Goal: Task Accomplishment & Management: Complete application form

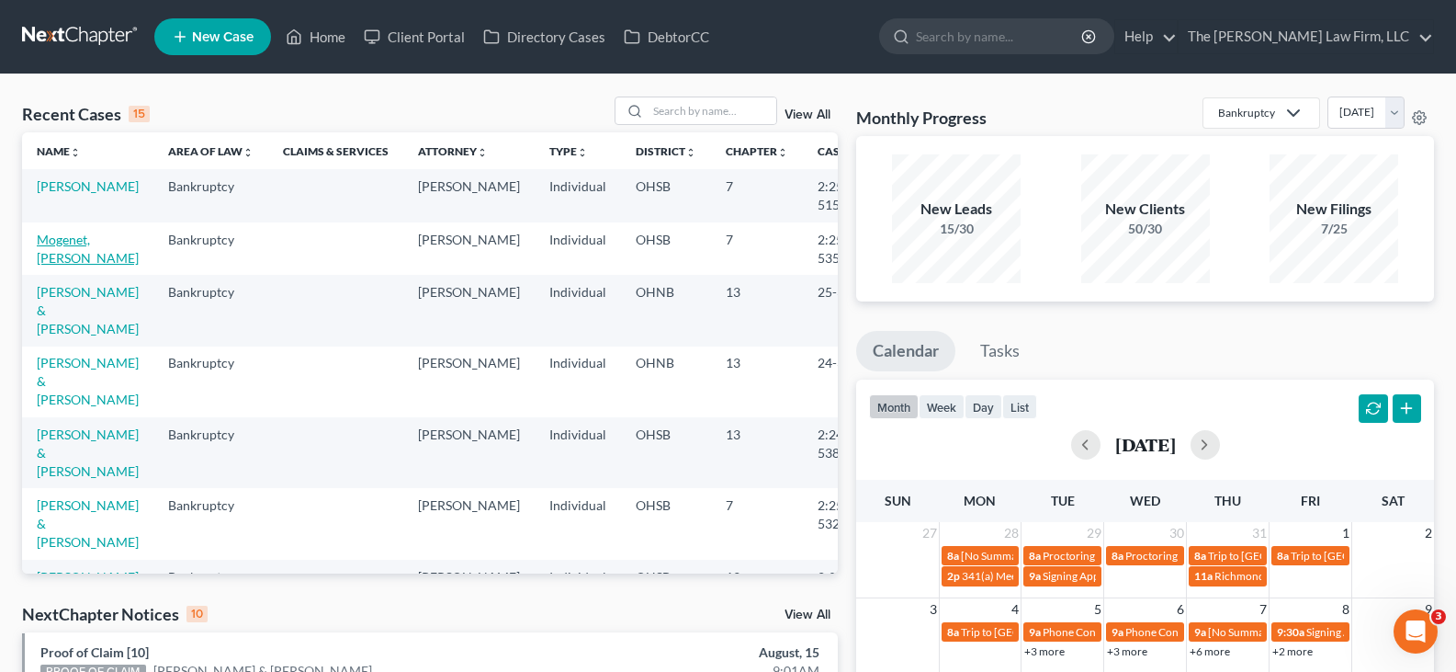
click at [62, 240] on link "Mogenet, [PERSON_NAME]" at bounding box center [88, 249] width 102 height 34
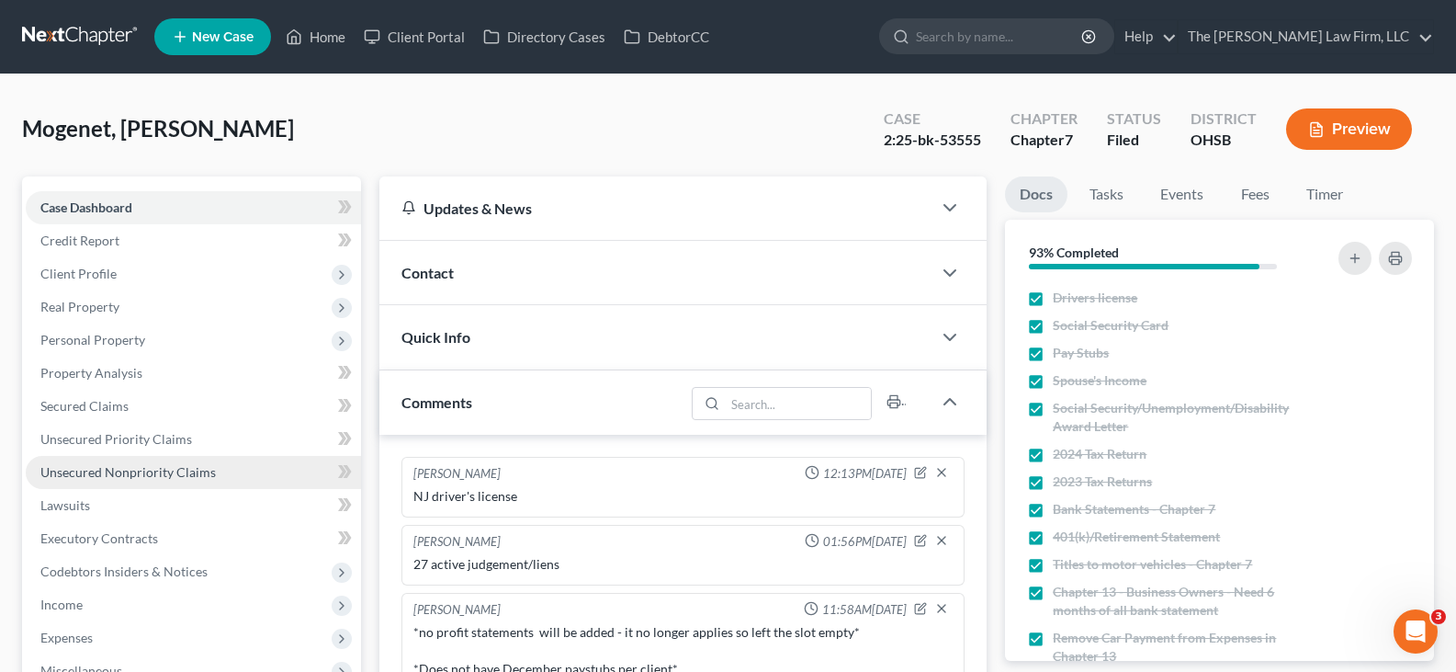
click at [117, 475] on span "Unsecured Nonpriority Claims" at bounding box center [127, 472] width 175 height 16
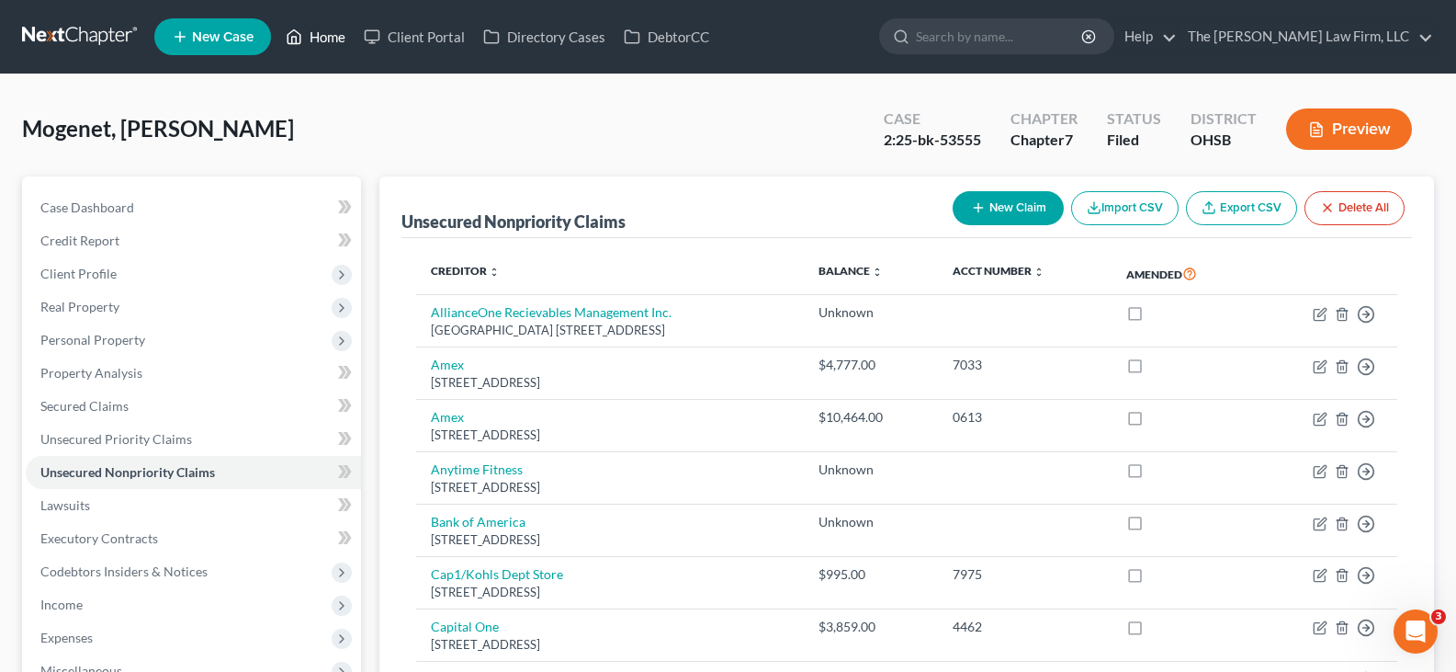
click at [336, 37] on link "Home" at bounding box center [316, 36] width 78 height 33
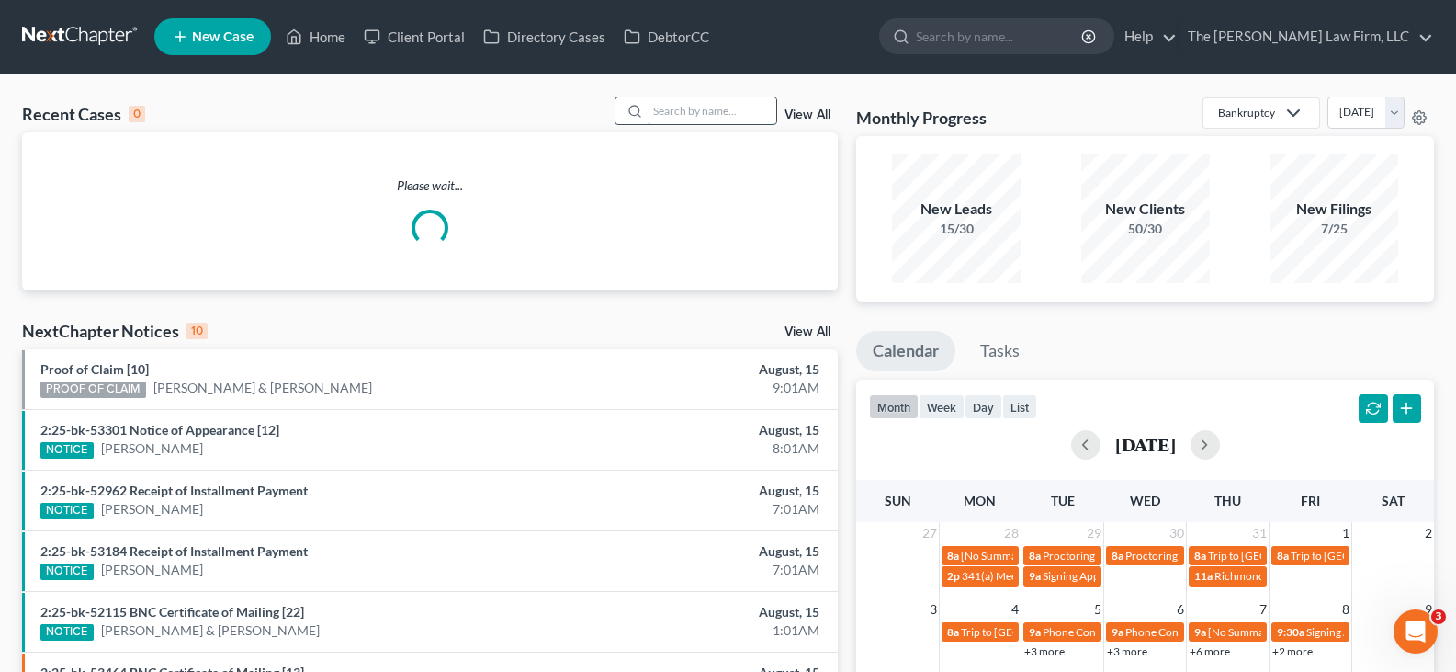
click at [660, 112] on input "search" at bounding box center [712, 110] width 129 height 27
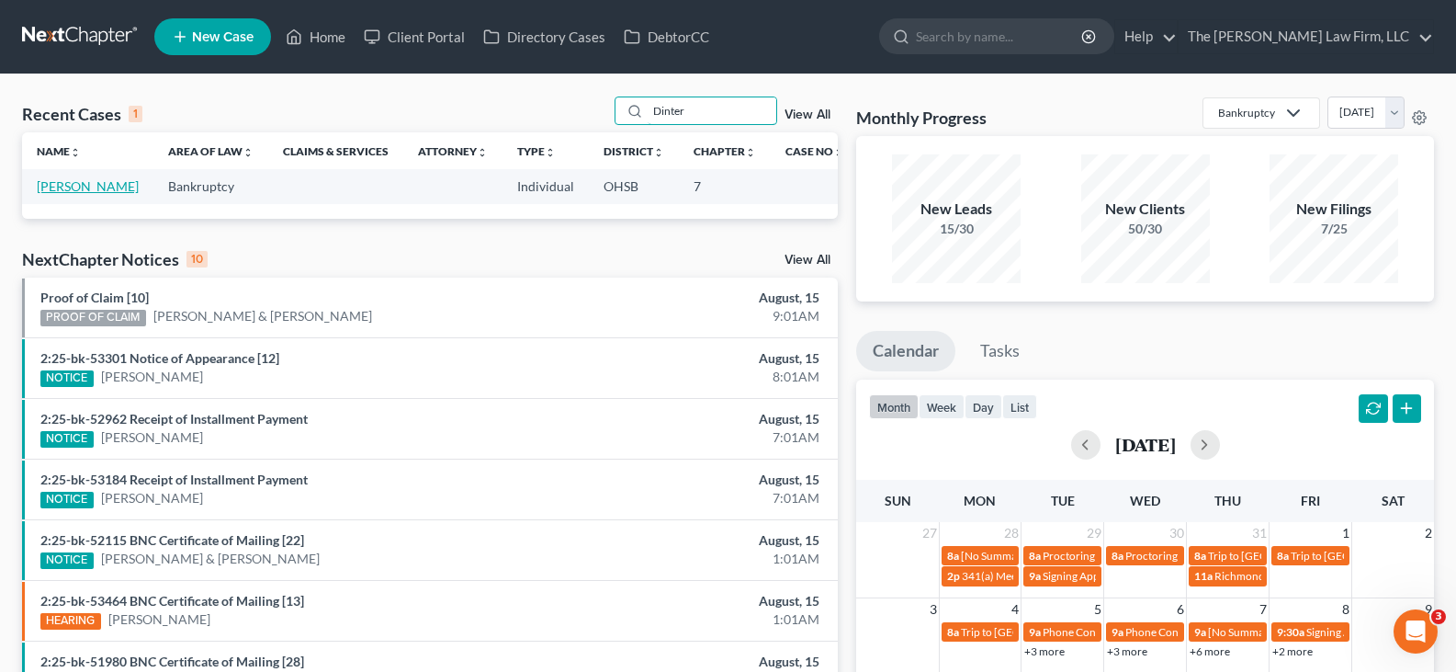
type input "Dinter"
click at [69, 187] on link "[PERSON_NAME]" at bounding box center [88, 186] width 102 height 16
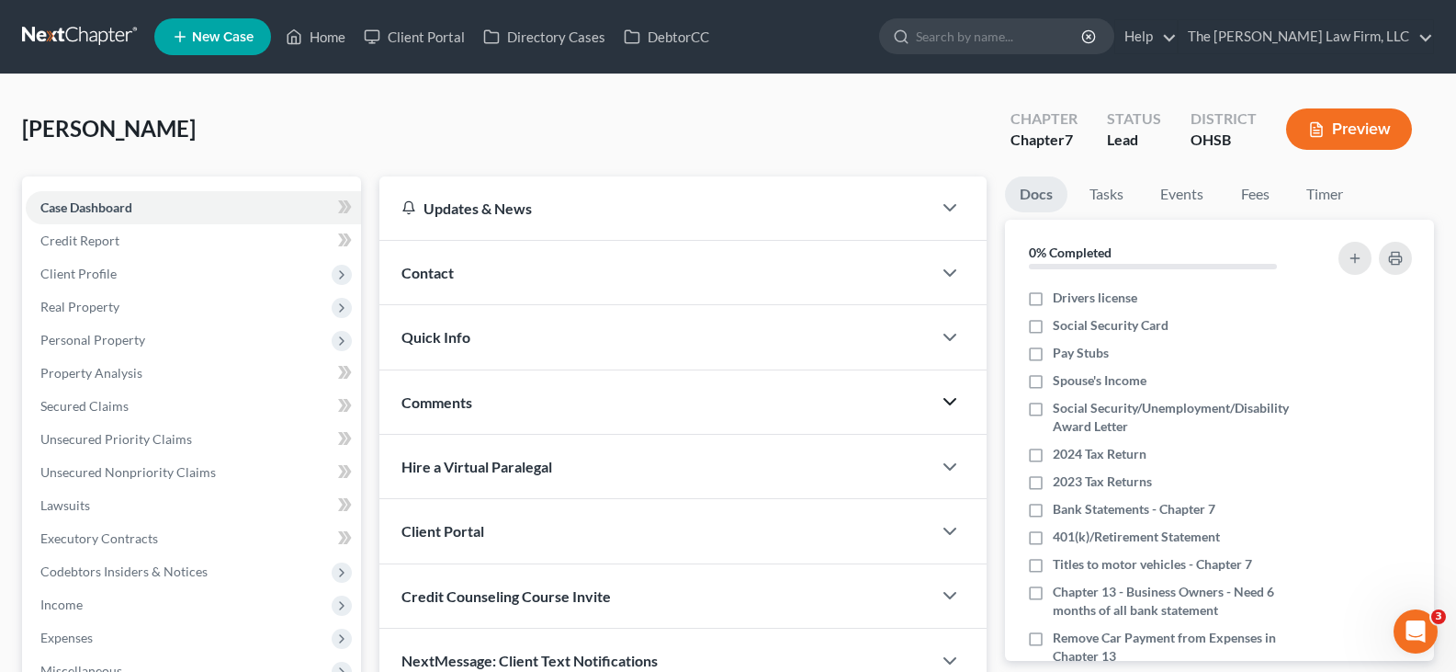
click at [952, 406] on icon "button" at bounding box center [950, 402] width 22 height 22
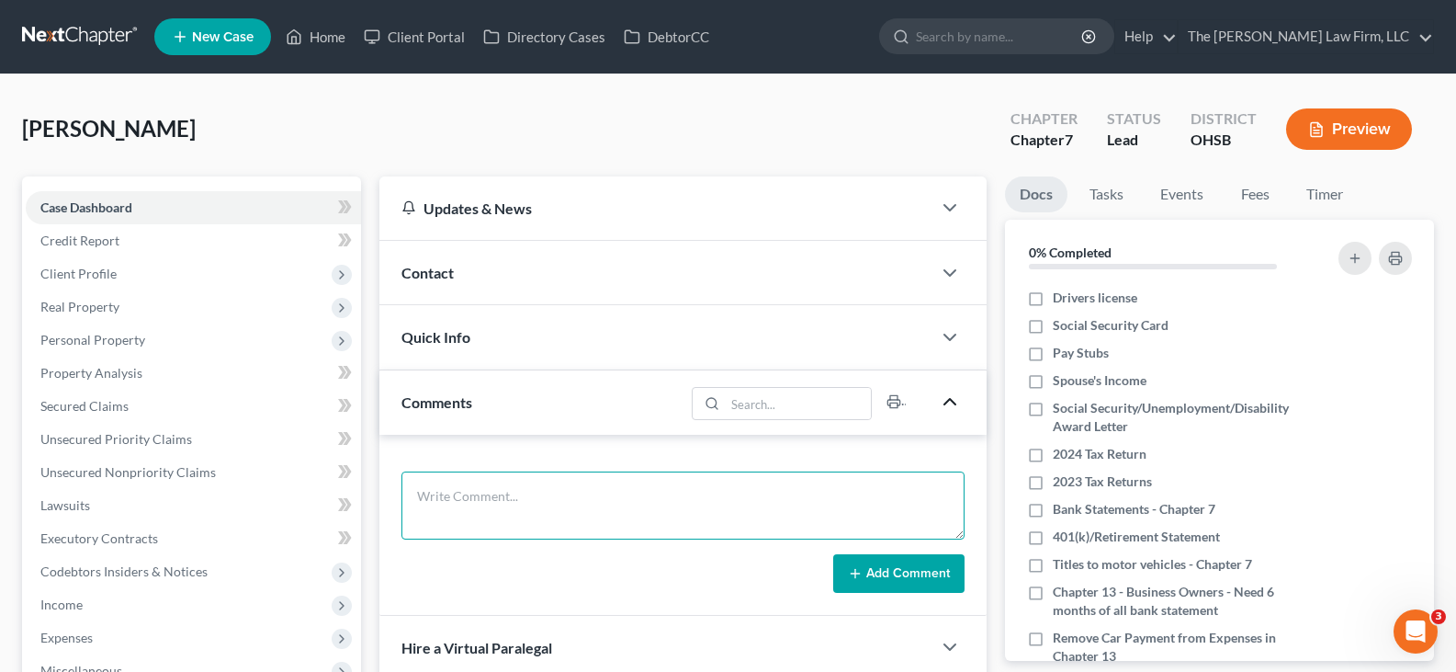
click at [683, 494] on textarea at bounding box center [683, 505] width 563 height 68
paste textarea "Hi [PERSON_NAME], [PERSON_NAME] has sent you a message: I have the money to fin…"
drag, startPoint x: 675, startPoint y: 520, endPoint x: 417, endPoint y: 498, distance: 259.1
click at [417, 498] on textarea "Hi [PERSON_NAME], [PERSON_NAME] has sent you a message: I have the money to fin…" at bounding box center [683, 505] width 563 height 68
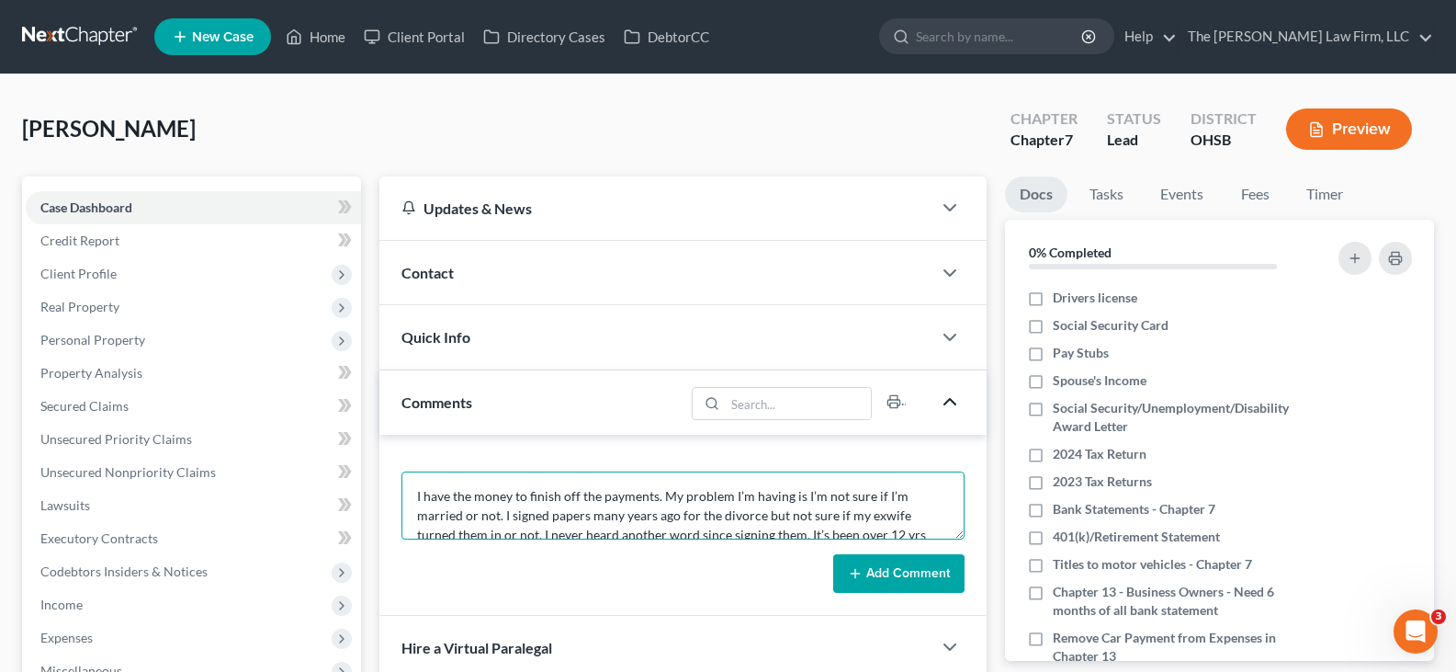
click at [413, 533] on textarea "I have the money to finish off the payments. My problem I’m having is I’m not s…" at bounding box center [683, 505] width 563 height 68
type textarea "I have the money to finish off the payments. My problem I’m having is I’m not s…"
click at [882, 571] on button "Add Comment" at bounding box center [898, 573] width 131 height 39
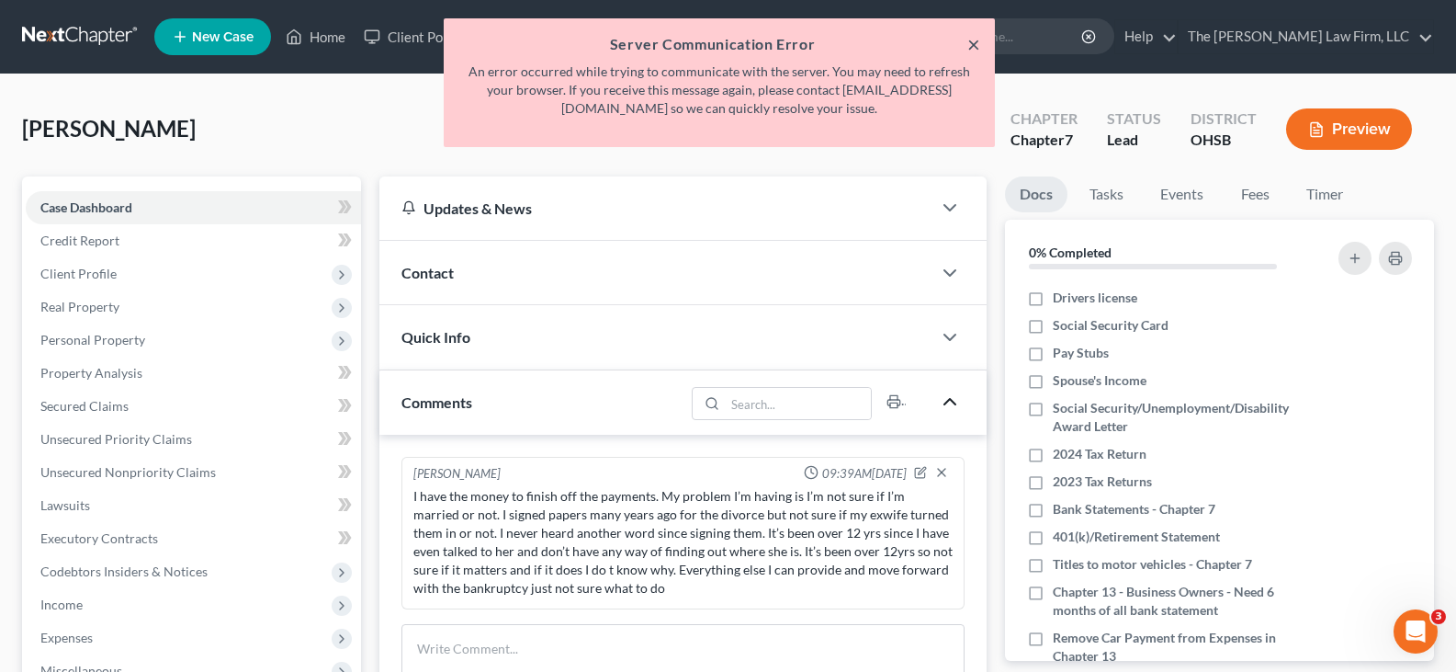
click at [974, 47] on button "×" at bounding box center [974, 44] width 13 height 22
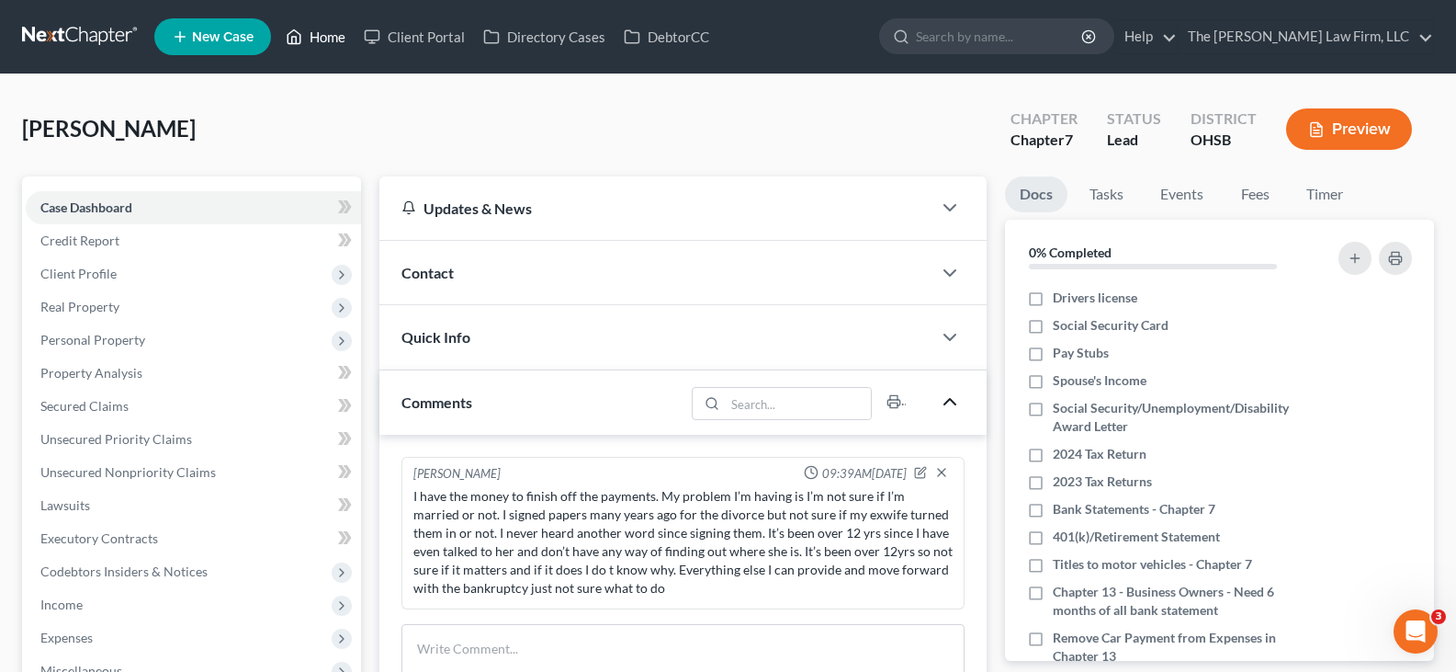
click at [328, 39] on link "Home" at bounding box center [316, 36] width 78 height 33
click at [333, 38] on link "Home" at bounding box center [316, 36] width 78 height 33
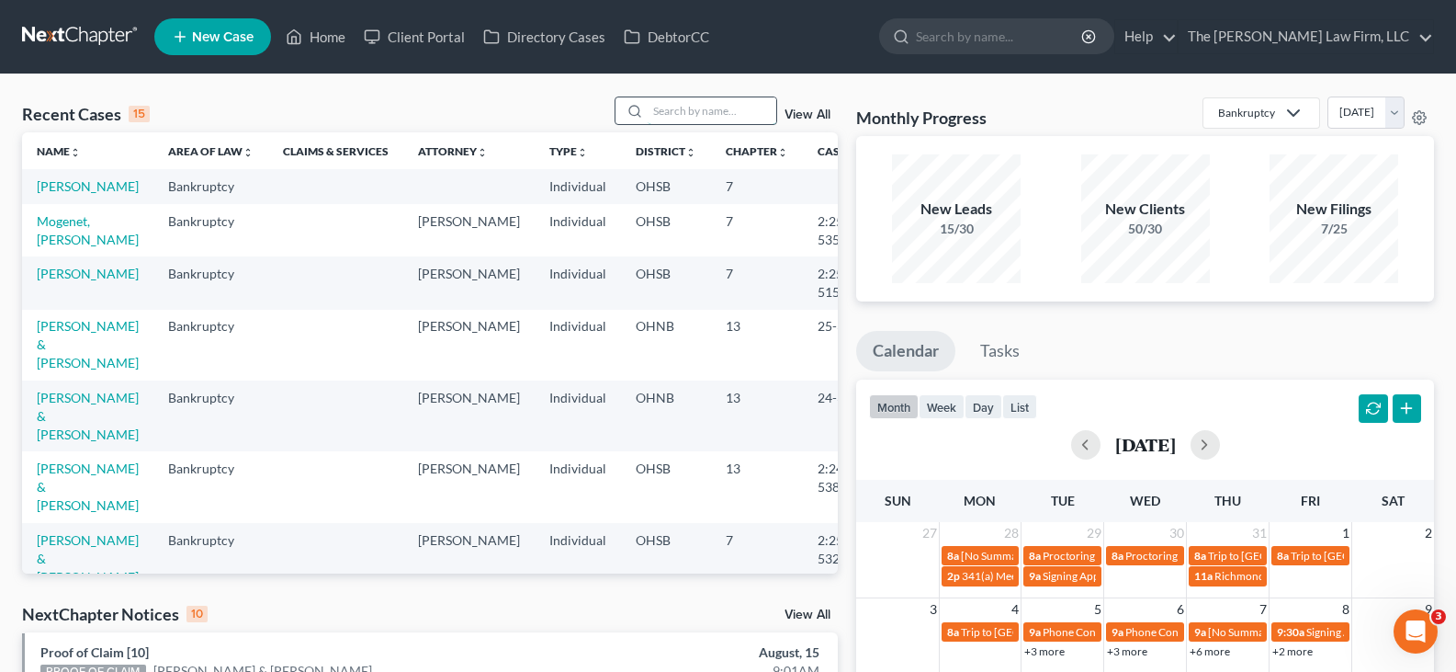
click at [705, 115] on input "search" at bounding box center [712, 110] width 129 height 27
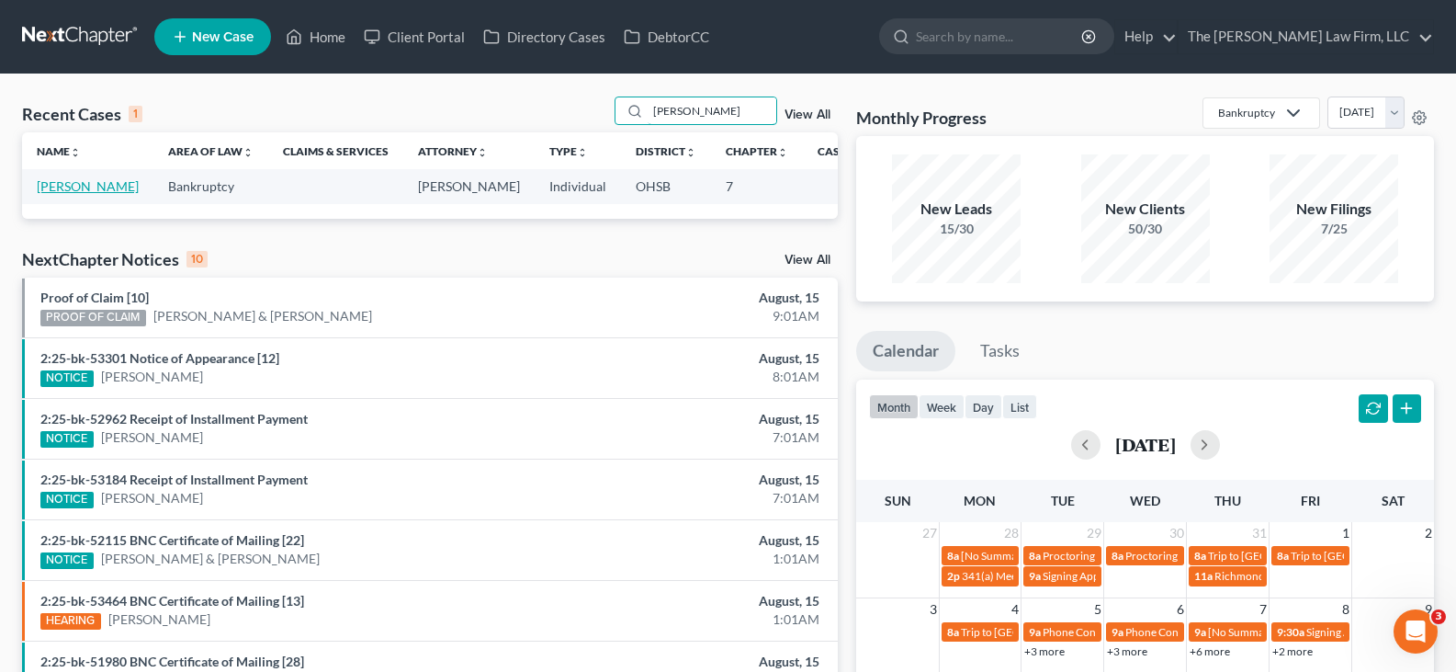
type input "boyle"
click at [51, 194] on link "[PERSON_NAME]" at bounding box center [88, 186] width 102 height 16
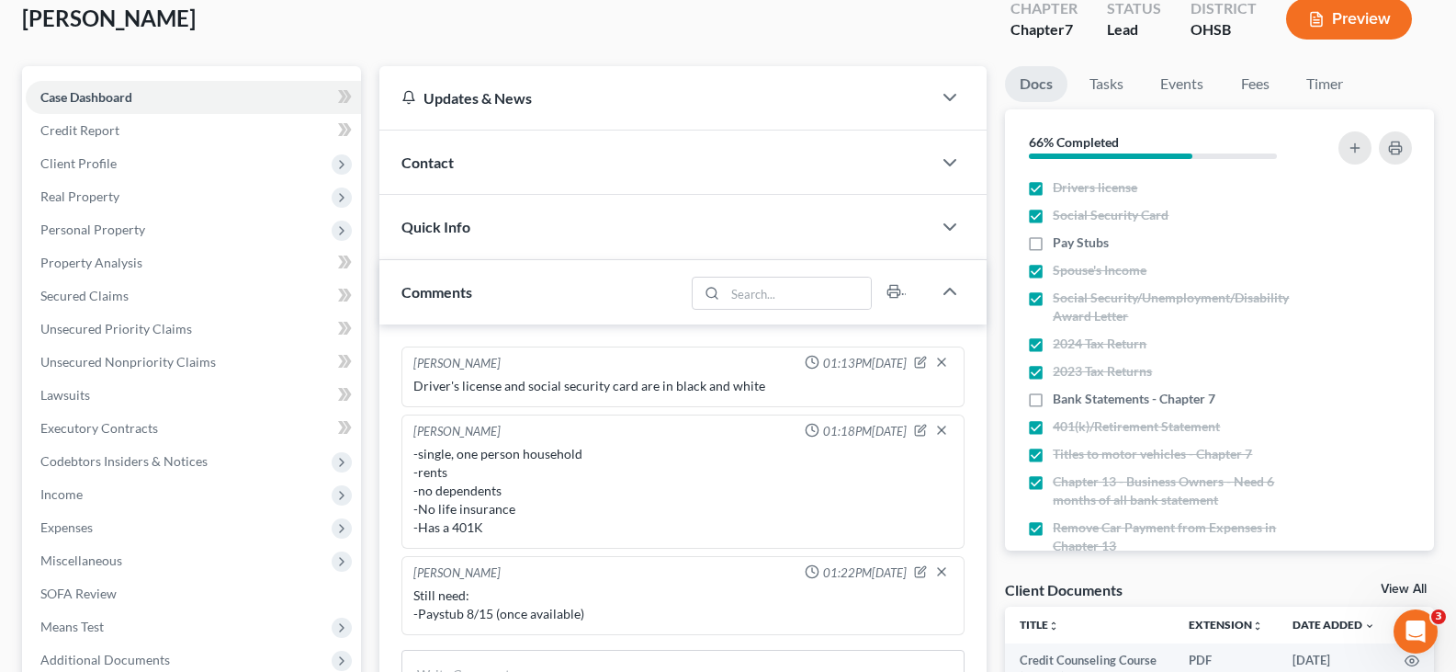
scroll to position [276, 0]
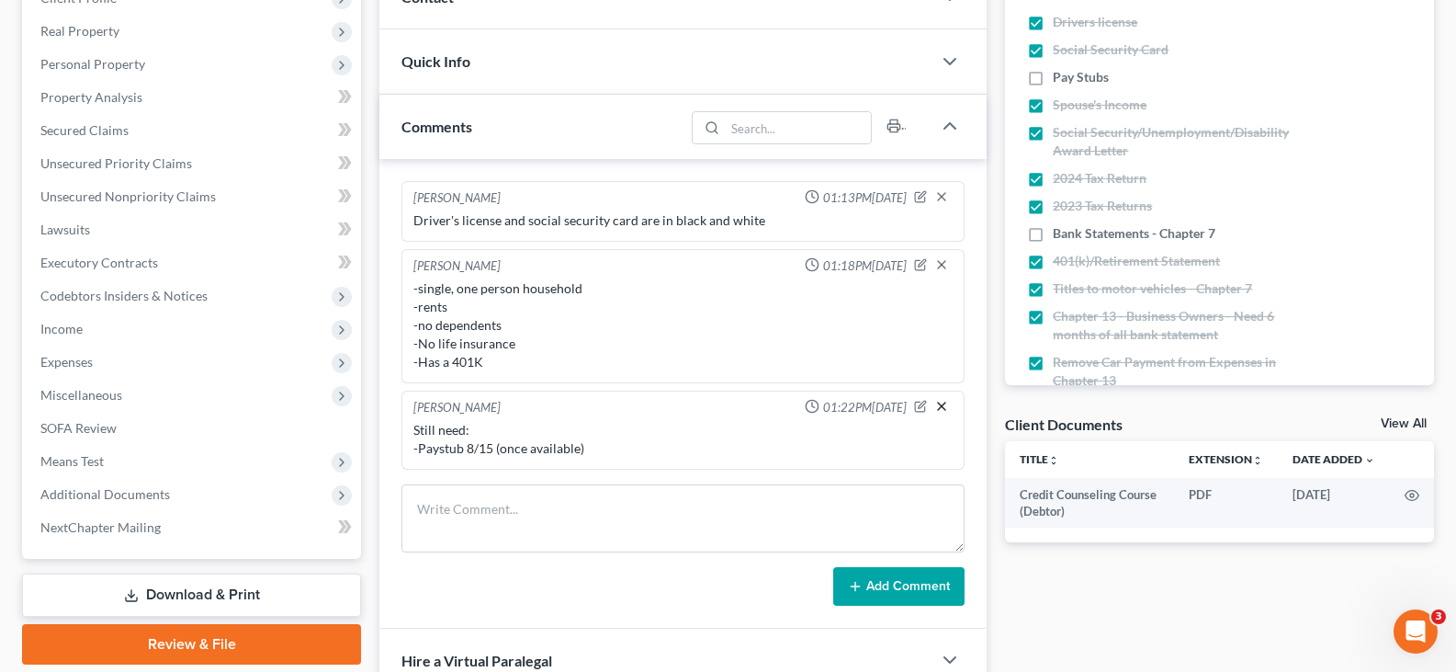
click at [945, 408] on line "button" at bounding box center [941, 405] width 7 height 7
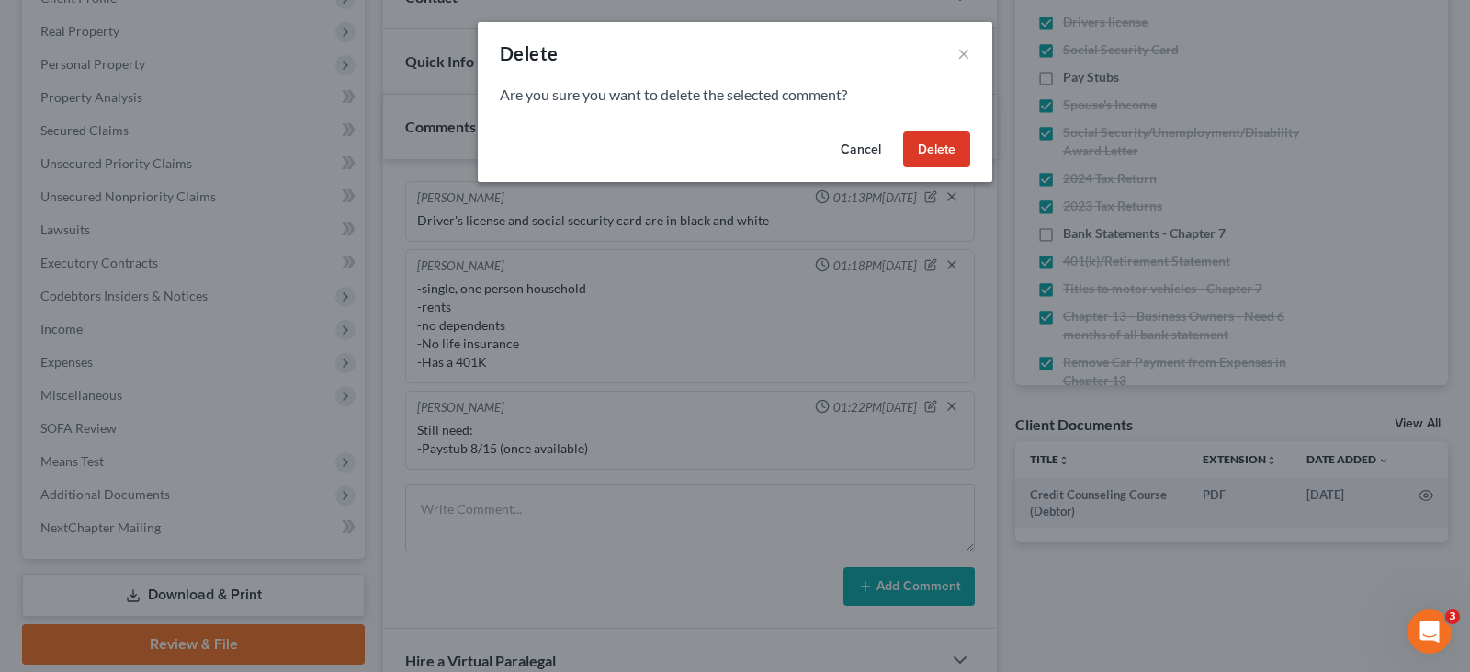
click at [939, 146] on button "Delete" at bounding box center [936, 149] width 67 height 37
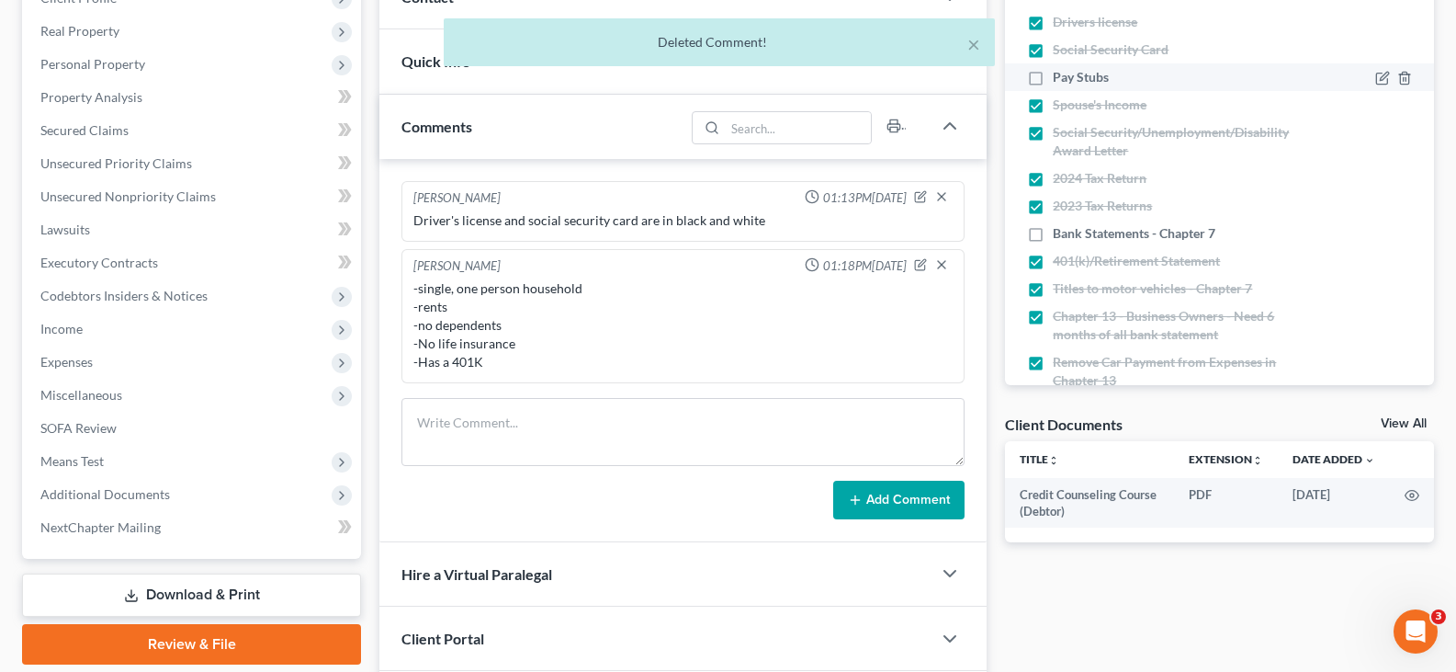
click at [1053, 79] on label "Pay Stubs" at bounding box center [1081, 77] width 56 height 18
click at [1060, 79] on input "Pay Stubs" at bounding box center [1066, 74] width 12 height 12
checkbox input "true"
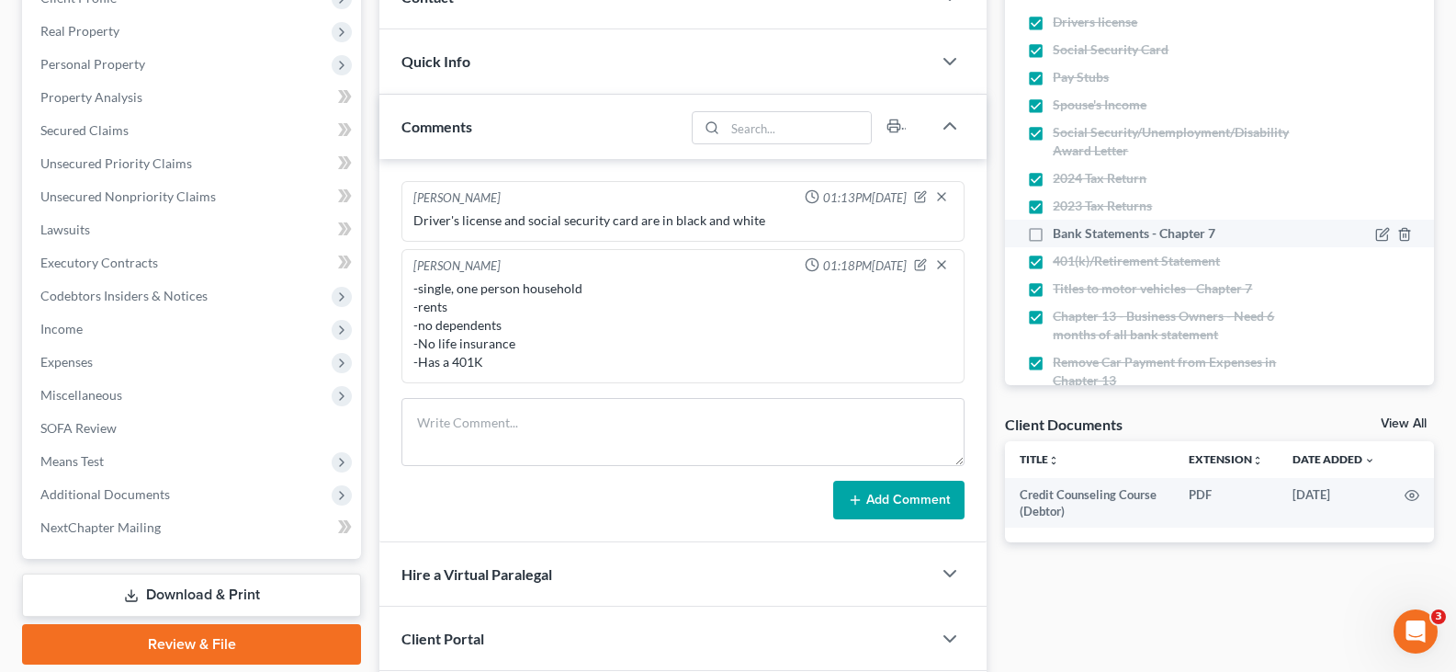
click at [1053, 232] on label "Bank Statements - Chapter 7" at bounding box center [1134, 233] width 163 height 18
click at [1060, 232] on input "Bank Statements - Chapter 7" at bounding box center [1066, 230] width 12 height 12
checkbox input "true"
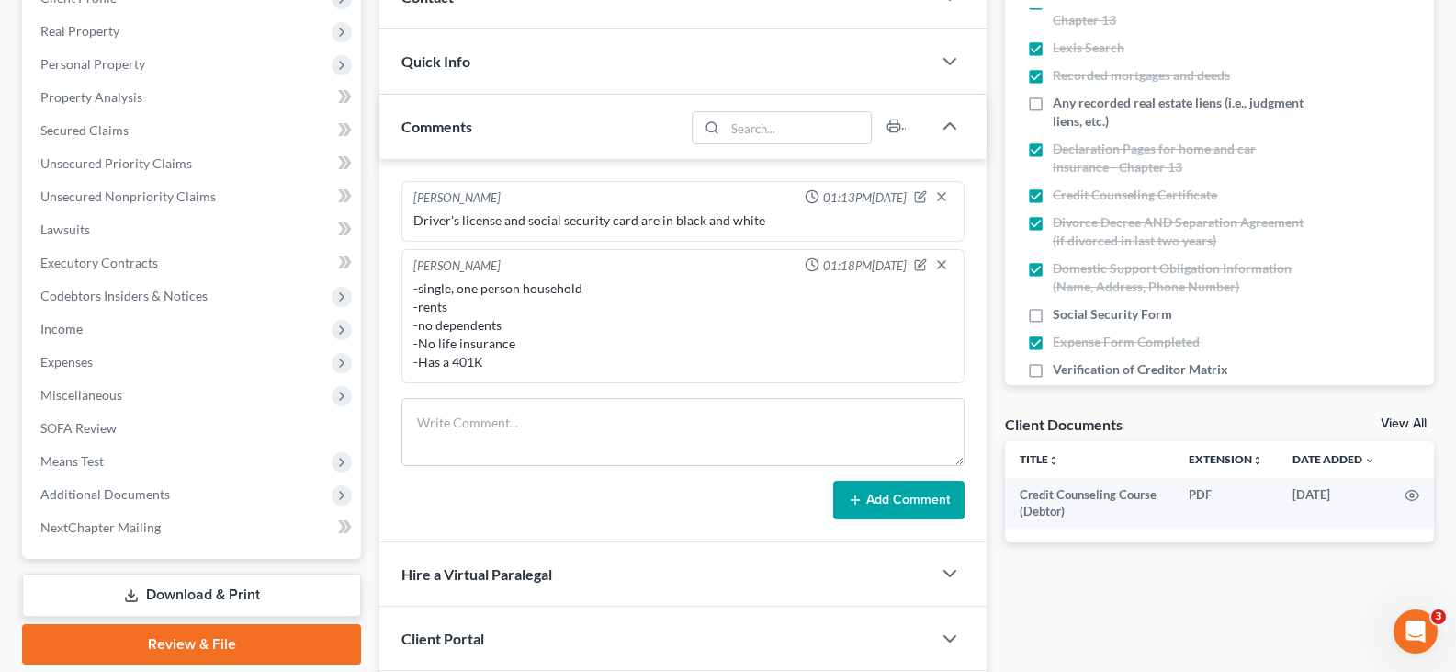
scroll to position [368, 0]
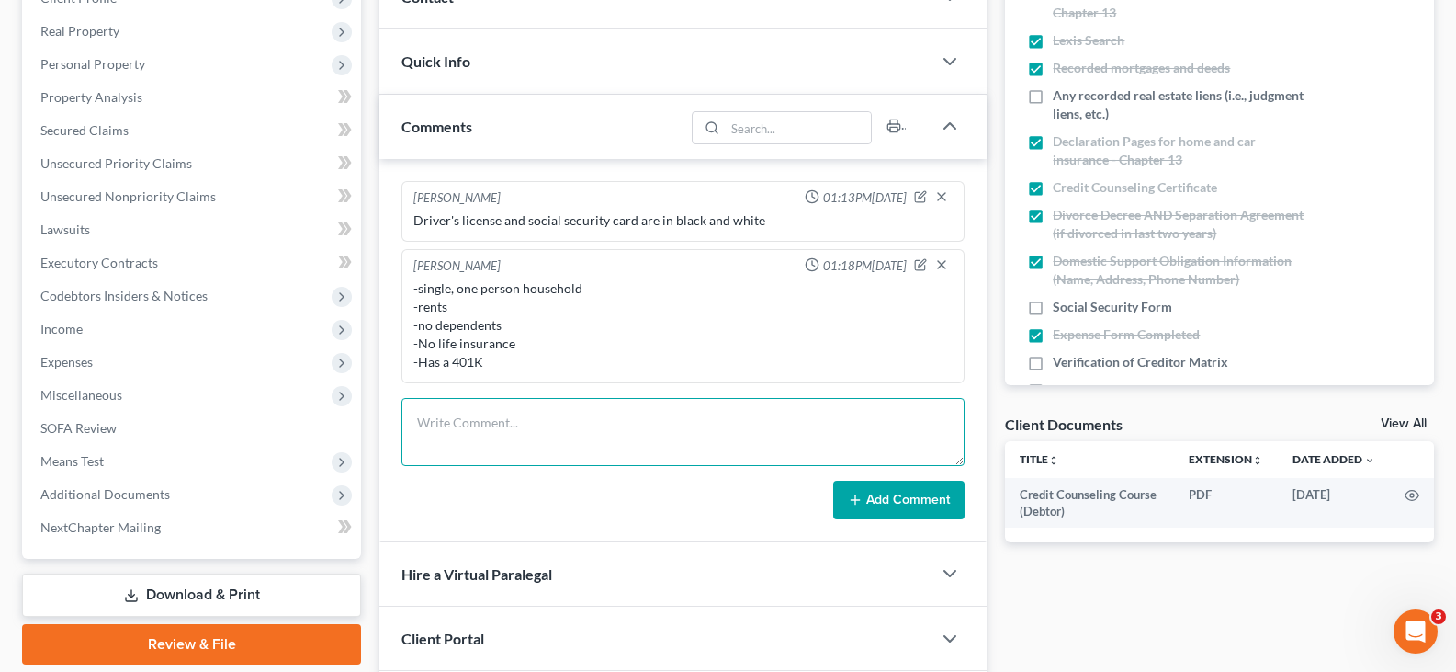
click at [787, 418] on textarea at bounding box center [683, 432] width 563 height 68
type textarea "1 active judgement/liens"
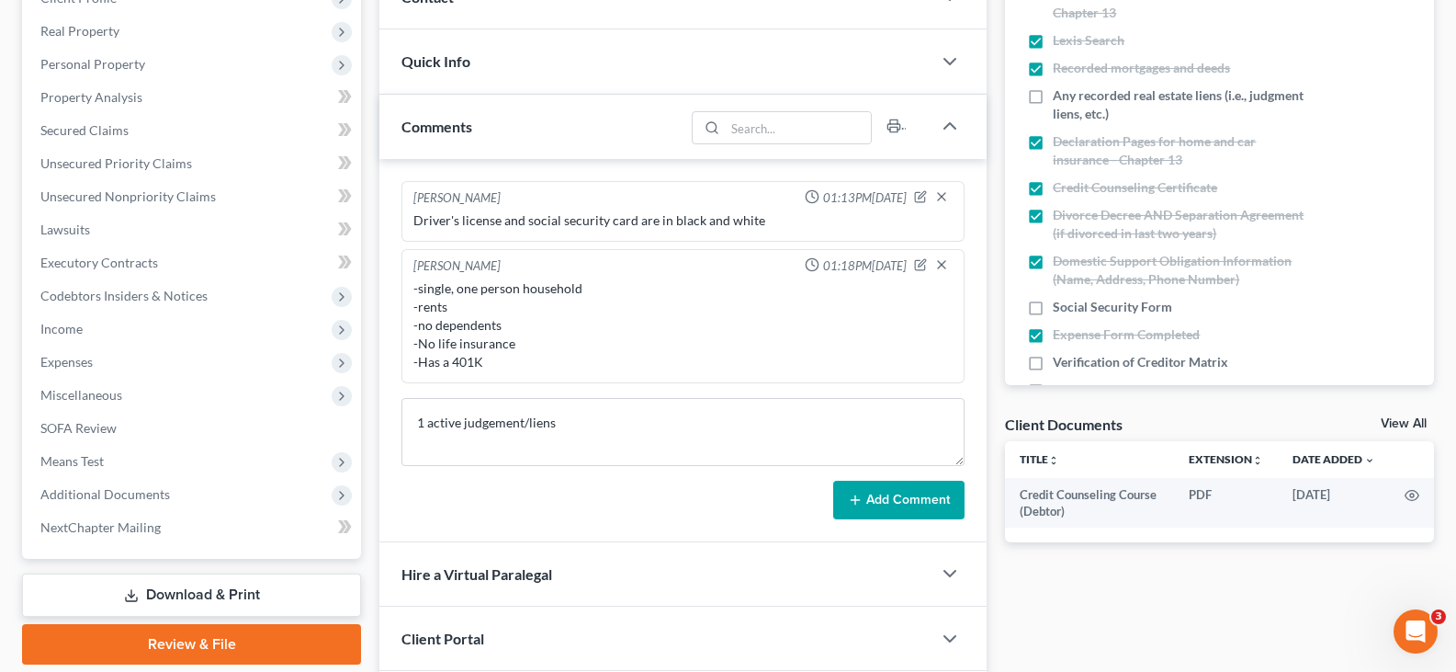
click at [872, 497] on button "Add Comment" at bounding box center [898, 500] width 131 height 39
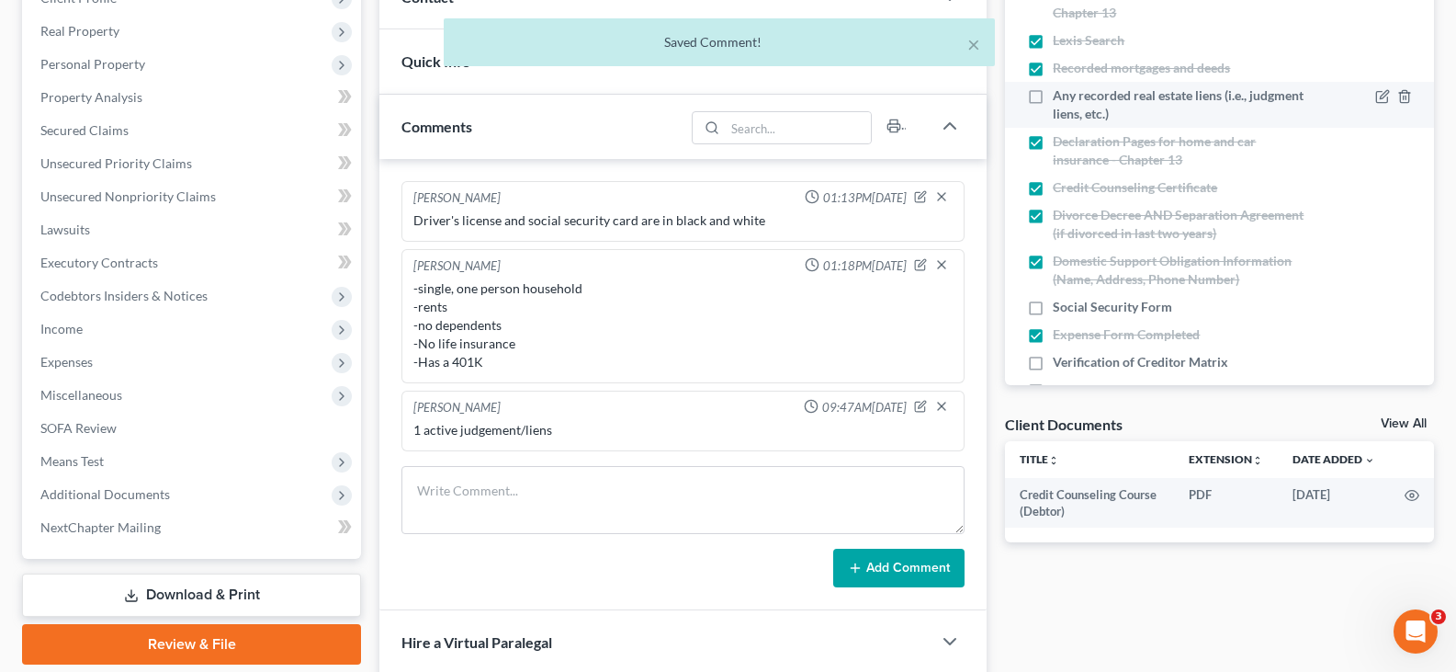
click at [1053, 97] on label "Any recorded real estate liens (i.e., judgment liens, etc.)" at bounding box center [1182, 104] width 258 height 37
click at [1060, 97] on input "Any recorded real estate liens (i.e., judgment liens, etc.)" at bounding box center [1066, 92] width 12 height 12
checkbox input "true"
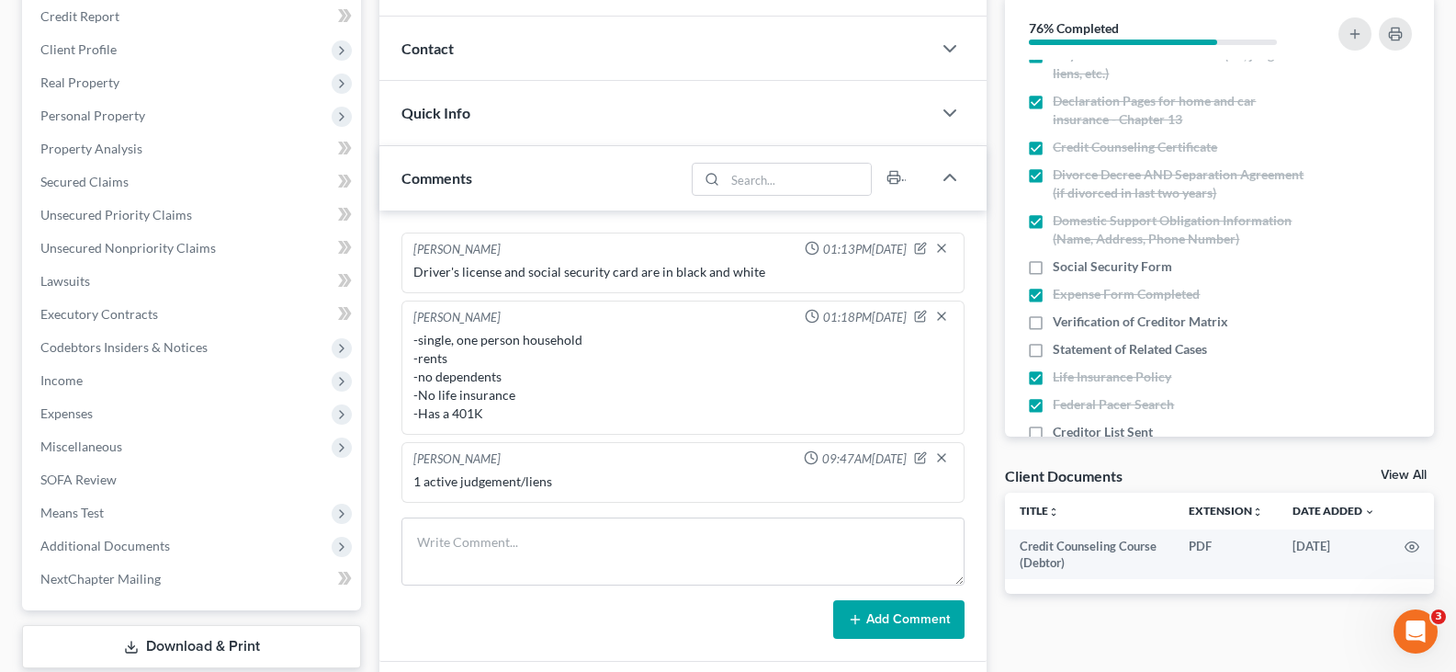
scroll to position [92, 0]
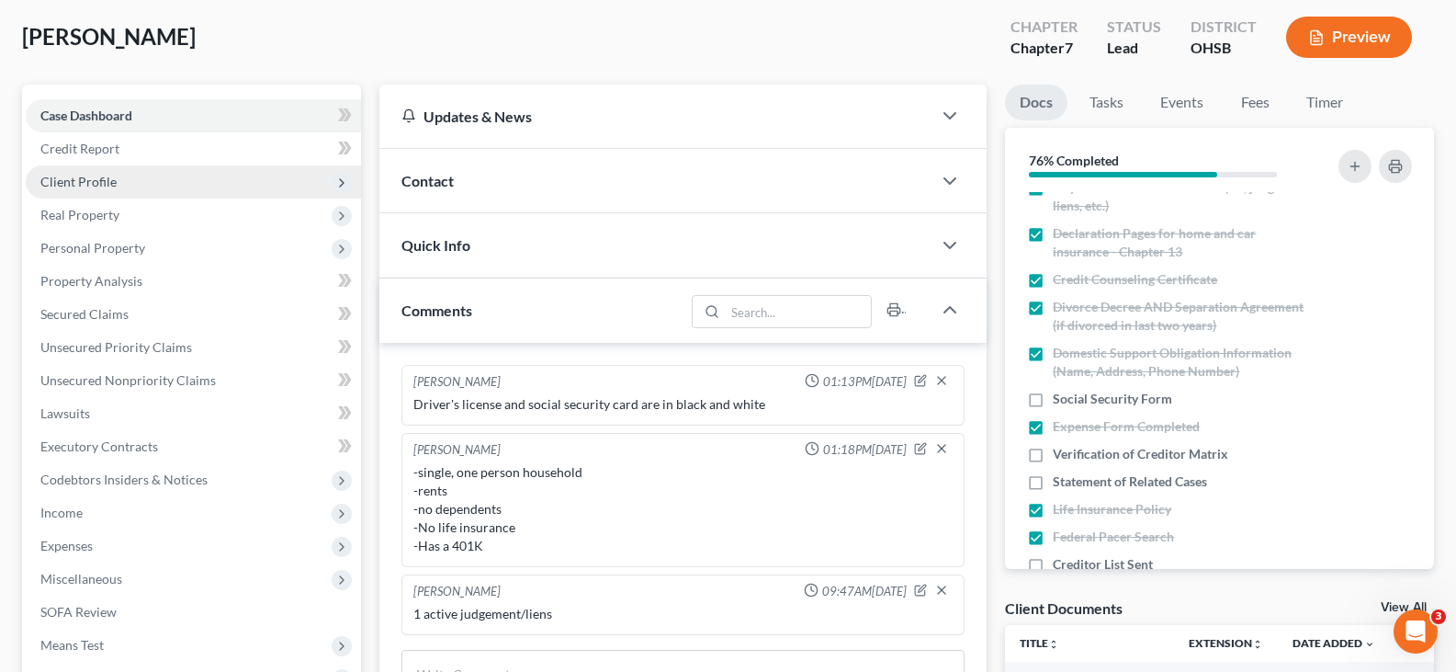
click at [73, 181] on span "Client Profile" at bounding box center [78, 182] width 76 height 16
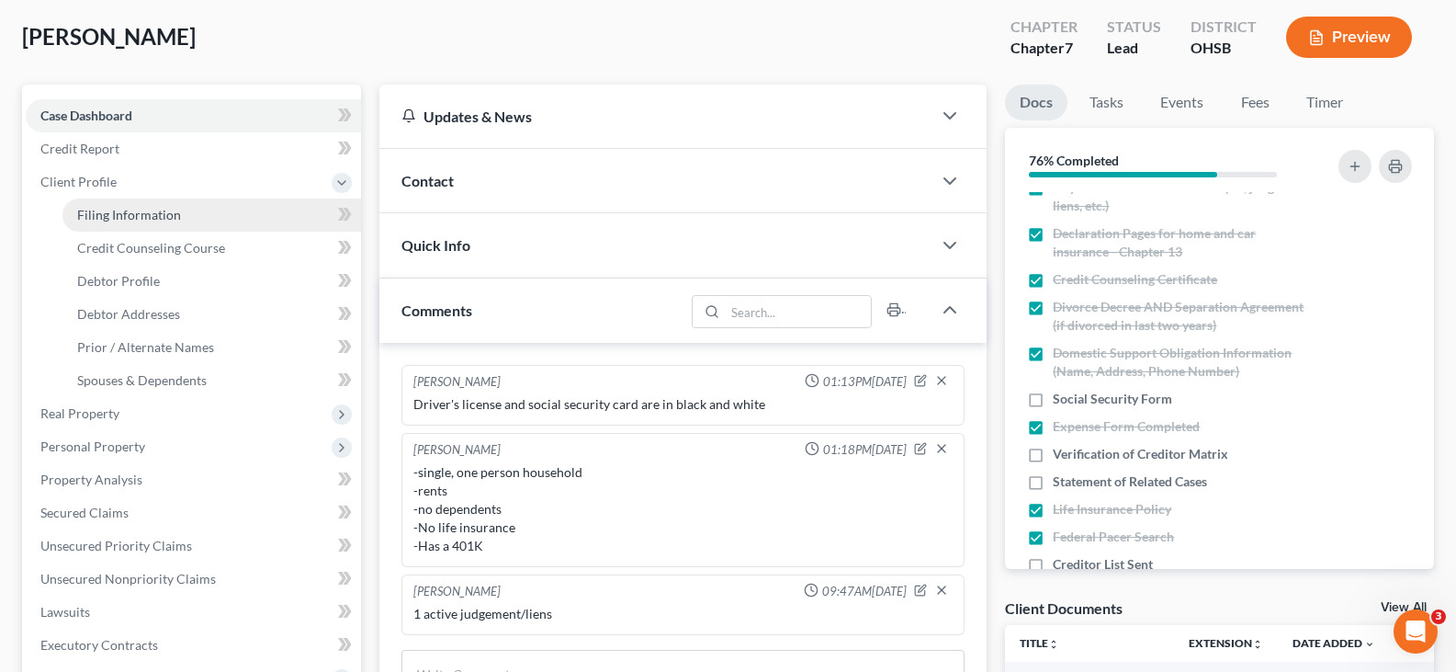
click at [89, 215] on span "Filing Information" at bounding box center [129, 215] width 104 height 16
select select "1"
select select "0"
select select "36"
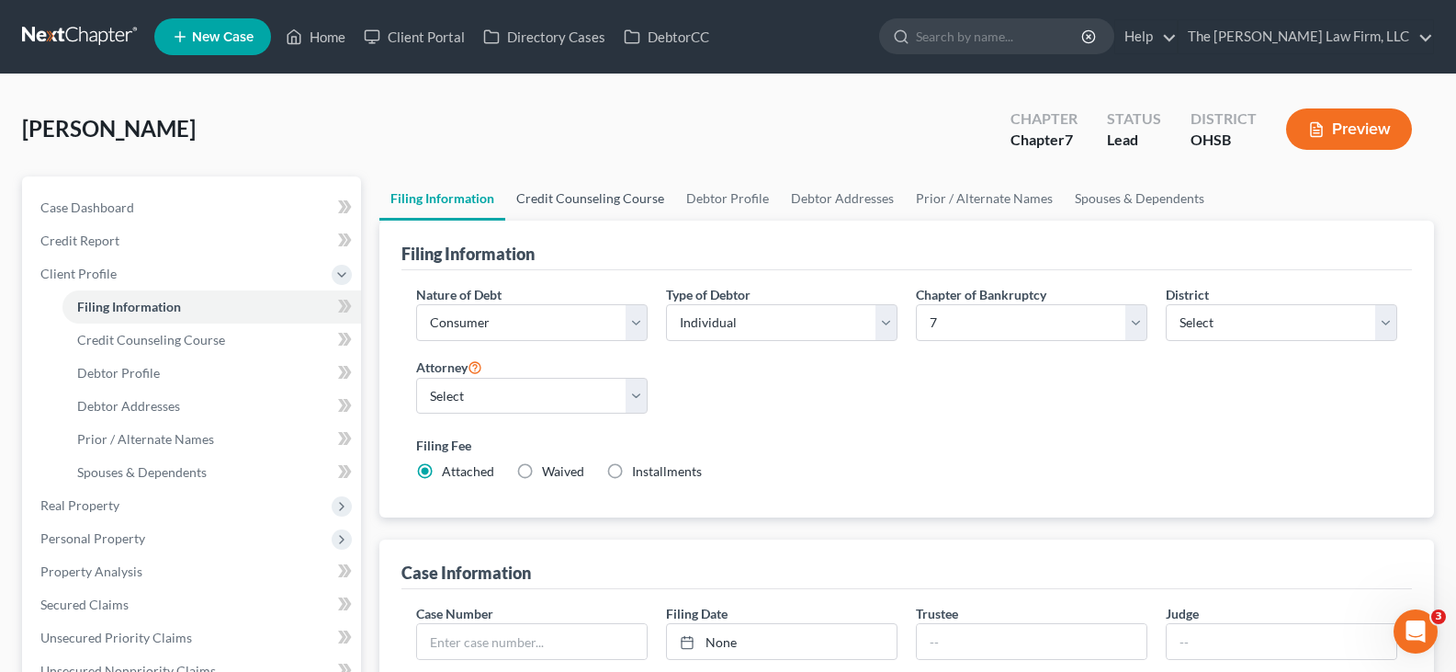
click at [608, 198] on link "Credit Counseling Course" at bounding box center [590, 198] width 170 height 44
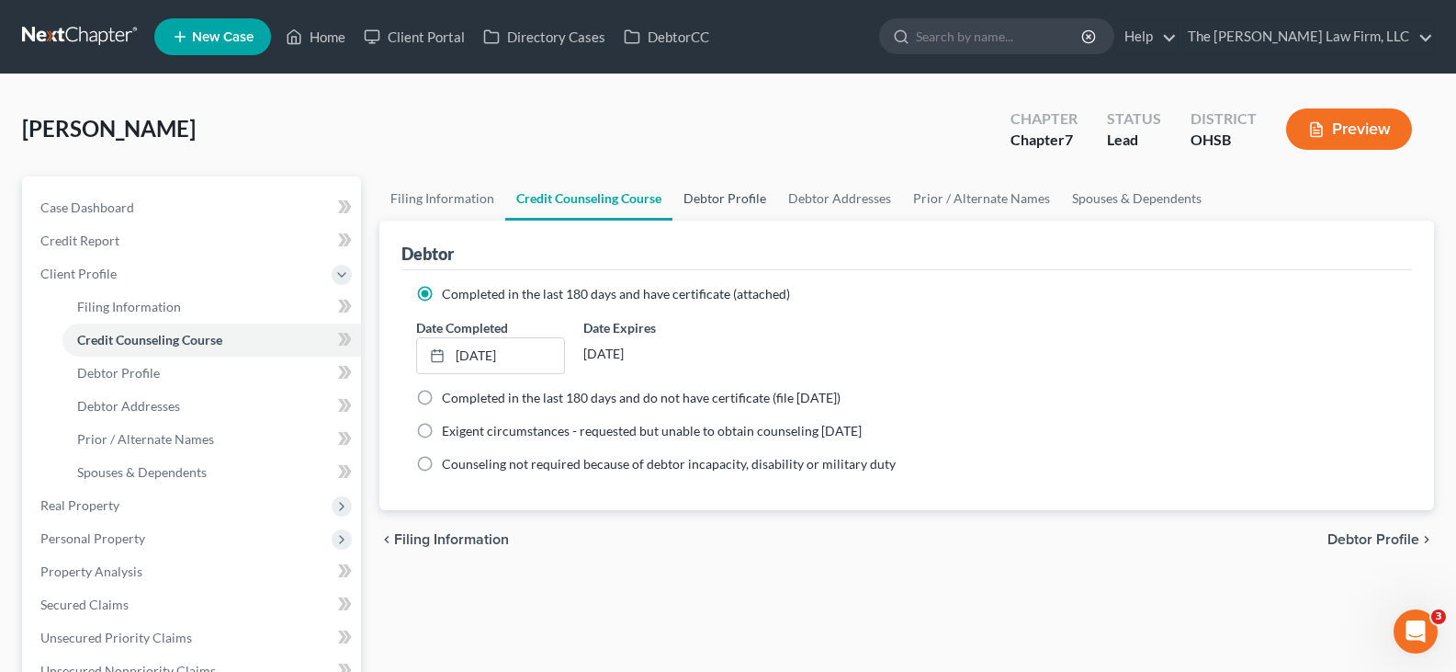
click at [720, 198] on link "Debtor Profile" at bounding box center [725, 198] width 105 height 44
select select "0"
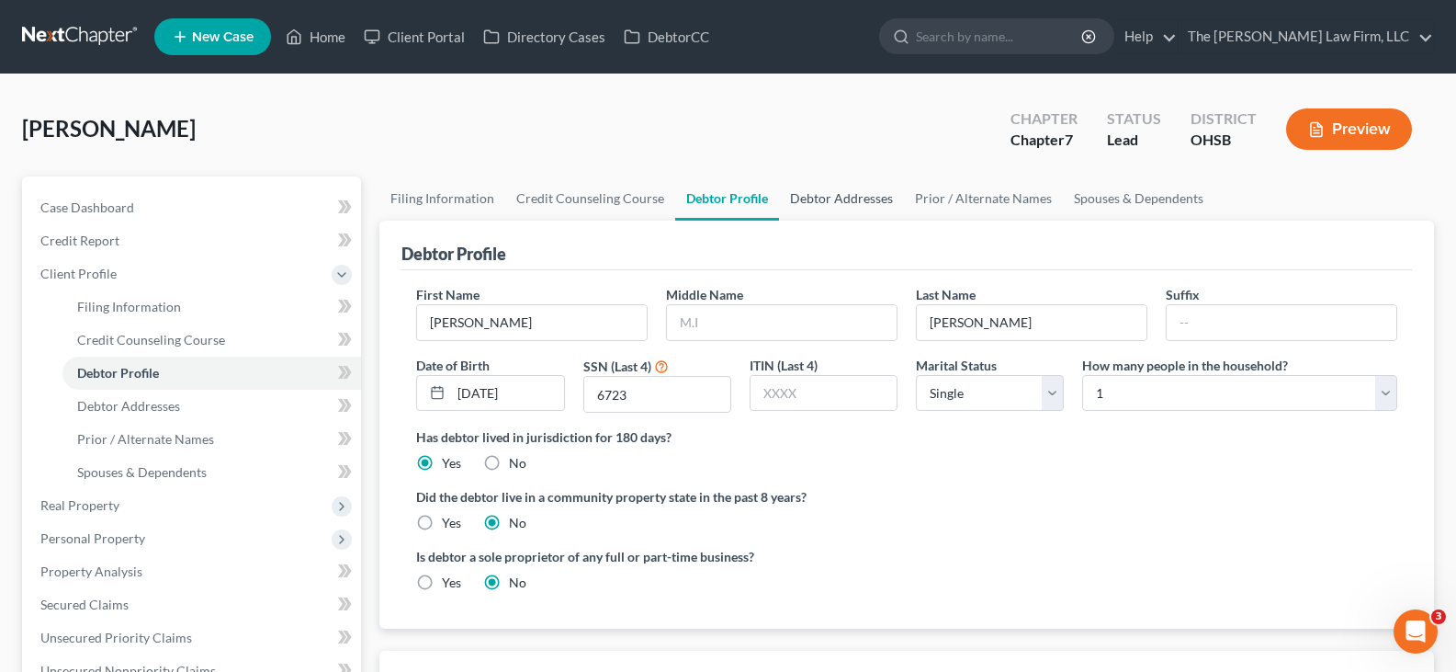
click at [813, 198] on link "Debtor Addresses" at bounding box center [841, 198] width 125 height 44
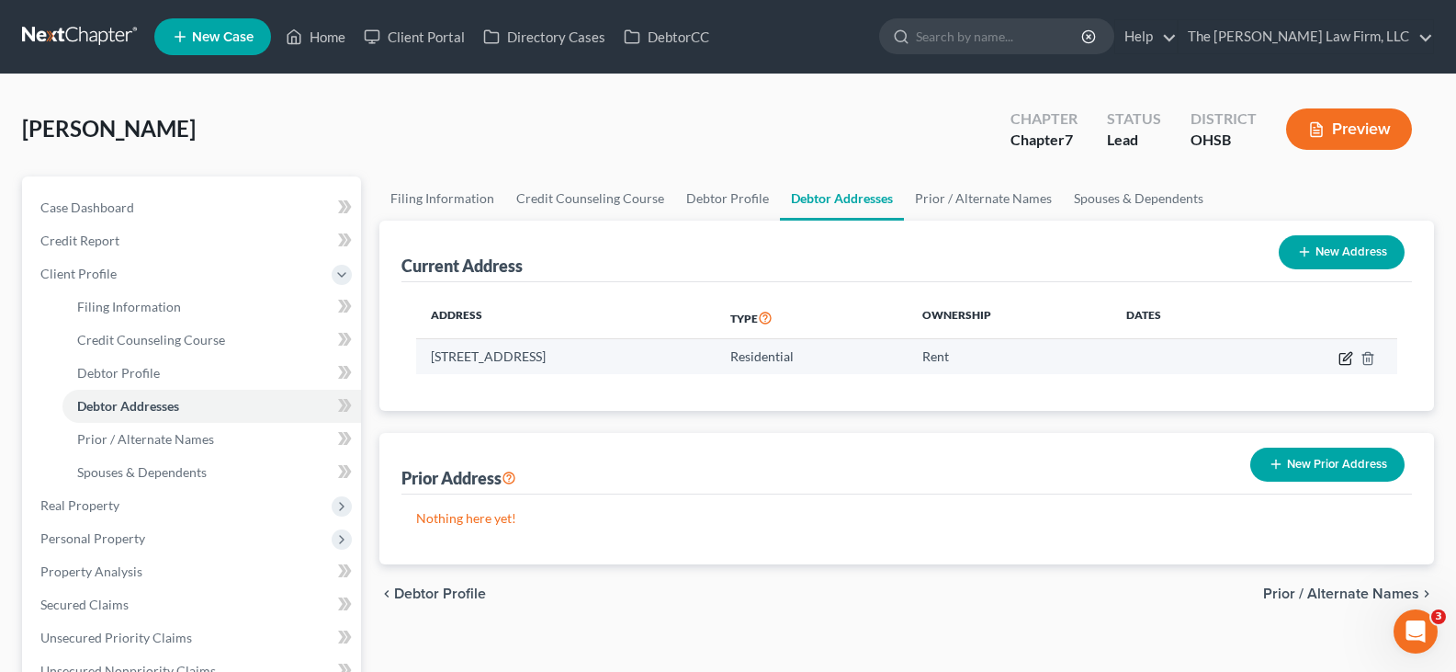
click at [1345, 362] on icon "button" at bounding box center [1346, 358] width 15 height 15
select select "36"
select select "0"
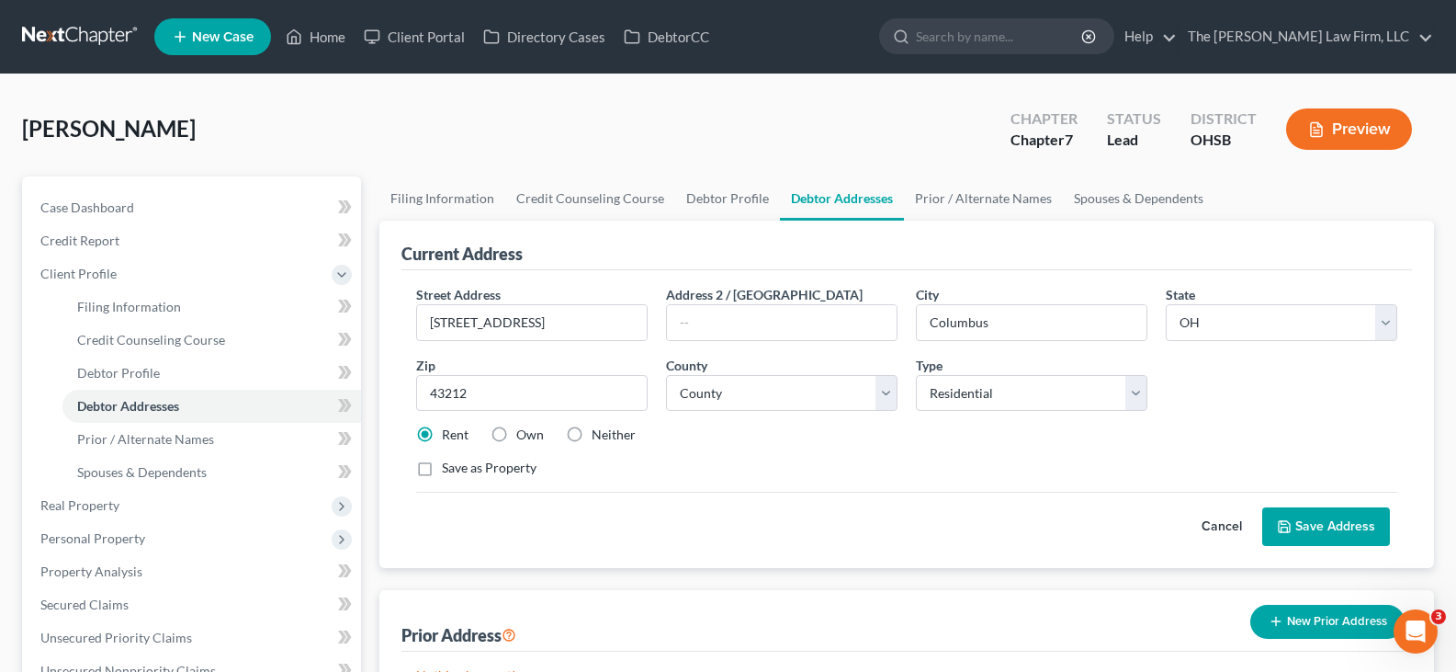
click at [1302, 520] on button "Save Address" at bounding box center [1326, 526] width 128 height 39
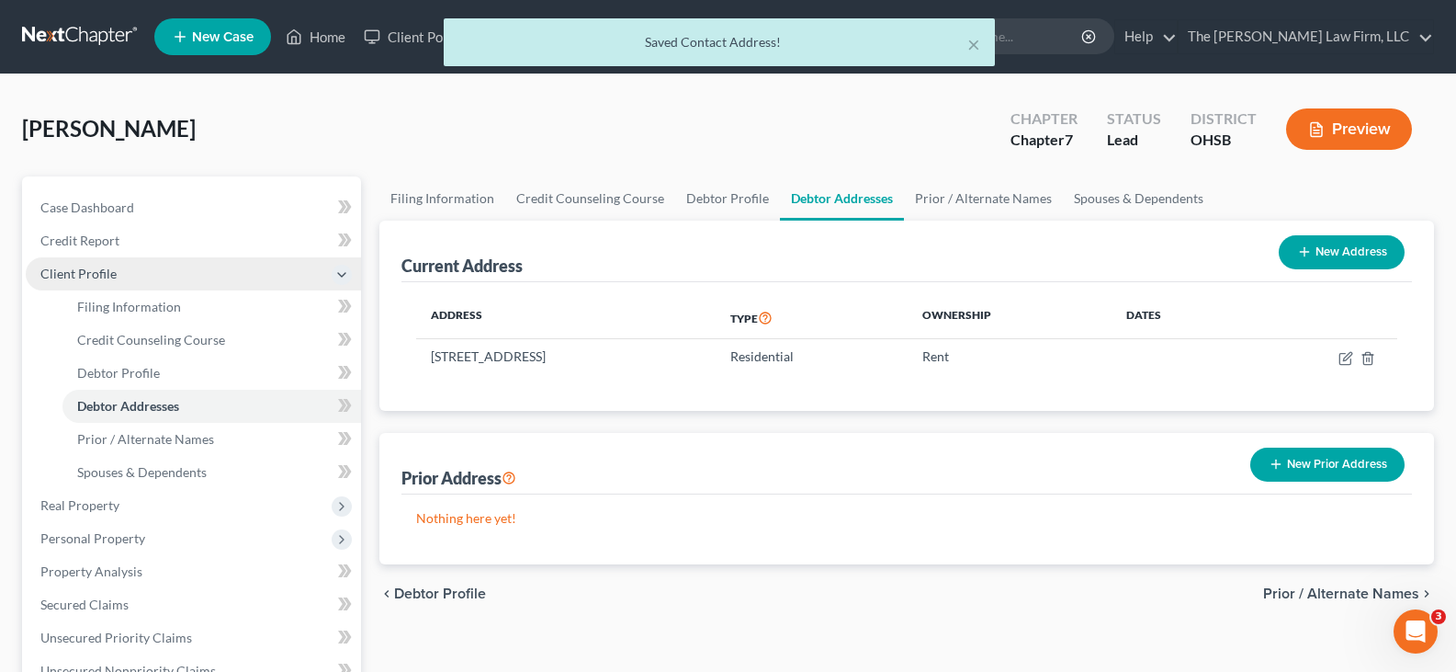
click at [139, 269] on span "Client Profile" at bounding box center [193, 273] width 335 height 33
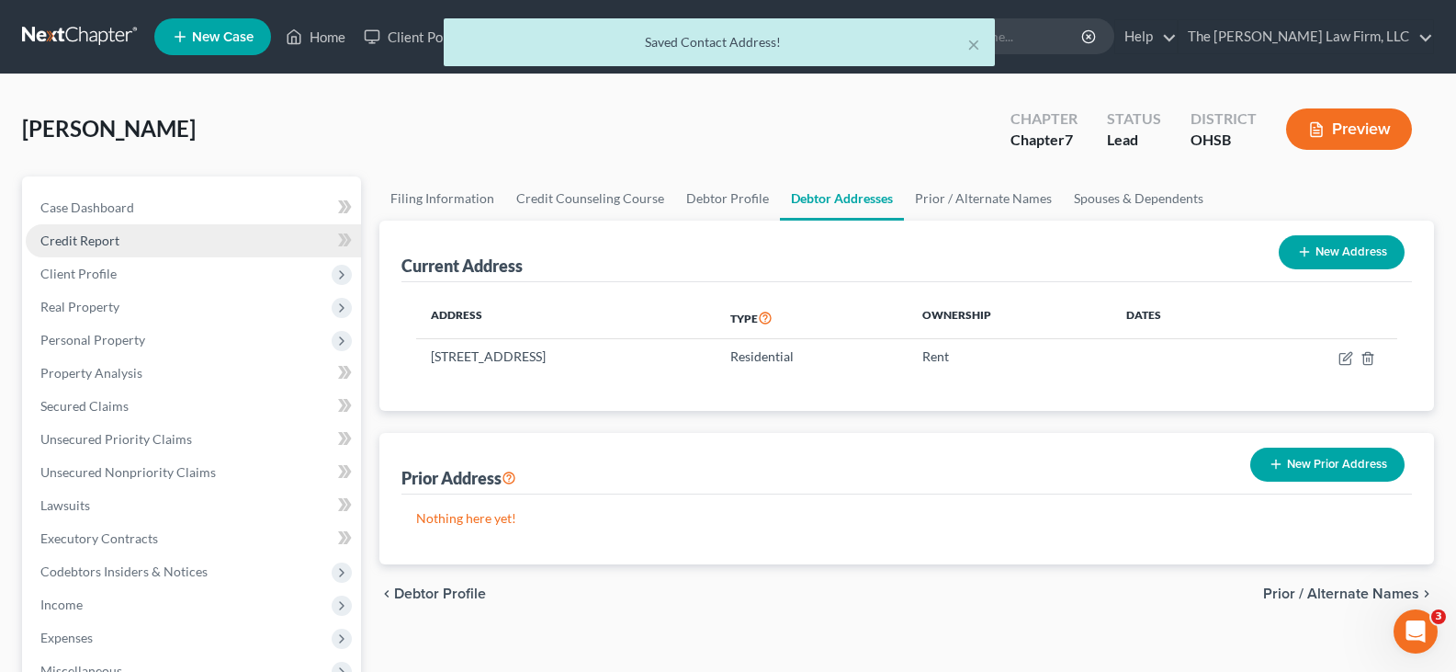
click at [133, 245] on link "Credit Report" at bounding box center [193, 240] width 335 height 33
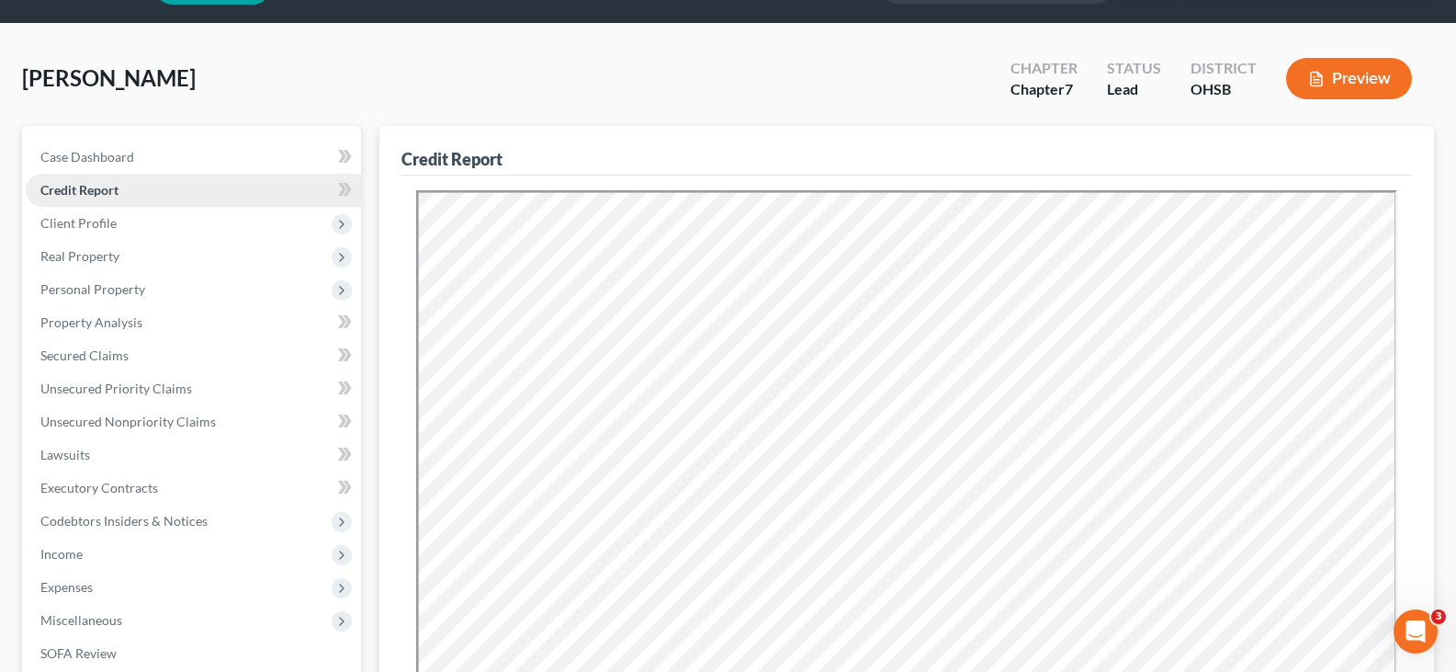
scroll to position [92, 0]
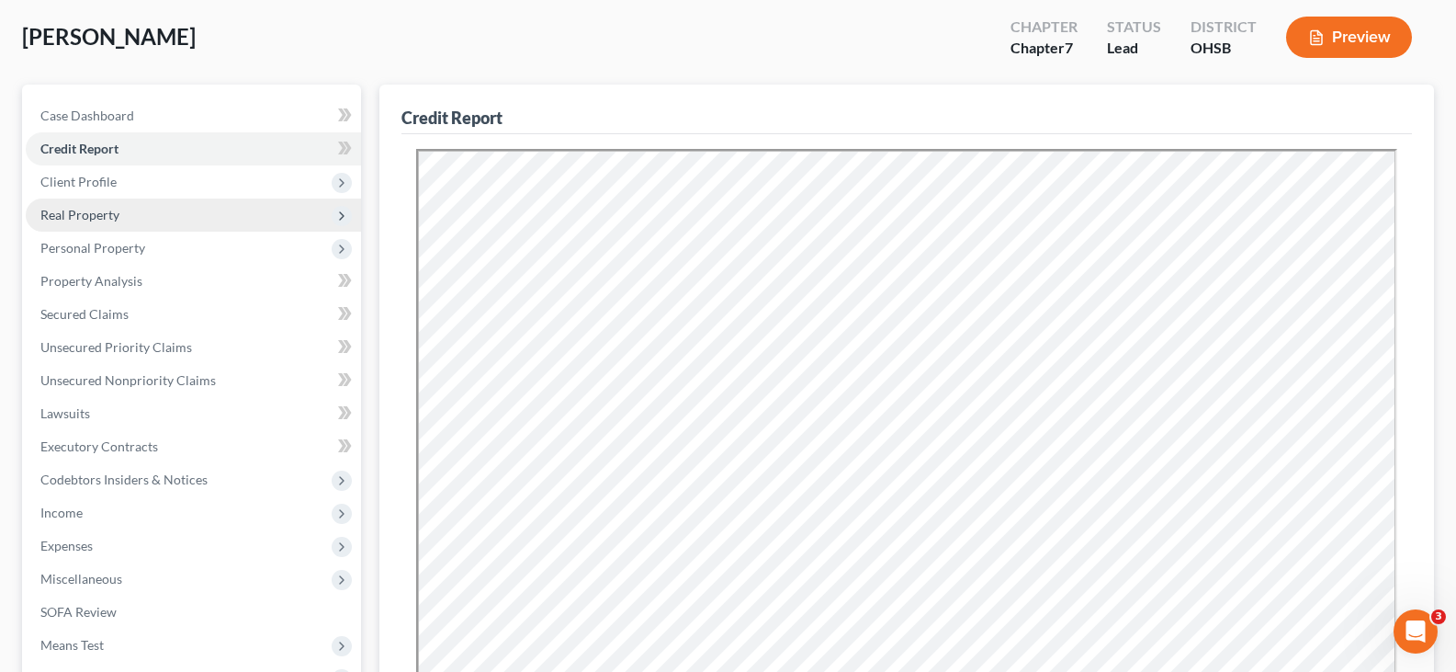
click at [115, 213] on span "Real Property" at bounding box center [79, 215] width 79 height 16
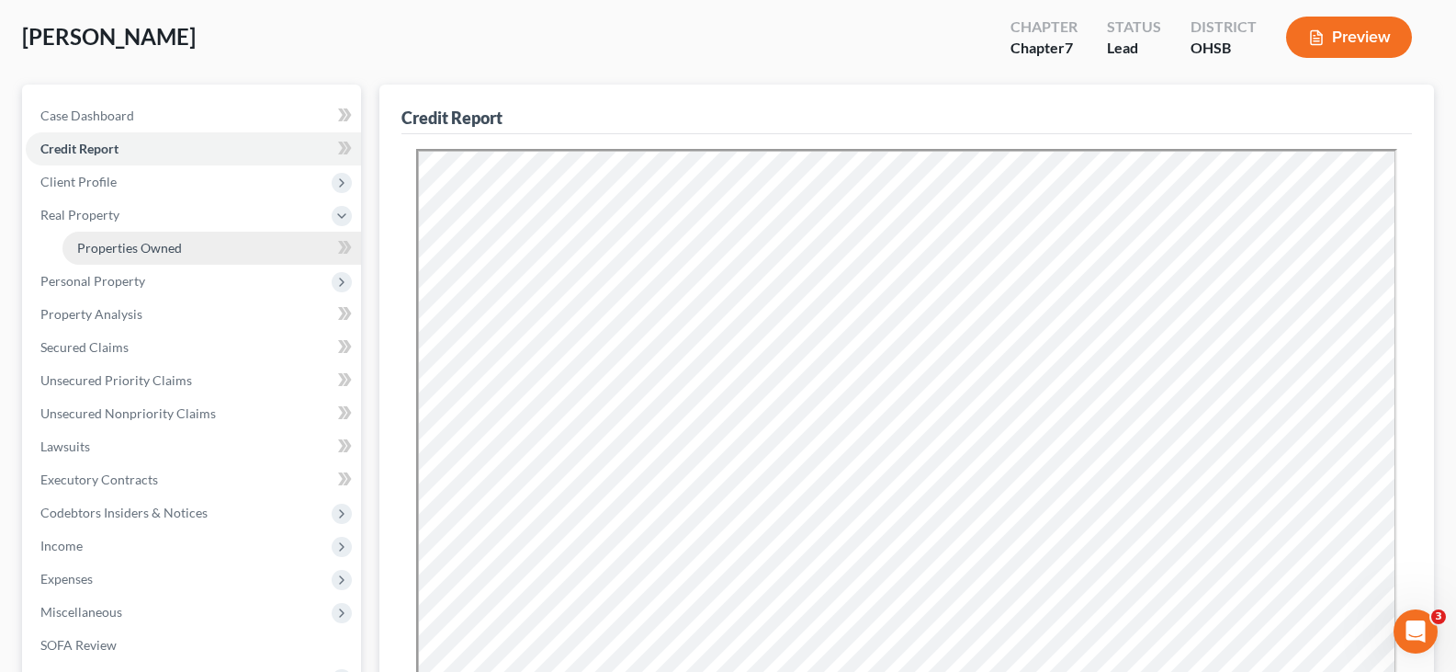
click at [124, 244] on span "Properties Owned" at bounding box center [129, 248] width 105 height 16
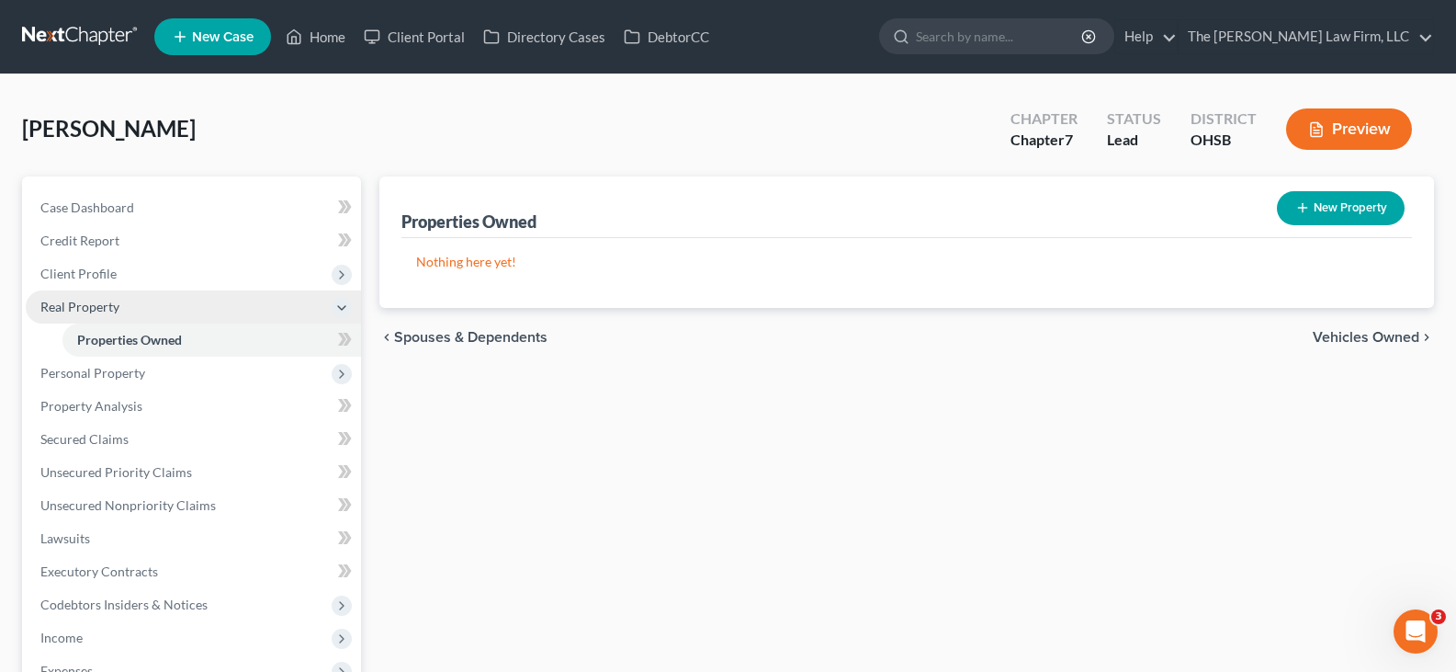
click at [125, 309] on span "Real Property" at bounding box center [193, 306] width 335 height 33
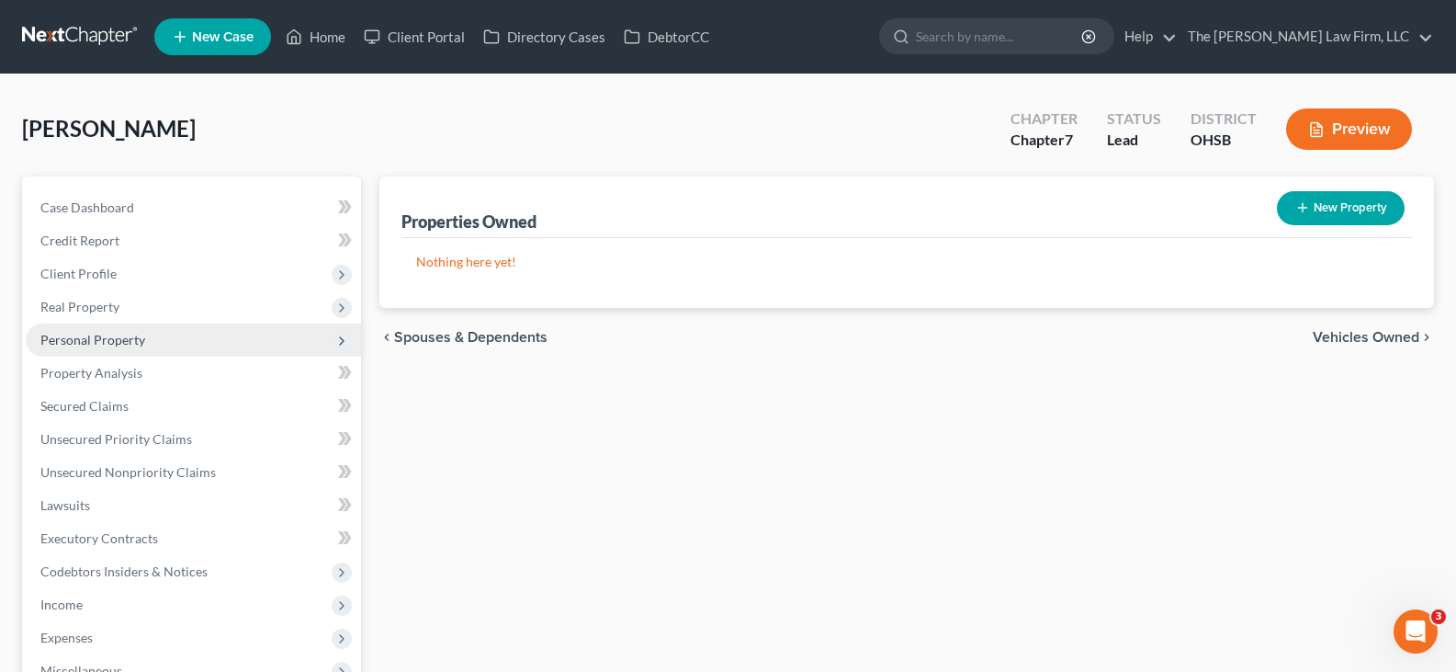
click at [151, 339] on span "Personal Property" at bounding box center [193, 339] width 335 height 33
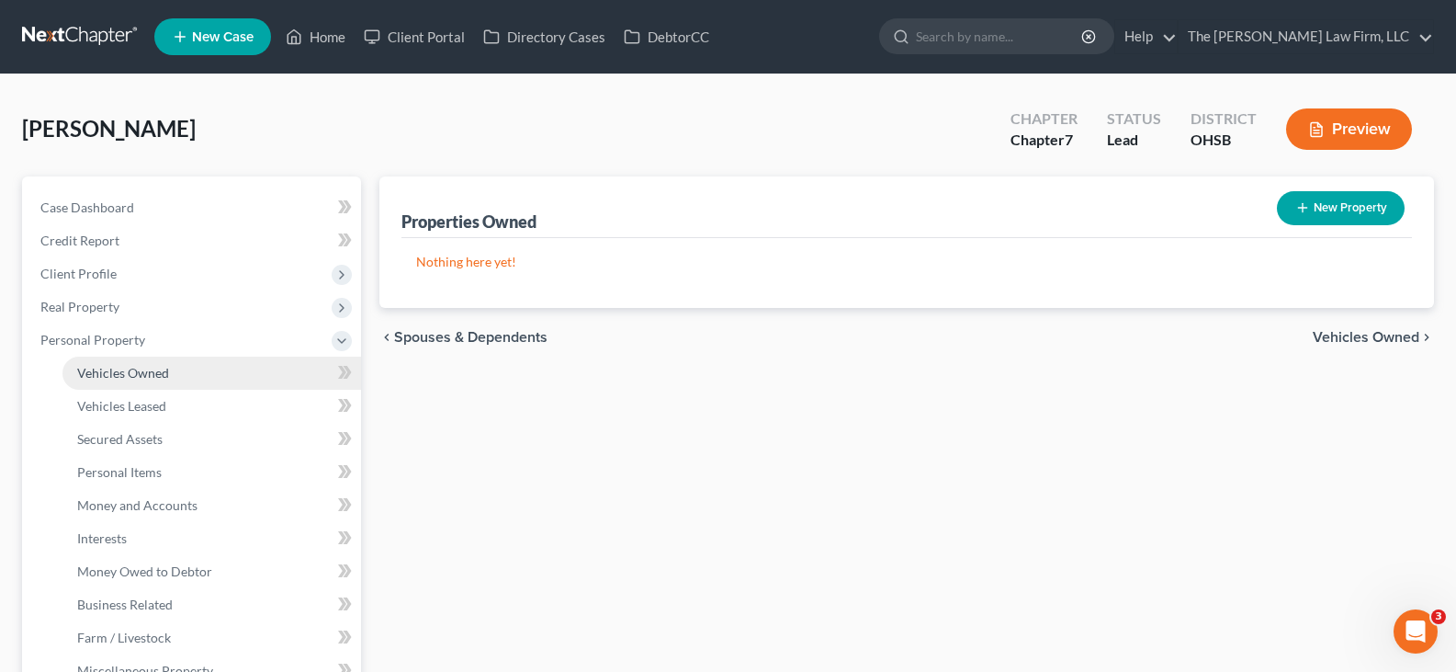
click at [167, 375] on span "Vehicles Owned" at bounding box center [123, 373] width 92 height 16
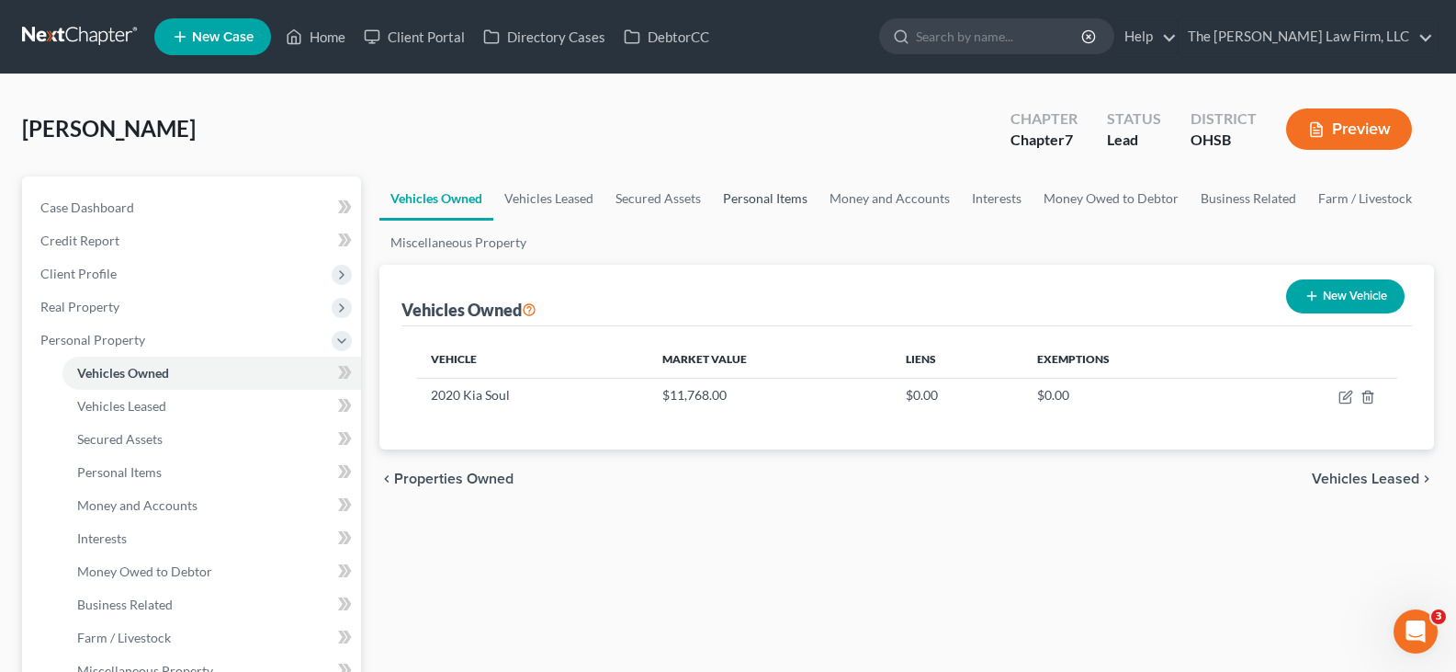
click at [744, 200] on link "Personal Items" at bounding box center [765, 198] width 107 height 44
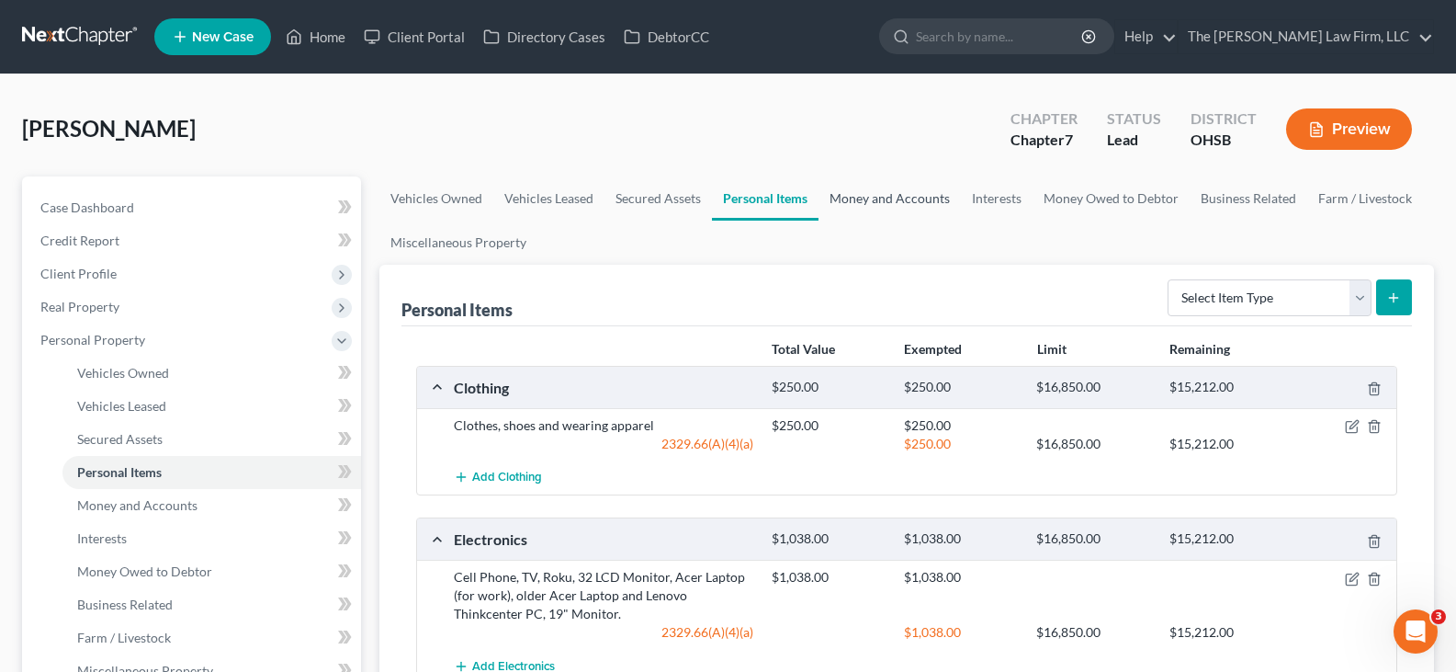
click at [865, 197] on link "Money and Accounts" at bounding box center [890, 198] width 142 height 44
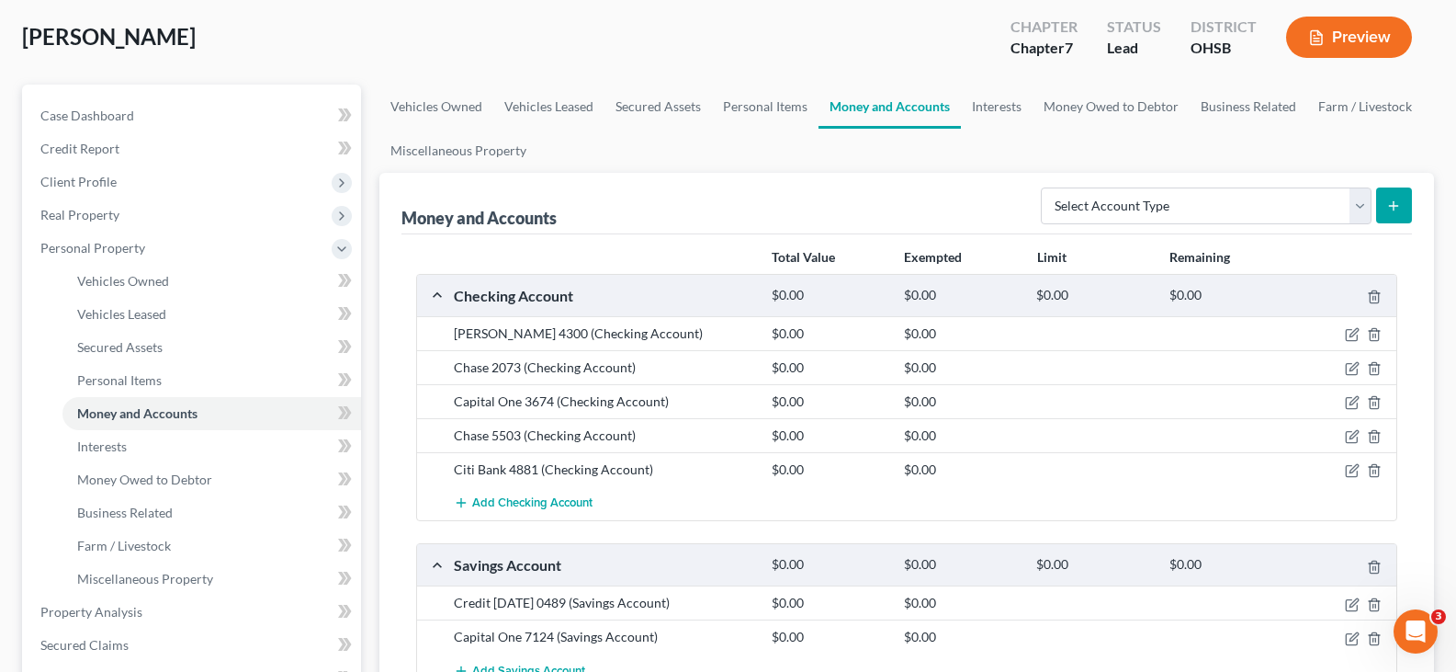
scroll to position [184, 0]
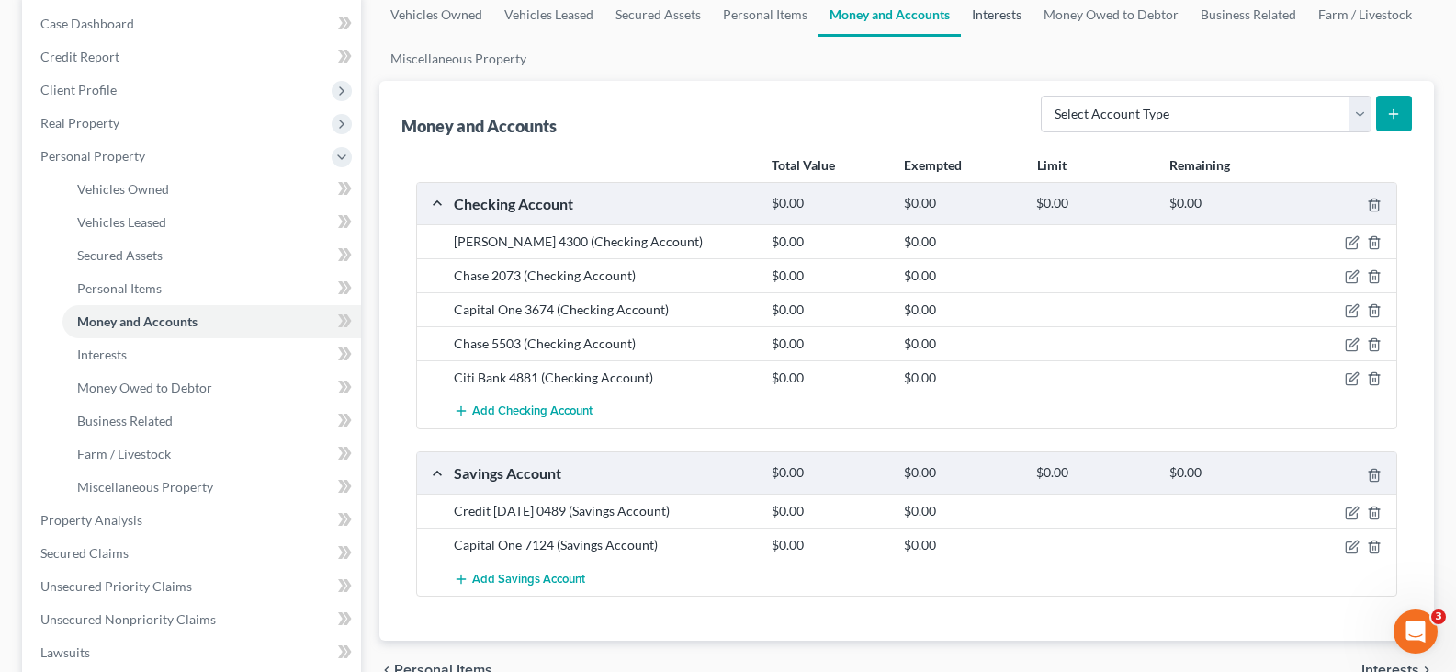
click at [987, 18] on link "Interests" at bounding box center [997, 15] width 72 height 44
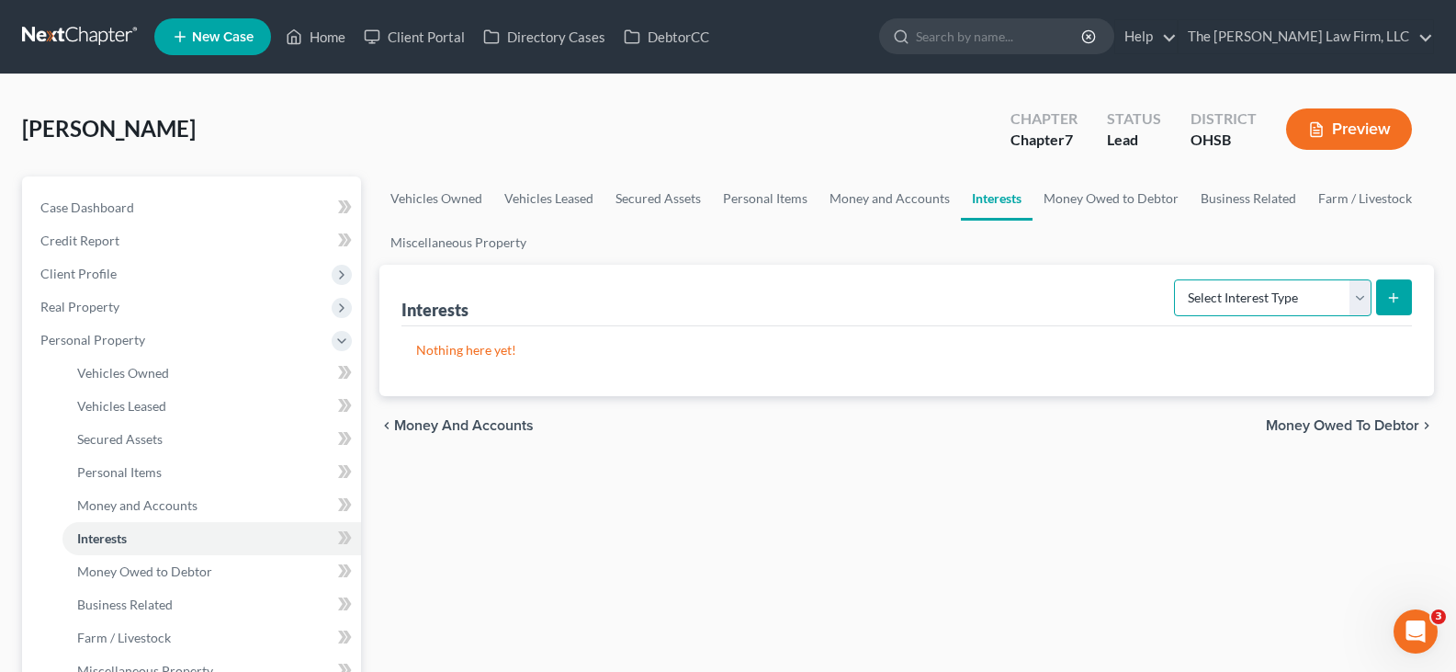
click at [1360, 299] on select "Select Interest Type 401K Annuity Bond Education IRA Government Bond Government…" at bounding box center [1273, 297] width 198 height 37
select select "401k"
click at [1176, 279] on select "Select Interest Type 401K Annuity Bond Education IRA Government Bond Government…" at bounding box center [1273, 297] width 198 height 37
click at [1394, 293] on line "submit" at bounding box center [1394, 297] width 0 height 8
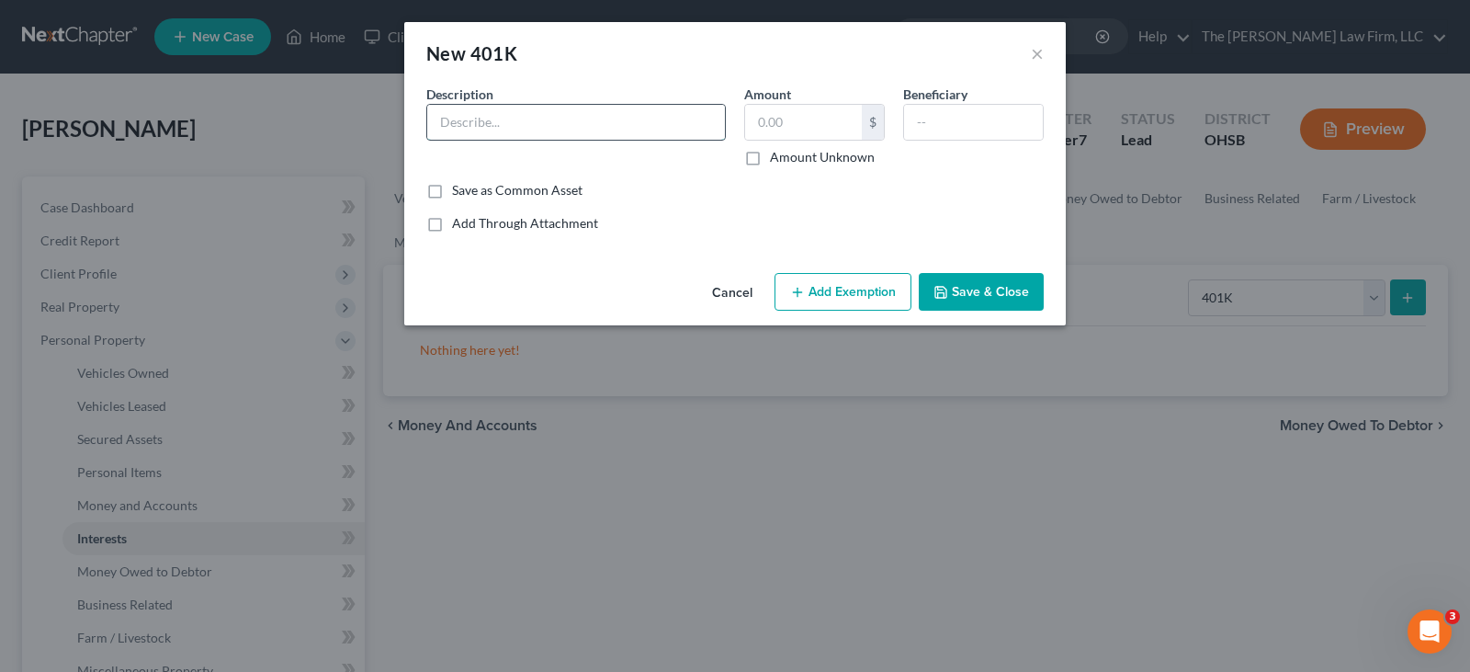
click at [617, 123] on input "text" at bounding box center [576, 122] width 298 height 35
type input "401K"
click at [755, 127] on input "text" at bounding box center [803, 122] width 117 height 35
type input "23,572.36"
click at [960, 289] on button "Save & Close" at bounding box center [981, 292] width 125 height 39
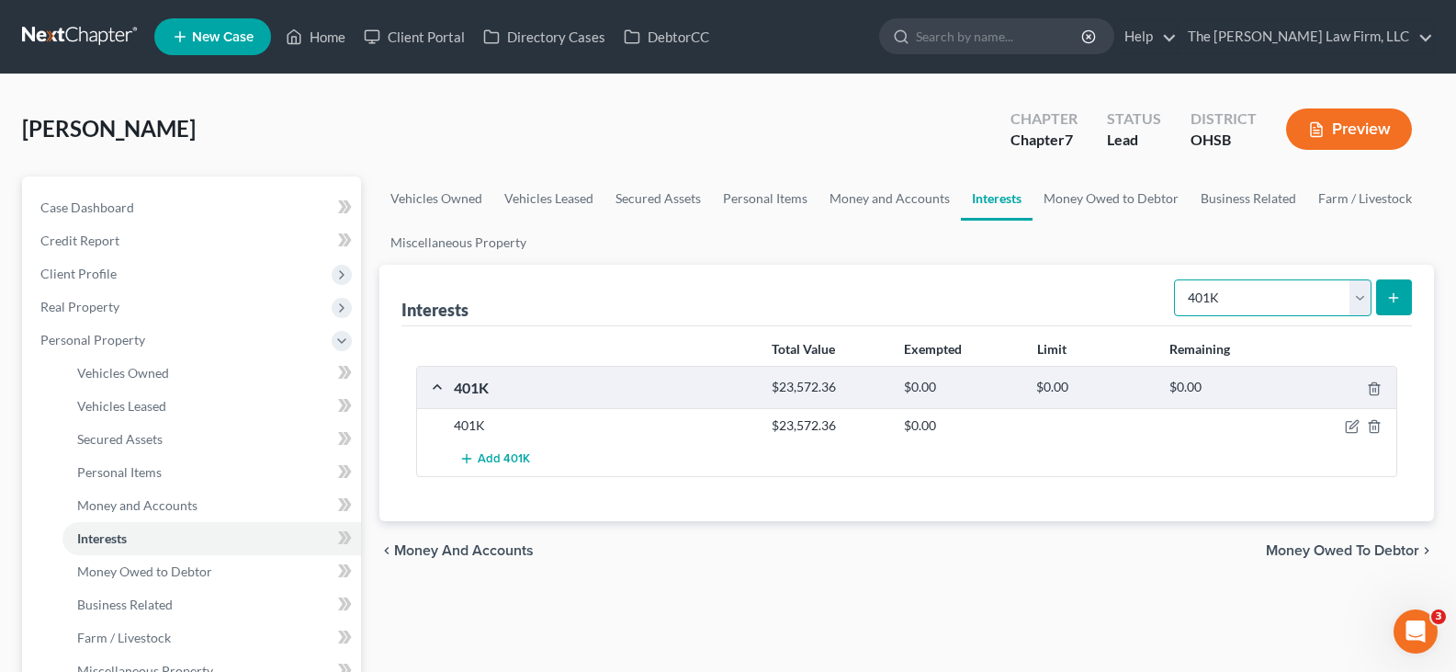
click at [1361, 300] on select "Select Interest Type 401K Annuity Bond Education IRA Government Bond Government…" at bounding box center [1273, 297] width 198 height 37
click at [1076, 272] on div "Interests Select Interest Type 401K Annuity Bond Education IRA Government Bond …" at bounding box center [907, 296] width 1011 height 62
click at [881, 199] on link "Money and Accounts" at bounding box center [890, 198] width 142 height 44
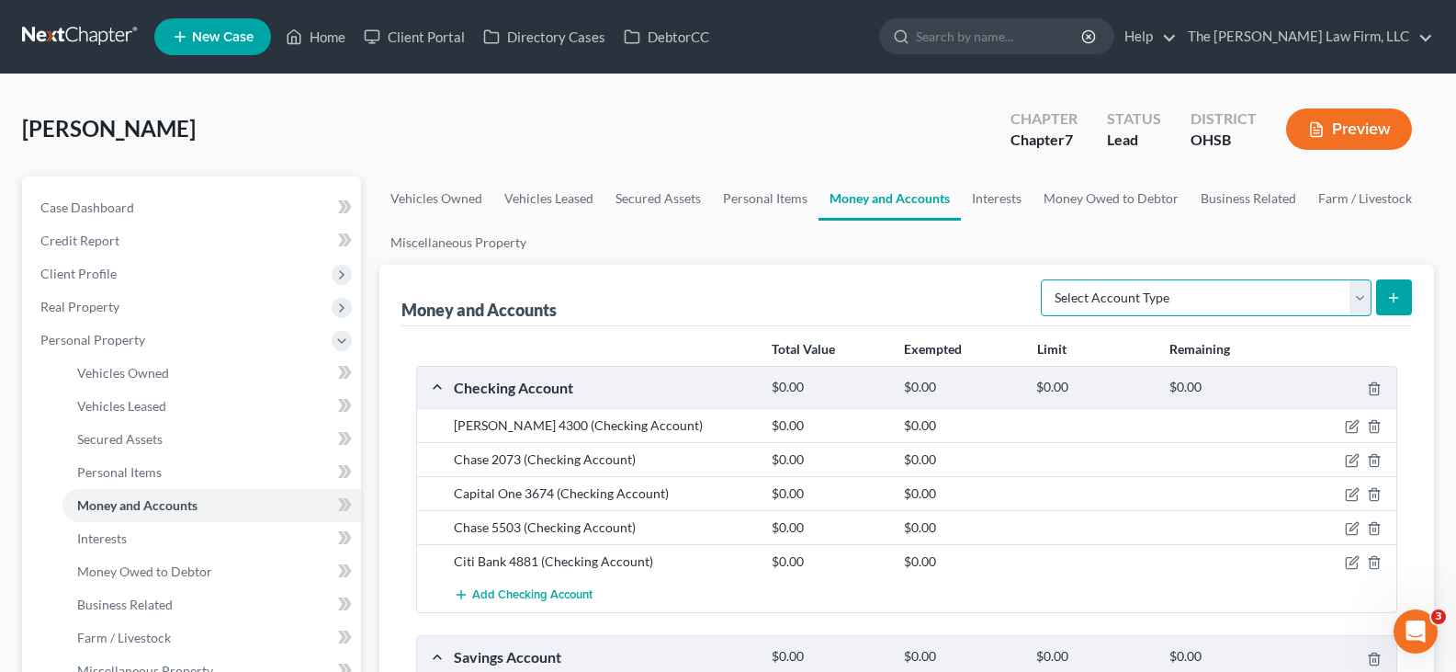
click at [1364, 297] on select "Select Account Type Brokerage Cash on Hand Certificates of Deposit Checking Acc…" at bounding box center [1206, 297] width 331 height 37
click at [1361, 300] on select "Select Account Type Brokerage Cash on Hand Certificates of Deposit Checking Acc…" at bounding box center [1206, 297] width 331 height 37
select select "other"
click at [1045, 279] on select "Select Account Type Brokerage Cash on Hand Certificates of Deposit Checking Acc…" at bounding box center [1206, 297] width 331 height 37
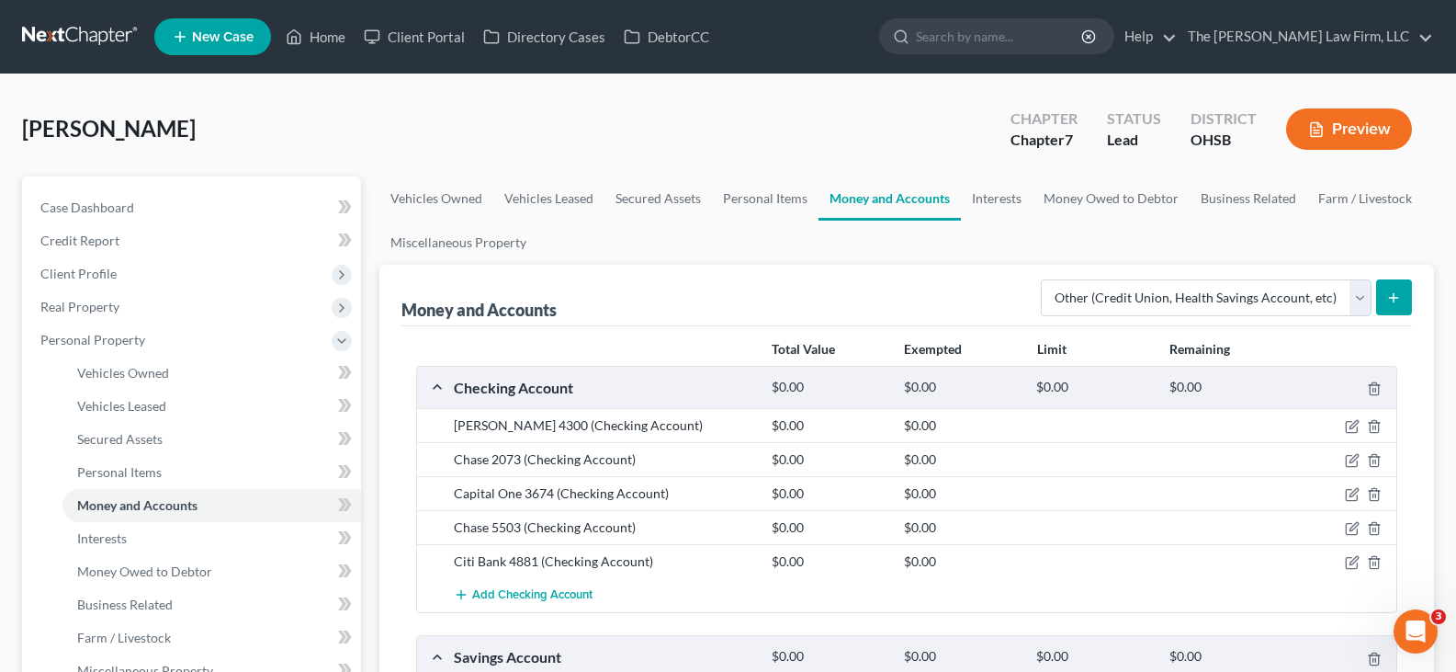
click at [1393, 295] on icon "submit" at bounding box center [1394, 297] width 15 height 15
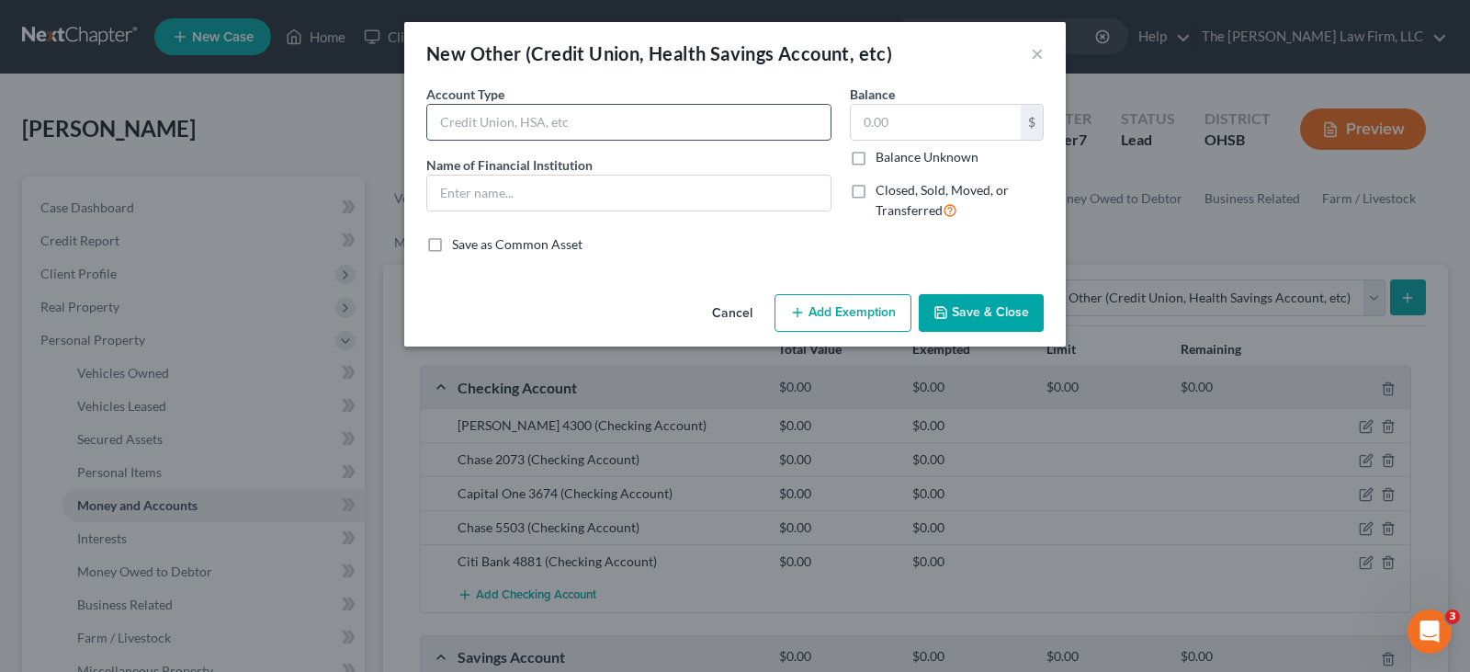
click at [636, 128] on input "text" at bounding box center [628, 122] width 403 height 35
click at [1038, 52] on button "×" at bounding box center [1037, 53] width 13 height 22
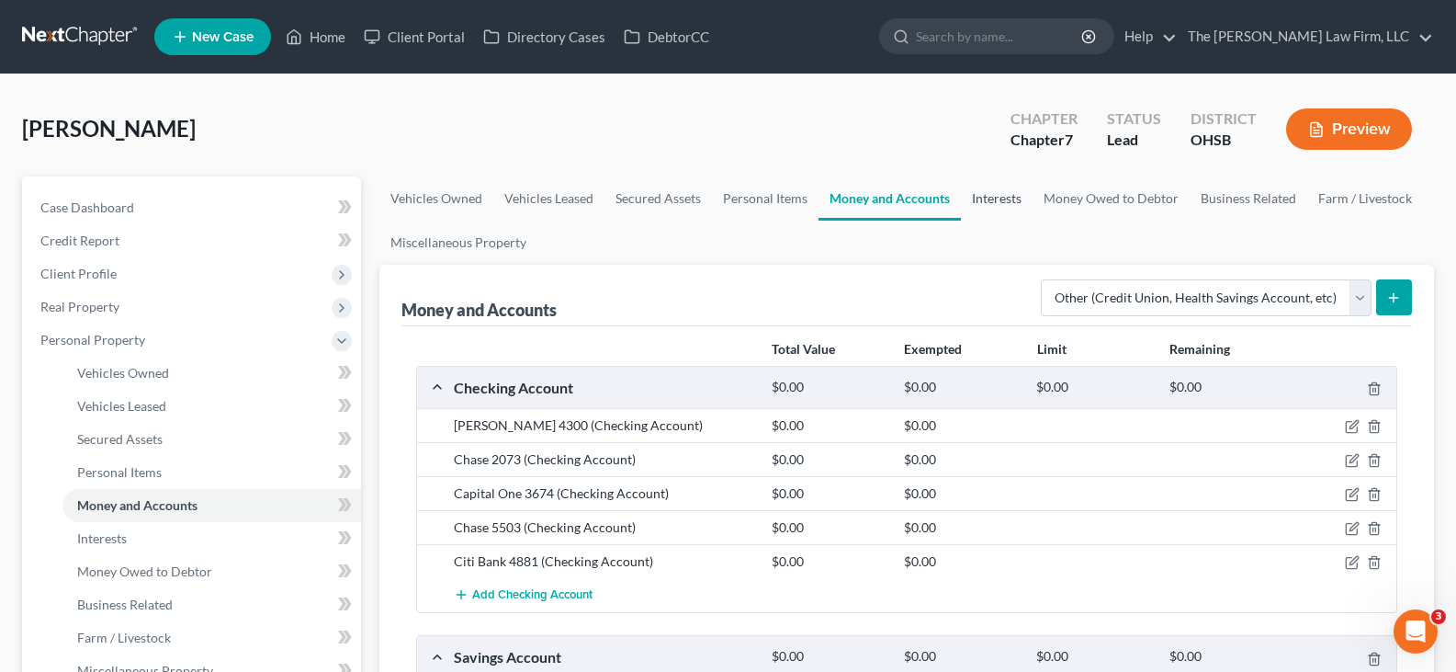
click at [995, 199] on link "Interests" at bounding box center [997, 198] width 72 height 44
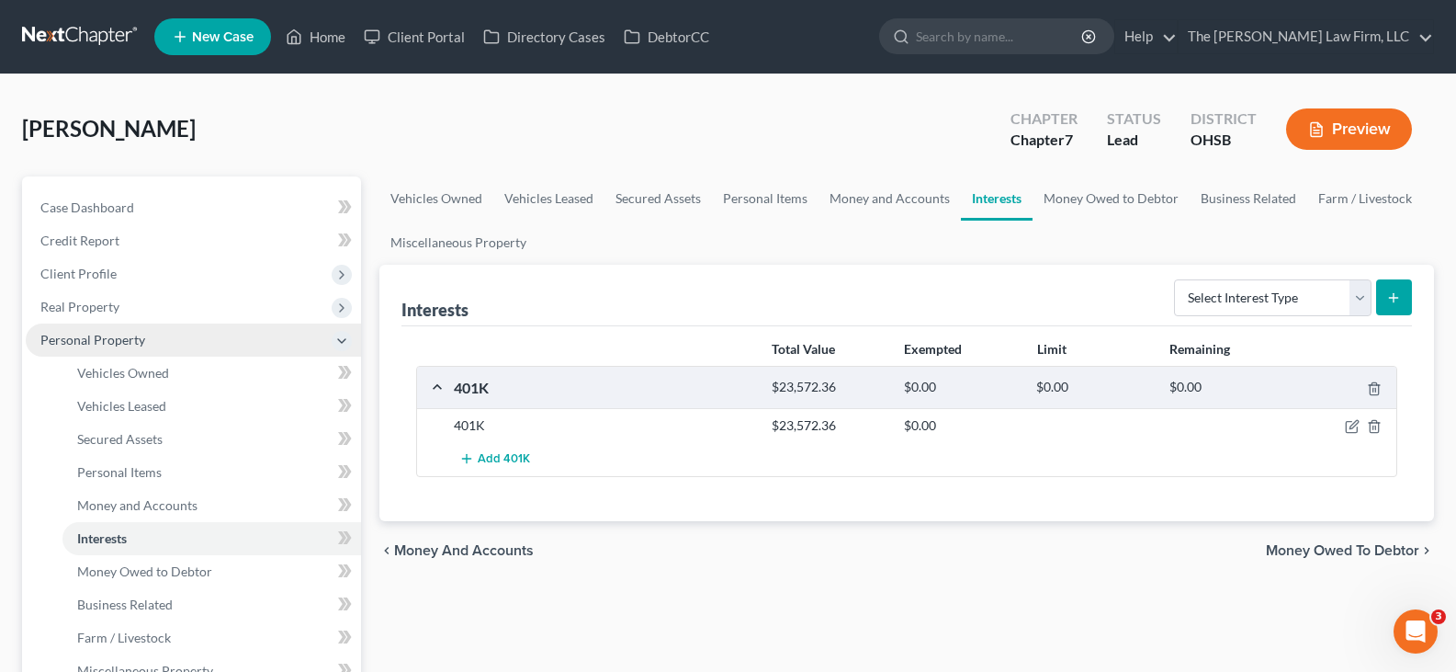
click at [160, 344] on span "Personal Property" at bounding box center [193, 339] width 335 height 33
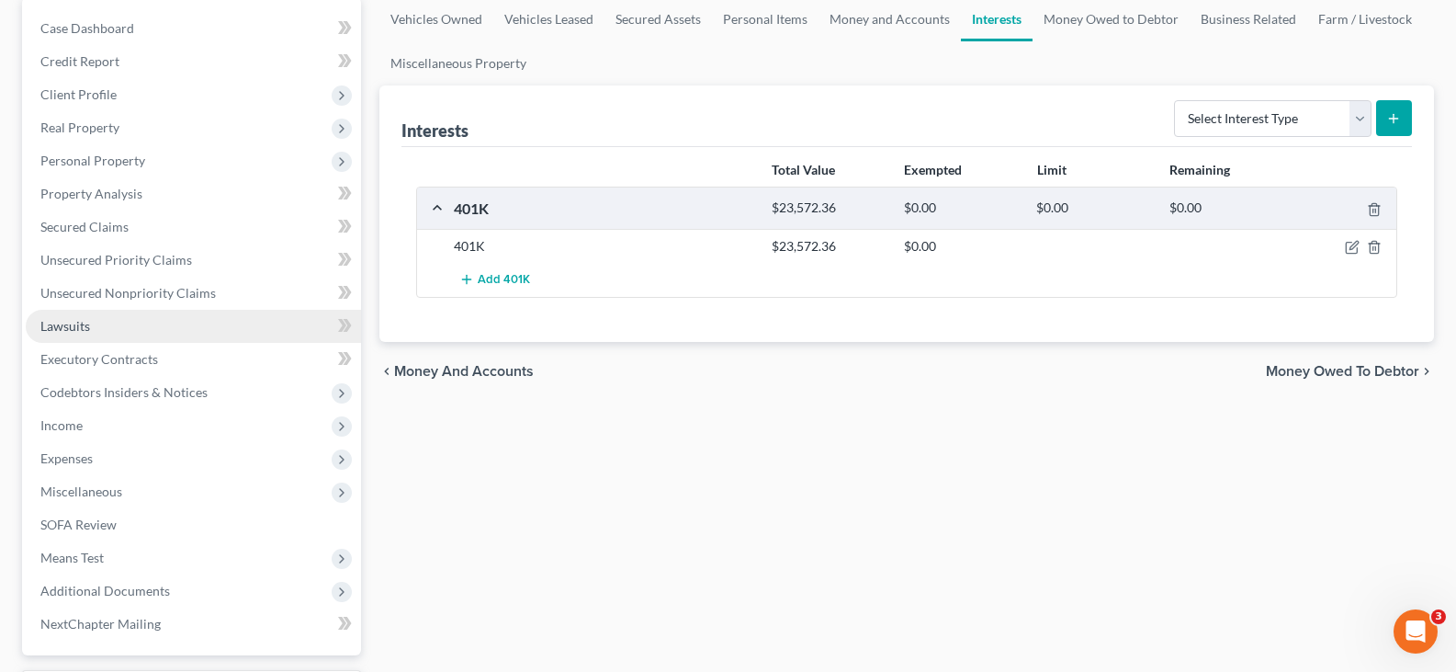
scroll to position [184, 0]
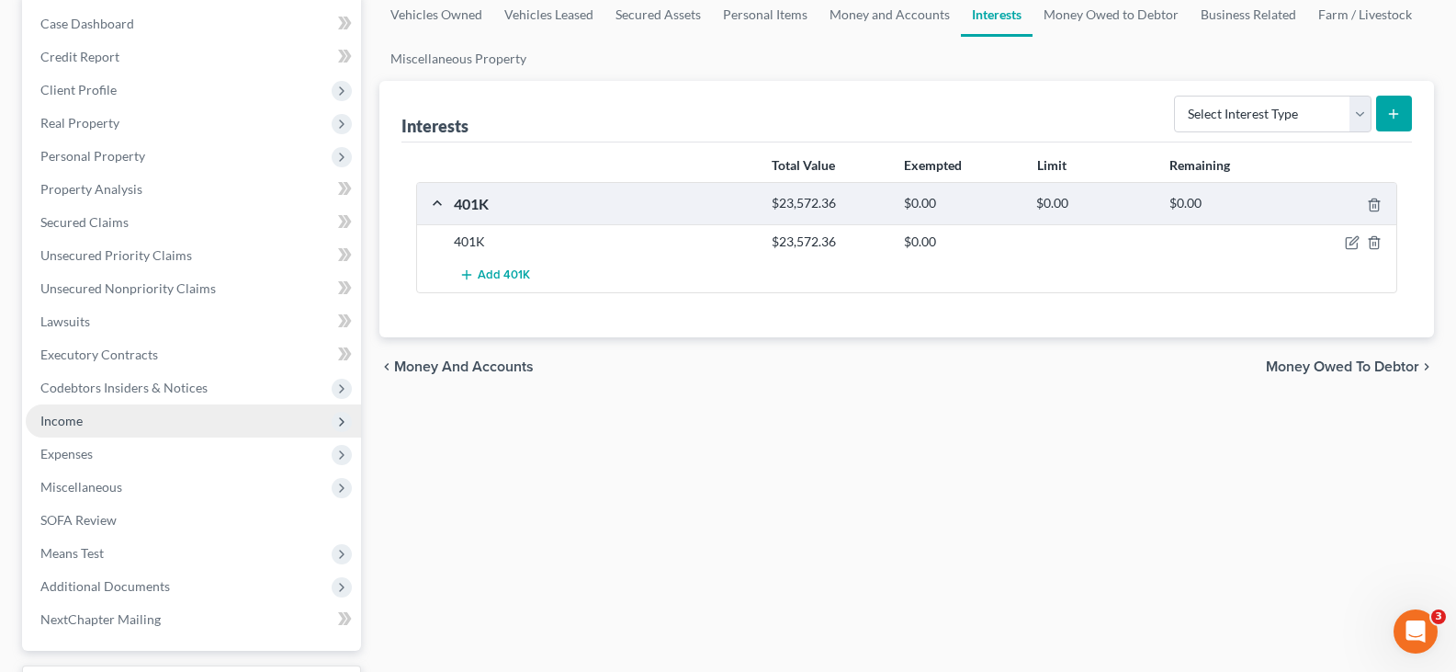
click at [74, 424] on span "Income" at bounding box center [61, 421] width 42 height 16
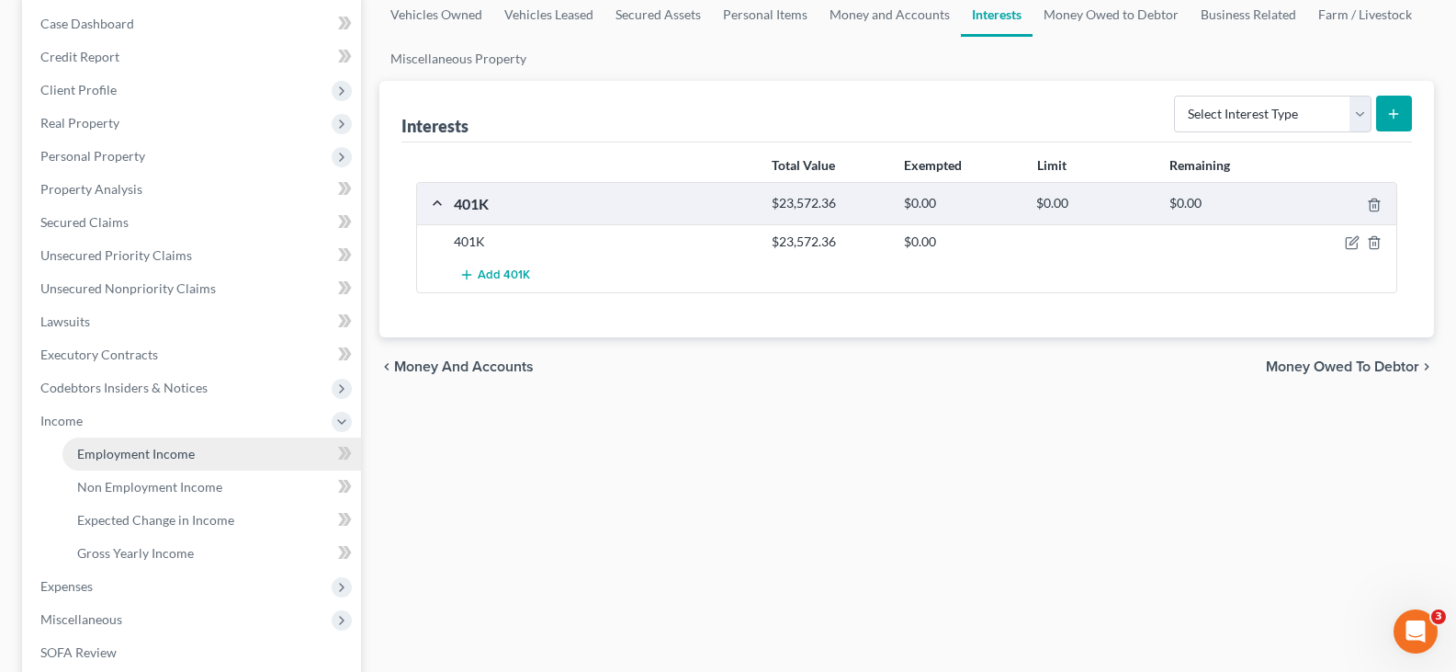
click at [96, 453] on span "Employment Income" at bounding box center [136, 454] width 118 height 16
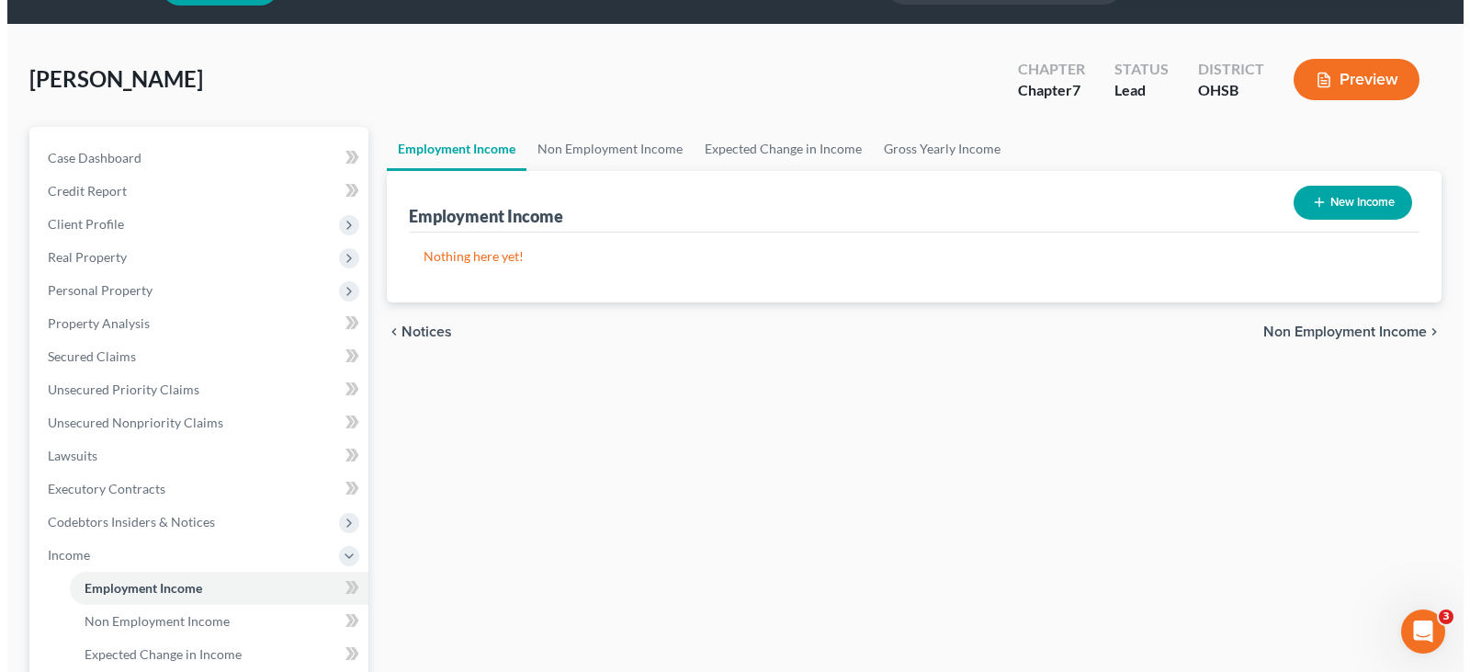
scroll to position [92, 0]
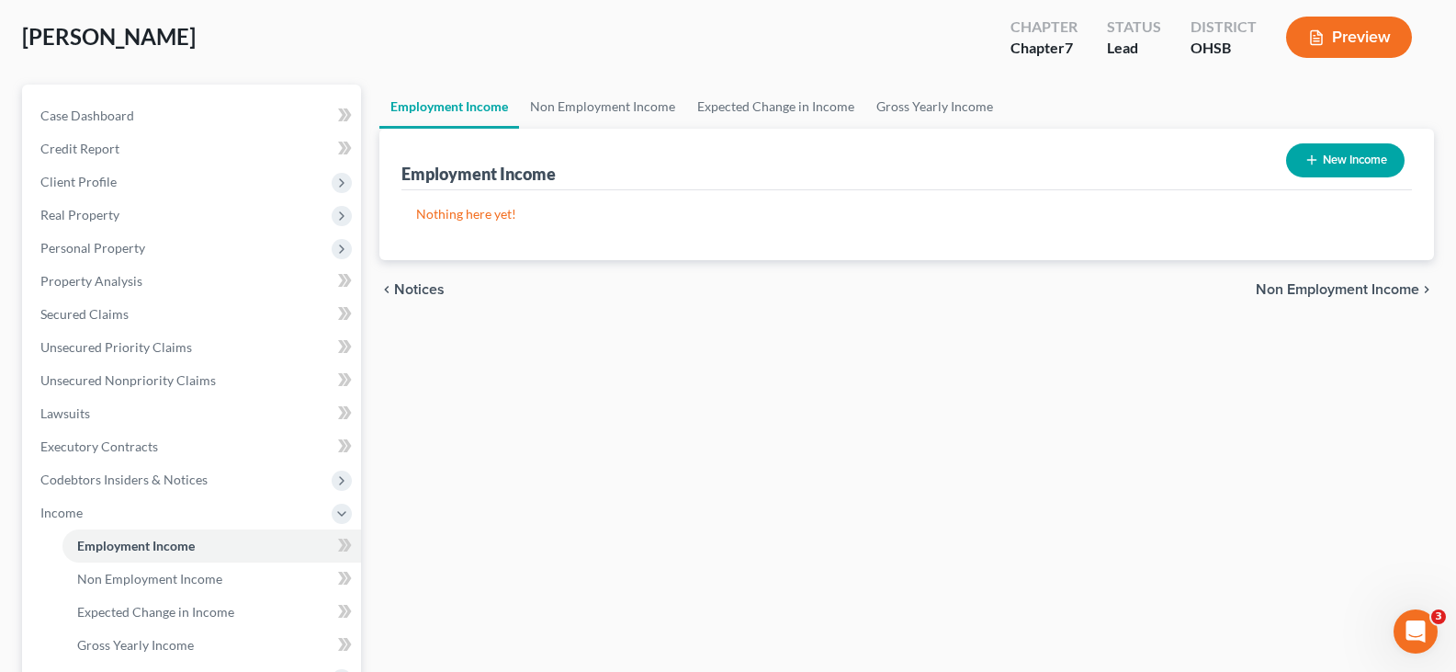
click at [1312, 156] on line "button" at bounding box center [1312, 160] width 0 height 8
select select "0"
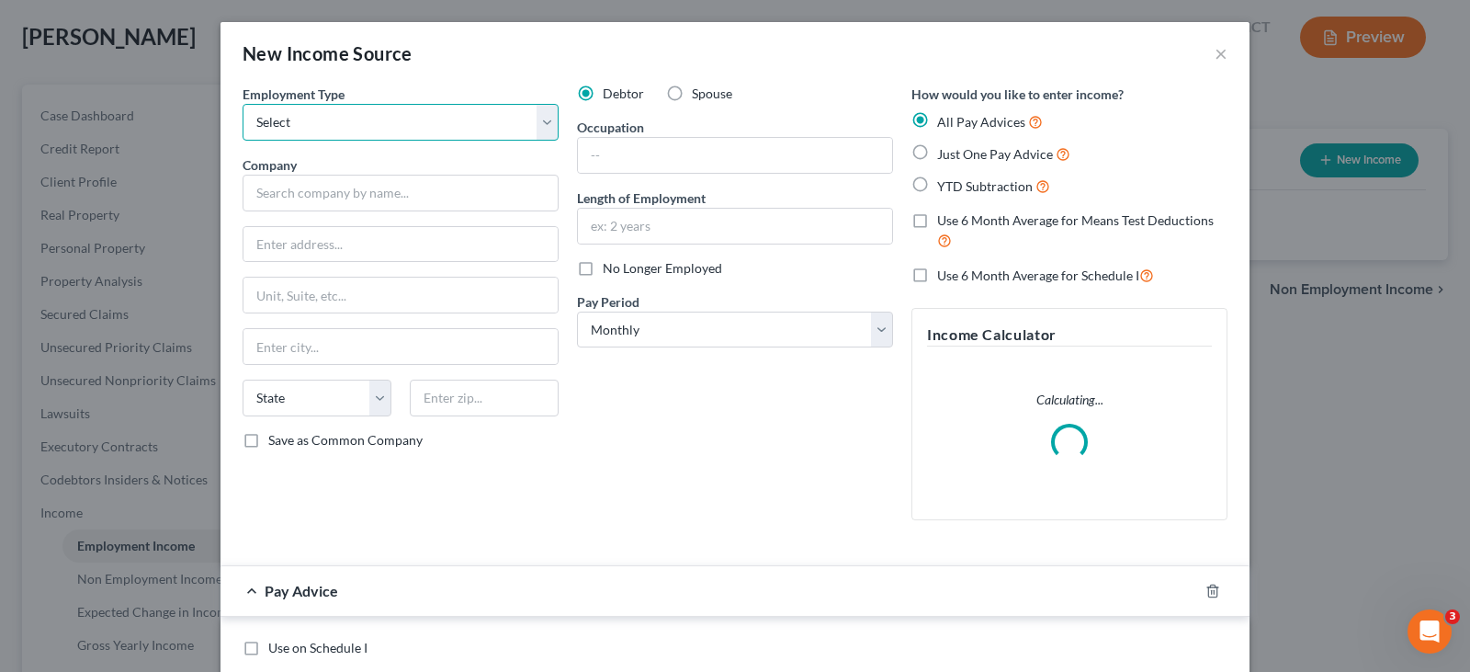
click at [535, 122] on select "Select Full or Part Time Employment Self Employment" at bounding box center [401, 122] width 316 height 37
select select "0"
click at [243, 104] on select "Select Full or Part Time Employment Self Employment" at bounding box center [401, 122] width 316 height 37
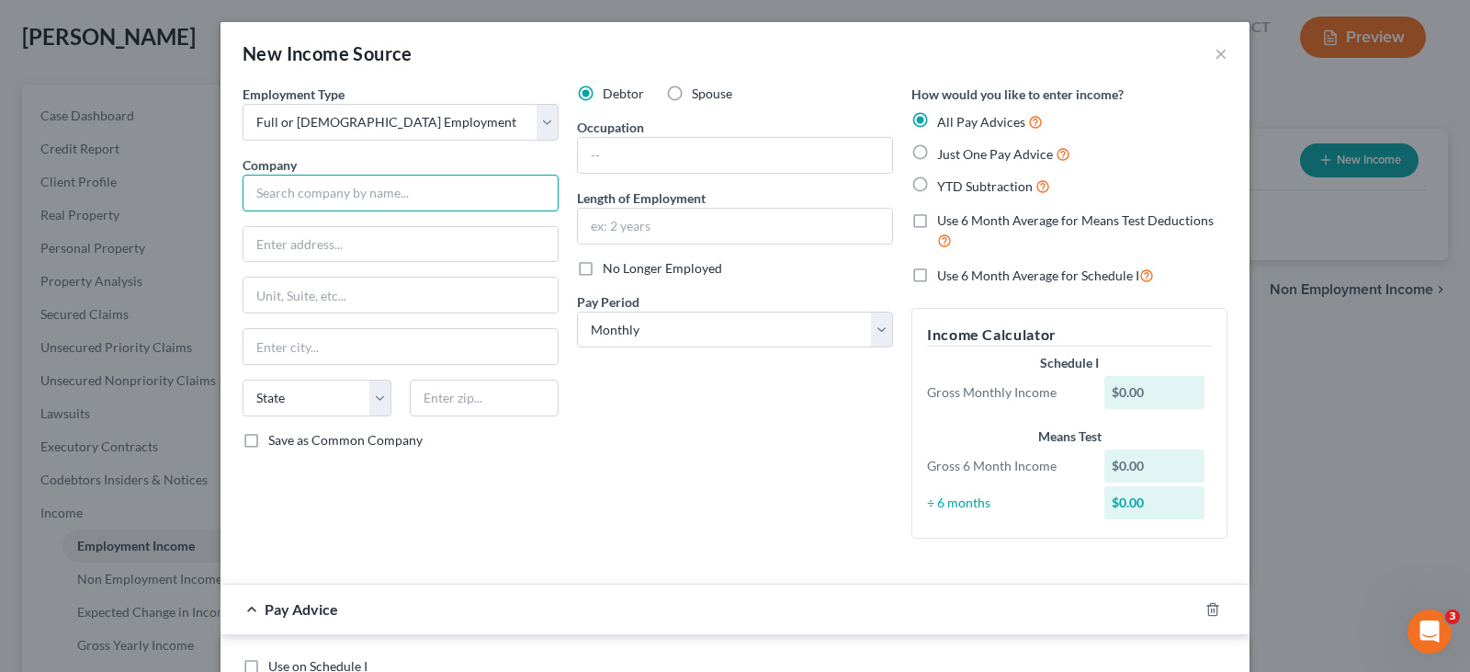
click at [373, 195] on input "text" at bounding box center [401, 193] width 316 height 37
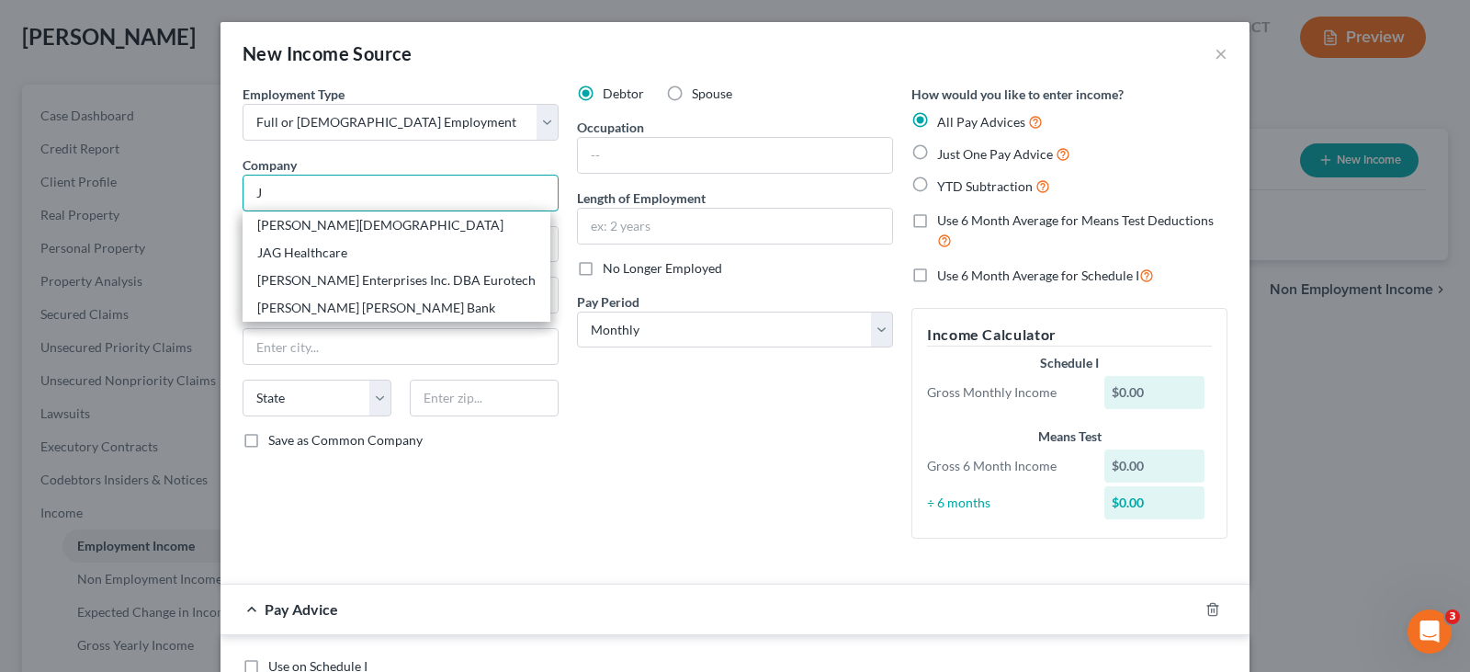
type input "JP Morgan Chase Bank"
type input "1111 Polaris Parkway"
type input "Columbus"
select select "36"
type input "43240"
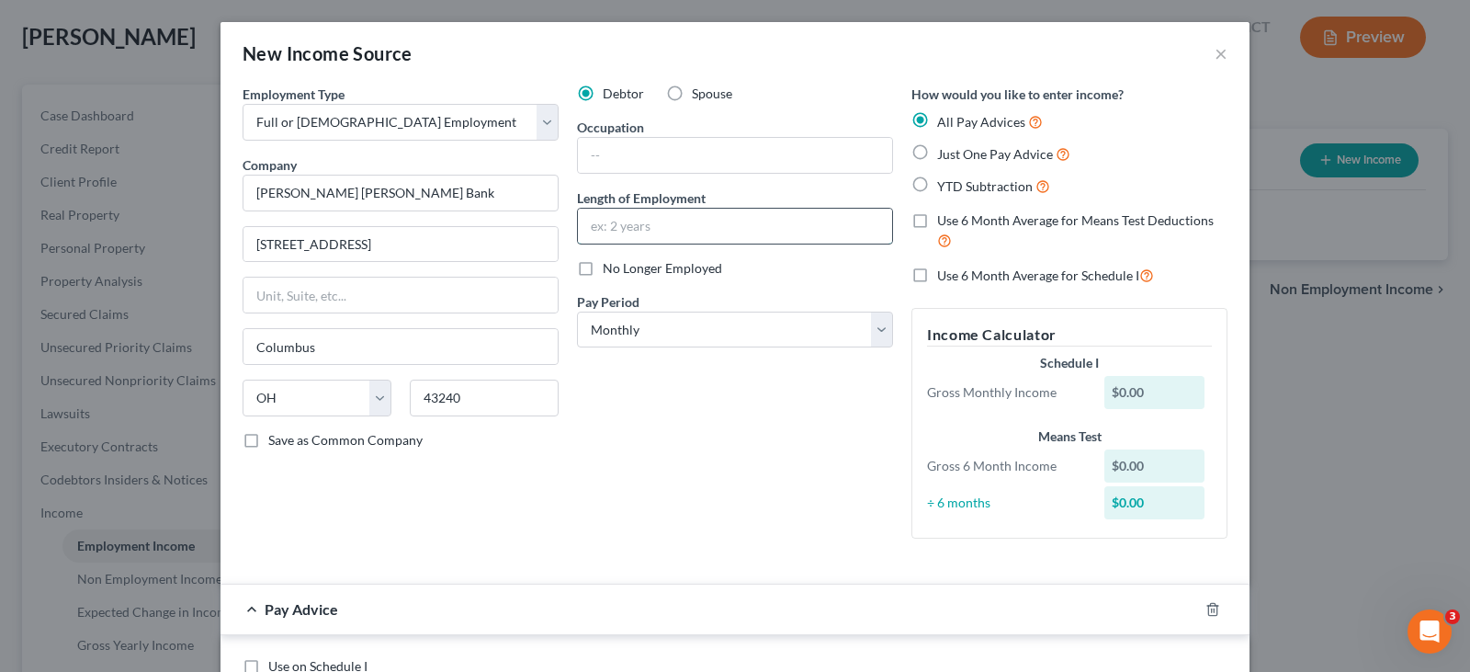
click at [674, 220] on input "text" at bounding box center [735, 226] width 314 height 35
type input "9 years 9 months"
click at [872, 326] on select "Select Monthly Twice Monthly Every Other Week Weekly" at bounding box center [735, 329] width 316 height 37
select select "1"
click at [577, 311] on select "Select Monthly Twice Monthly Every Other Week Weekly" at bounding box center [735, 329] width 316 height 37
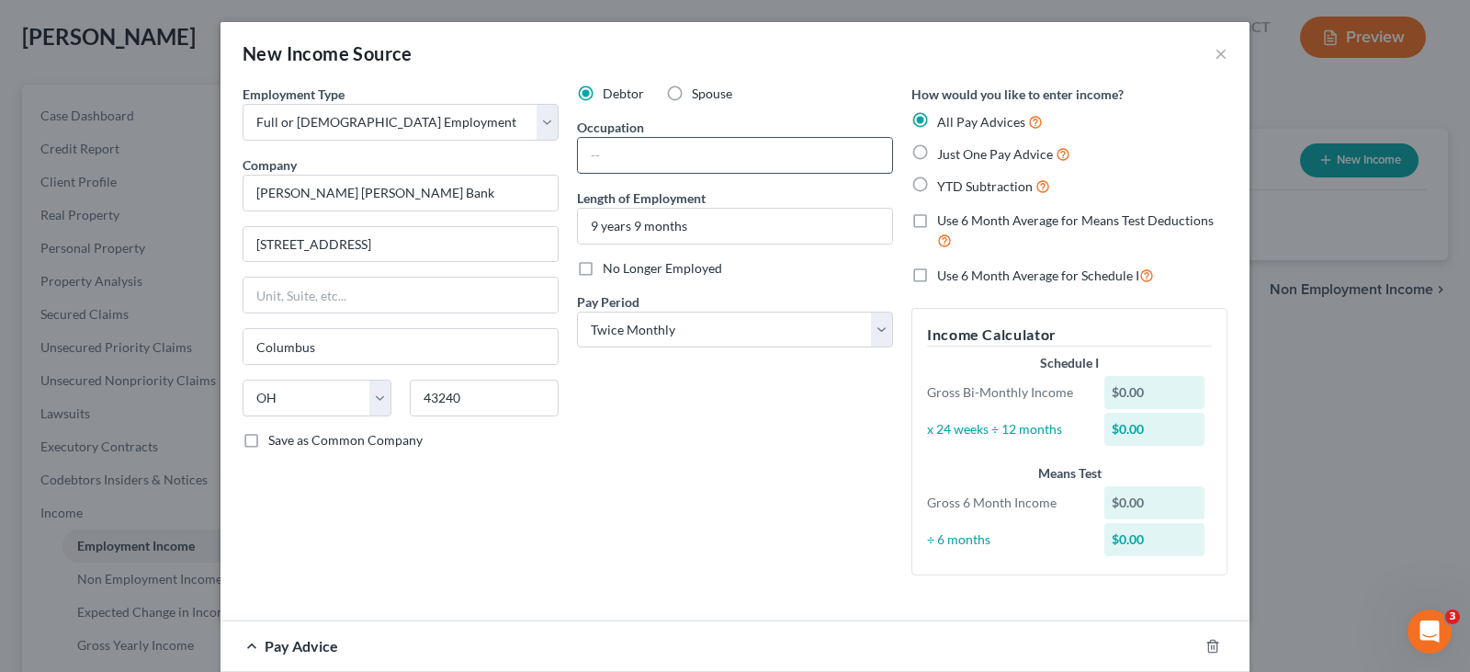
click at [651, 157] on input "text" at bounding box center [735, 155] width 314 height 35
paste input "Workforce Analyst"
type input "Workforce Analyst"
click at [937, 186] on label "YTD Subtraction" at bounding box center [993, 185] width 113 height 21
click at [945, 186] on input "YTD Subtraction" at bounding box center [951, 181] width 12 height 12
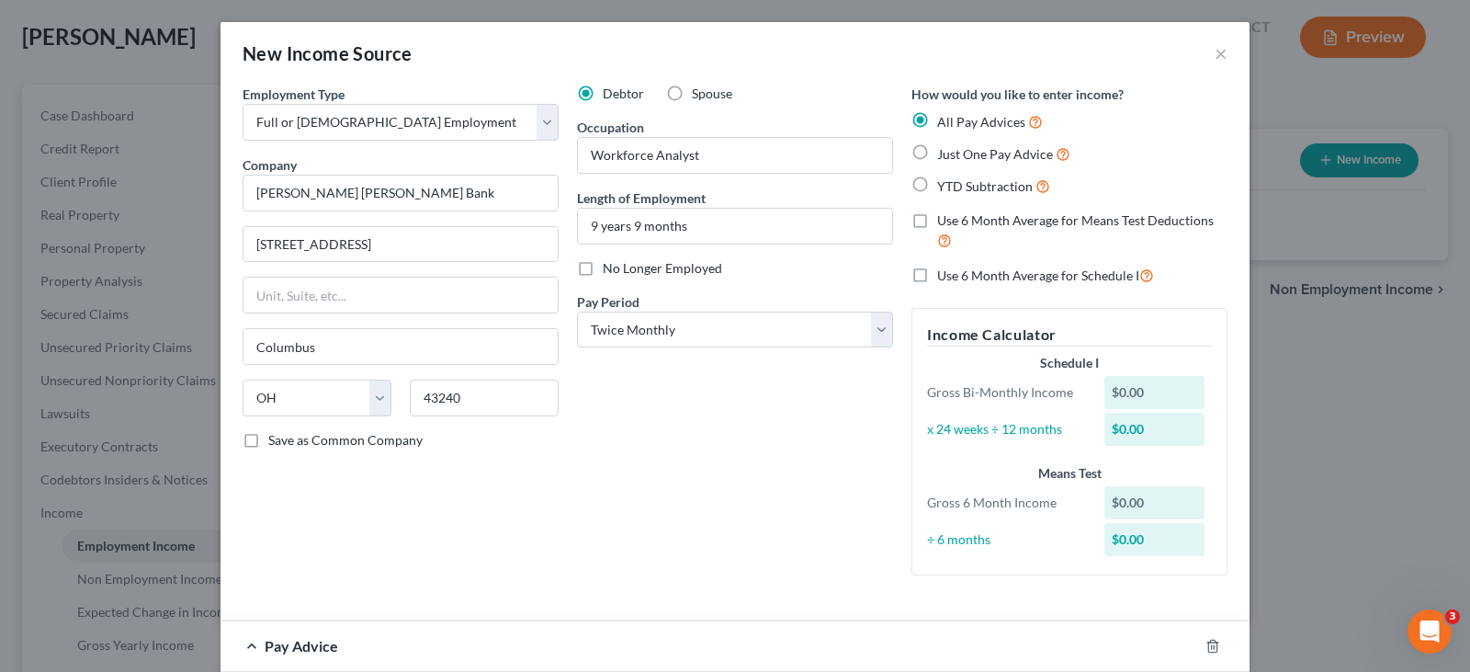
radio input "true"
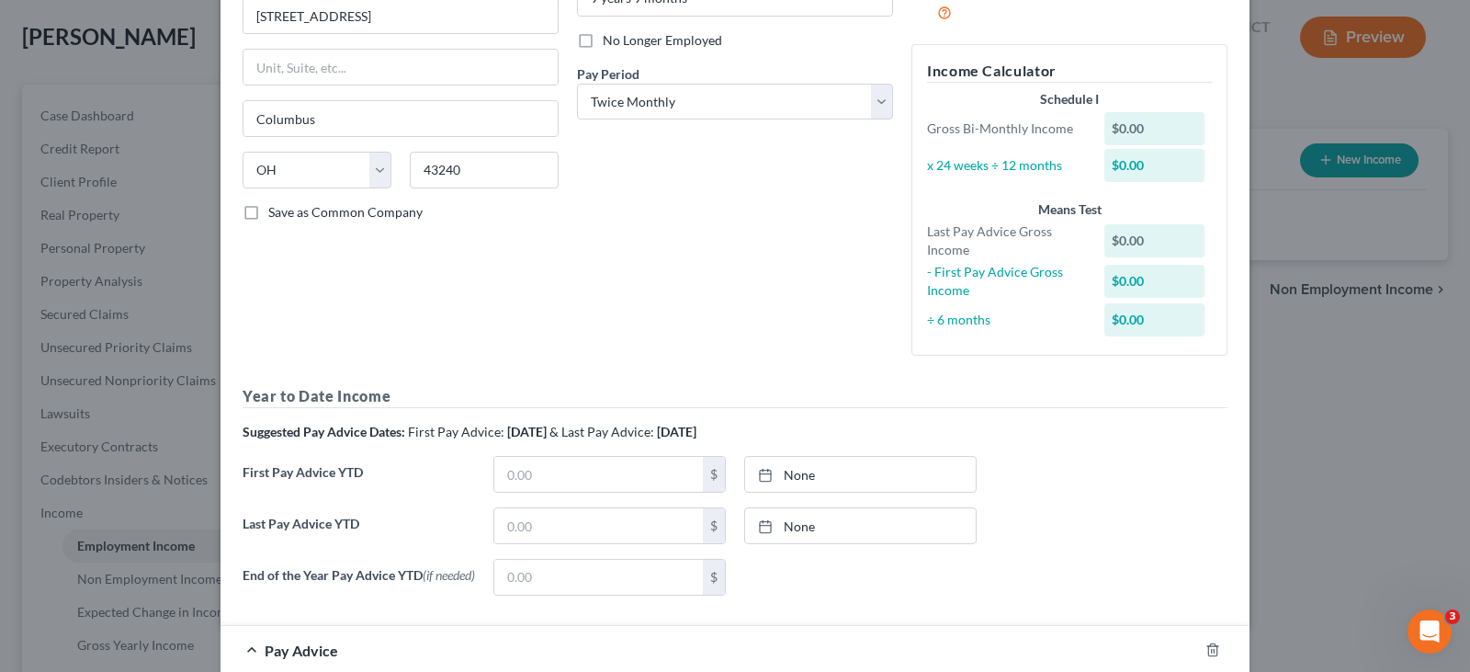
scroll to position [276, 0]
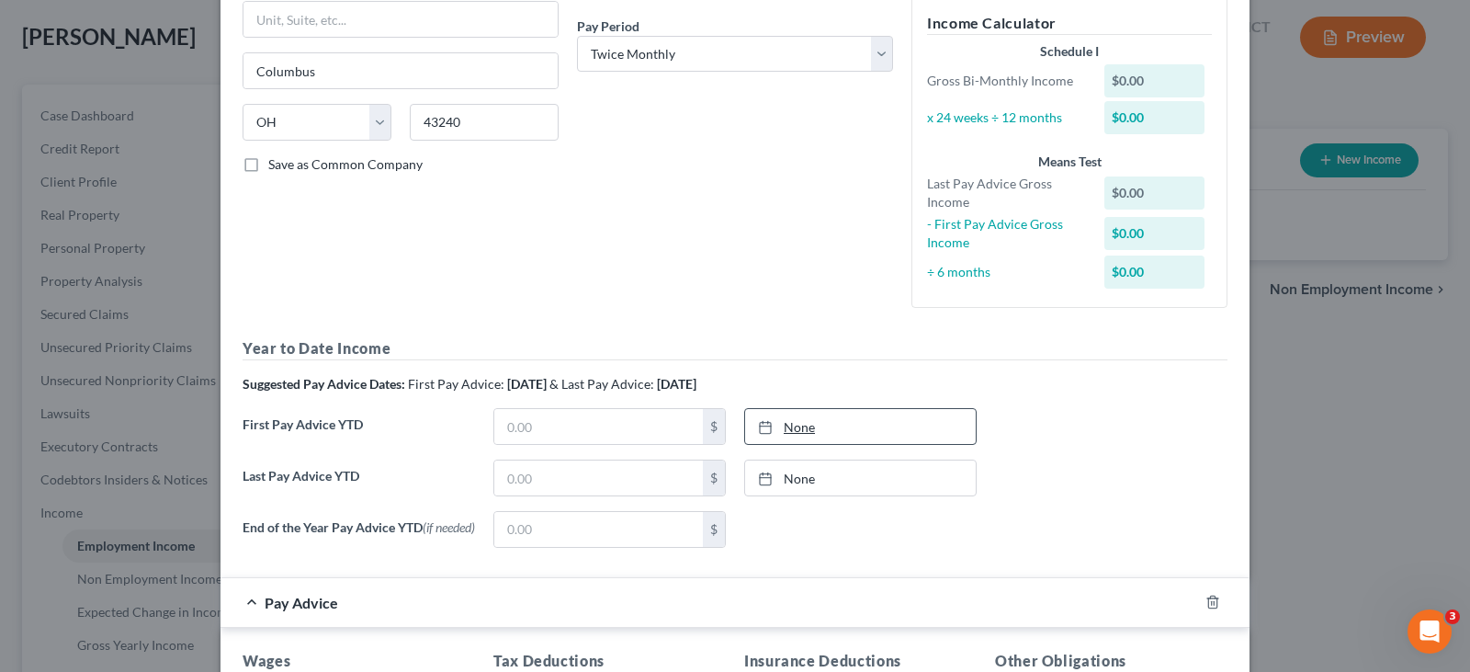
click at [760, 429] on icon at bounding box center [765, 427] width 15 height 15
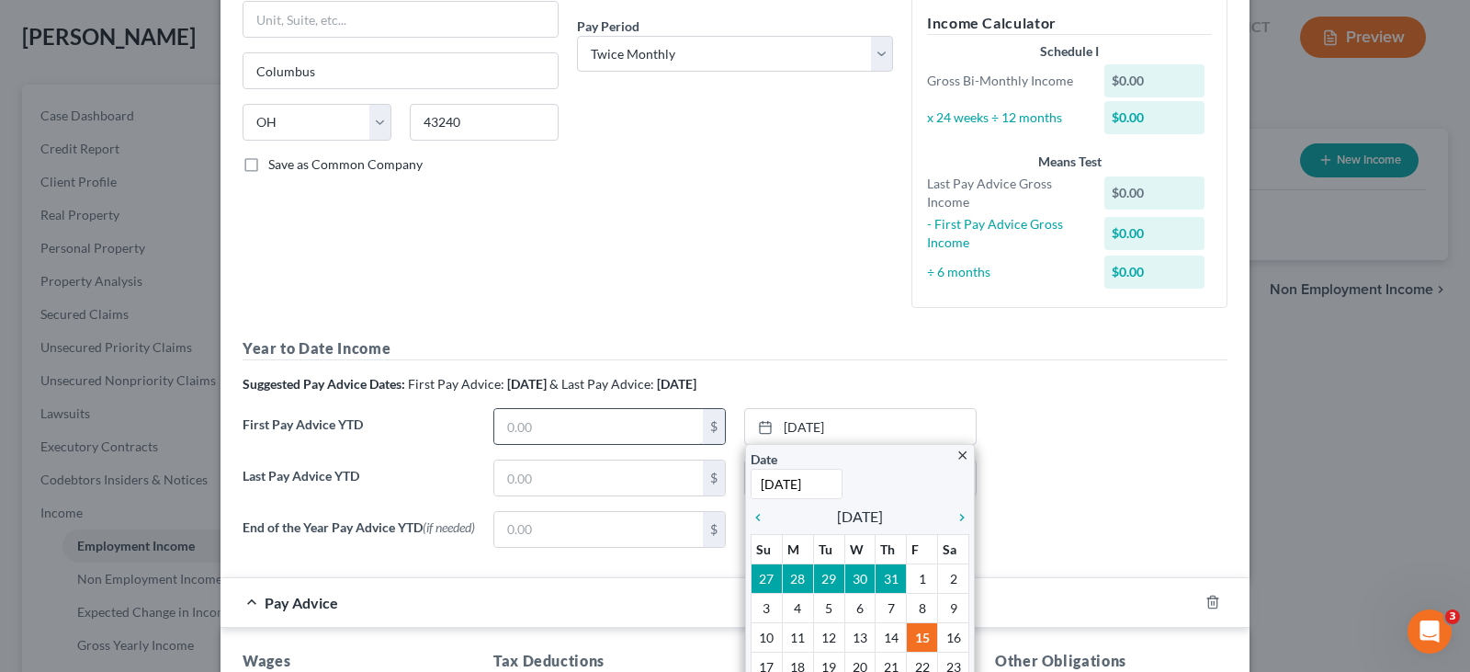
type input "1/31/2025"
click at [636, 428] on input "text" at bounding box center [598, 426] width 209 height 35
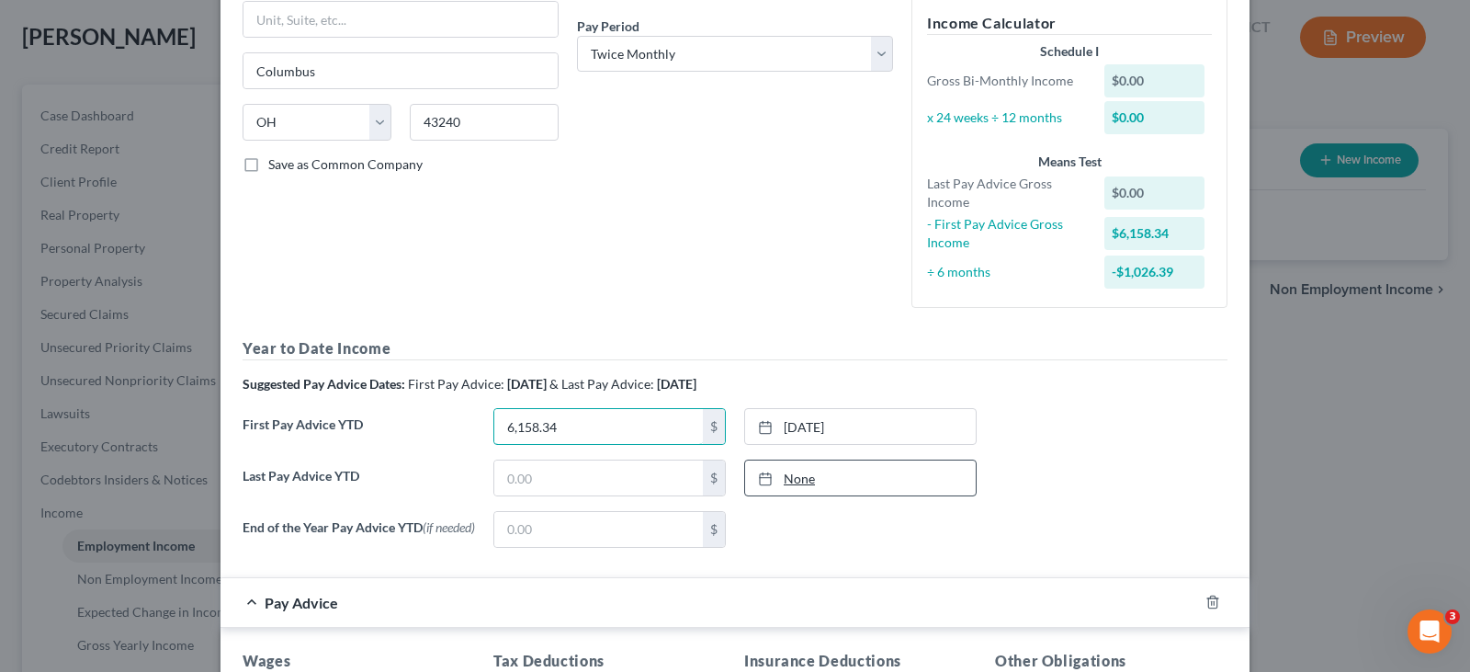
type input "6,158.34"
click at [759, 481] on icon at bounding box center [765, 478] width 15 height 15
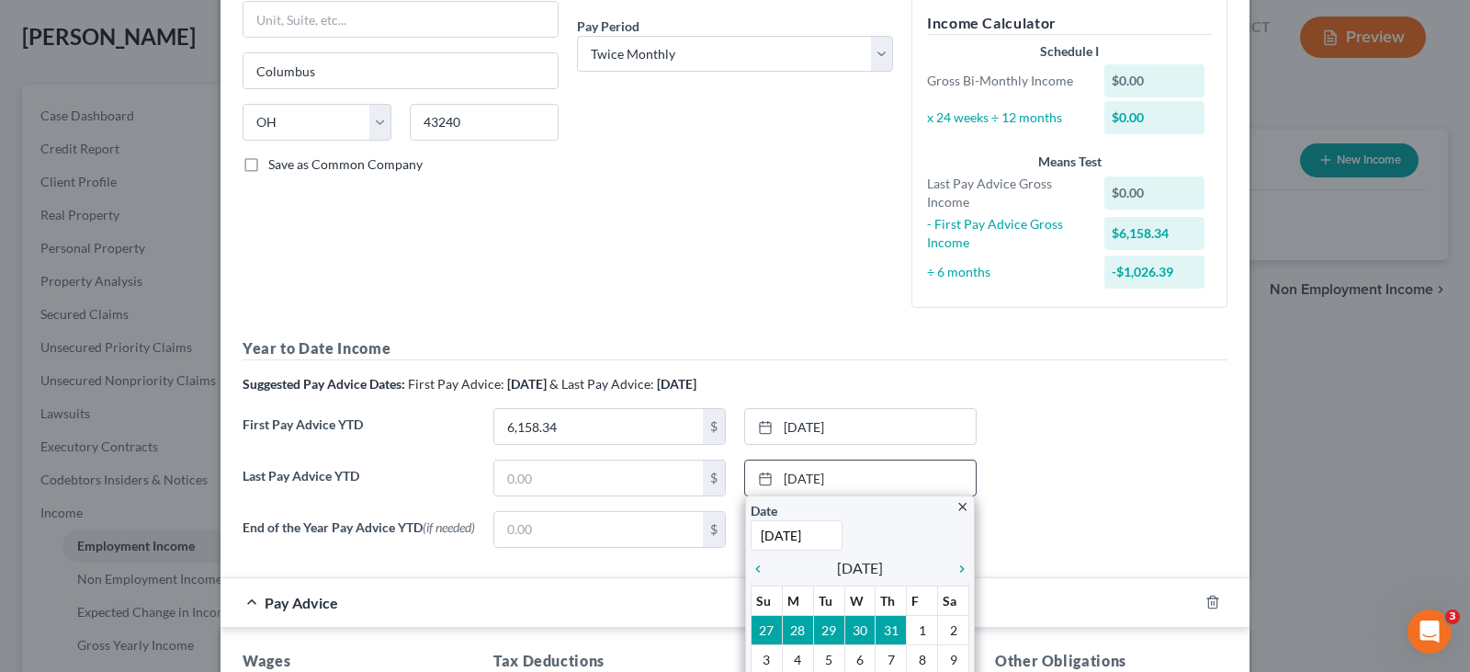
click at [812, 538] on input "8/15/2025" at bounding box center [797, 535] width 92 height 30
drag, startPoint x: 821, startPoint y: 538, endPoint x: 745, endPoint y: 538, distance: 76.3
click at [751, 538] on input "8/15/2025" at bounding box center [797, 535] width 92 height 30
type input "7/31/2025"
click at [660, 480] on input "text" at bounding box center [598, 477] width 209 height 35
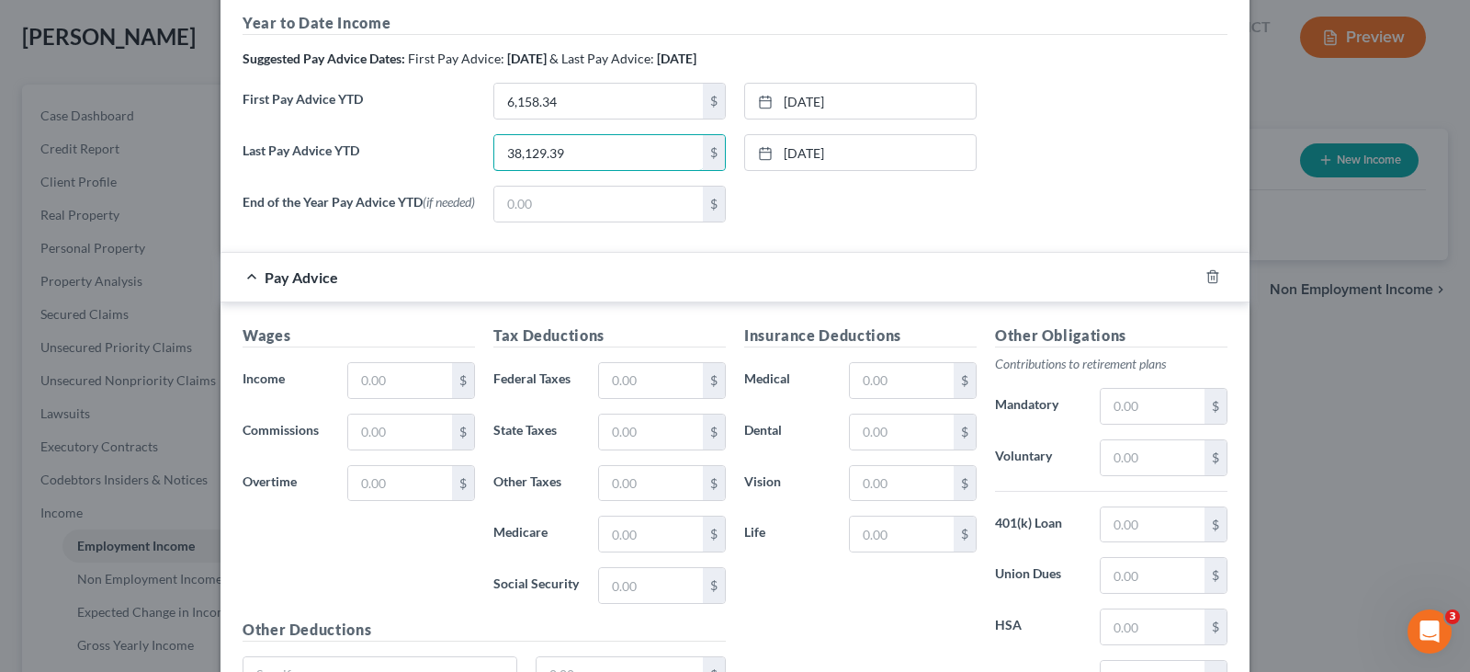
scroll to position [643, 0]
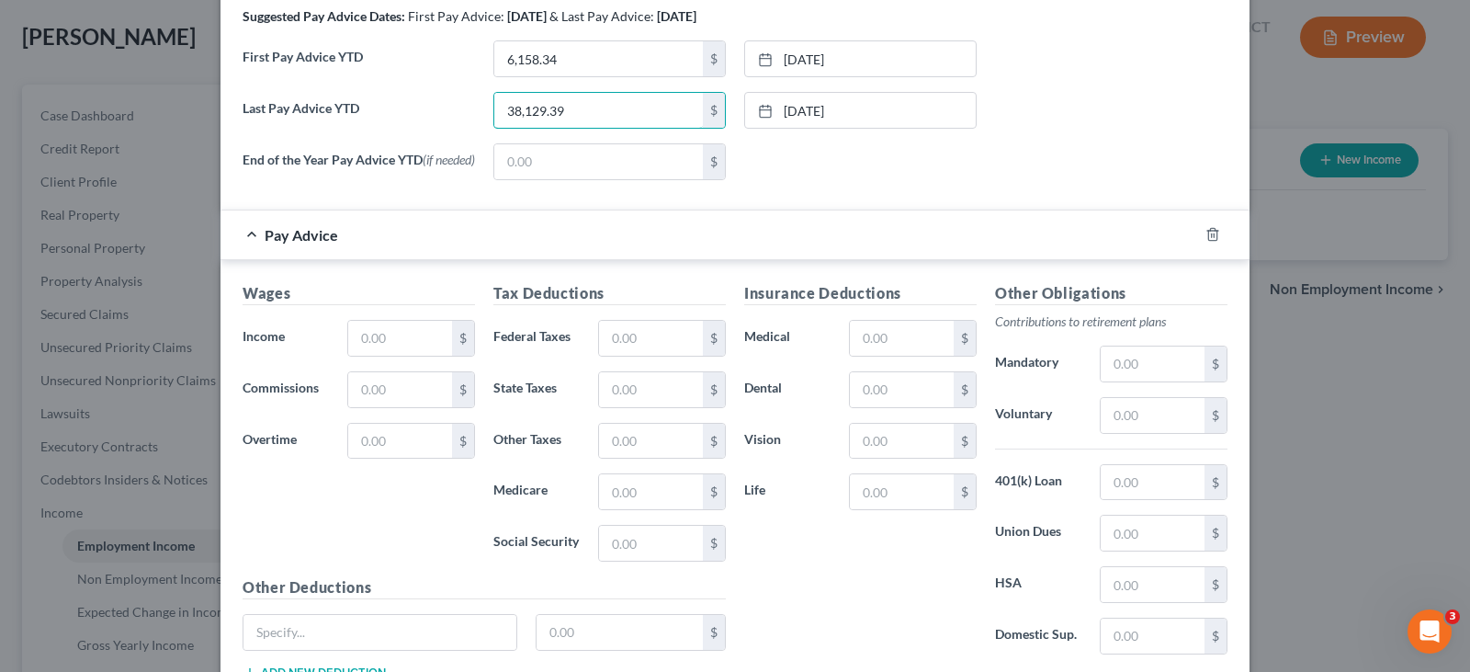
type input "38,129.39"
click at [402, 344] on input "text" at bounding box center [400, 338] width 104 height 35
type input "2,675.81"
click at [605, 347] on input "text" at bounding box center [651, 338] width 104 height 35
click at [605, 456] on input "text" at bounding box center [651, 441] width 104 height 35
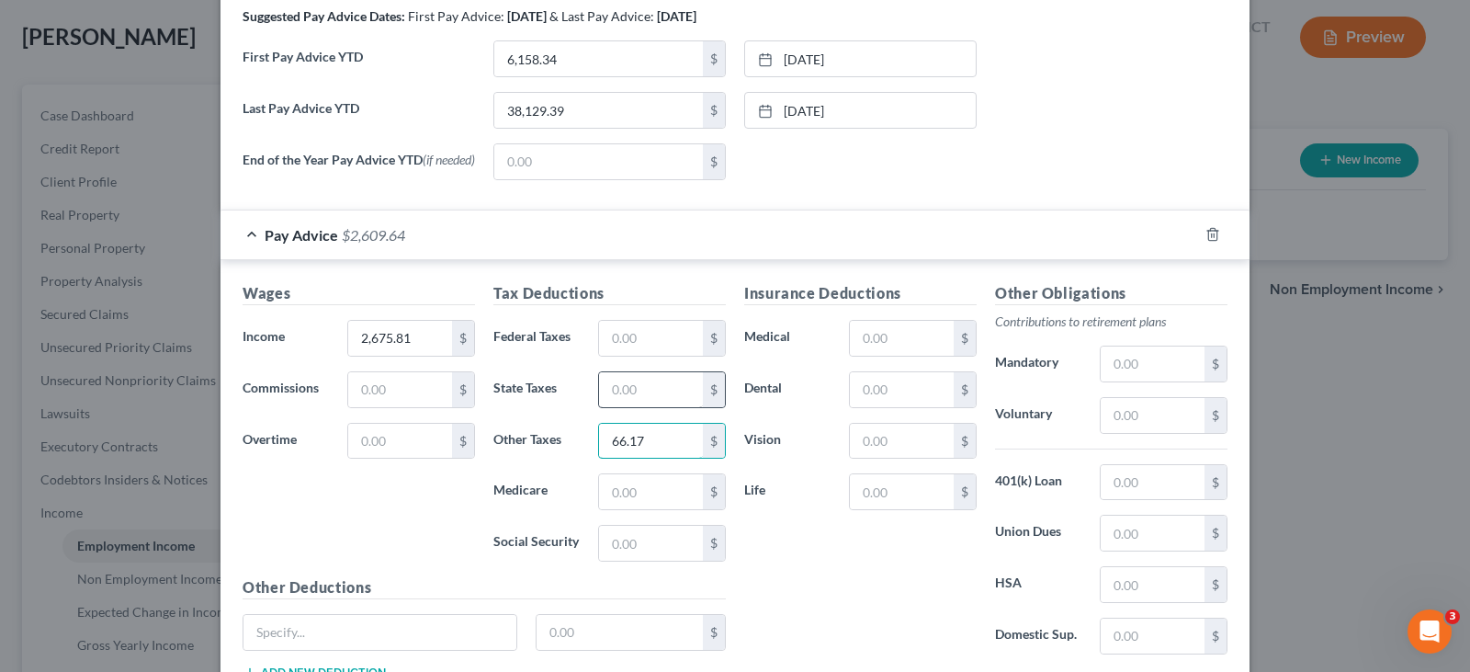
type input "66.17"
click at [672, 389] on input "text" at bounding box center [651, 389] width 104 height 35
type input "66.15"
click at [629, 344] on input "text" at bounding box center [651, 338] width 104 height 35
type input "233.21"
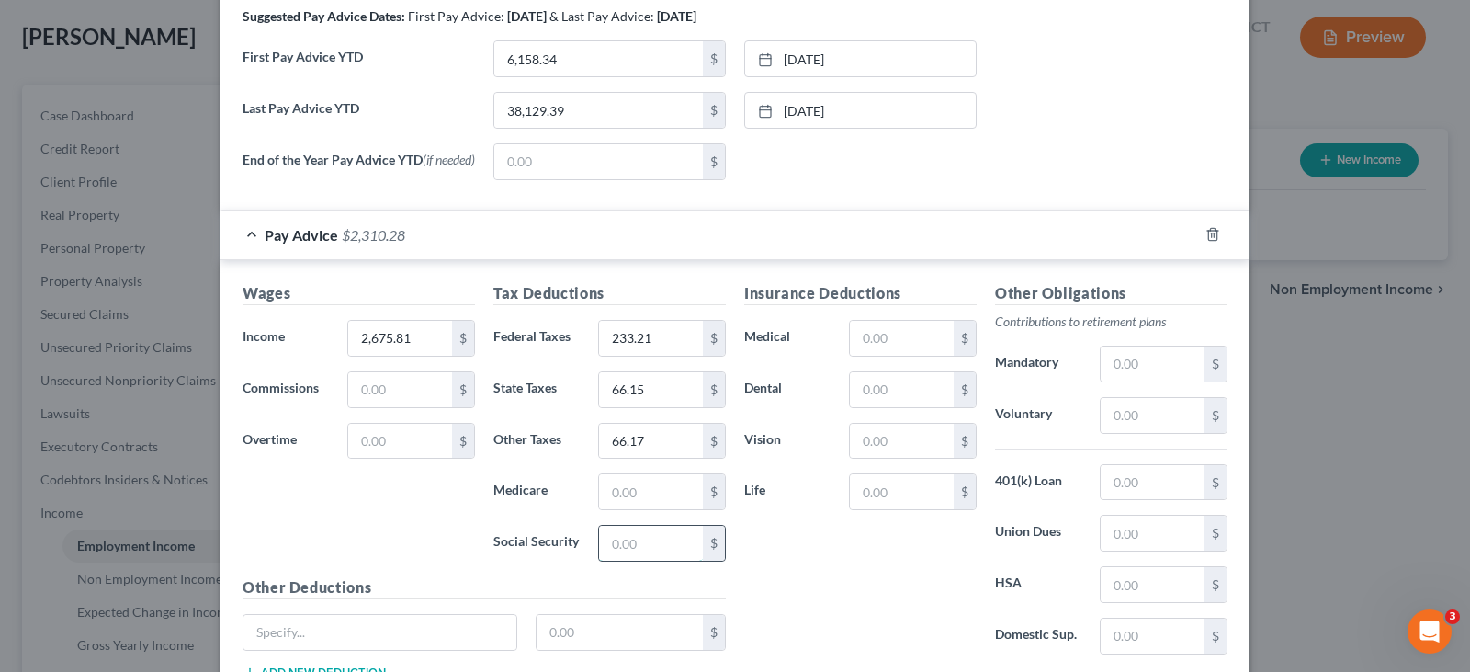
click at [622, 557] on input "text" at bounding box center [651, 543] width 104 height 35
type input "164.10"
click at [621, 501] on input "text" at bounding box center [651, 491] width 104 height 35
type input "38.38"
click at [857, 349] on input "text" at bounding box center [902, 338] width 104 height 35
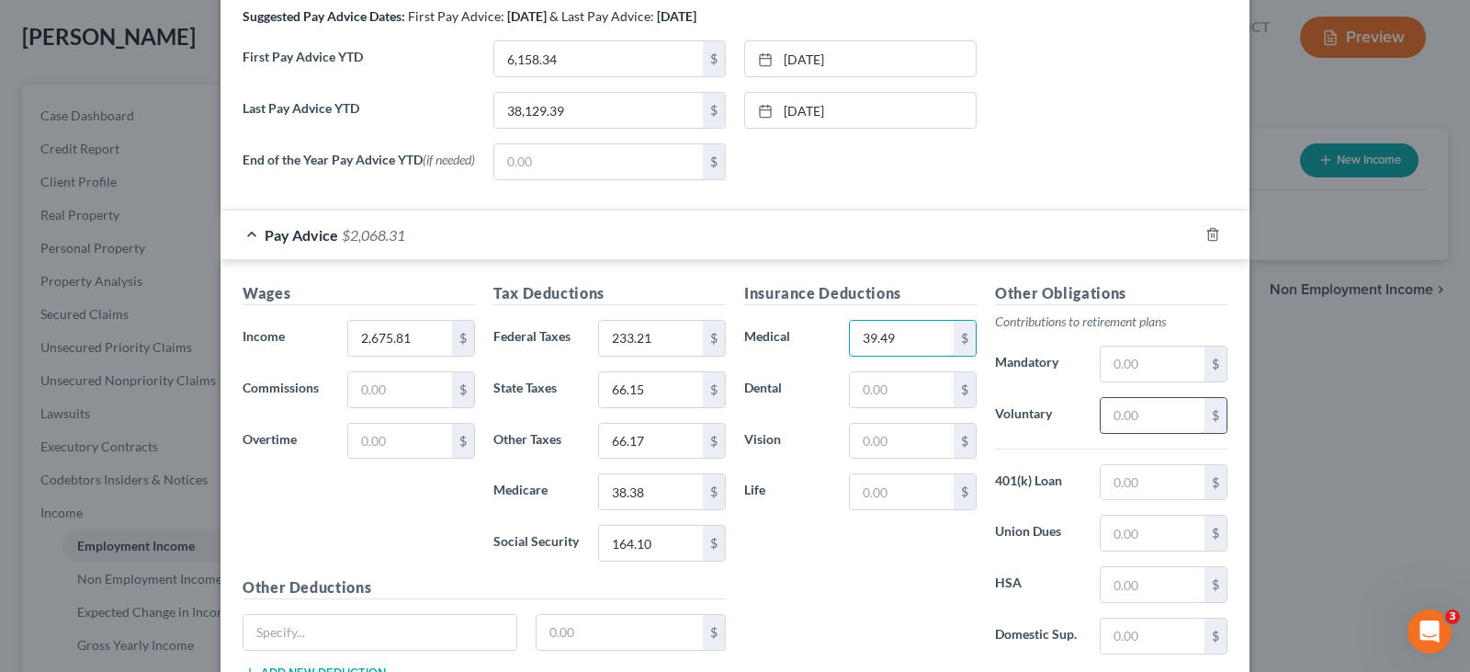
type input "39.49"
click at [1107, 417] on input "text" at bounding box center [1153, 415] width 104 height 35
type input "26.63"
click at [898, 393] on input "text" at bounding box center [902, 389] width 104 height 35
type input "10.75"
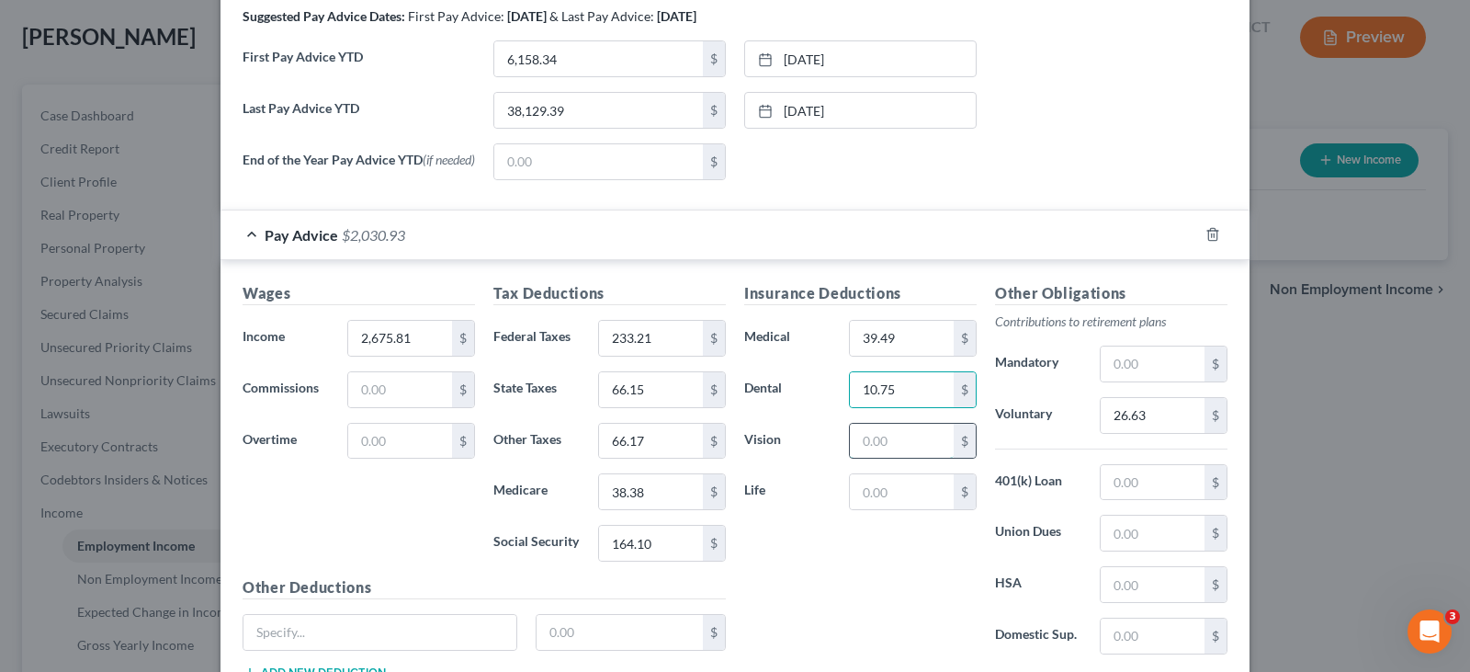
click at [898, 449] on input "text" at bounding box center [902, 441] width 104 height 35
type input "3.77"
click at [1113, 488] on input "text" at bounding box center [1153, 482] width 104 height 35
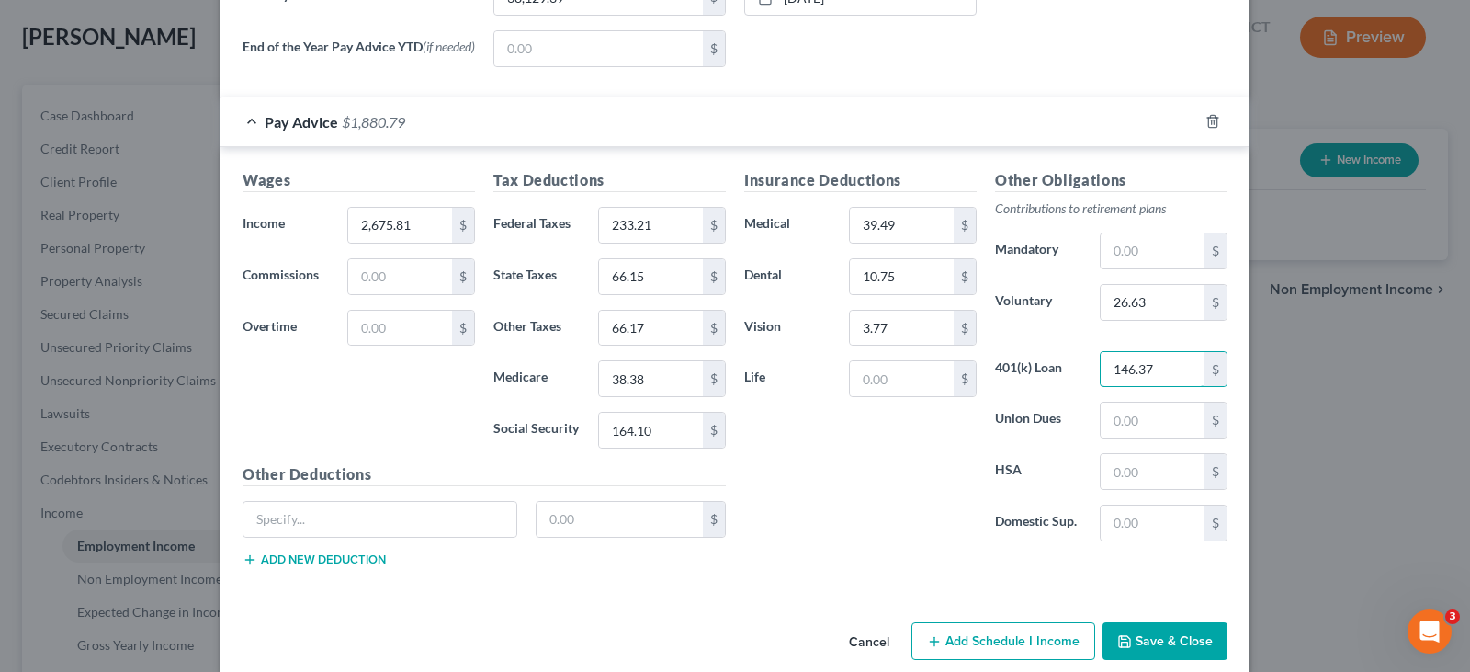
scroll to position [786, 0]
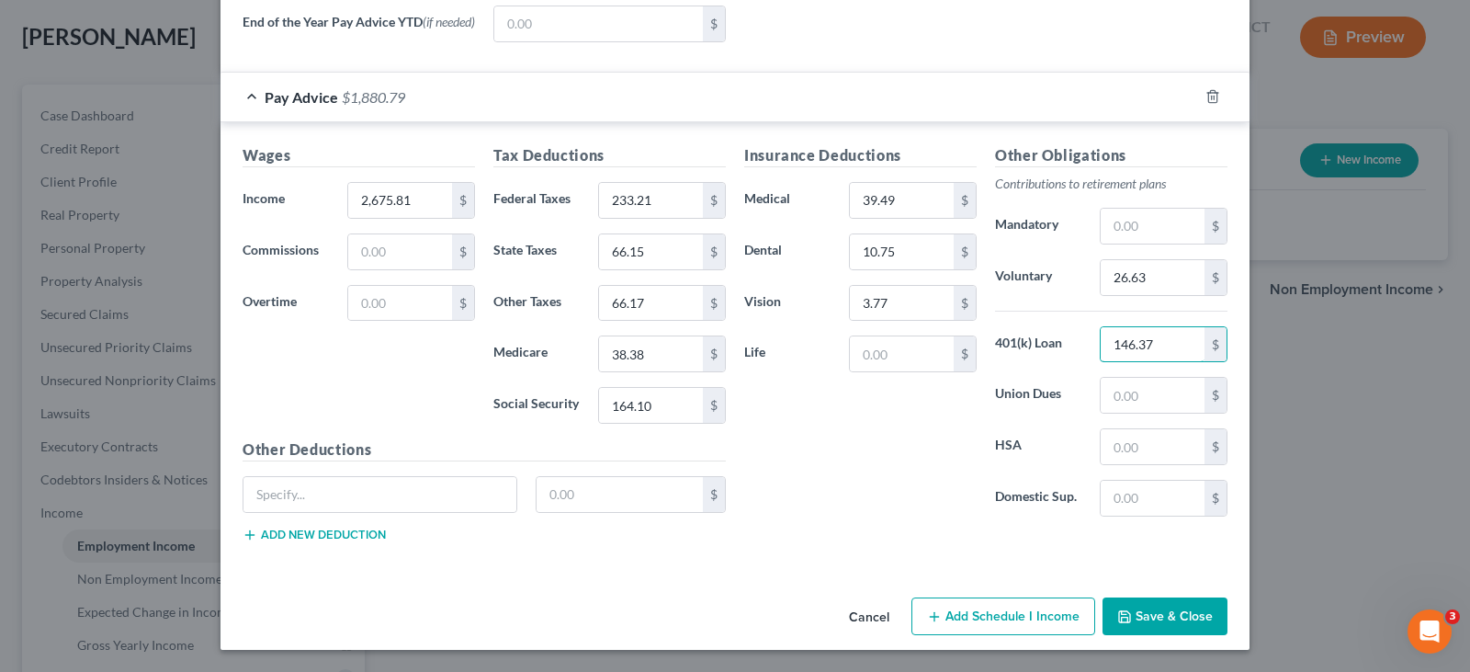
type input "146.37"
click at [1156, 615] on button "Save & Close" at bounding box center [1165, 616] width 125 height 39
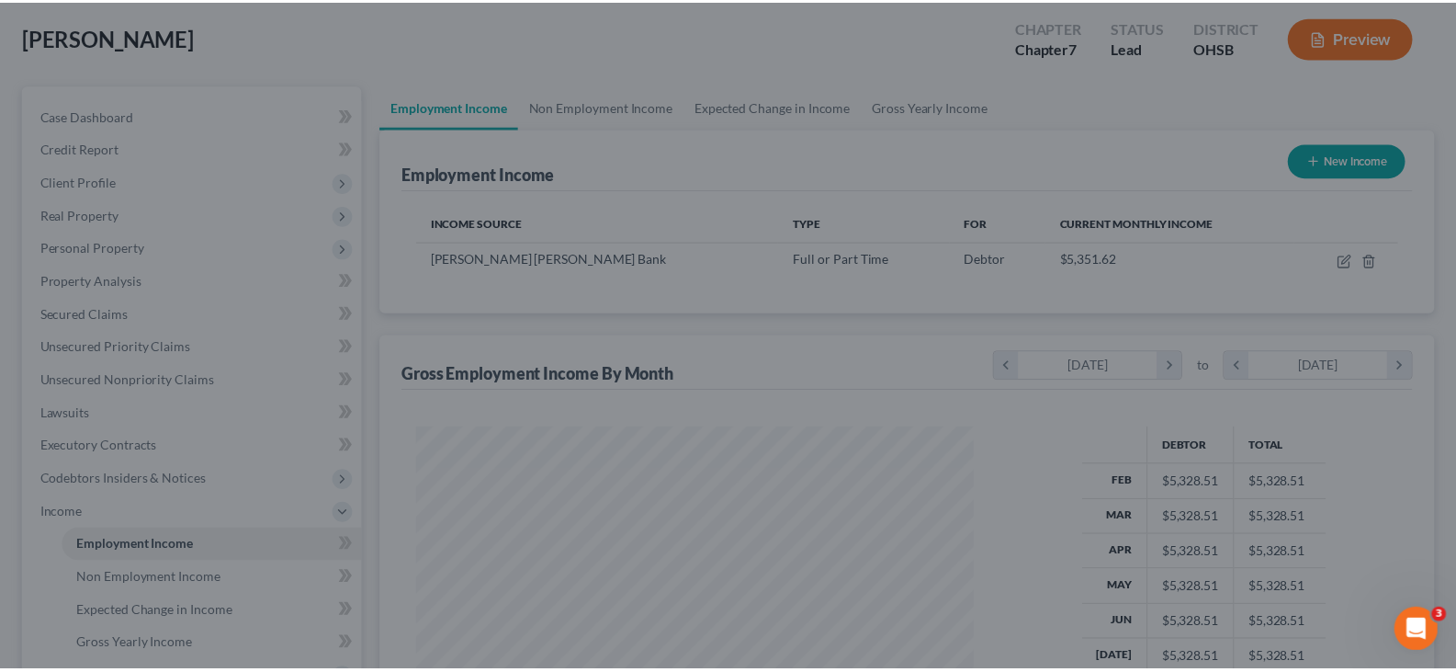
scroll to position [330, 594]
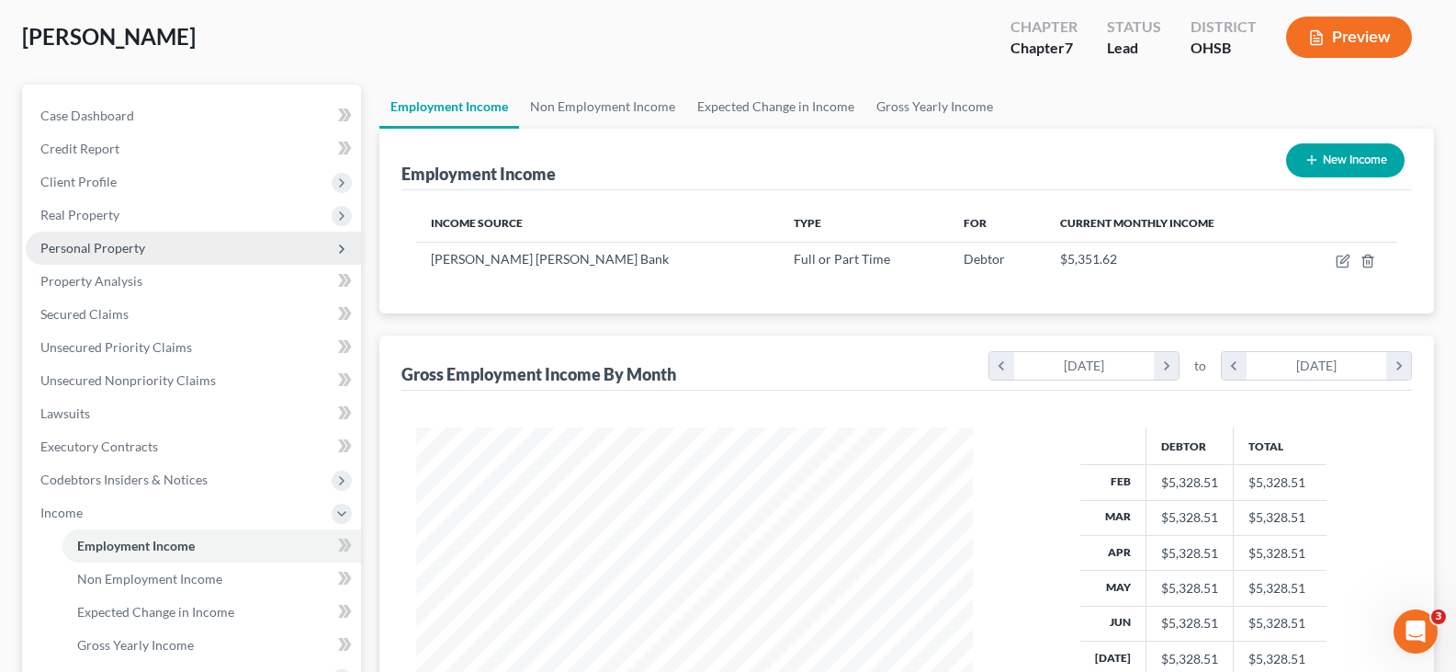
click at [120, 249] on span "Personal Property" at bounding box center [92, 248] width 105 height 16
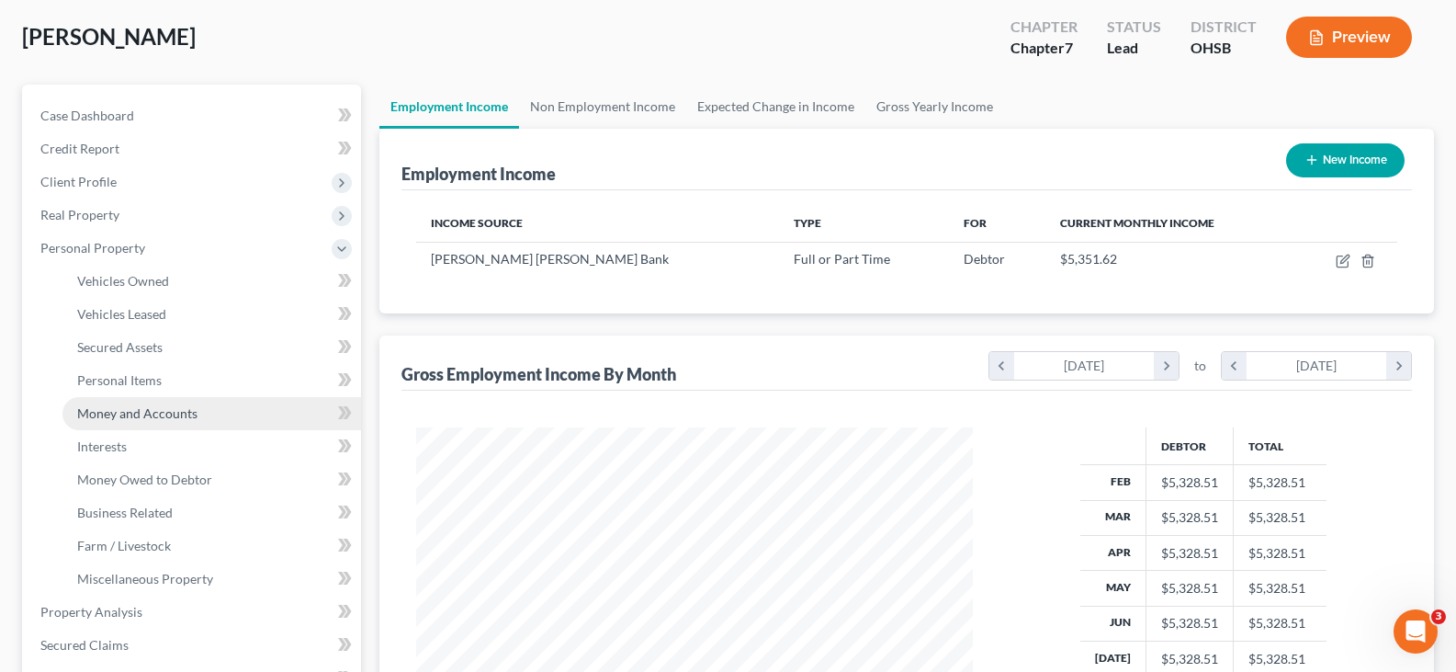
click at [117, 415] on span "Money and Accounts" at bounding box center [137, 413] width 120 height 16
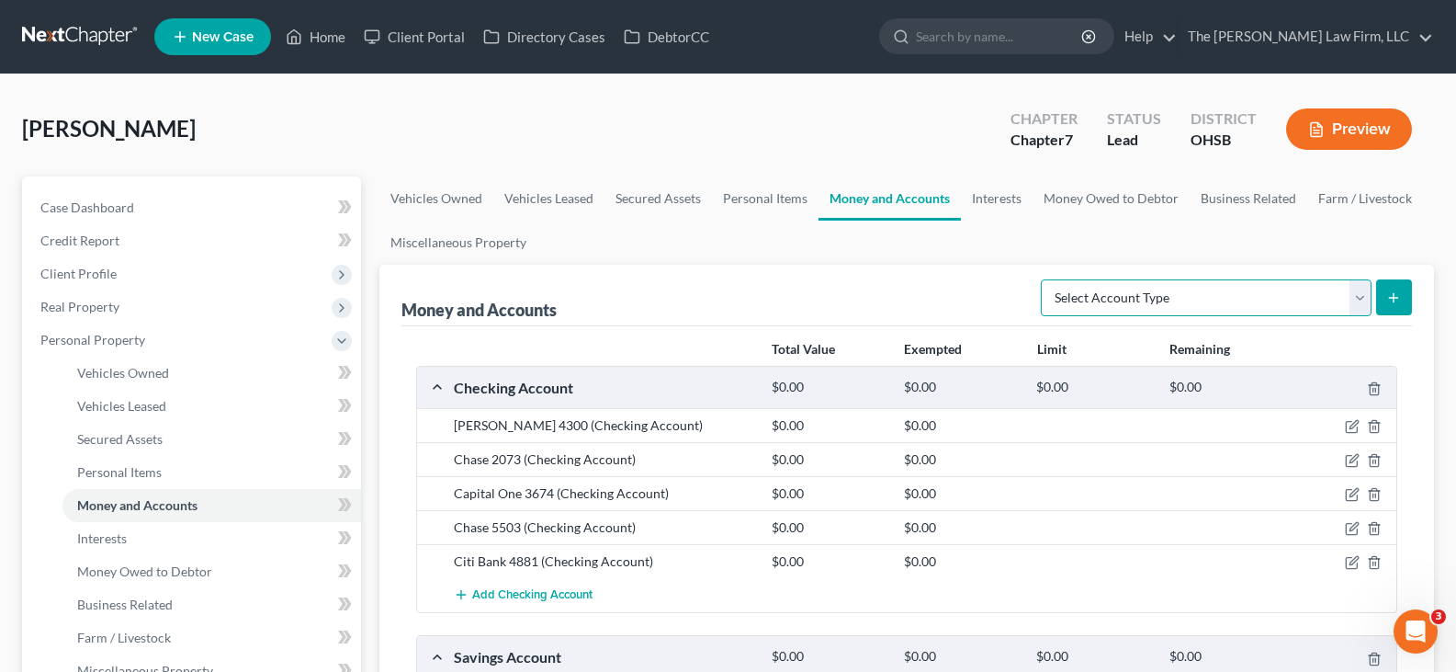
click at [1362, 299] on select "Select Account Type Brokerage Cash on Hand Certificates of Deposit Checking Acc…" at bounding box center [1206, 297] width 331 height 37
select select "checking"
click at [1045, 279] on select "Select Account Type Brokerage Cash on Hand Certificates of Deposit Checking Acc…" at bounding box center [1206, 297] width 331 height 37
click at [1396, 295] on icon "submit" at bounding box center [1394, 297] width 15 height 15
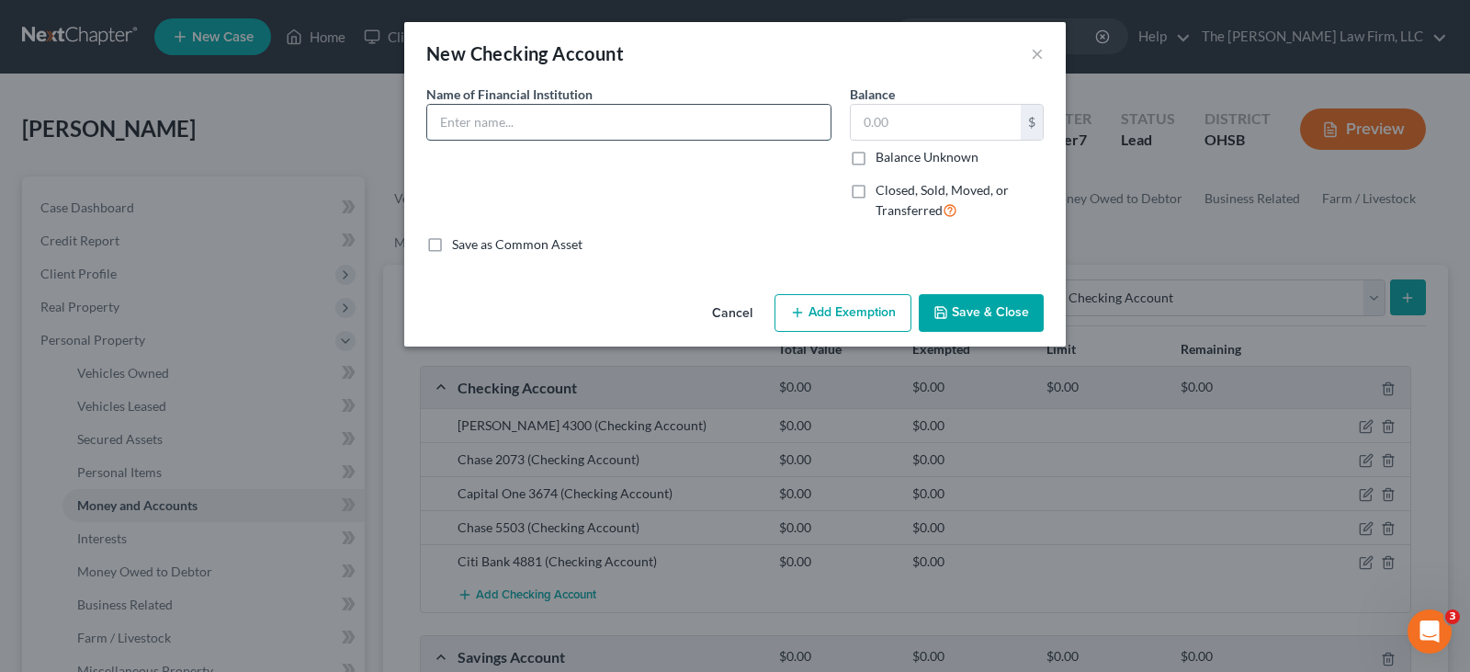
click at [503, 126] on input "text" at bounding box center [628, 122] width 403 height 35
type input "5469"
click at [970, 311] on button "Save & Close" at bounding box center [981, 313] width 125 height 39
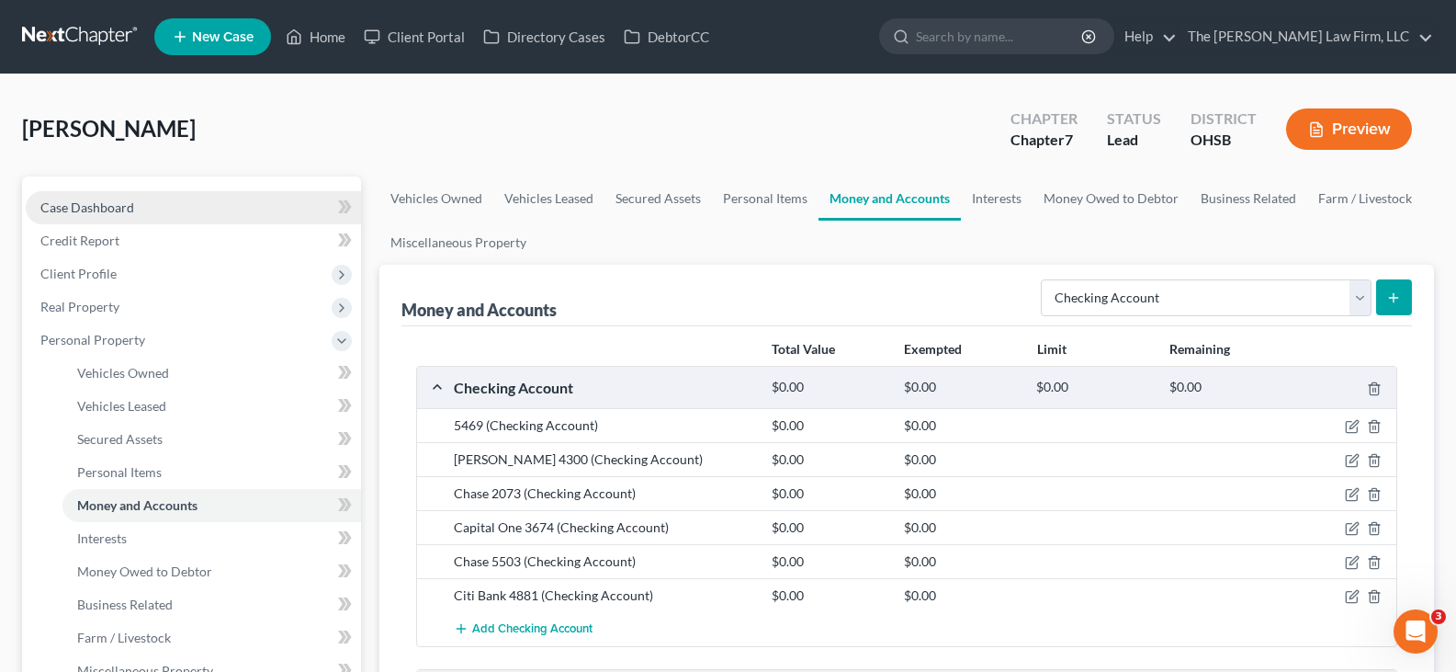
click at [164, 205] on link "Case Dashboard" at bounding box center [193, 207] width 335 height 33
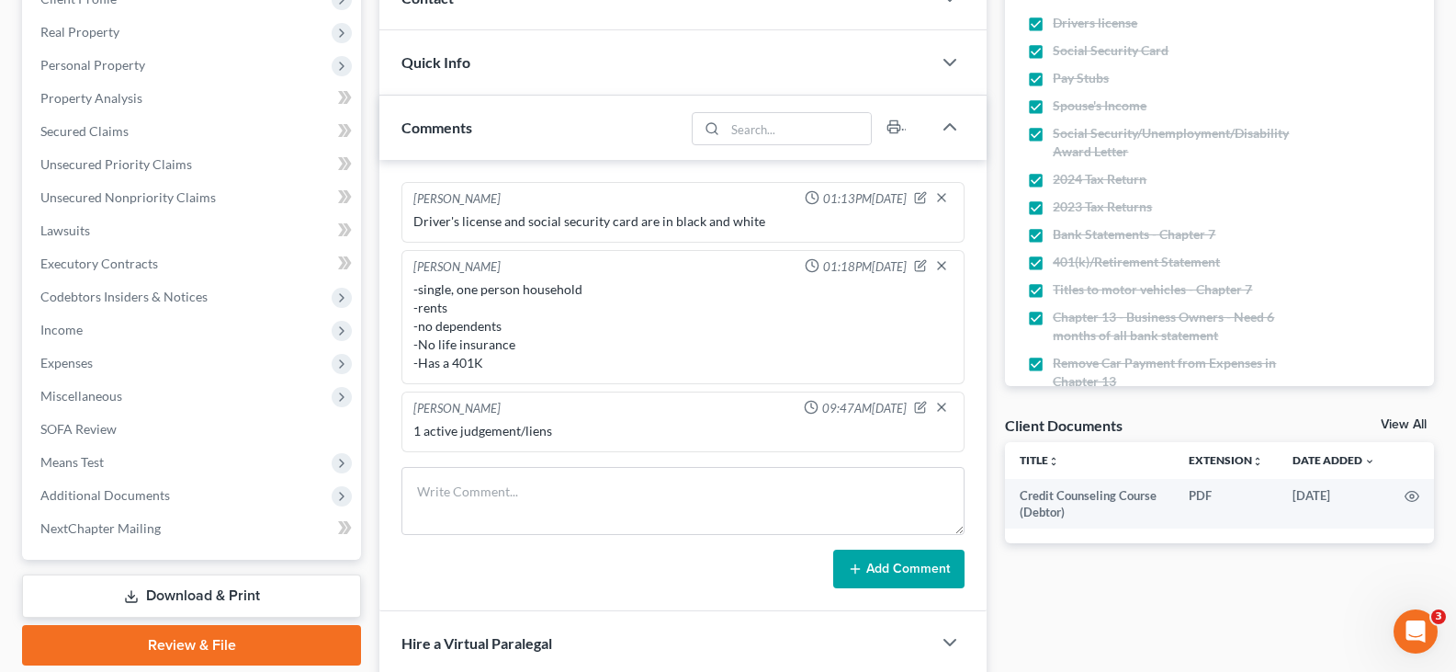
scroll to position [276, 0]
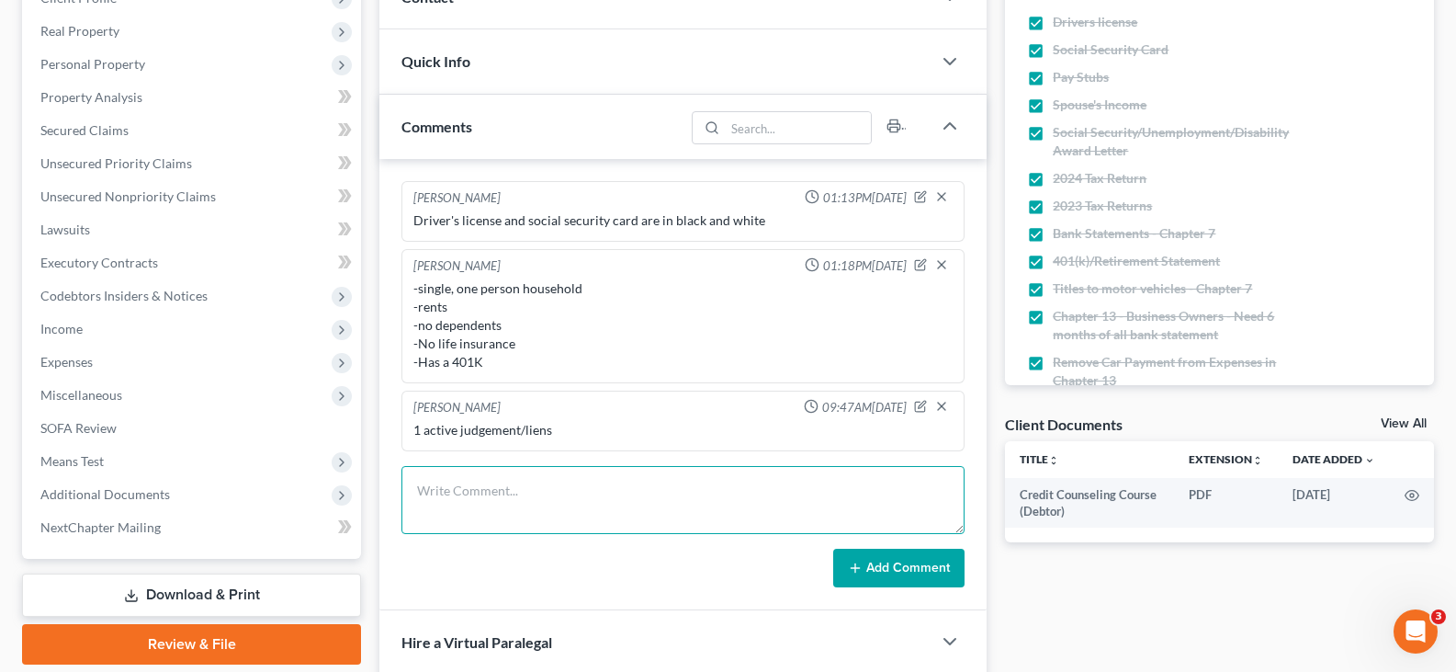
click at [910, 492] on textarea at bounding box center [683, 500] width 563 height 68
type textarea "Still need: -Bank statements from checking account ending in 5469"
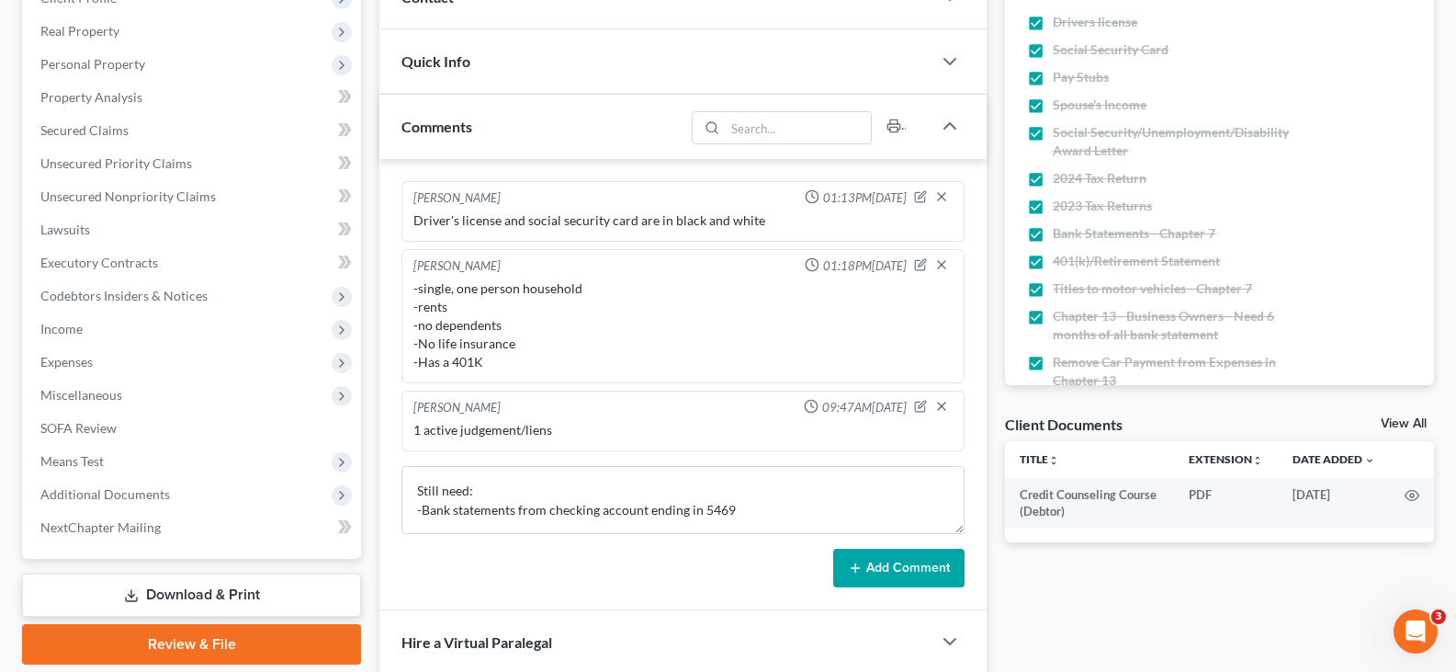
click at [912, 569] on button "Add Comment" at bounding box center [898, 568] width 131 height 39
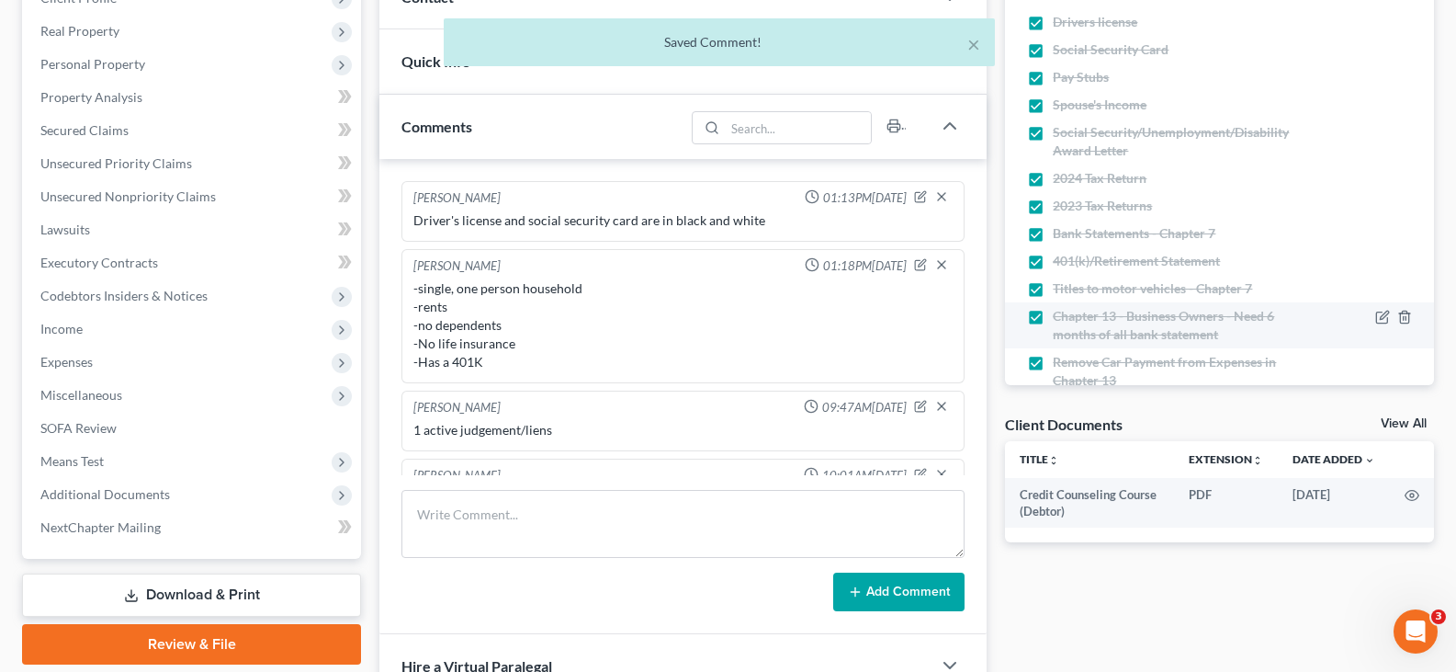
scroll to position [62, 0]
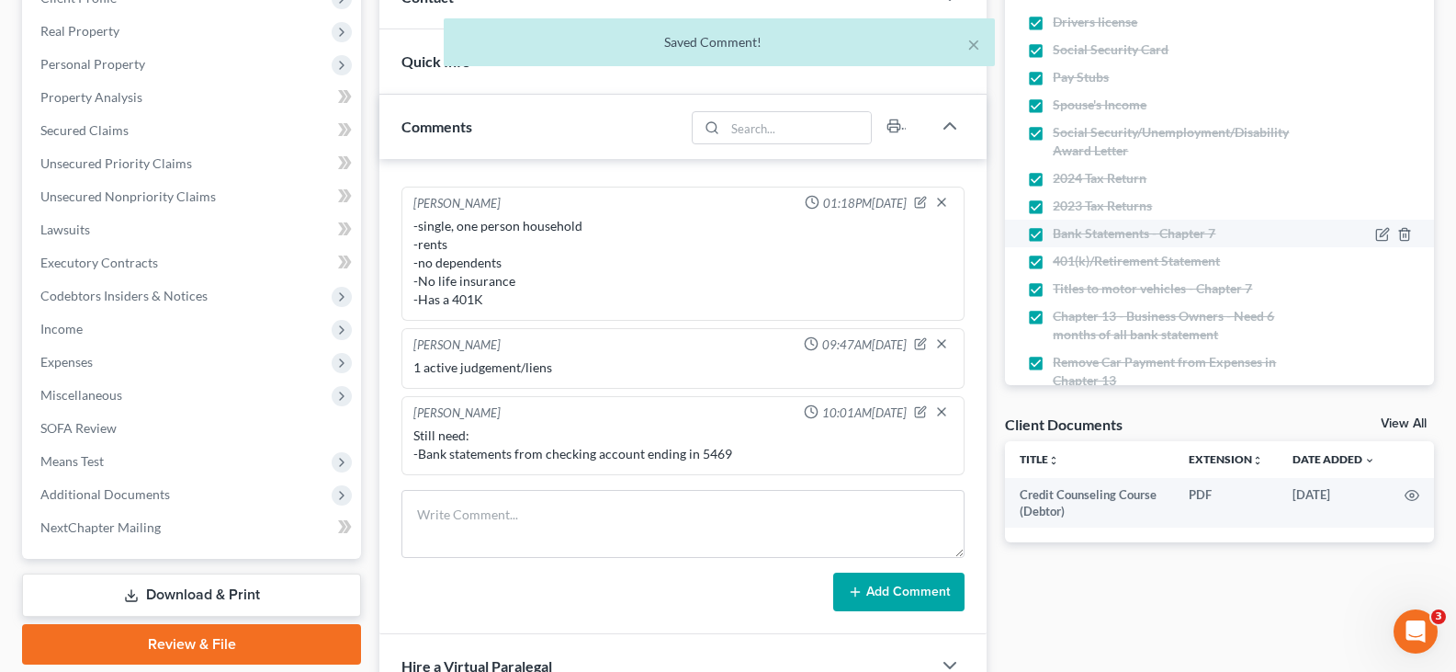
click at [1053, 234] on label "Bank Statements - Chapter 7" at bounding box center [1134, 233] width 163 height 18
click at [1060, 234] on input "Bank Statements - Chapter 7" at bounding box center [1066, 230] width 12 height 12
checkbox input "false"
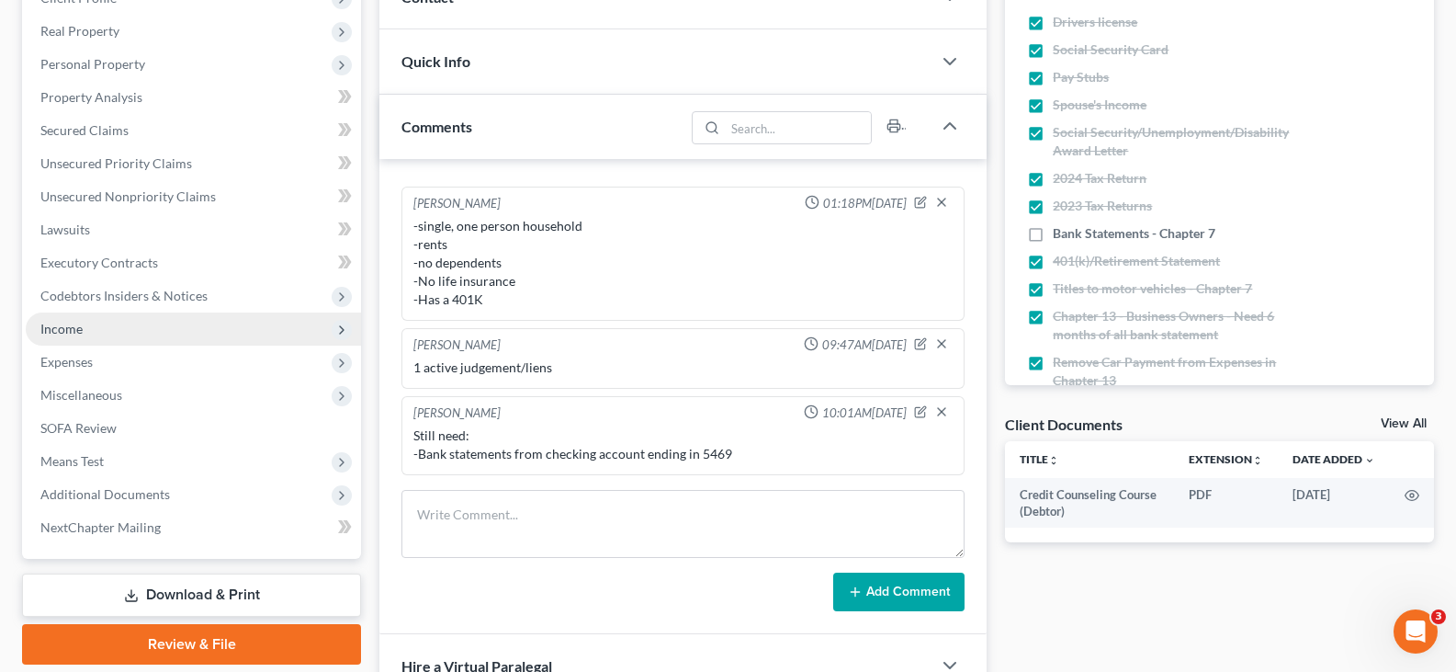
click at [62, 331] on span "Income" at bounding box center [61, 329] width 42 height 16
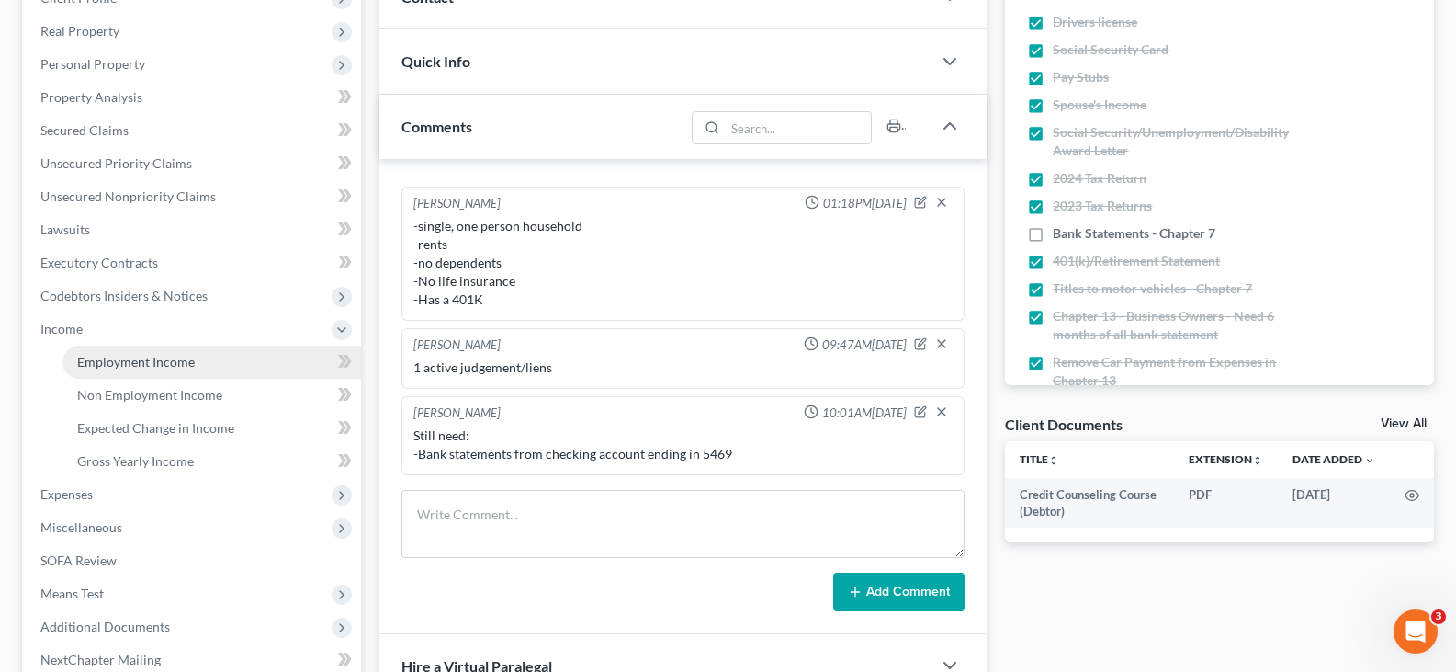
click at [126, 364] on span "Employment Income" at bounding box center [136, 362] width 118 height 16
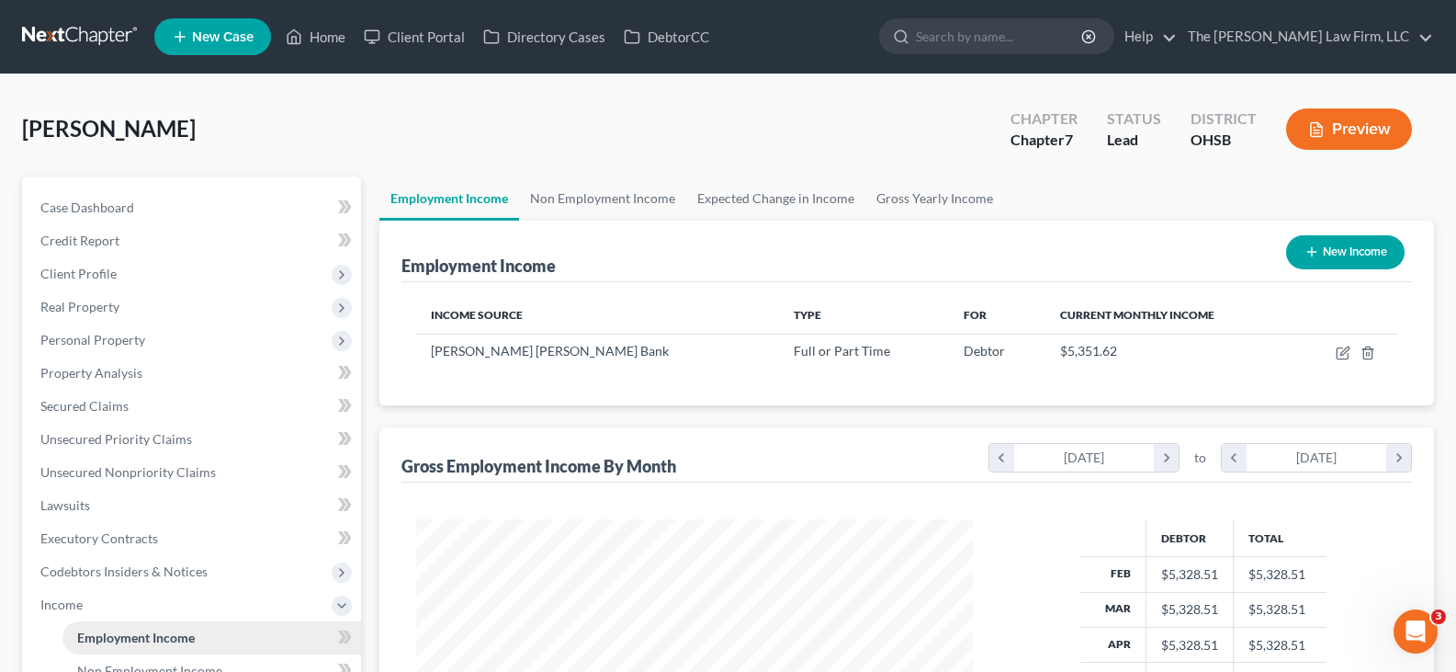
scroll to position [330, 594]
click at [901, 198] on link "Gross Yearly Income" at bounding box center [935, 198] width 139 height 44
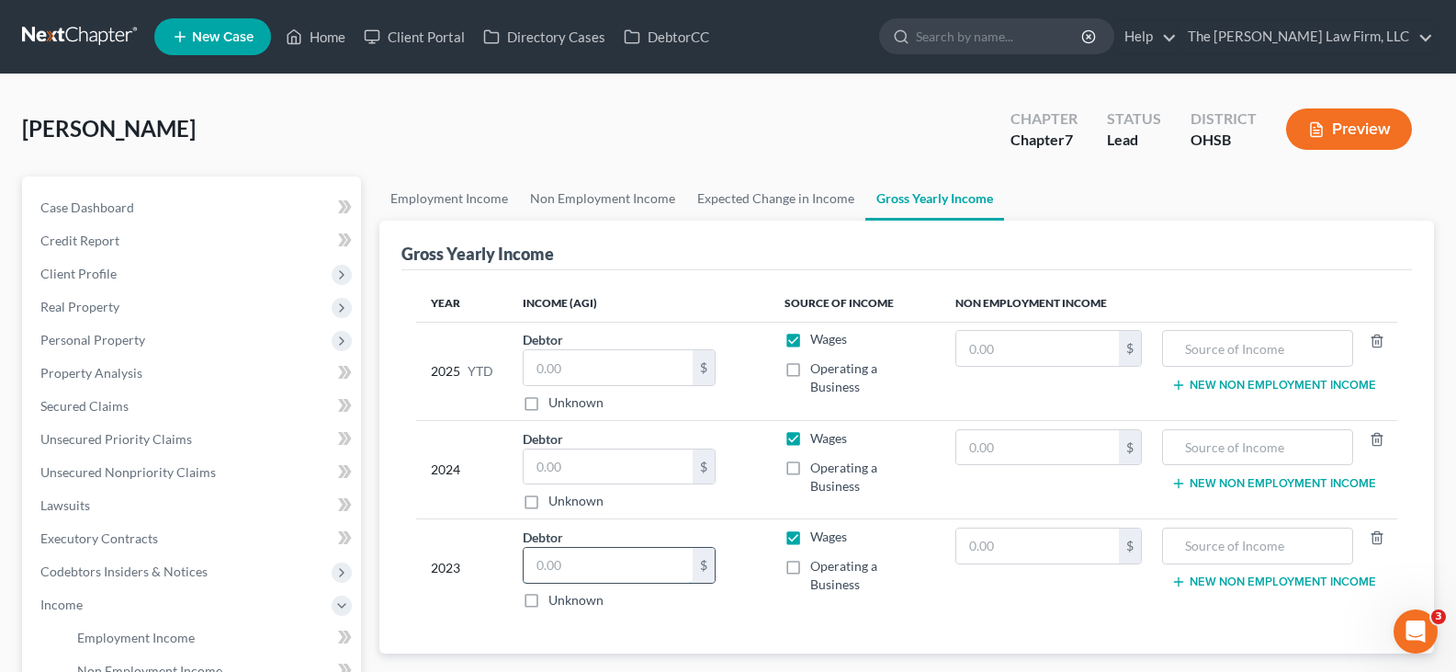
click at [567, 571] on input "text" at bounding box center [608, 565] width 169 height 35
type input "59,047"
click at [542, 473] on input "text" at bounding box center [608, 466] width 169 height 35
type input "67,895"
click at [576, 369] on input "text" at bounding box center [608, 367] width 169 height 35
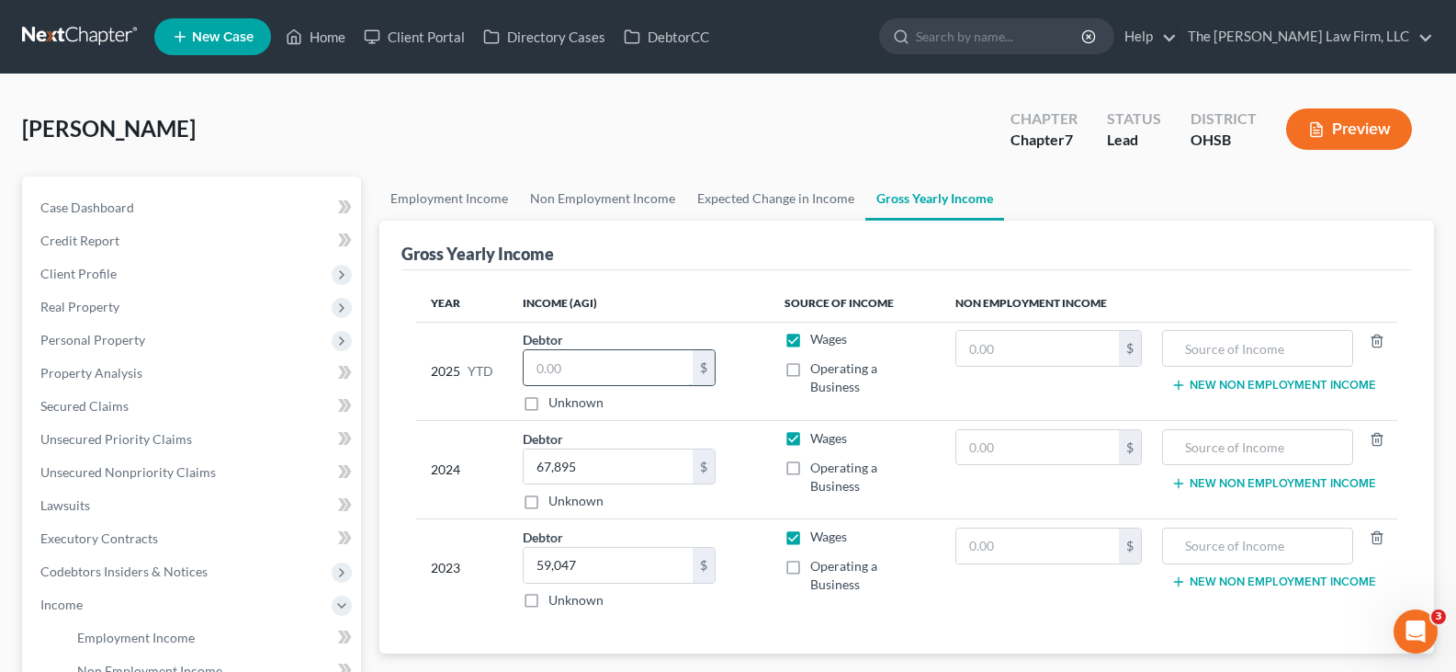
click at [629, 365] on input "text" at bounding box center [608, 367] width 169 height 35
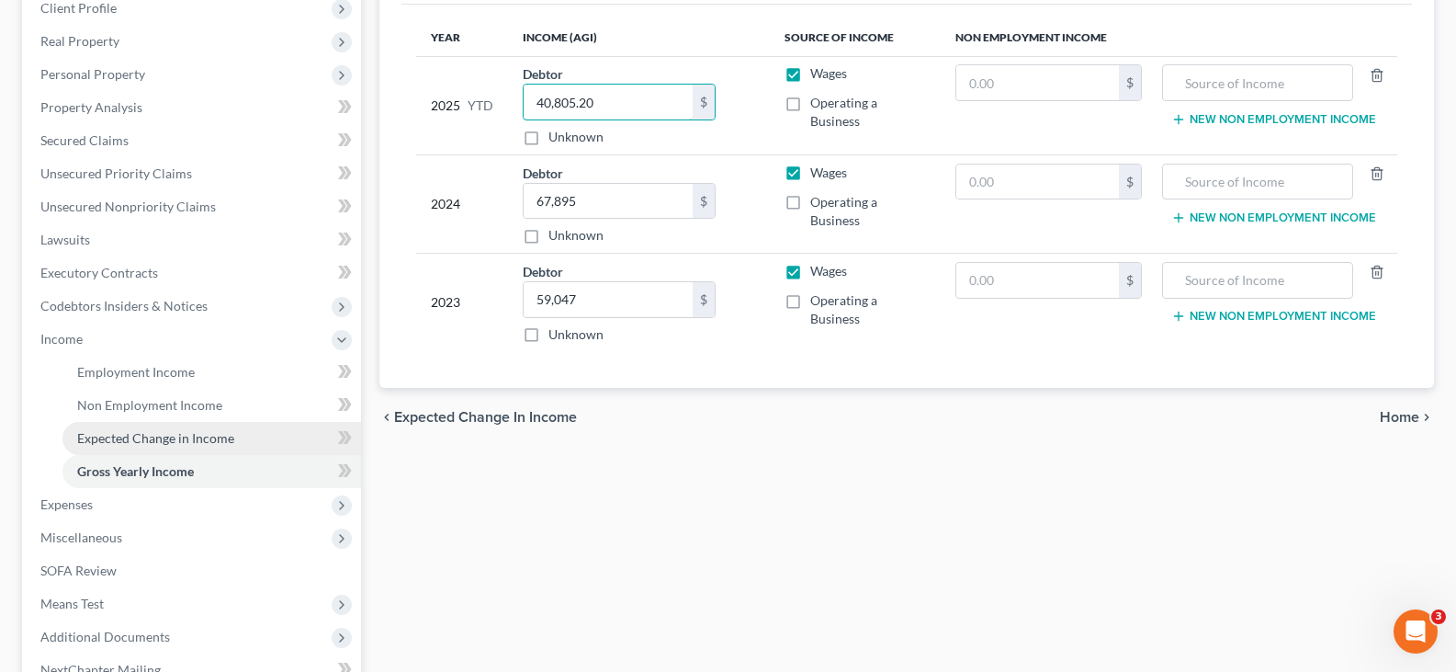
scroll to position [276, 0]
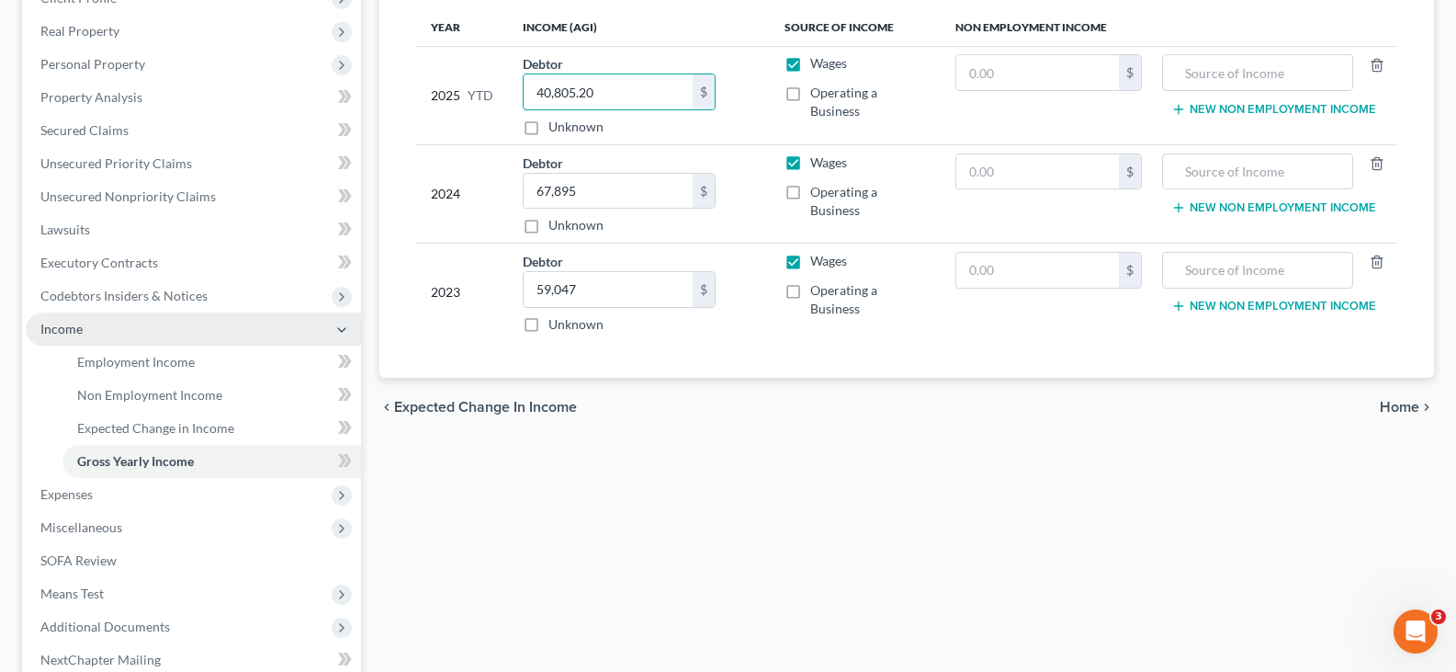
type input "40,805.20"
click at [132, 323] on span "Income" at bounding box center [193, 328] width 335 height 33
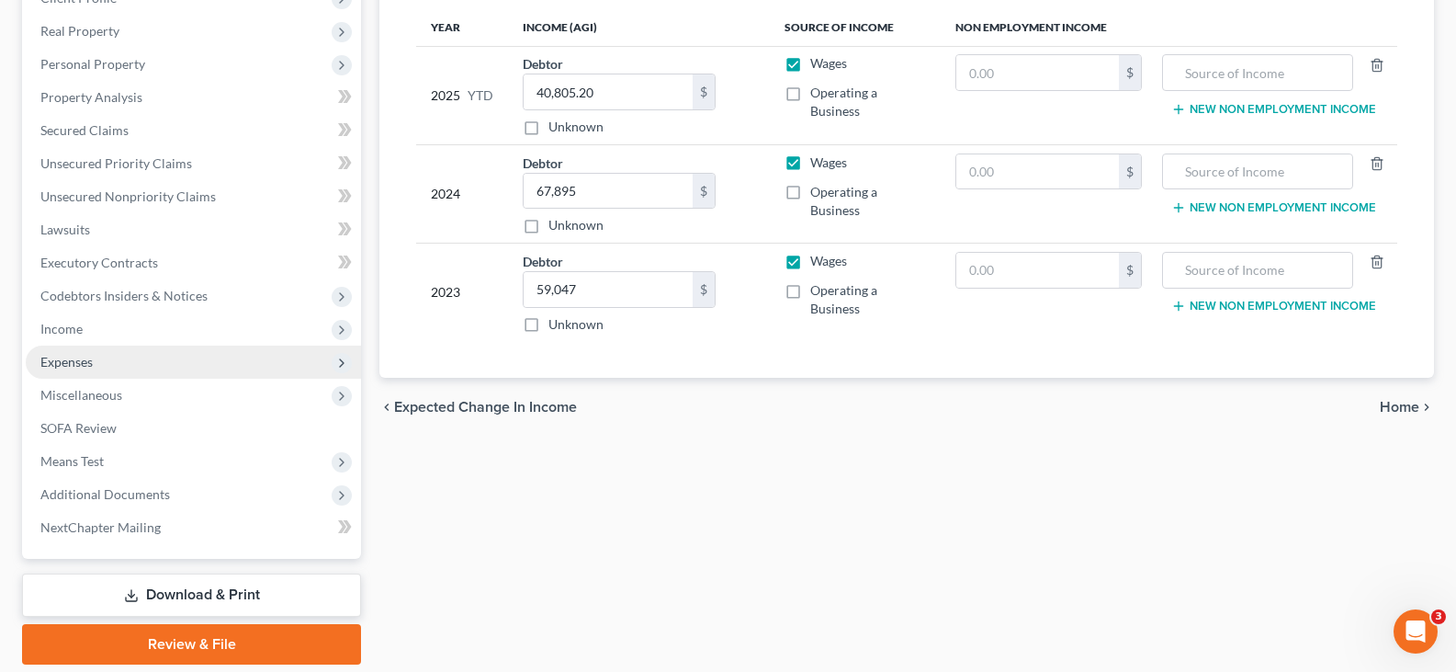
click at [82, 367] on span "Expenses" at bounding box center [66, 362] width 52 height 16
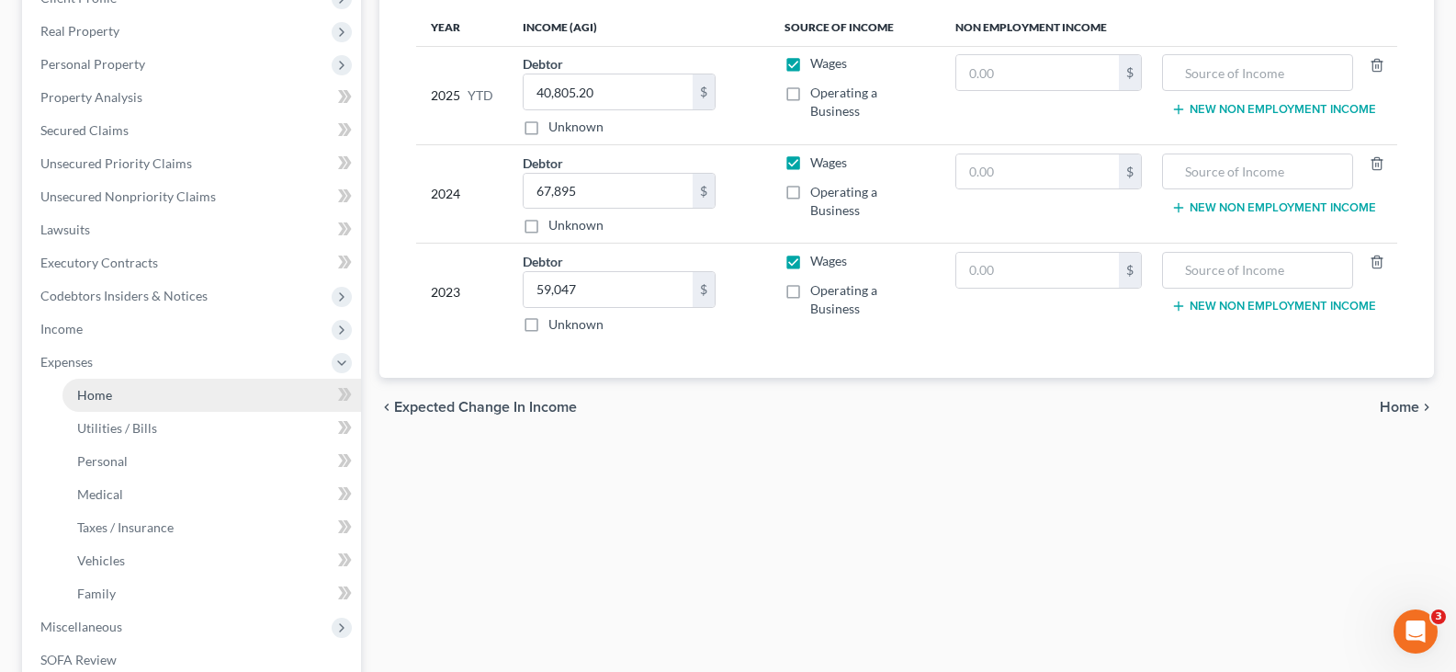
click at [92, 393] on span "Home" at bounding box center [94, 395] width 35 height 16
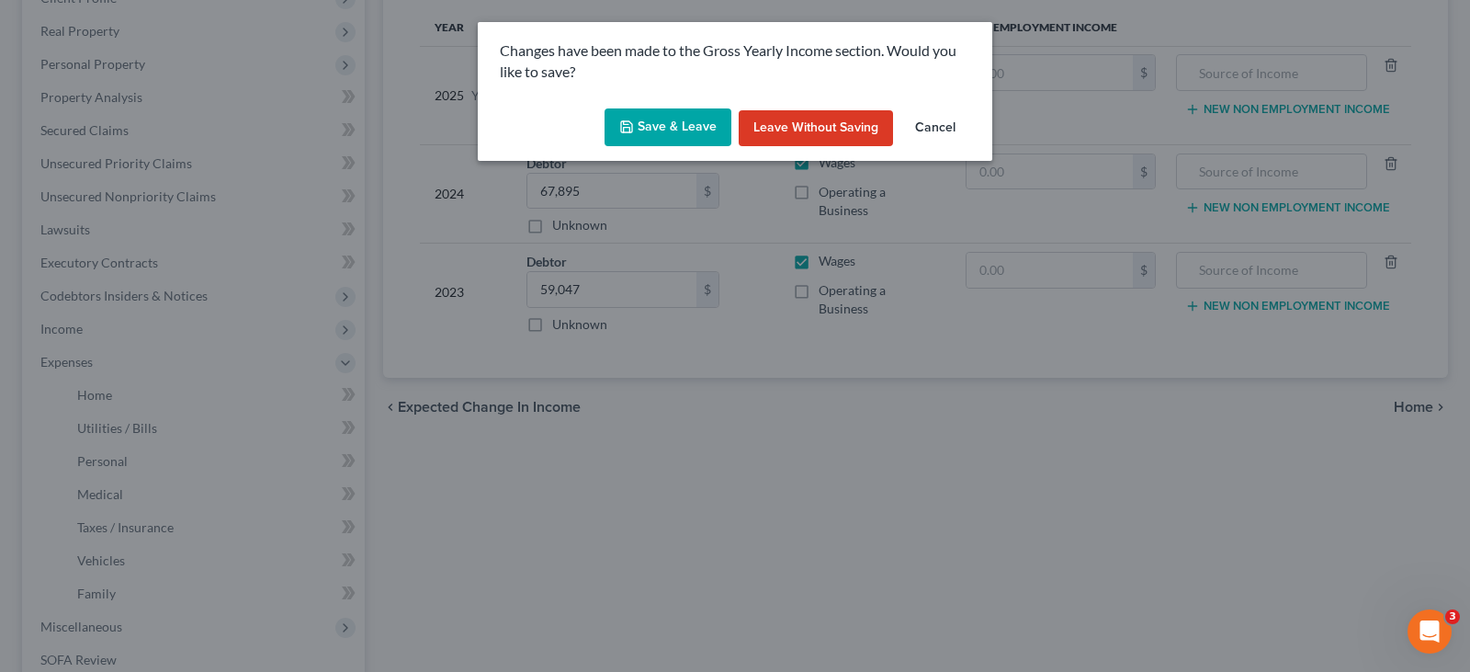
click at [673, 128] on button "Save & Leave" at bounding box center [668, 127] width 127 height 39
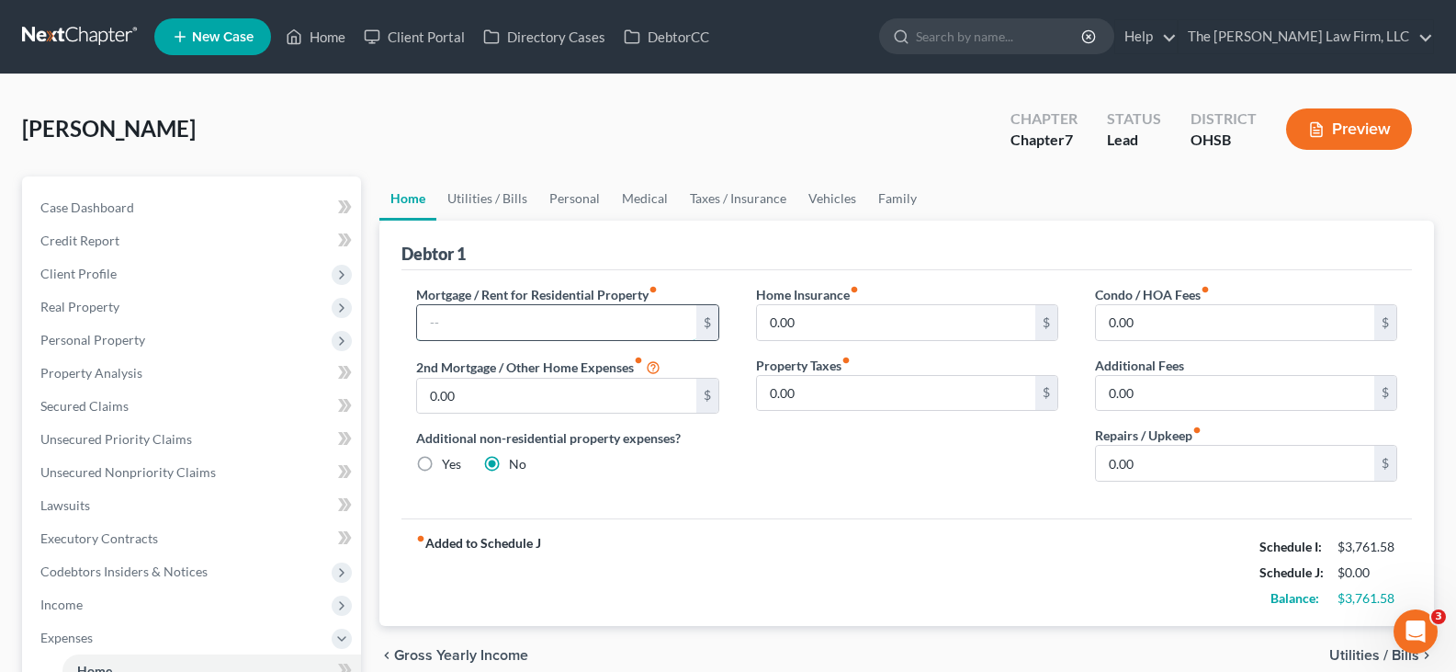
click at [539, 333] on input "text" at bounding box center [556, 322] width 278 height 35
type input "923.49"
click at [798, 326] on input "0.00" at bounding box center [896, 322] width 278 height 35
type input "13.58"
click at [486, 205] on link "Utilities / Bills" at bounding box center [487, 198] width 102 height 44
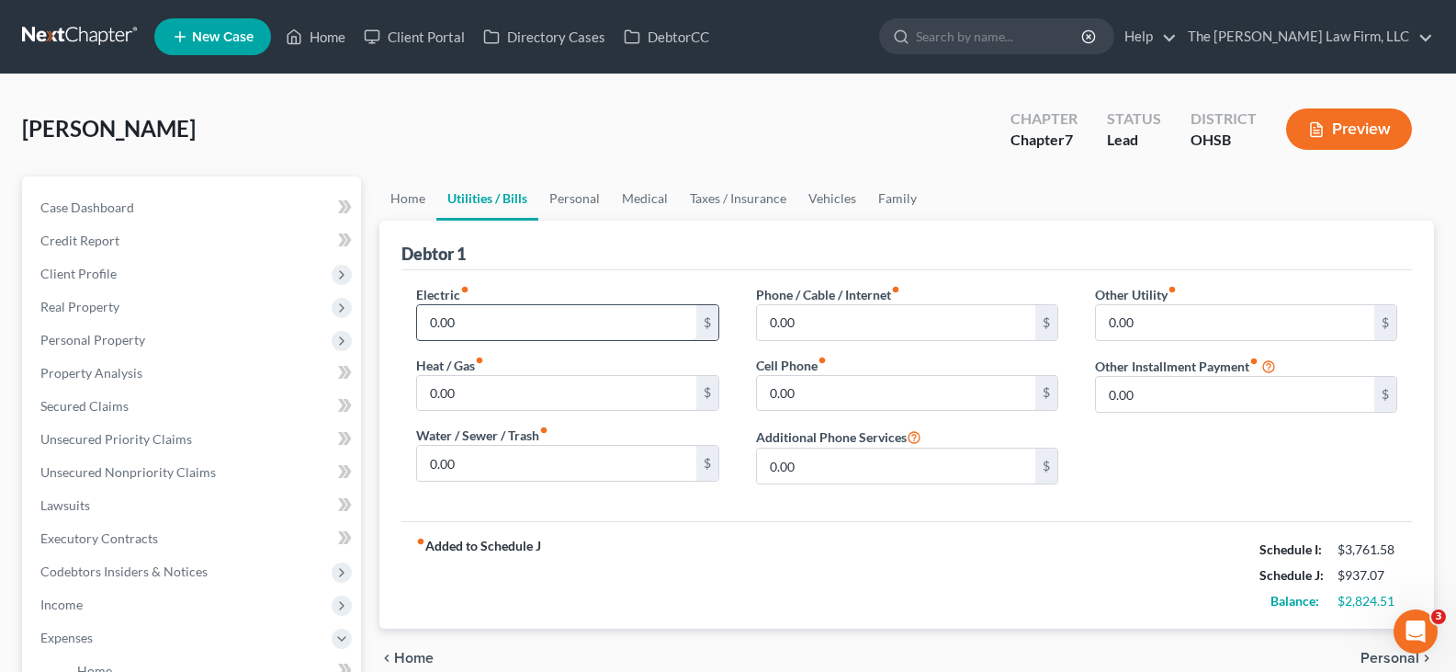
click at [468, 327] on input "0.00" at bounding box center [556, 322] width 278 height 35
type input "46.08"
type input "56.91"
type input "96.45"
type input "53.83"
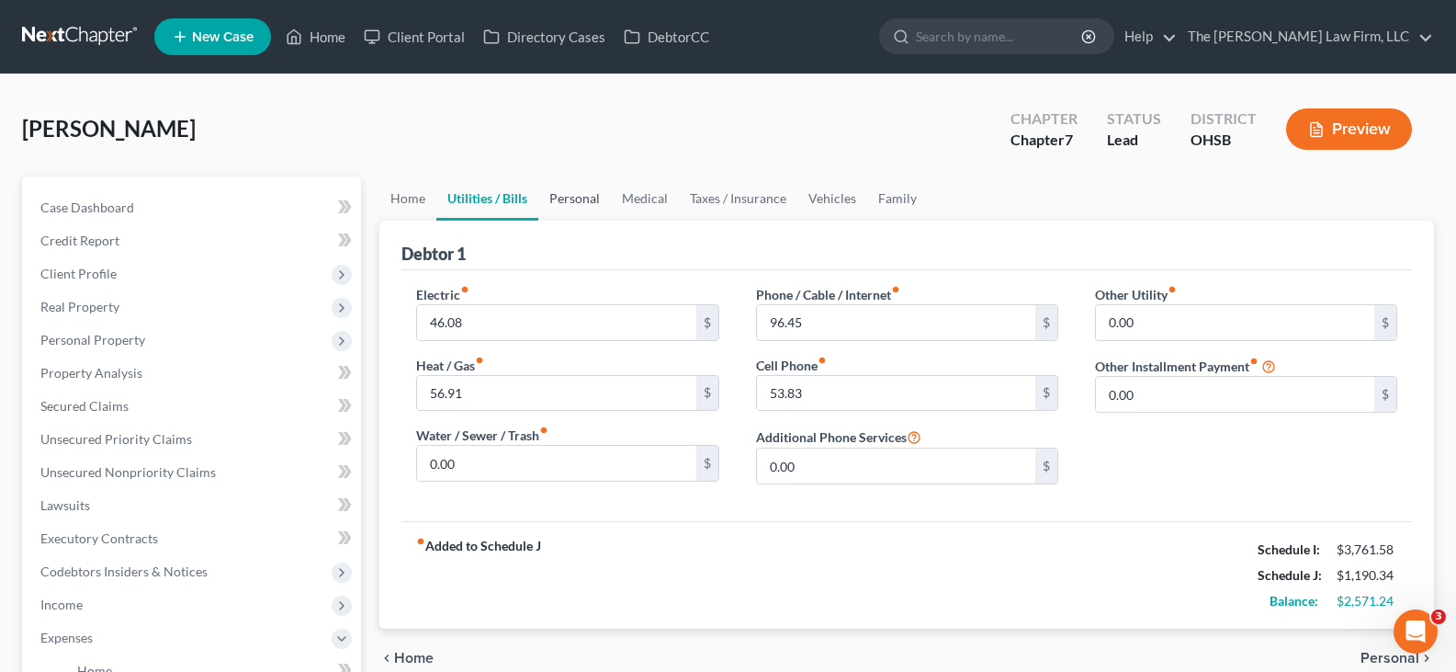
click at [559, 199] on link "Personal" at bounding box center [574, 198] width 73 height 44
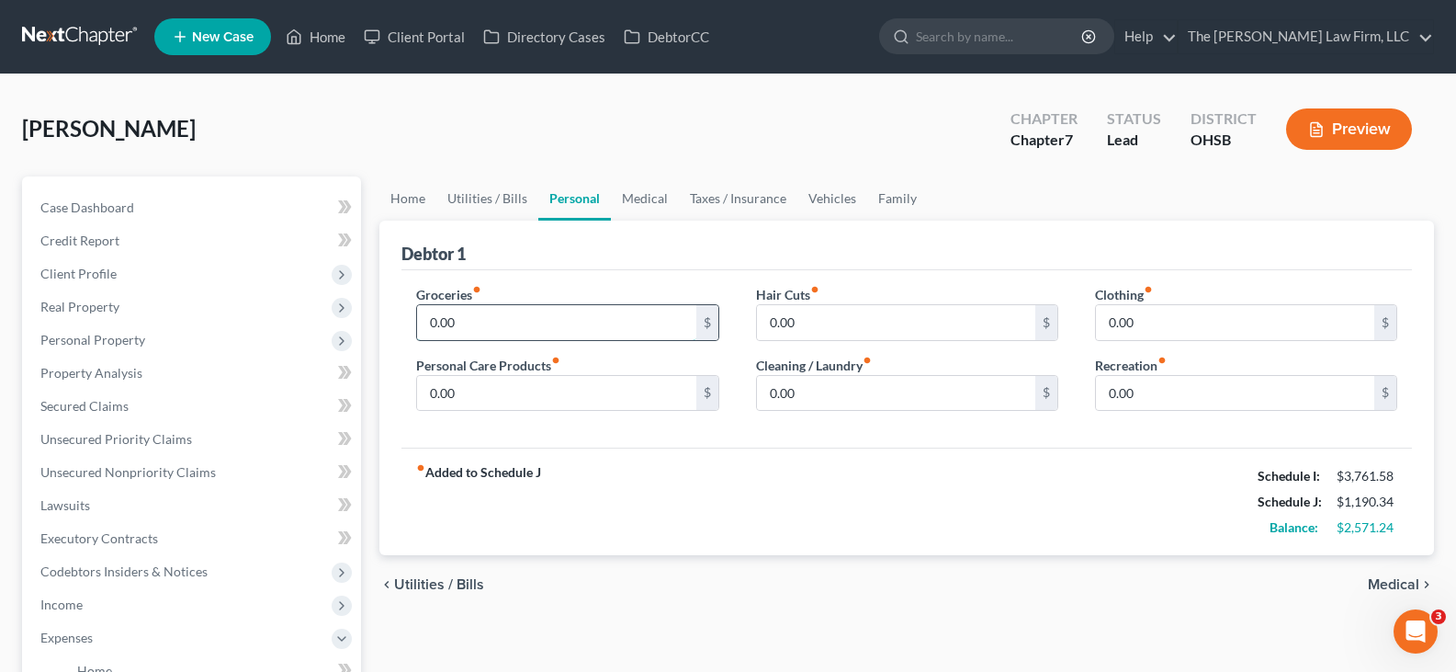
click at [487, 317] on input "0.00" at bounding box center [556, 322] width 278 height 35
type input "274.59"
type input "25"
type input "27"
type input "7"
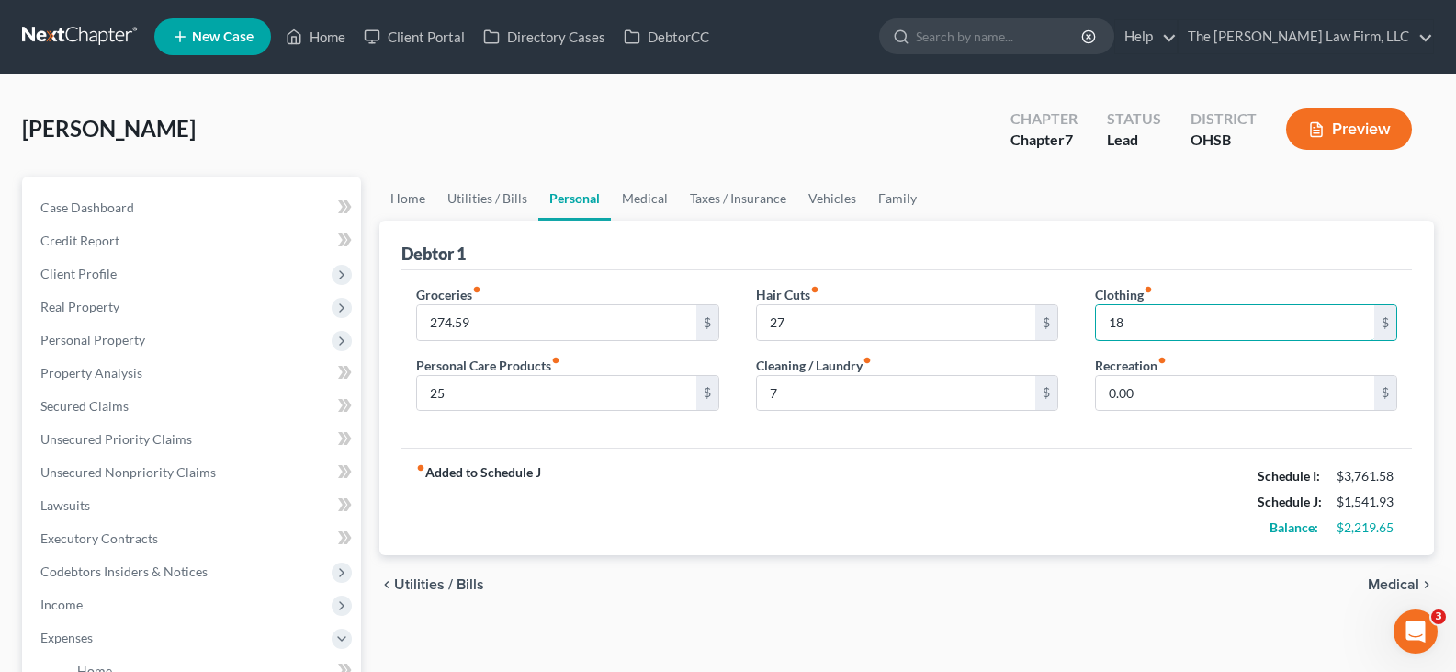
type input "18"
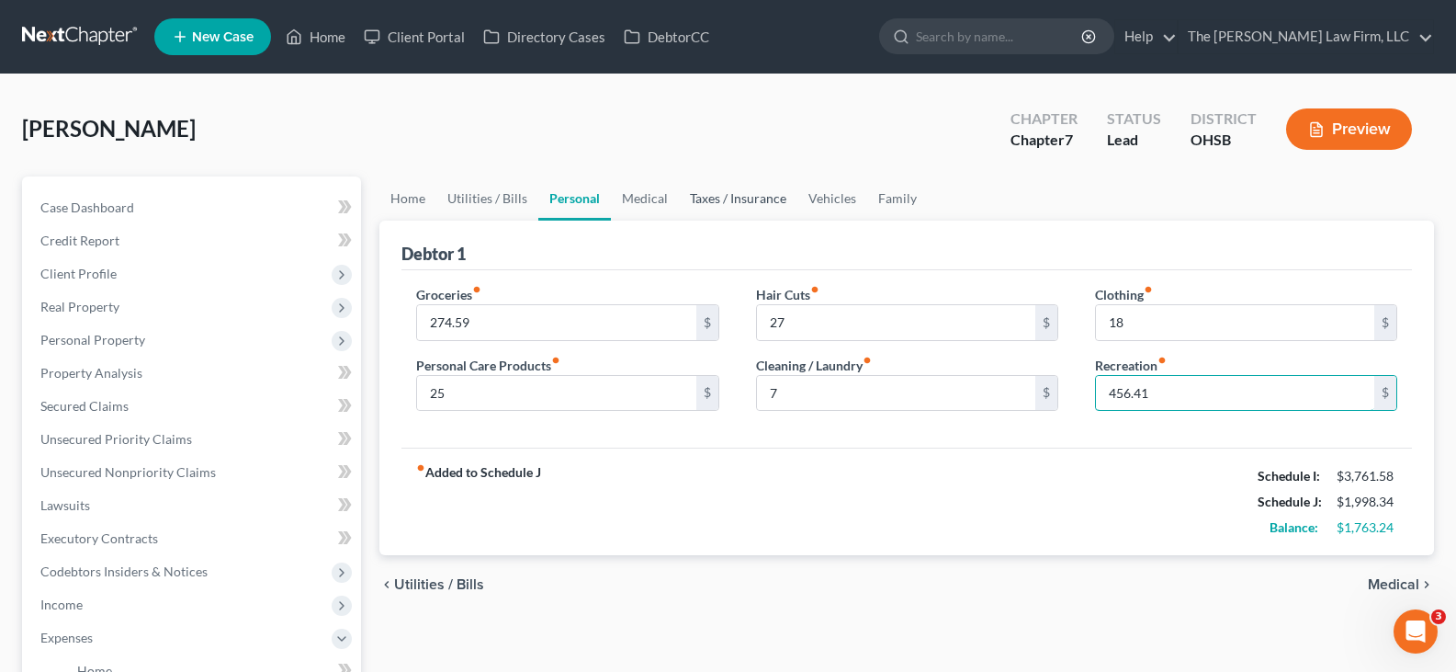
type input "456.41"
click at [731, 198] on link "Taxes / Insurance" at bounding box center [738, 198] width 119 height 44
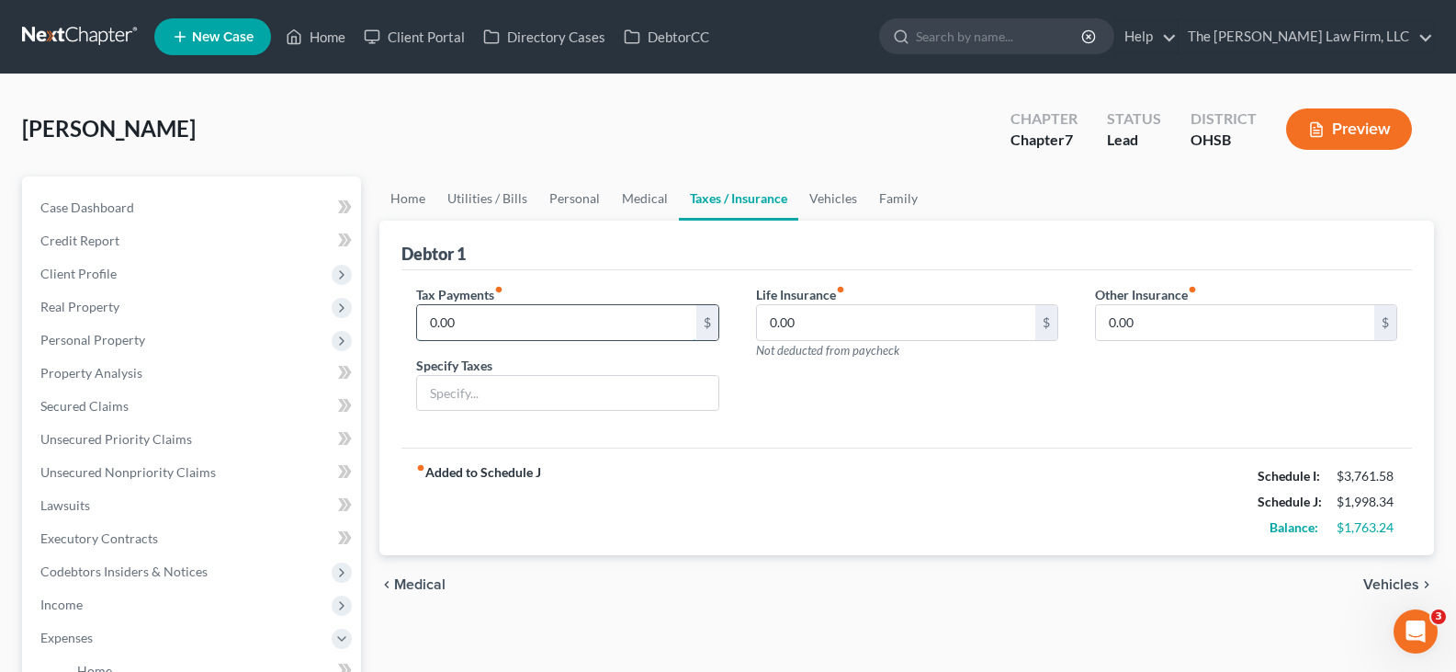
click at [492, 329] on input "0.00" at bounding box center [556, 322] width 278 height 35
type input "36"
click at [496, 399] on input "text" at bounding box center [567, 393] width 300 height 35
click at [480, 391] on input "text" at bounding box center [567, 393] width 300 height 35
paste input "2024 Federal Income Tax Installment Plan"
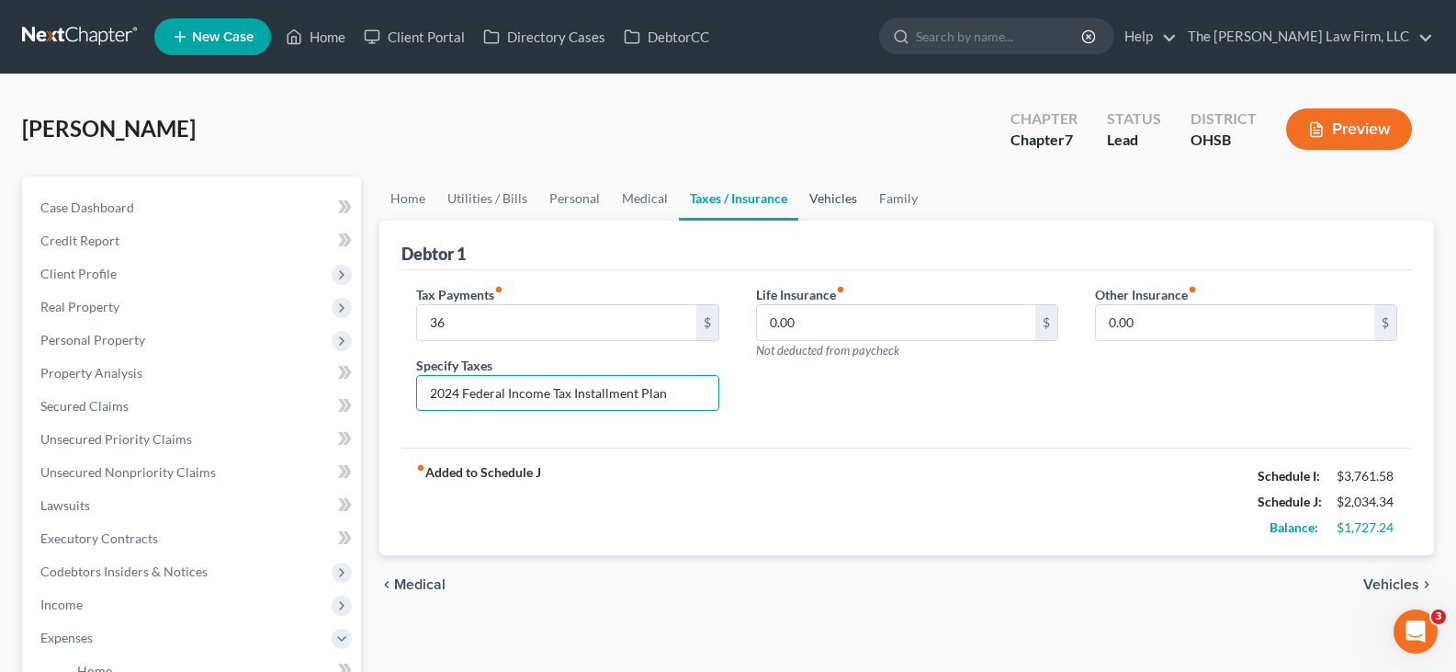
type input "2024 Federal Income Tax Installment Plan"
drag, startPoint x: 823, startPoint y: 196, endPoint x: 813, endPoint y: 197, distance: 10.1
click at [823, 196] on link "Vehicles" at bounding box center [833, 198] width 70 height 44
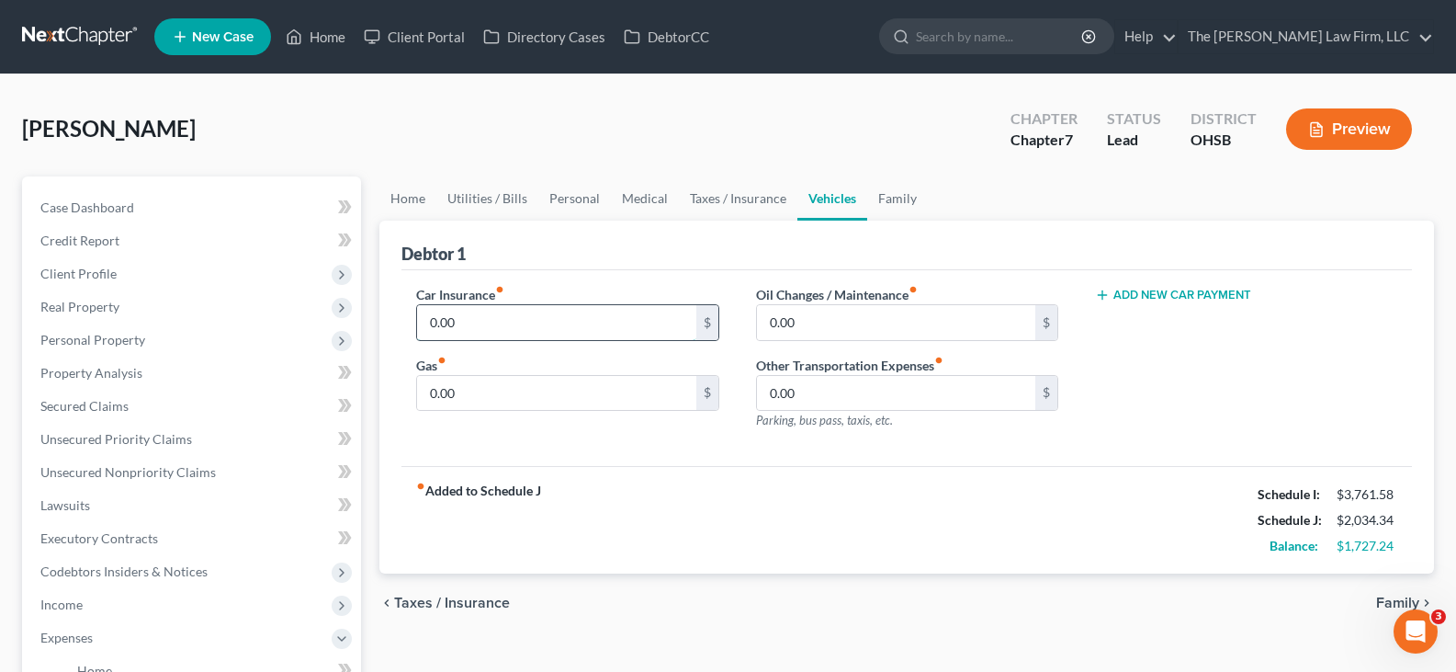
click at [527, 321] on input "0.00" at bounding box center [556, 322] width 278 height 35
type input "99"
type input "132.84"
type input "80.33"
type input "150.49"
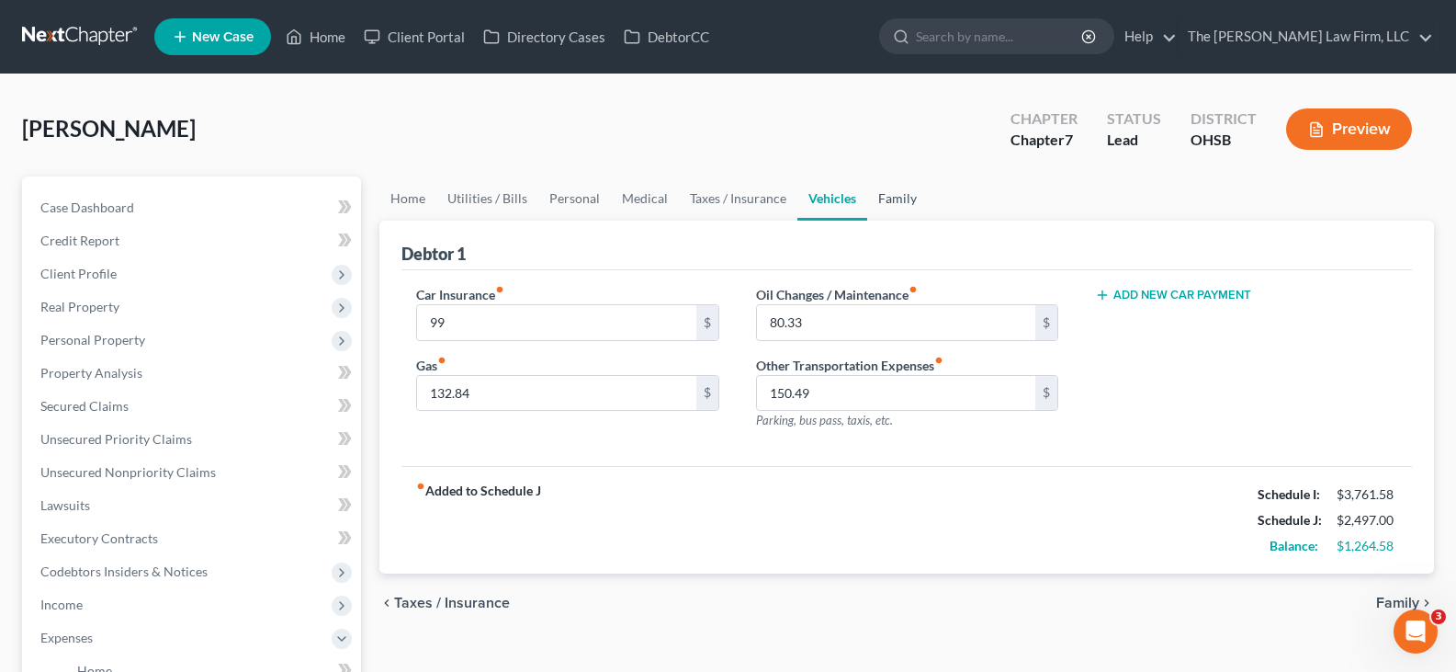
click at [888, 198] on link "Family" at bounding box center [897, 198] width 61 height 44
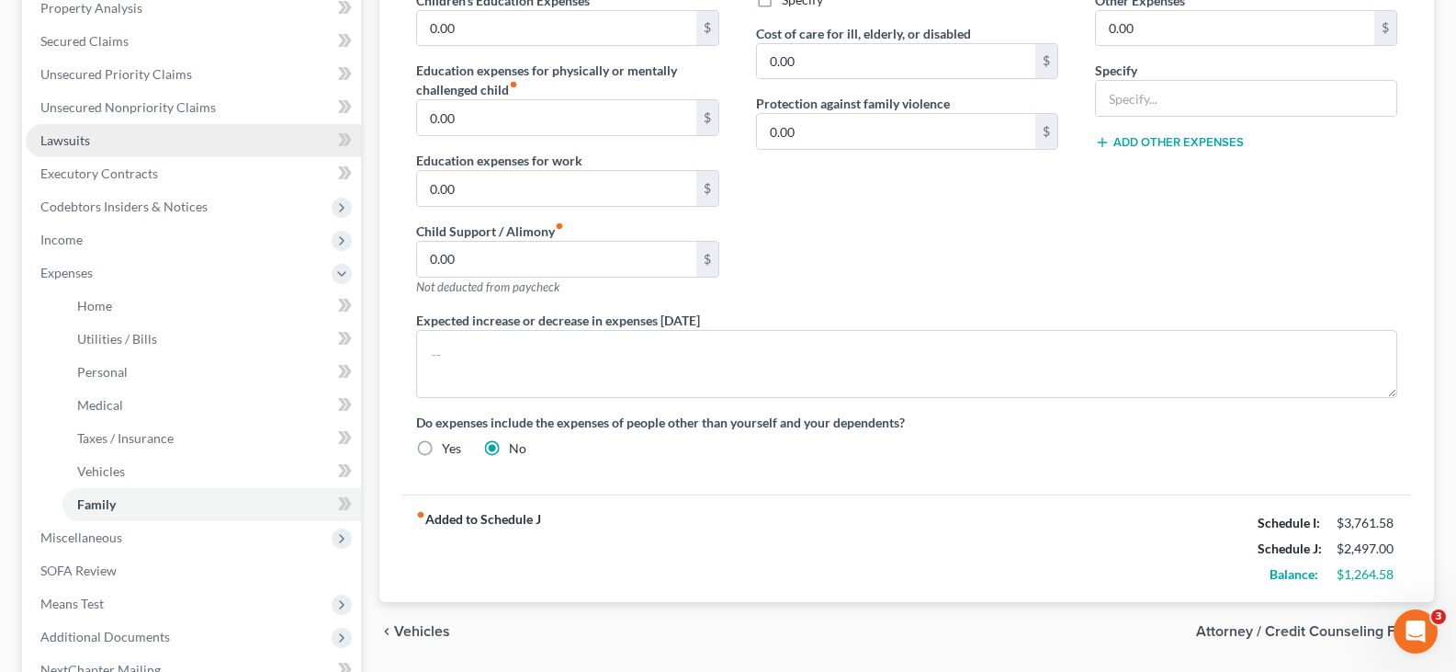
scroll to position [368, 0]
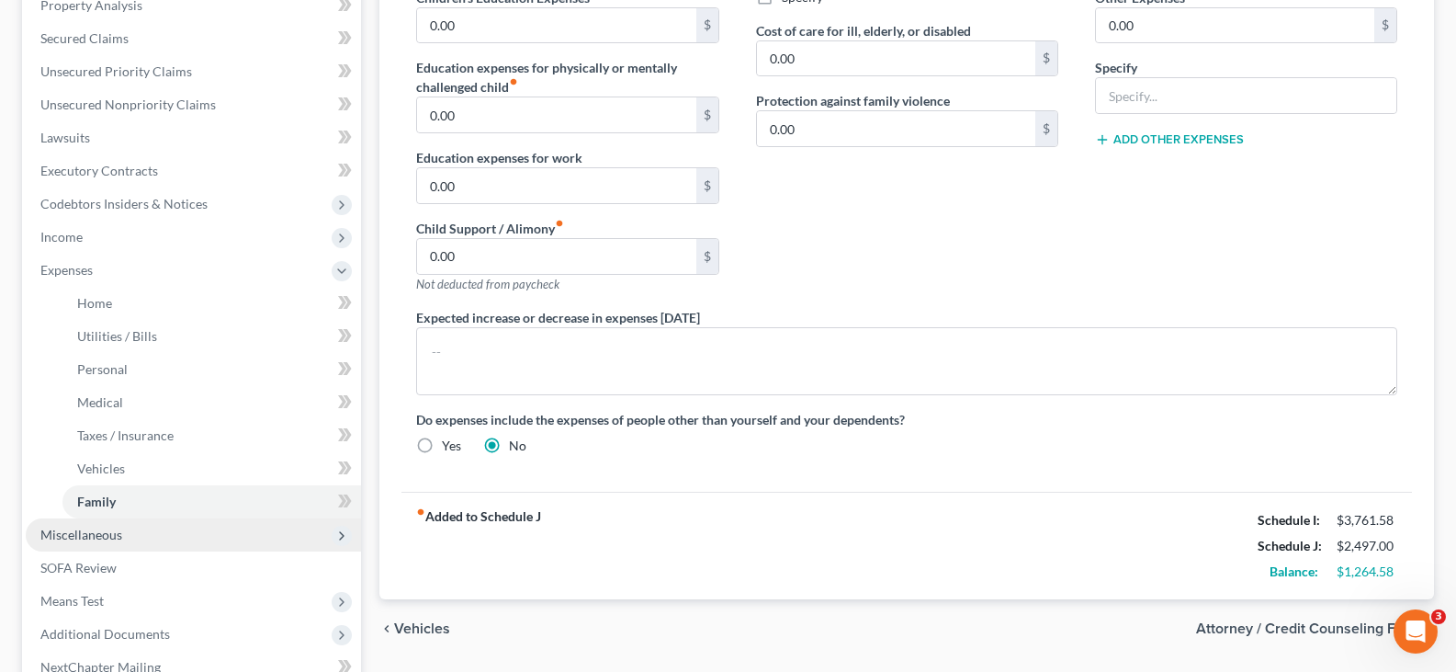
click at [170, 530] on span "Miscellaneous" at bounding box center [193, 534] width 335 height 33
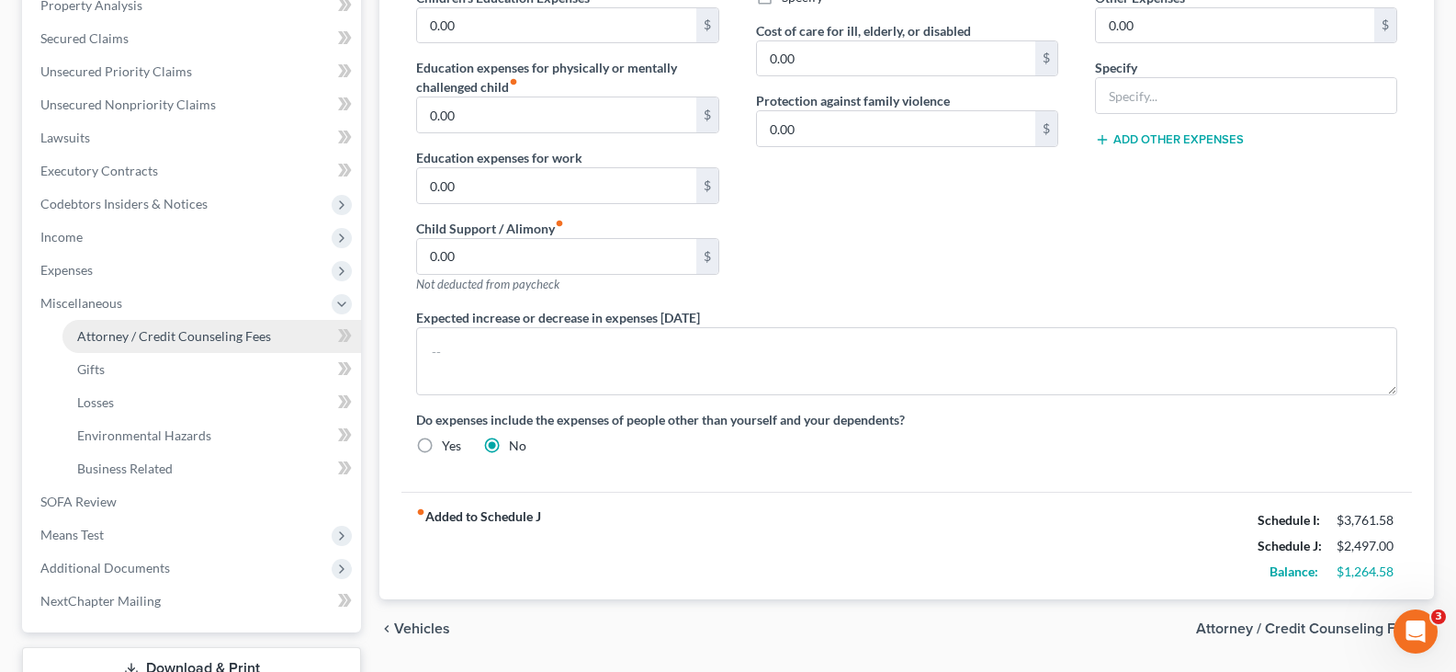
click at [143, 333] on span "Attorney / Credit Counseling Fees" at bounding box center [174, 336] width 194 height 16
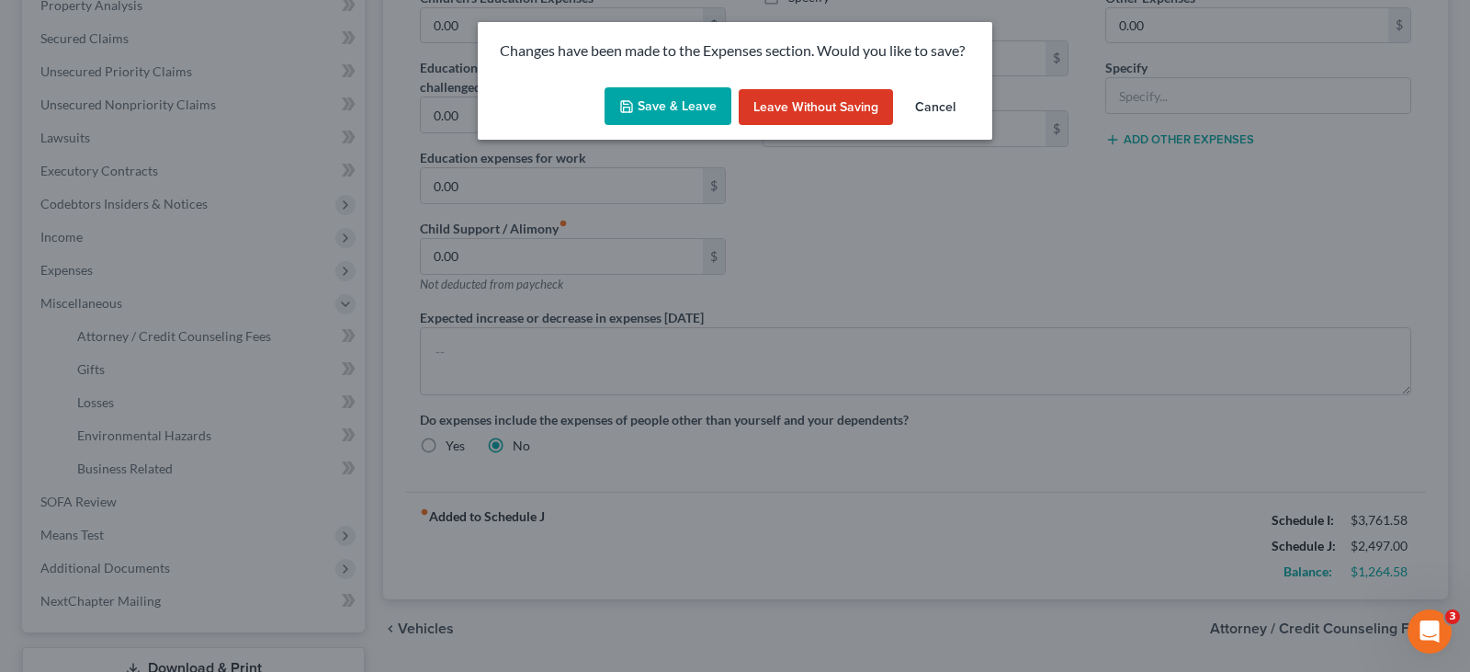
click at [685, 106] on button "Save & Leave" at bounding box center [668, 106] width 127 height 39
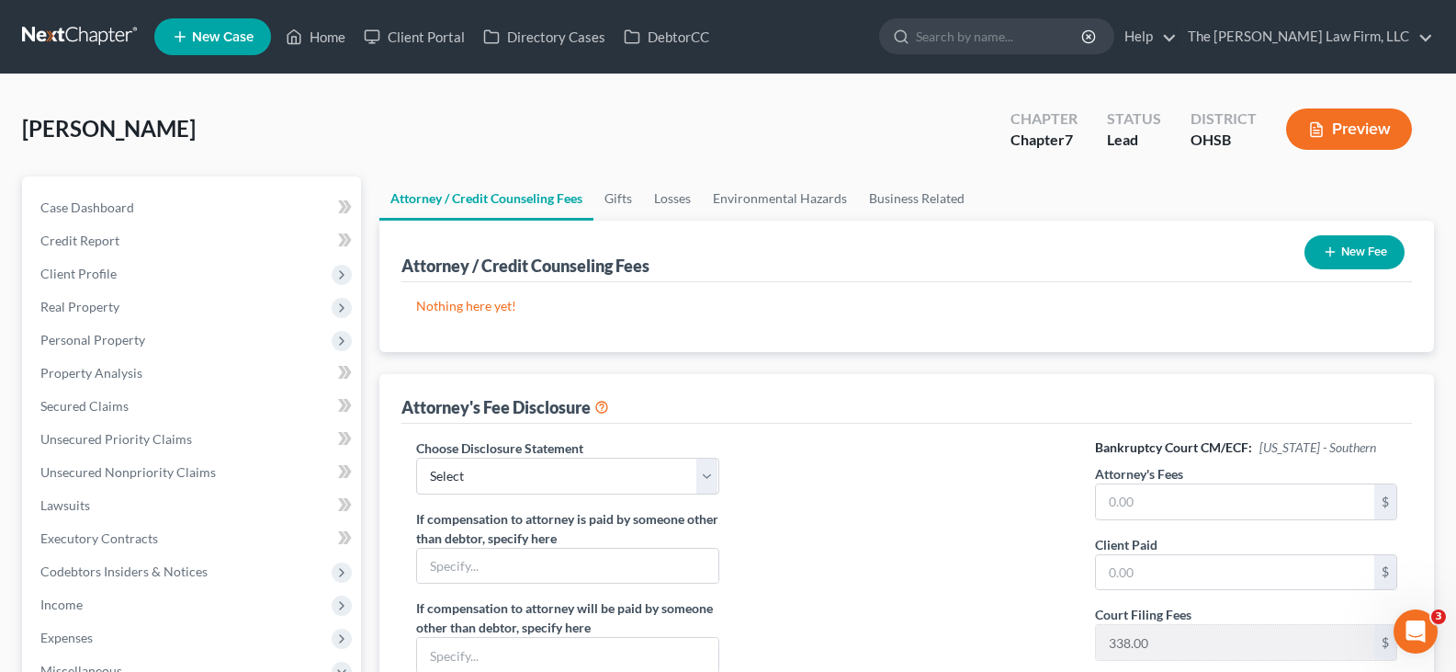
click at [1332, 250] on icon "button" at bounding box center [1330, 251] width 15 height 15
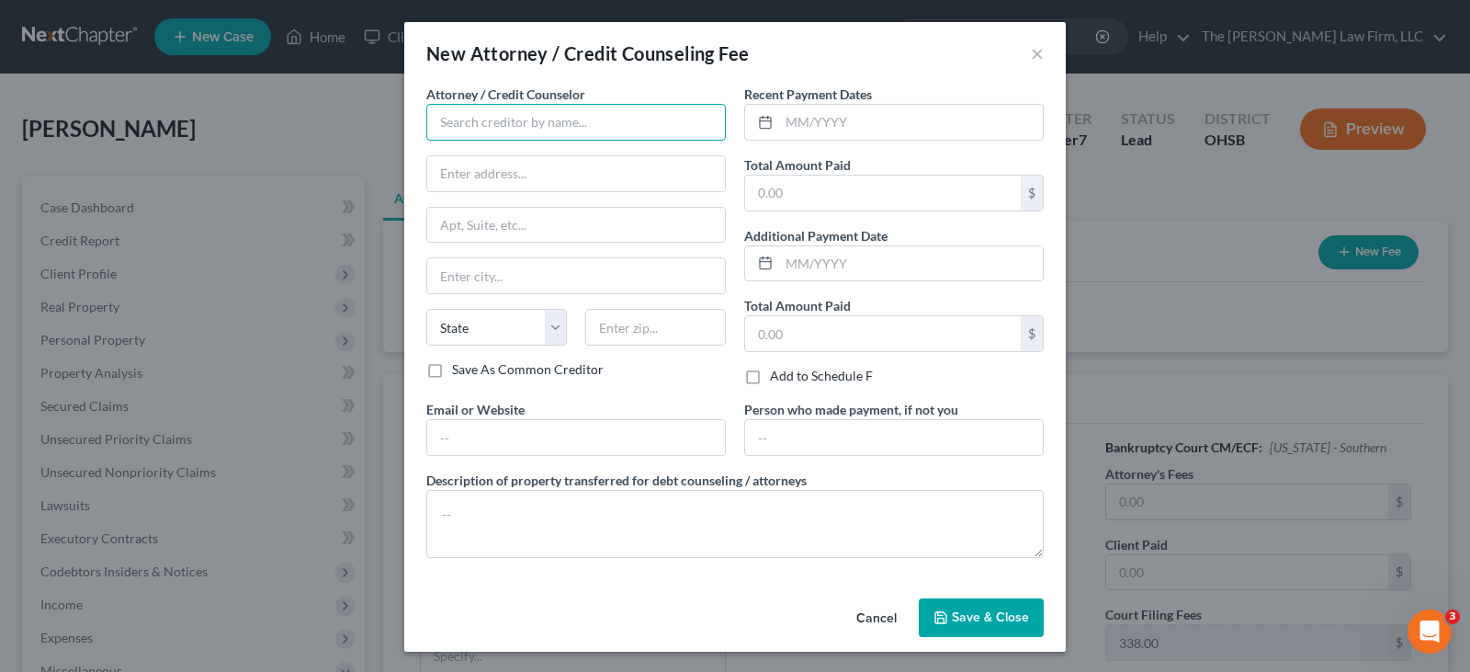
click at [612, 118] on input "text" at bounding box center [576, 122] width 300 height 37
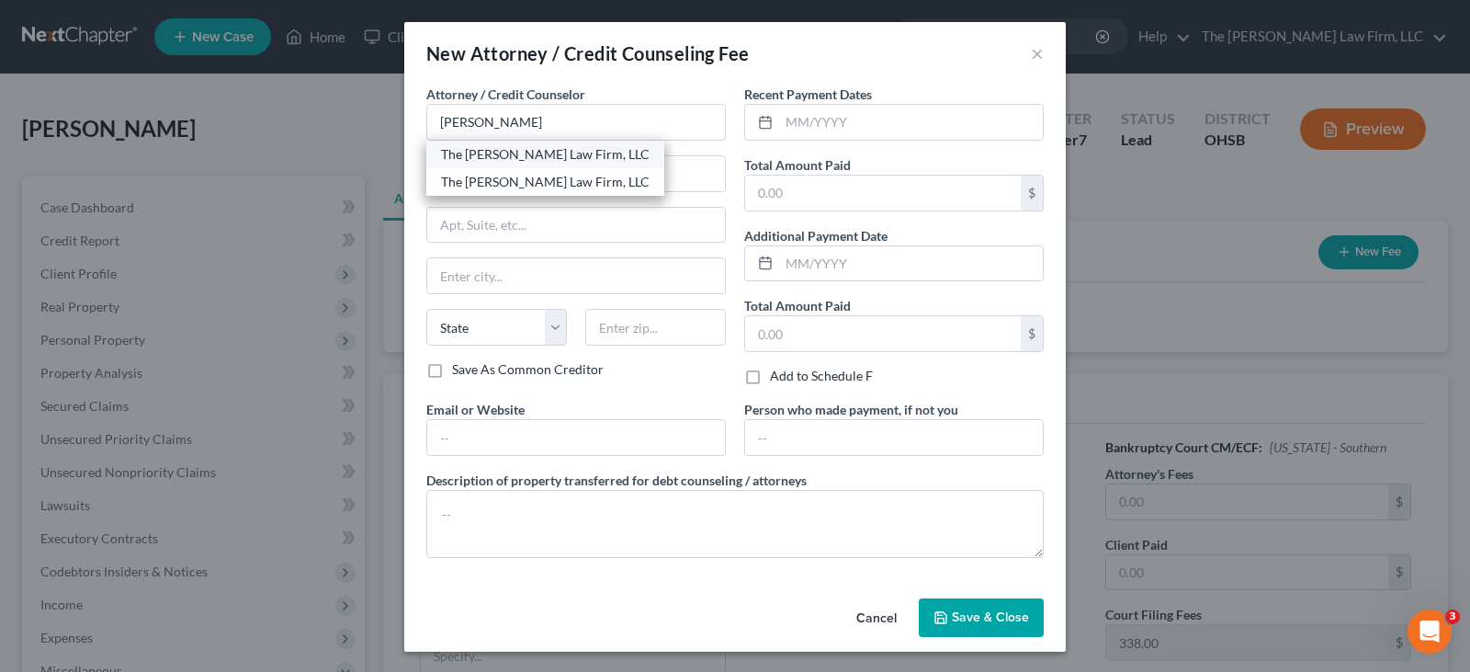
click at [521, 160] on div "The [PERSON_NAME] Law Firm, LLC" at bounding box center [545, 154] width 209 height 18
type input "The [PERSON_NAME] Law Firm, LLC"
type input "134 Northwoods Blvd."
type input "Suite B1"
type input "Columbus"
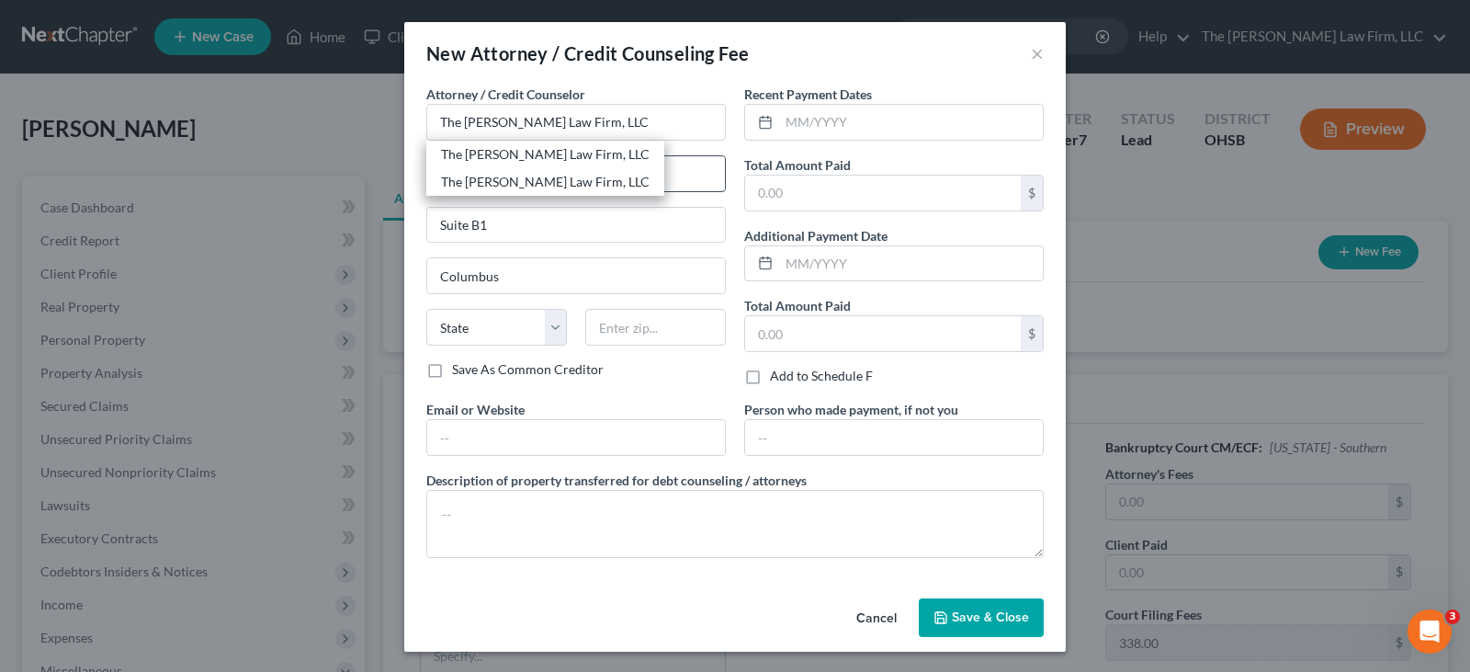
select select "36"
type input "43235"
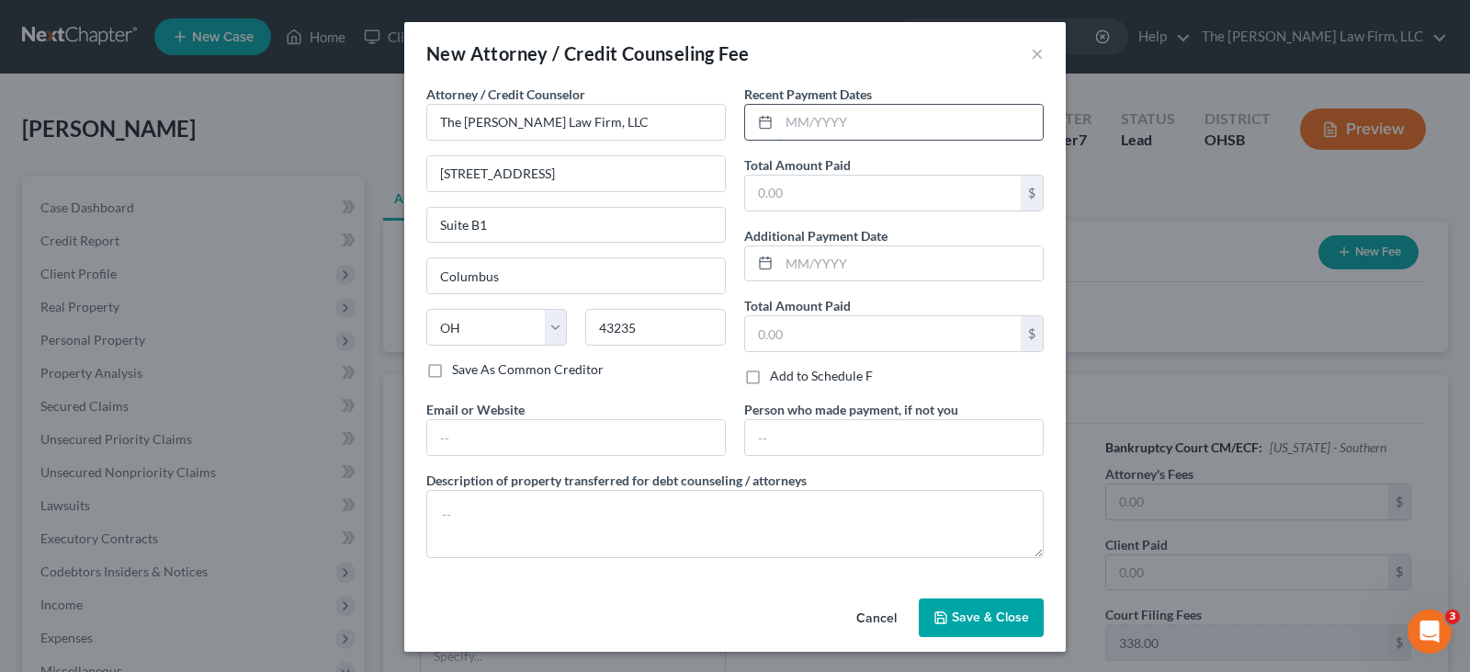
click at [780, 124] on input "text" at bounding box center [911, 122] width 264 height 35
type input "08/2025"
click at [810, 194] on input "text" at bounding box center [883, 192] width 276 height 35
type input "1,285"
click at [591, 435] on input "text" at bounding box center [576, 437] width 298 height 35
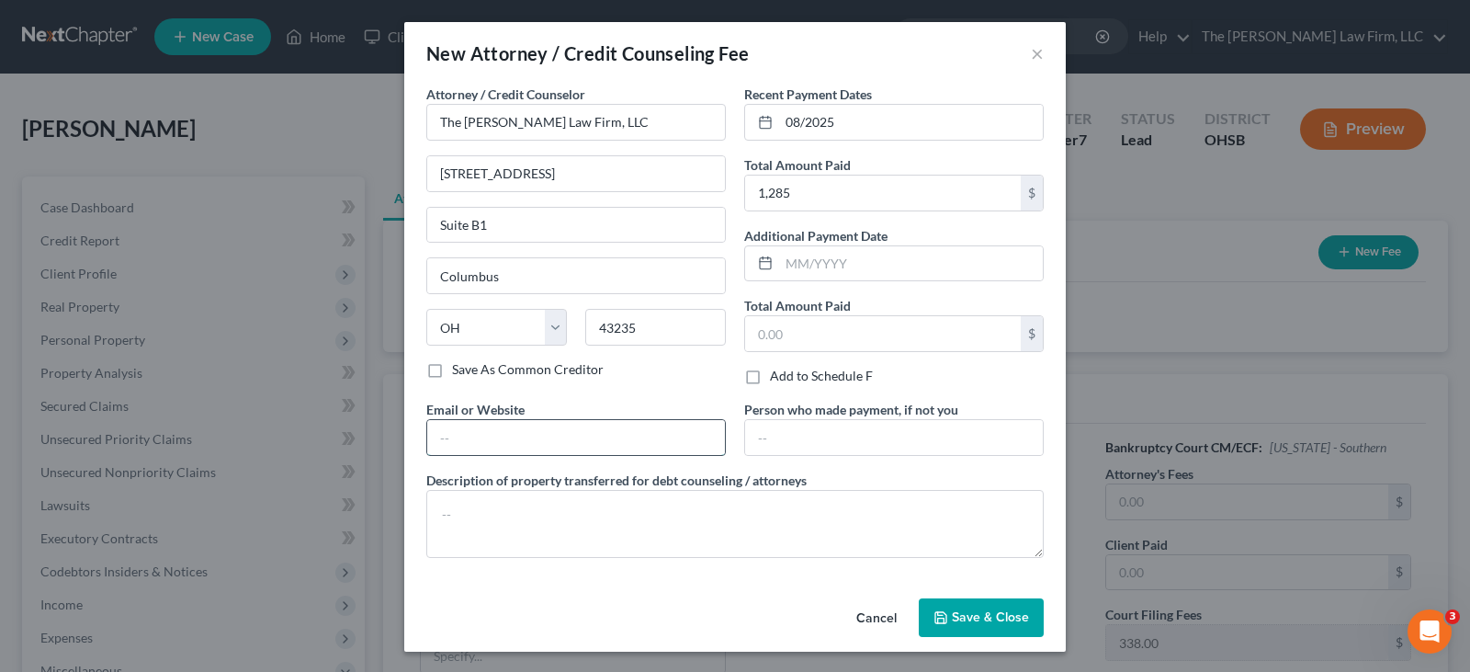
type input "mjones@jonesbankruptcy.com"
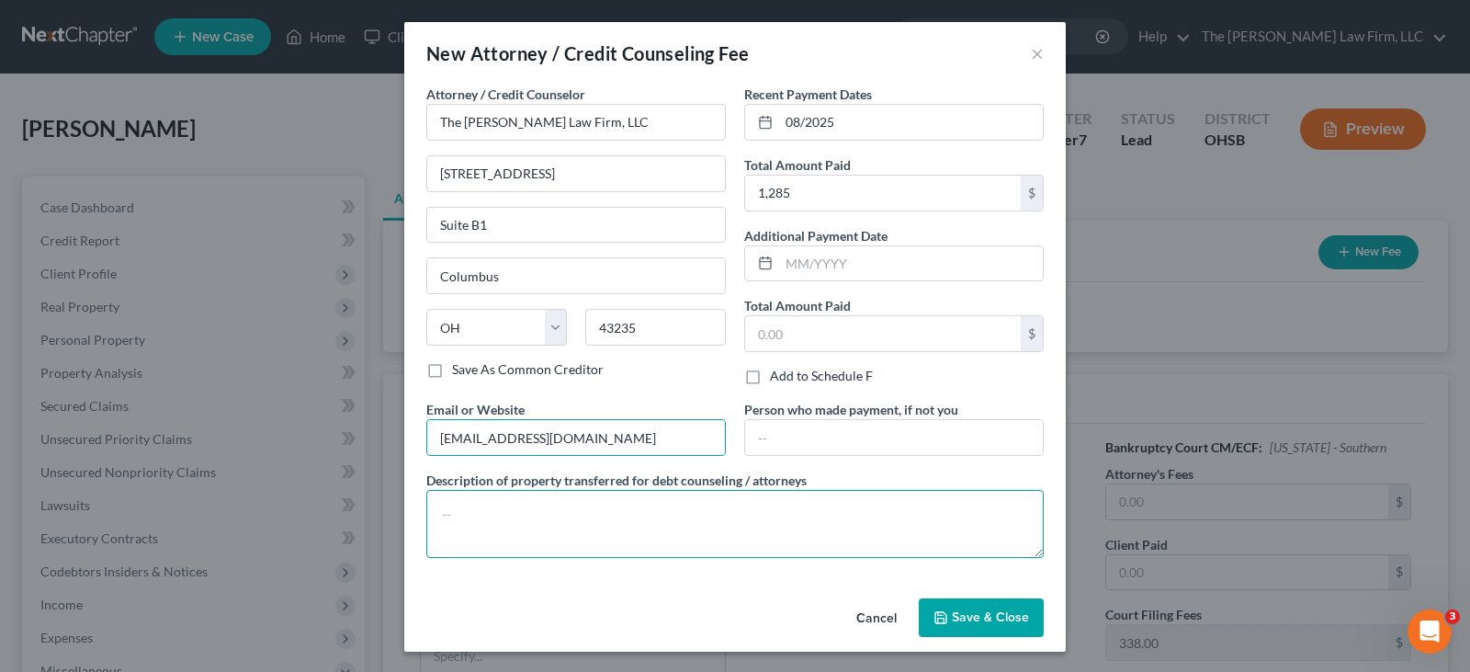
click at [594, 515] on textarea at bounding box center [734, 524] width 617 height 68
type textarea "Attorney Fee"
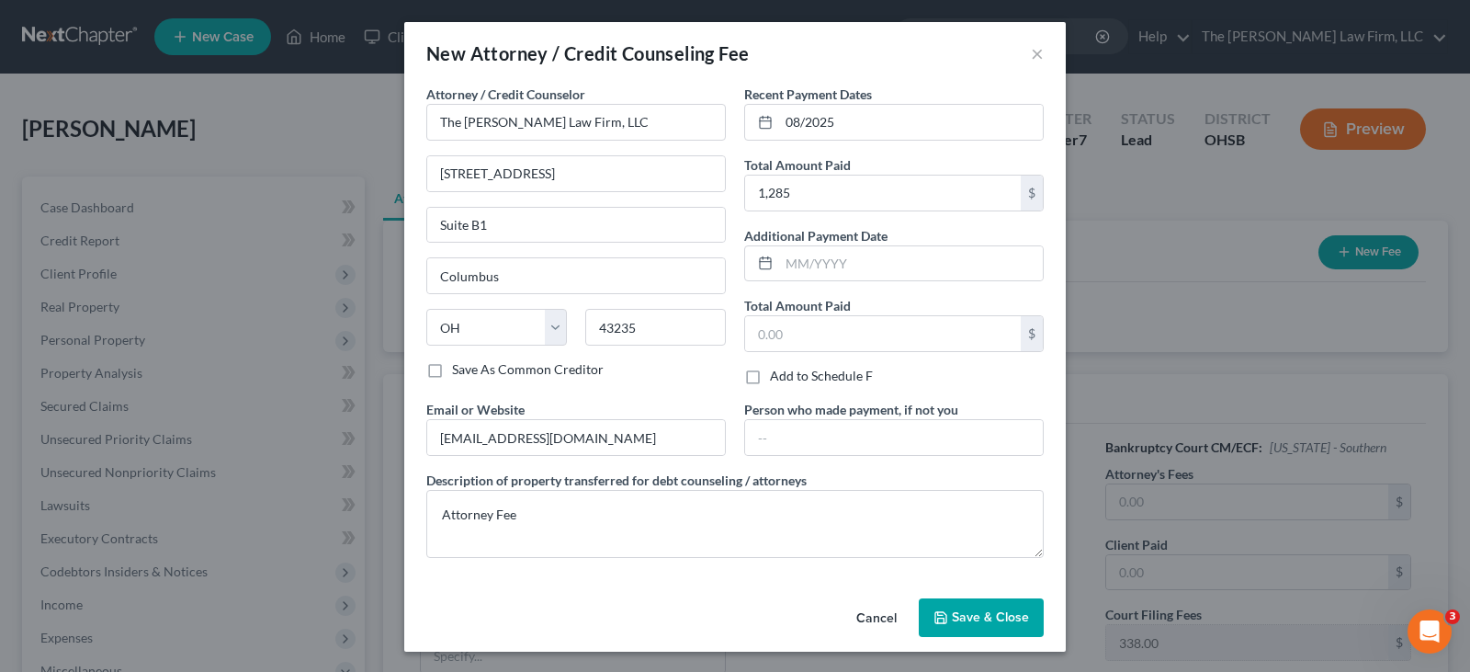
click at [957, 614] on span "Save & Close" at bounding box center [990, 617] width 77 height 16
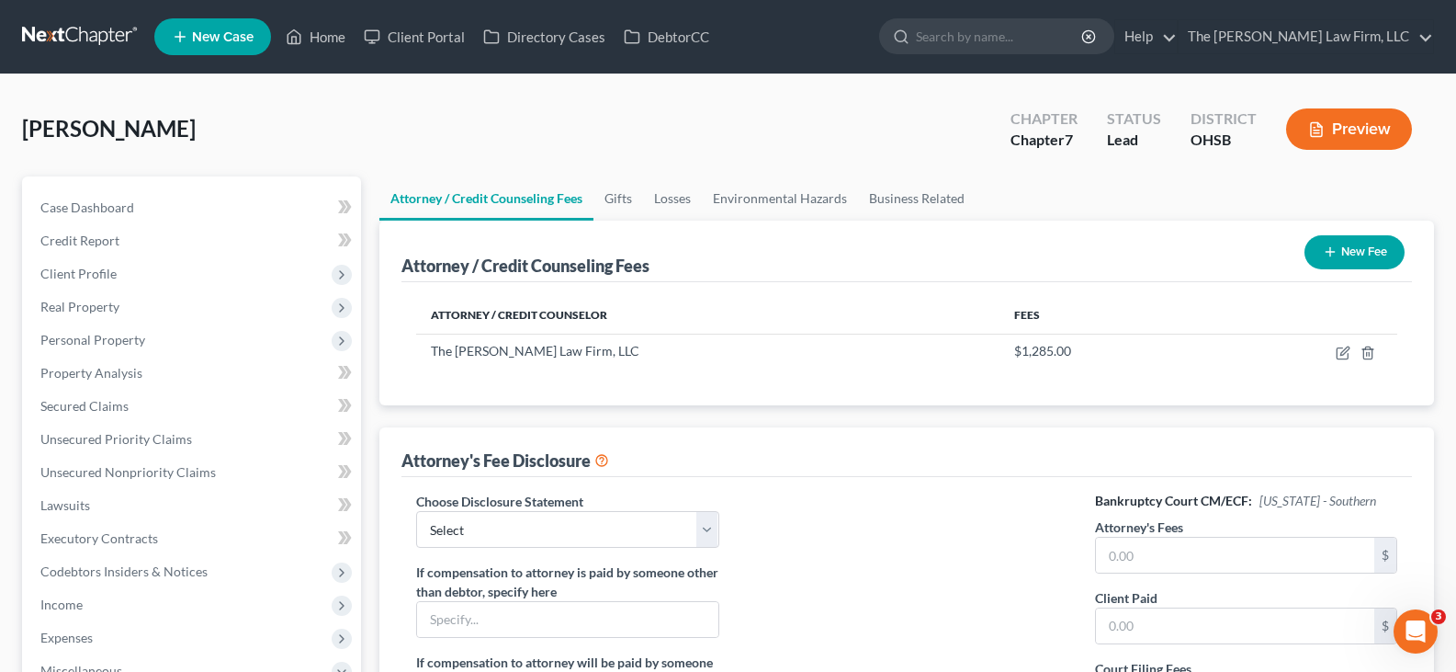
click at [1330, 253] on icon "button" at bounding box center [1330, 251] width 15 height 15
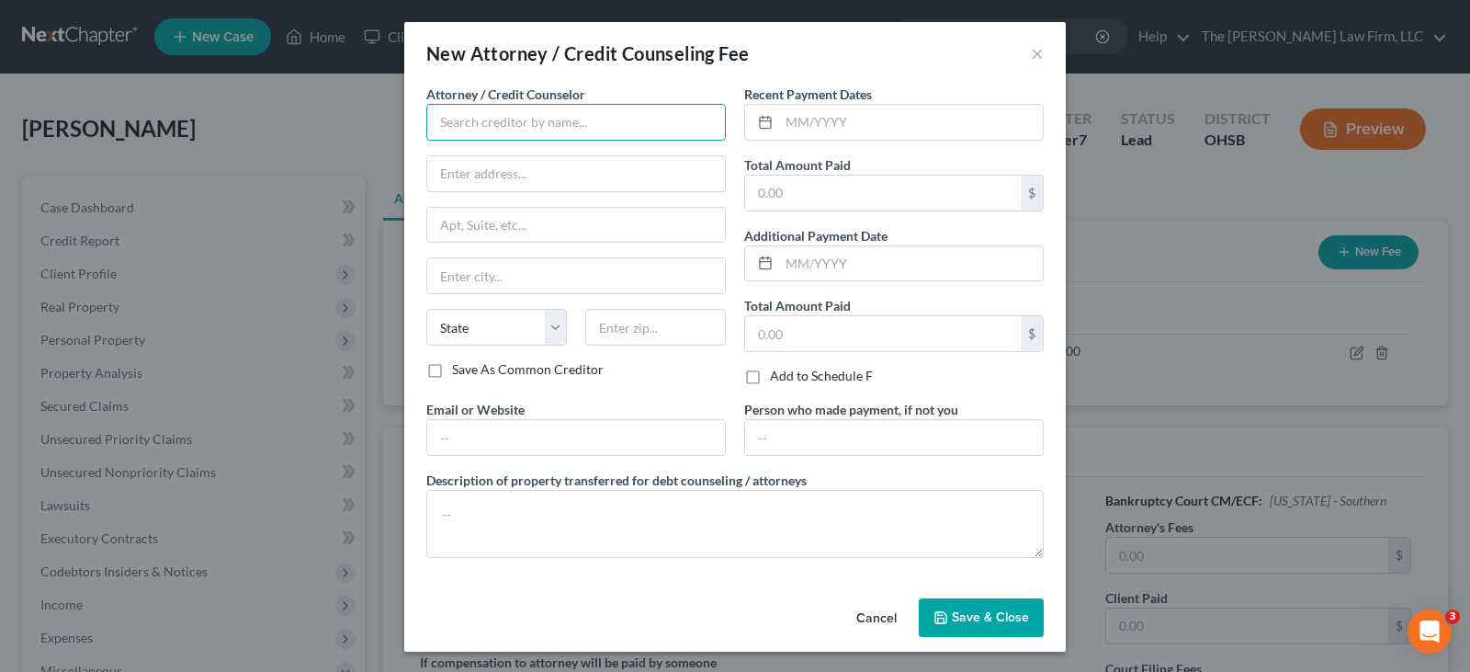
click at [692, 124] on input "text" at bounding box center [576, 122] width 300 height 37
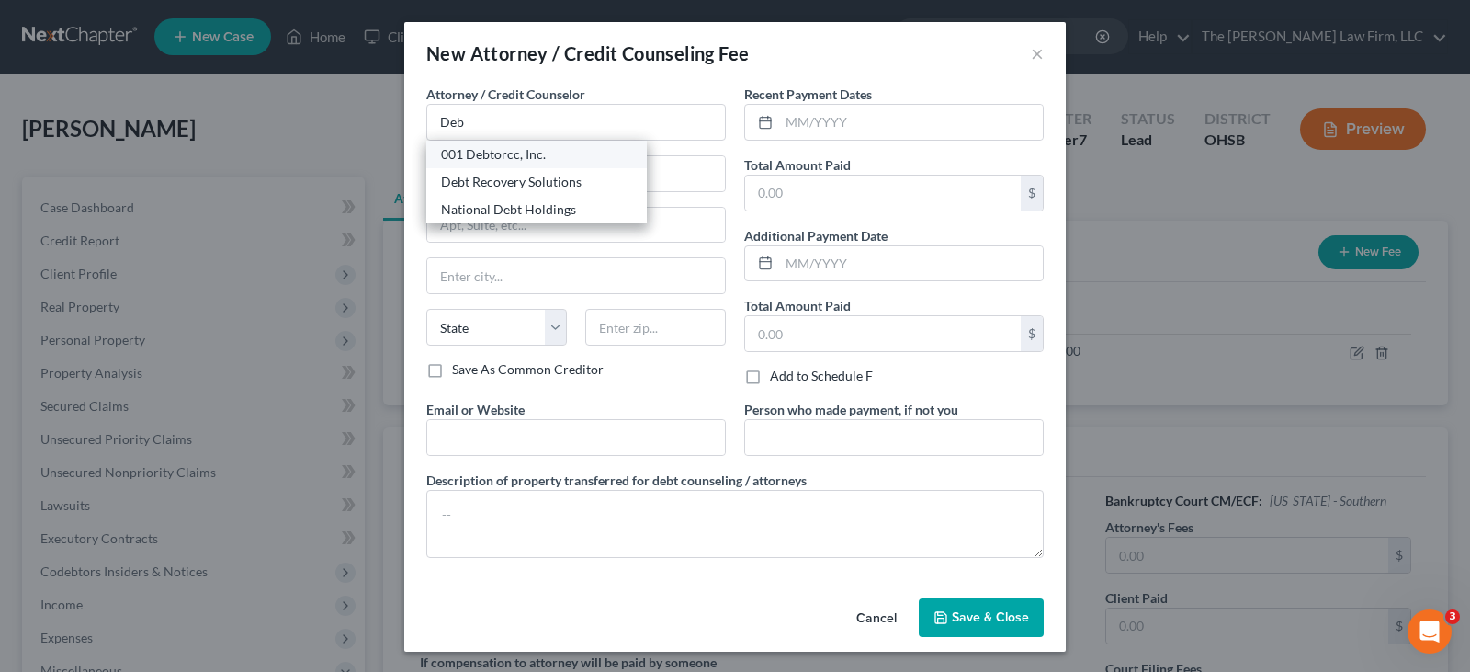
click at [526, 155] on div "001 Debtorcc, Inc." at bounding box center [536, 154] width 191 height 18
type input "001 Debtorcc, Inc."
type input "378 Summit Avenue"
type input "Jersey City"
select select "33"
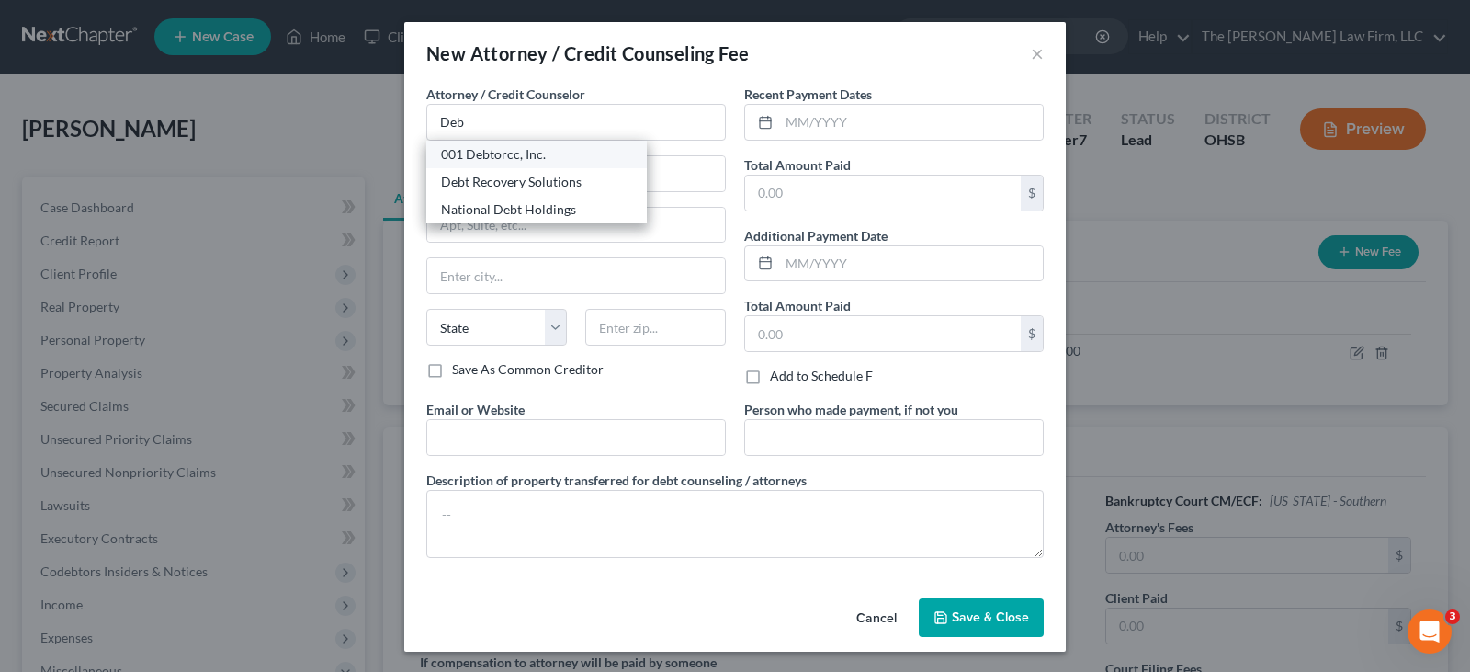
type input "07306"
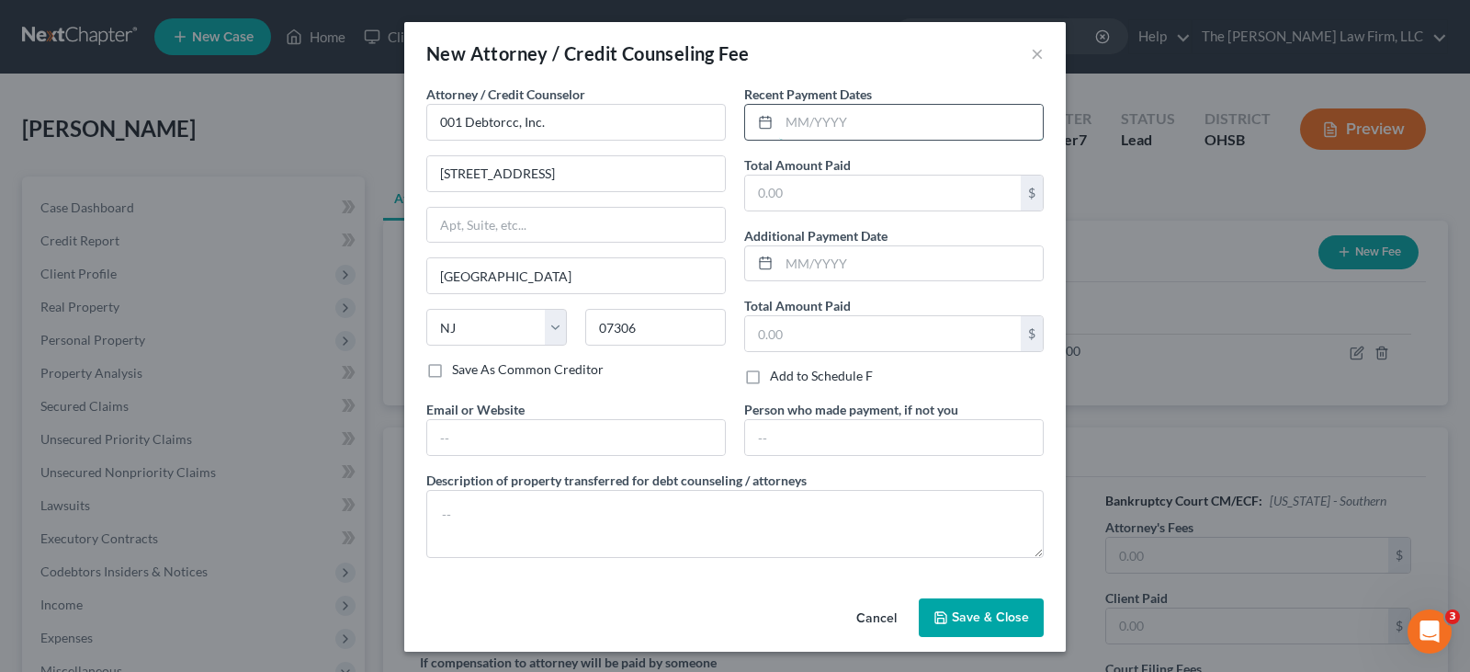
click at [783, 122] on input "text" at bounding box center [911, 122] width 264 height 35
type input "08/2025"
drag, startPoint x: 797, startPoint y: 185, endPoint x: 797, endPoint y: 198, distance: 12.9
click at [797, 185] on input "text" at bounding box center [883, 192] width 276 height 35
type input "19.95"
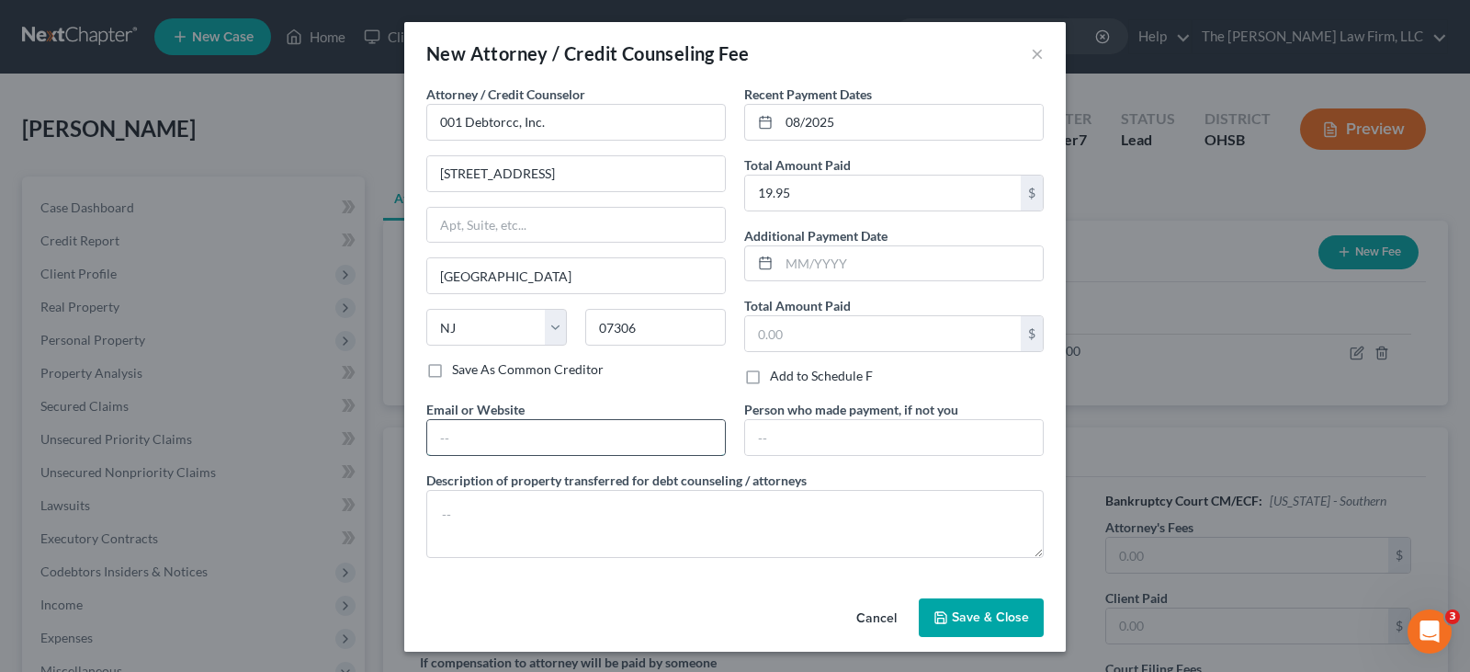
click at [654, 442] on input "text" at bounding box center [576, 437] width 298 height 35
type input "debtorcc.org"
click at [573, 528] on textarea at bounding box center [734, 524] width 617 height 68
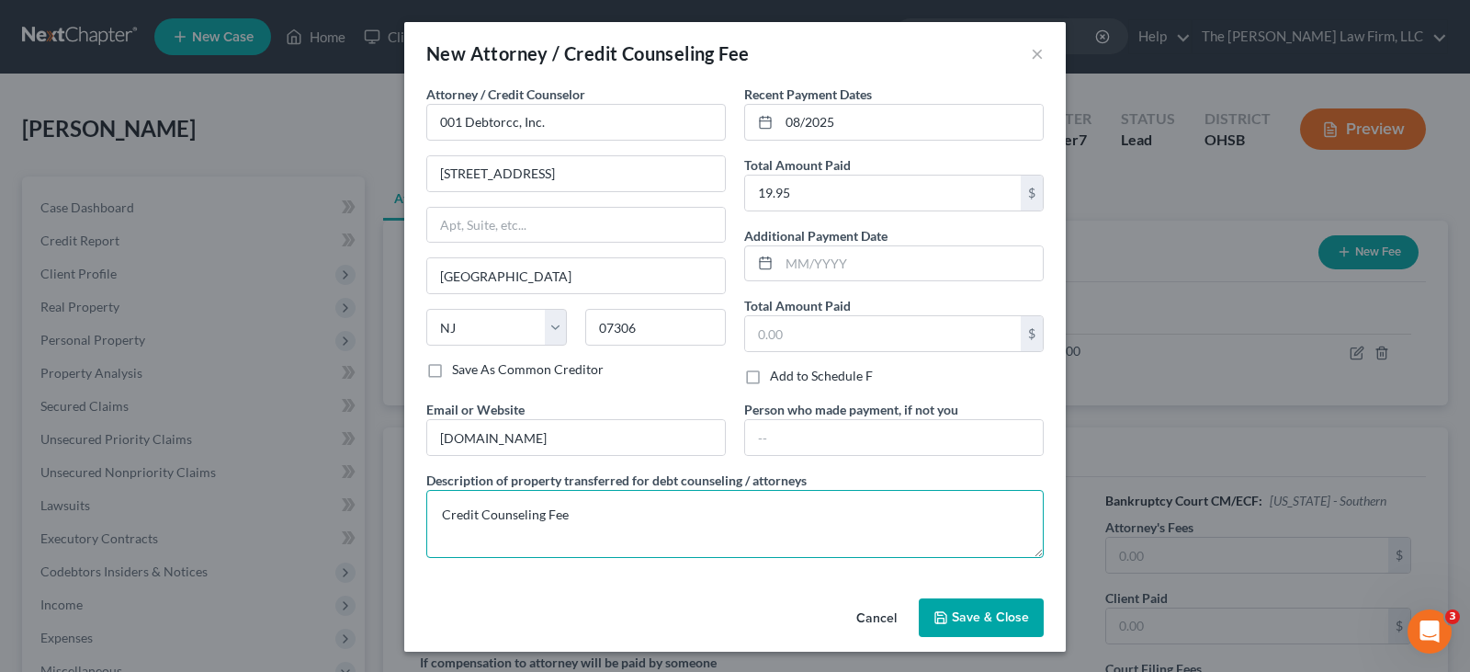
type textarea "Credit Counseling Fee"
click at [959, 624] on span "Save & Close" at bounding box center [990, 617] width 77 height 16
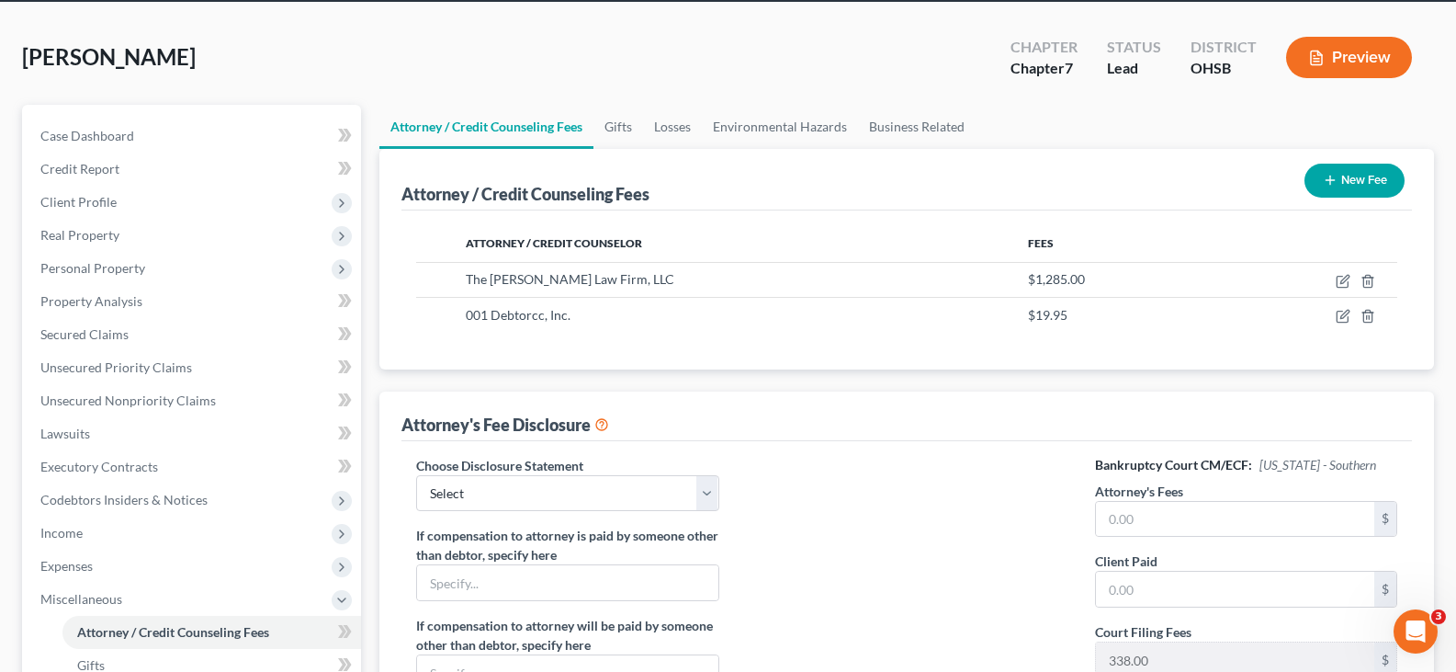
scroll to position [184, 0]
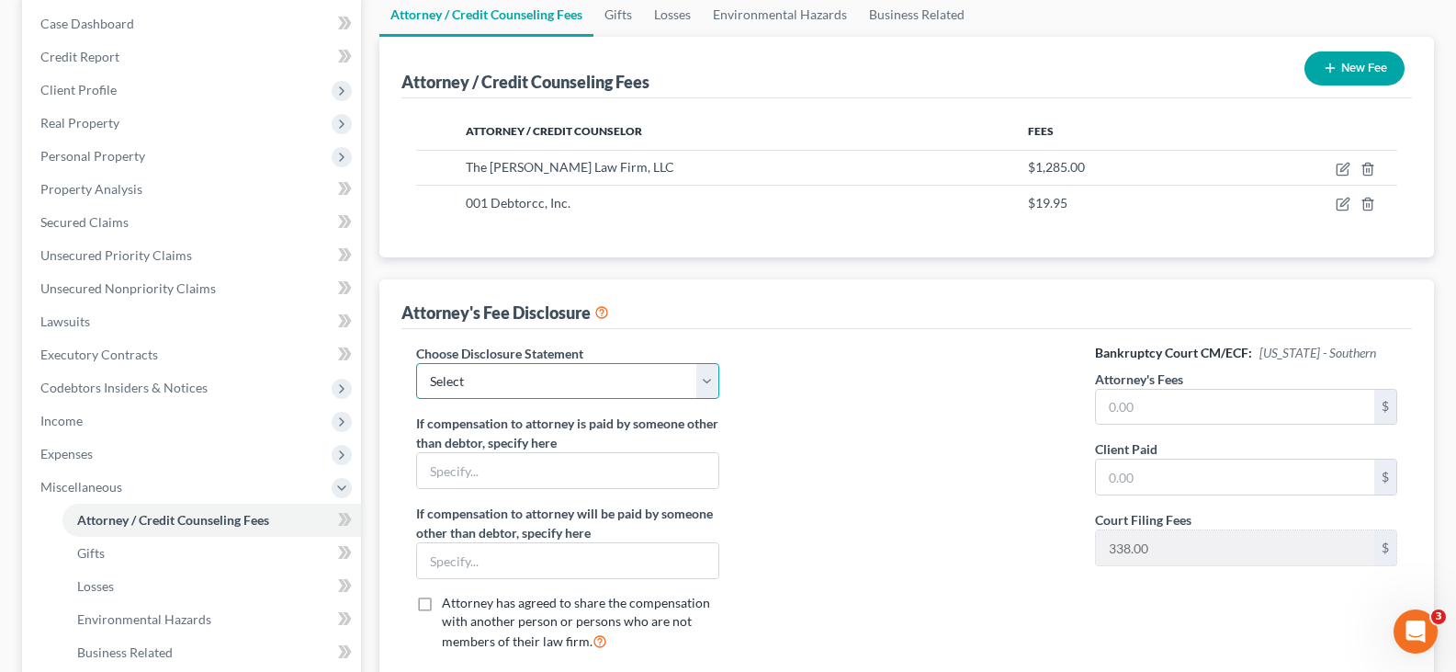
click at [713, 390] on select "Select Disclosure of Compensation" at bounding box center [567, 381] width 302 height 37
select select "0"
click at [416, 363] on select "Select Disclosure of Compensation" at bounding box center [567, 381] width 302 height 37
click at [1161, 409] on input "text" at bounding box center [1235, 407] width 278 height 35
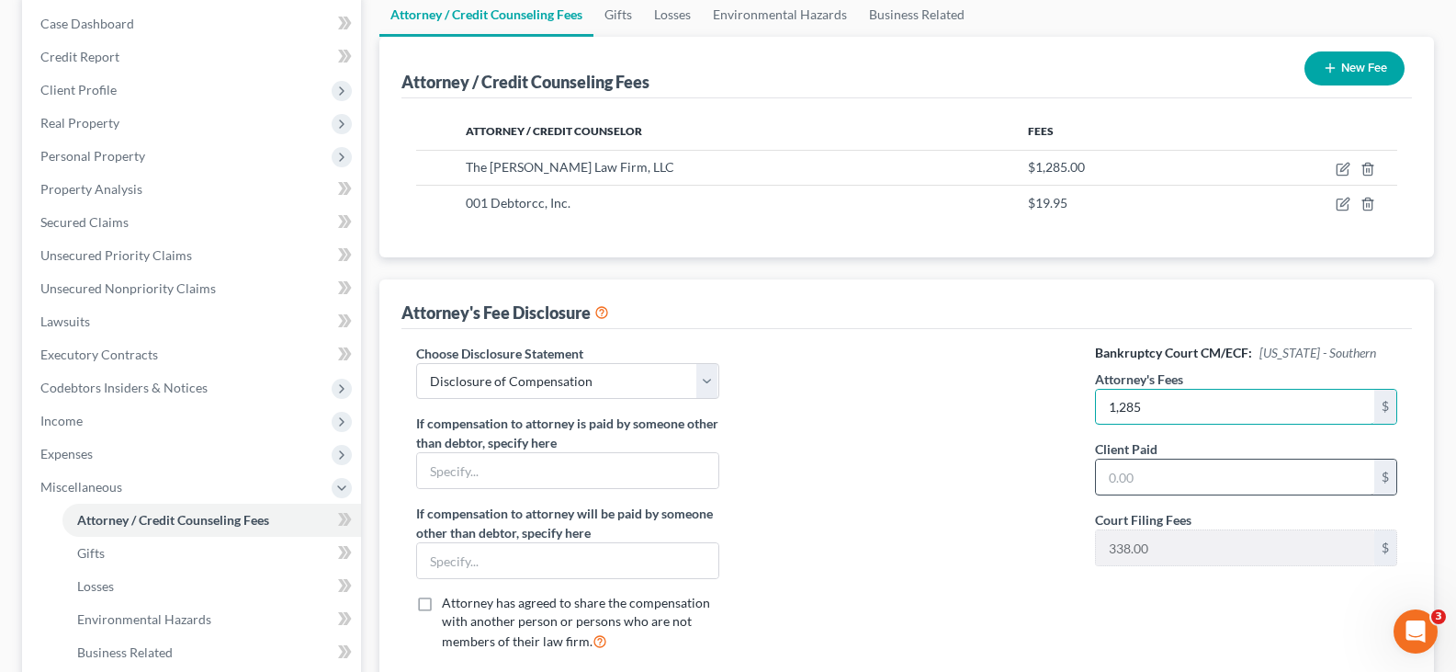
type input "1,285"
click at [1154, 486] on input "text" at bounding box center [1235, 476] width 278 height 35
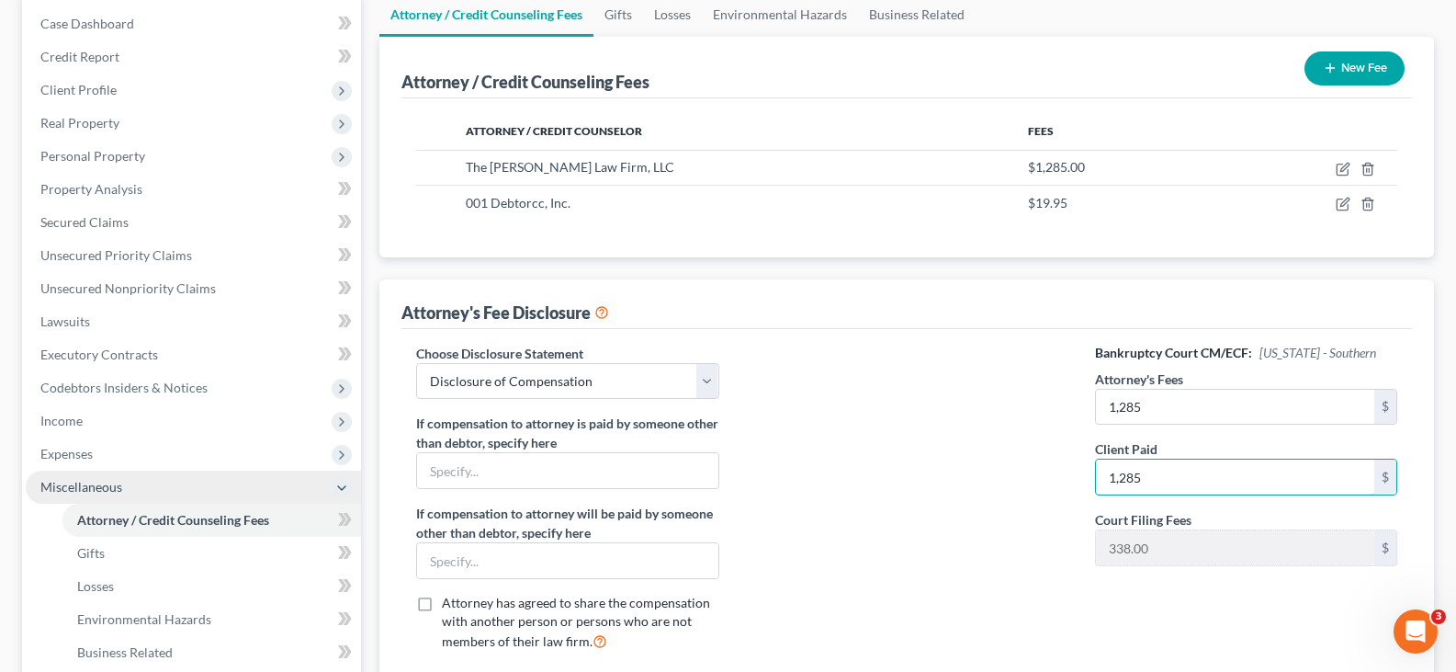
type input "1,285"
click at [162, 487] on span "Miscellaneous" at bounding box center [193, 486] width 335 height 33
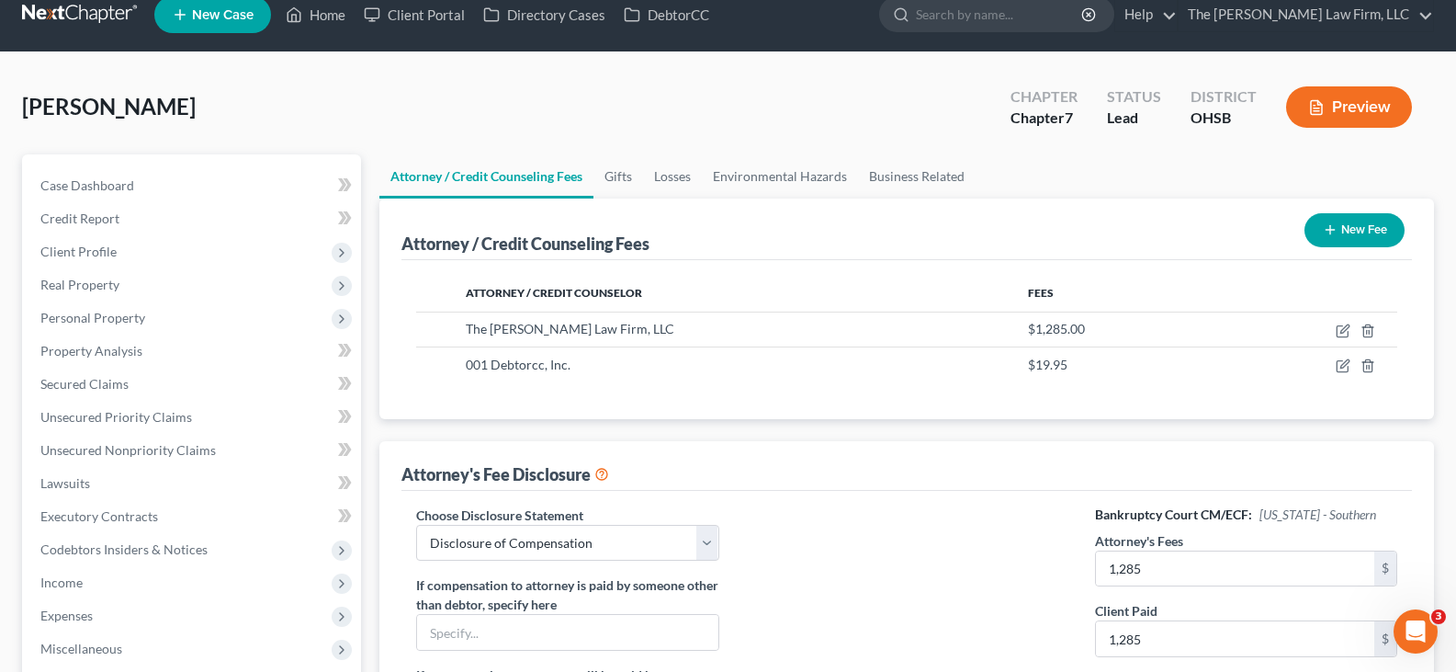
scroll to position [0, 0]
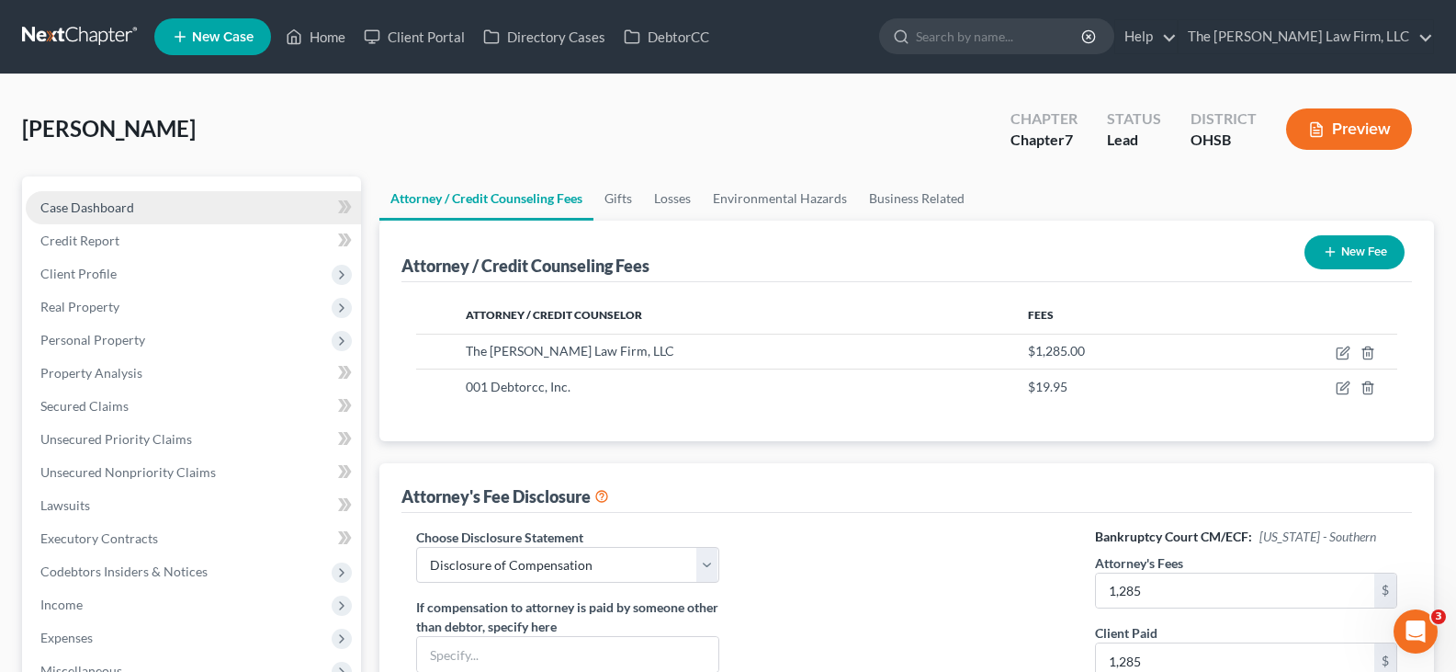
click at [110, 209] on span "Case Dashboard" at bounding box center [87, 207] width 94 height 16
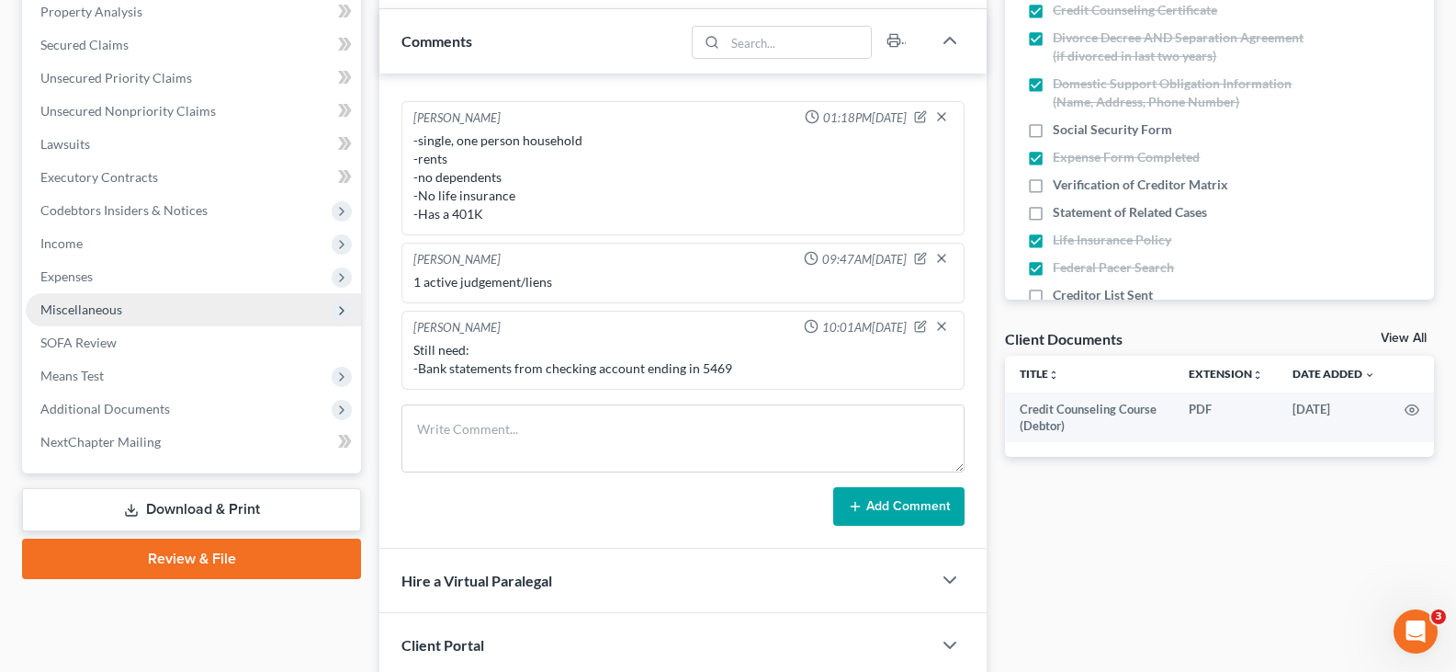
scroll to position [368, 0]
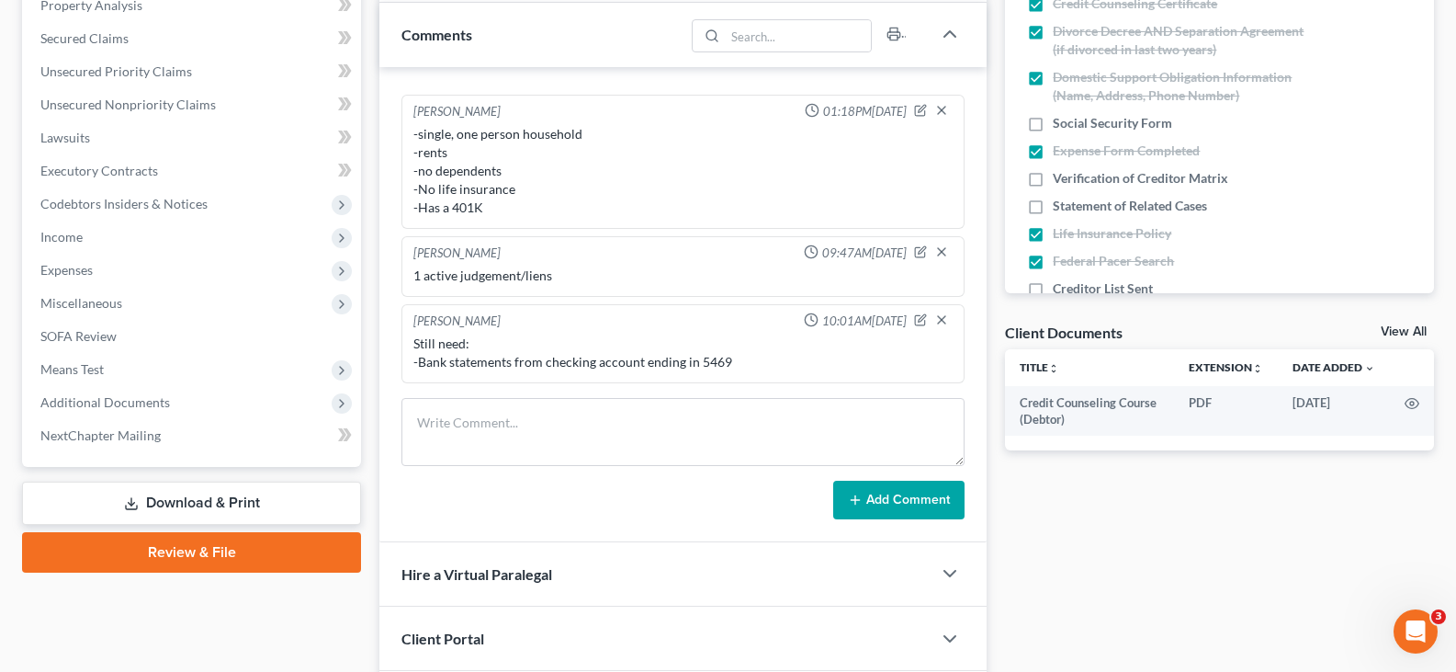
drag, startPoint x: 272, startPoint y: 497, endPoint x: 302, endPoint y: 493, distance: 30.5
click at [272, 497] on link "Download & Print" at bounding box center [191, 502] width 339 height 43
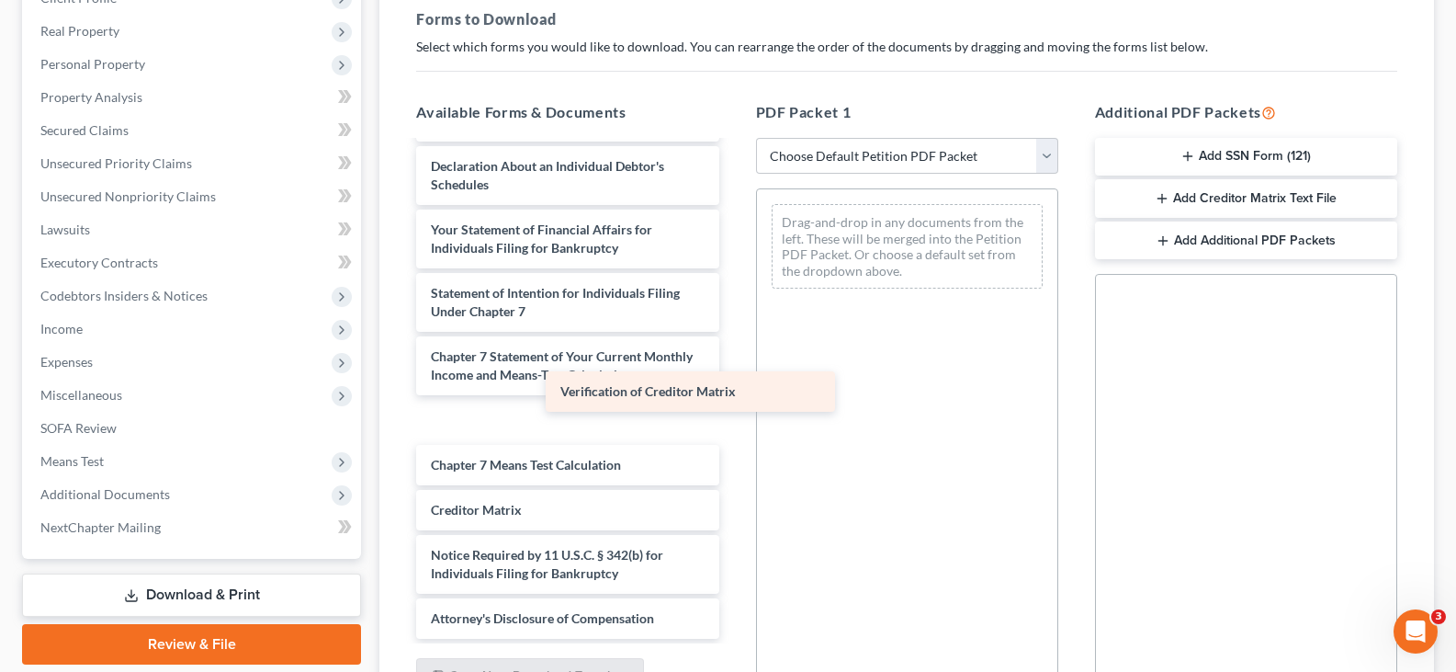
scroll to position [538, 0]
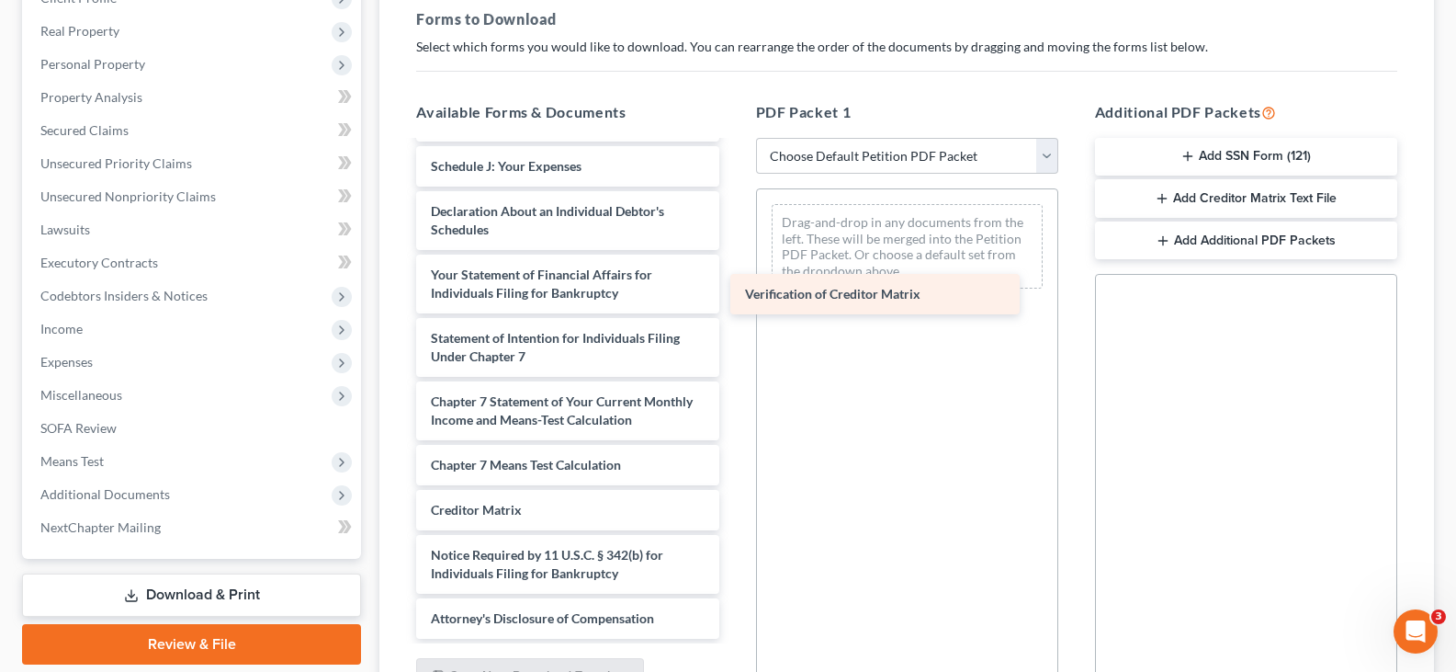
drag, startPoint x: 614, startPoint y: 511, endPoint x: 950, endPoint y: 288, distance: 403.7
click at [733, 288] on div "Verification of Creditor Matrix Credit Counseling Course (Debtor) Voluntary Pet…" at bounding box center [568, 130] width 332 height 1016
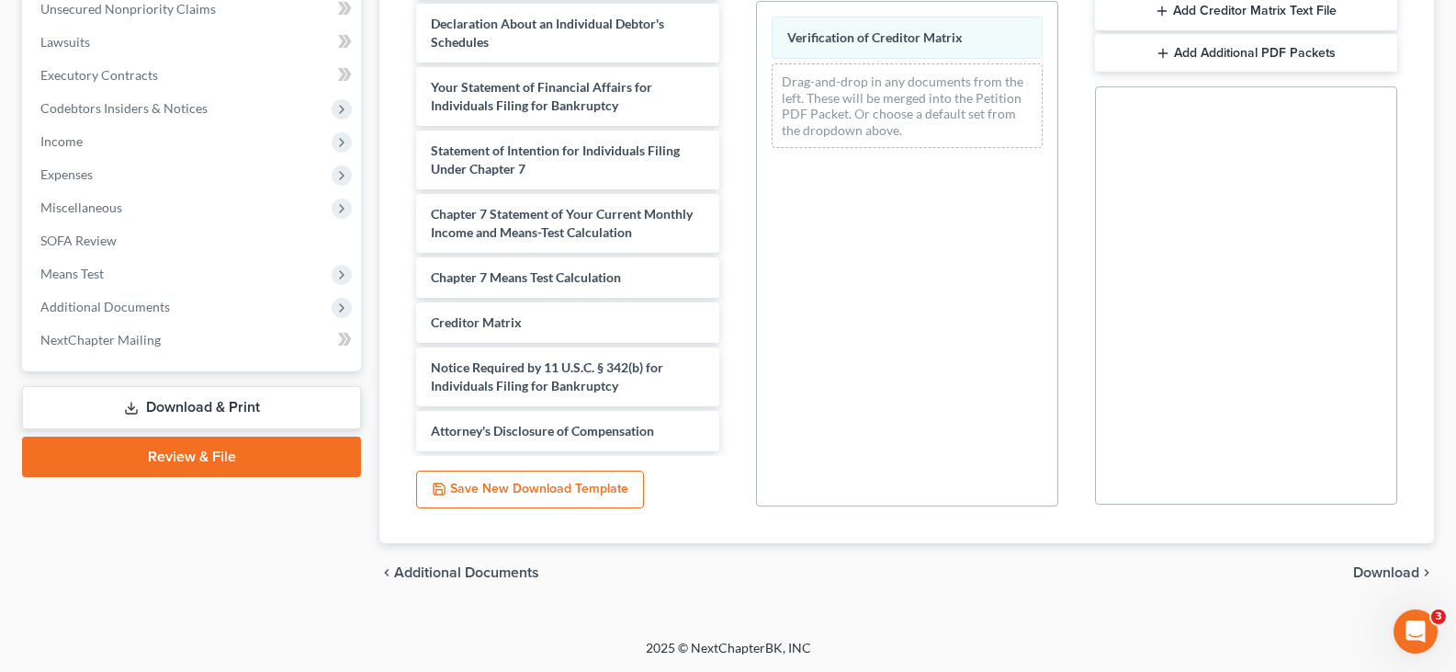
click at [1366, 575] on span "Download" at bounding box center [1386, 572] width 66 height 15
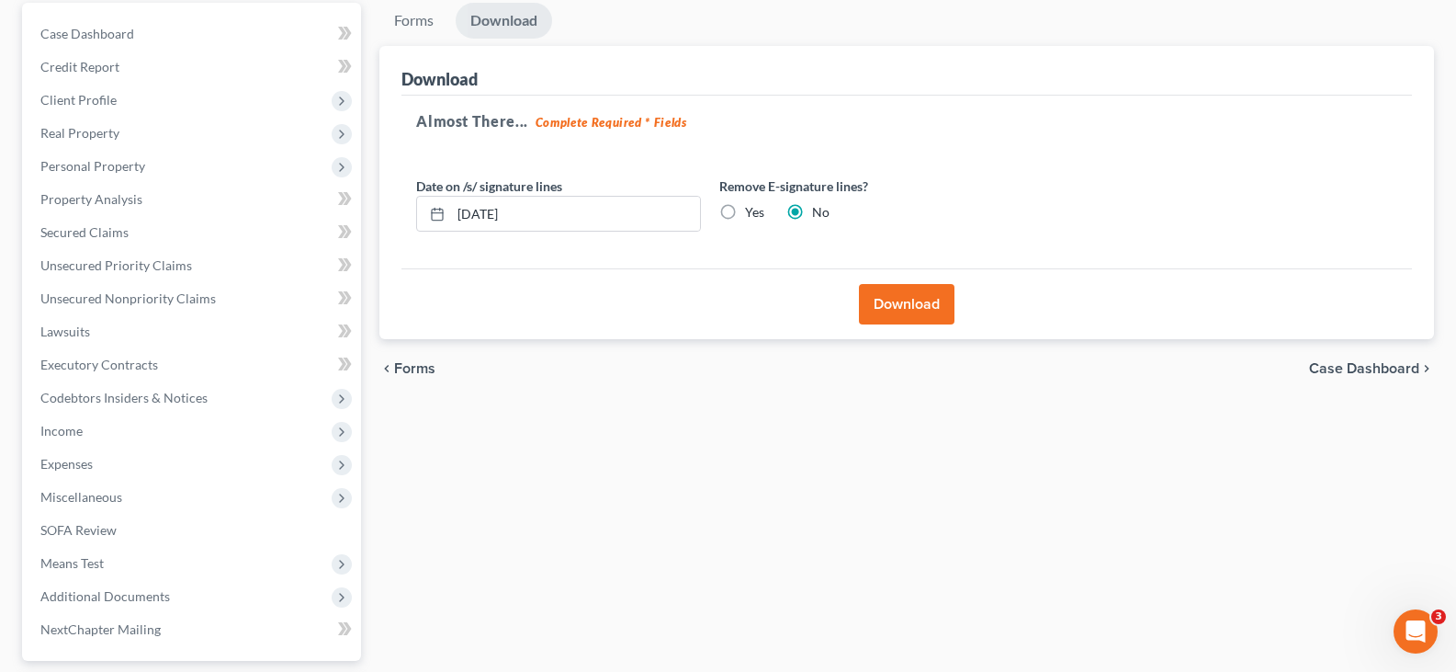
scroll to position [154, 0]
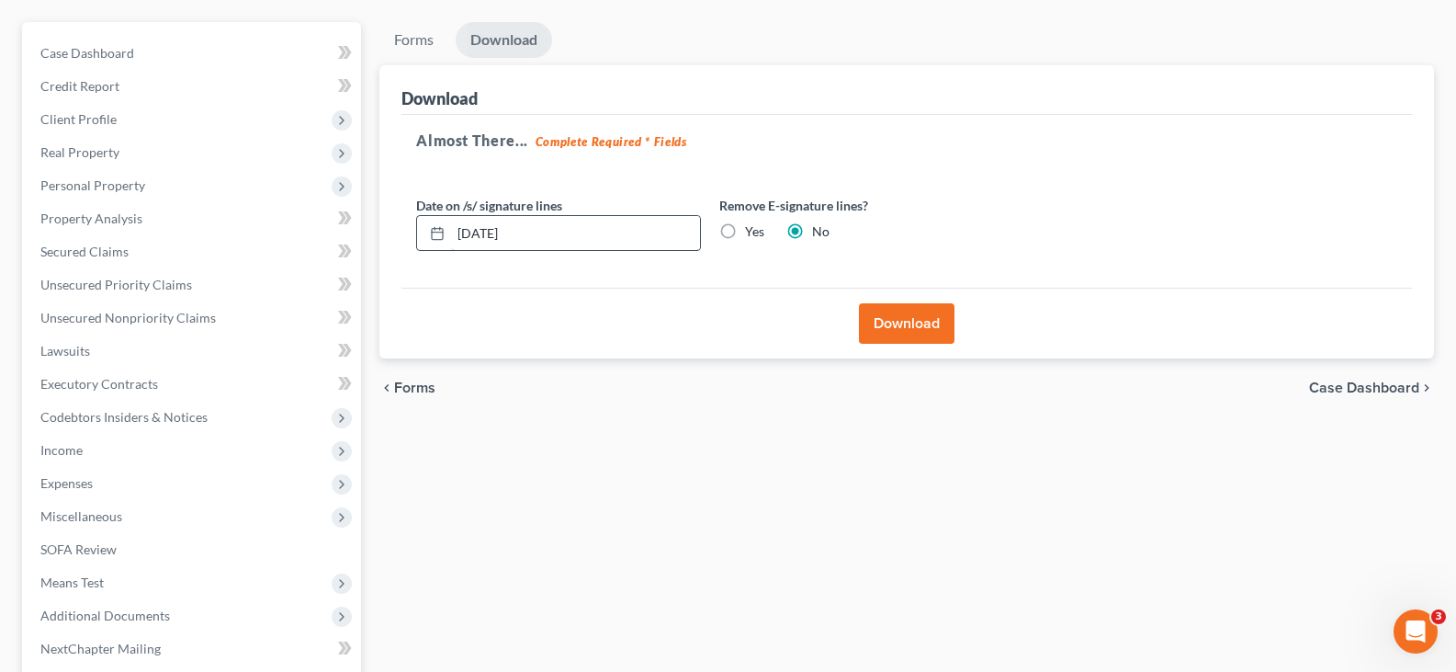
click at [531, 234] on input "08/15/2025" at bounding box center [575, 233] width 249 height 35
type input "08/18/2025"
click at [900, 327] on button "Download" at bounding box center [907, 323] width 96 height 40
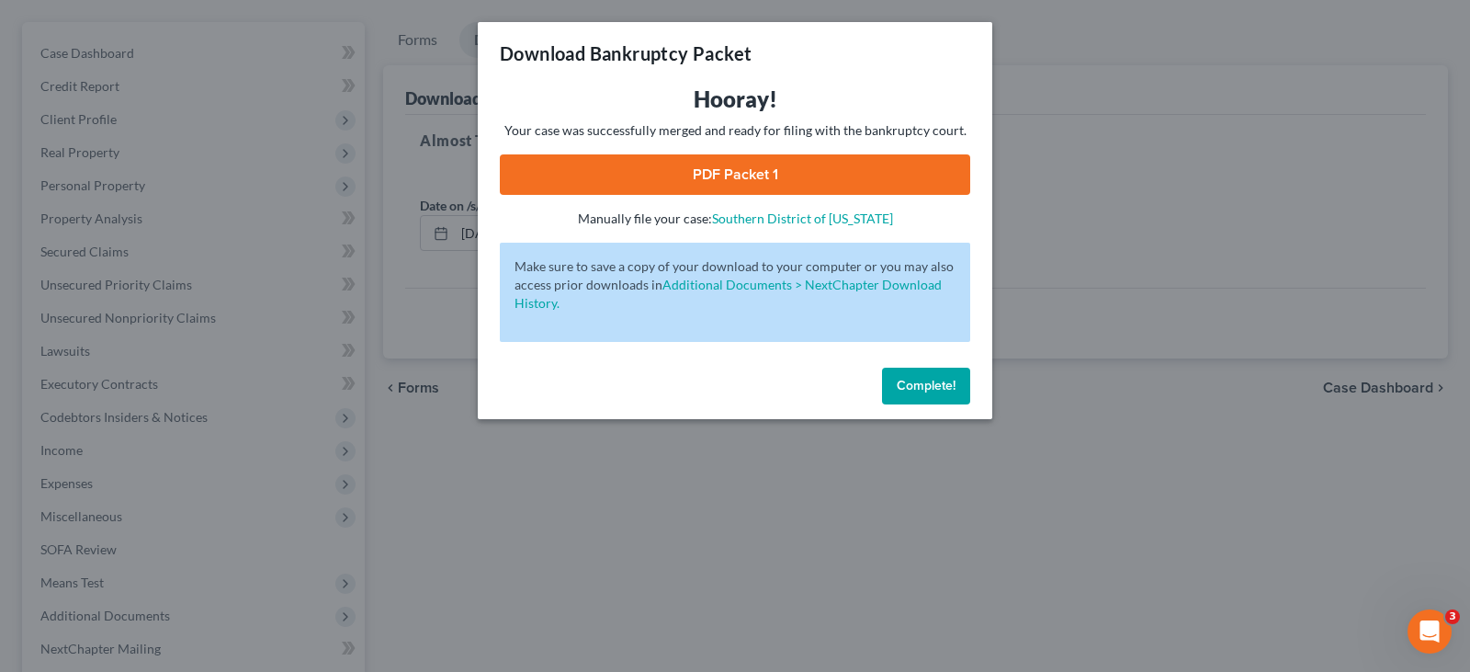
click at [759, 173] on link "PDF Packet 1" at bounding box center [735, 174] width 470 height 40
click at [930, 387] on span "Complete!" at bounding box center [926, 386] width 59 height 16
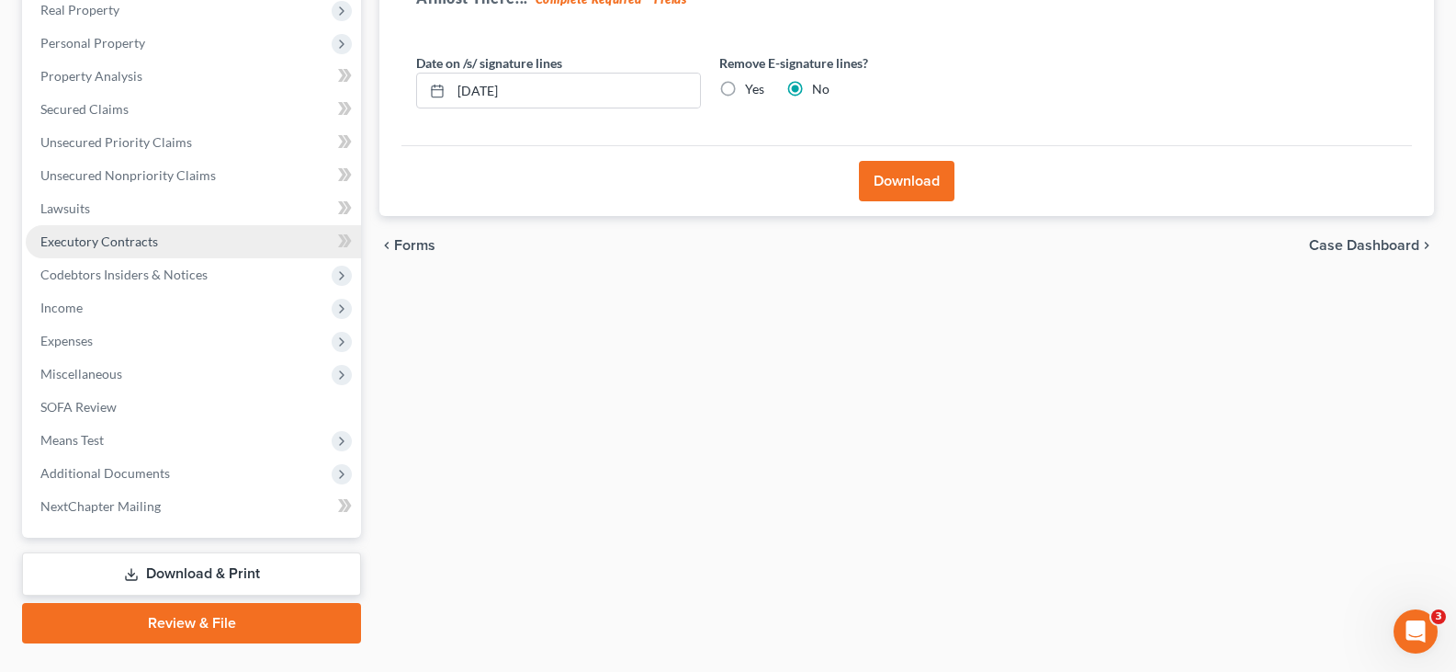
scroll to position [338, 0]
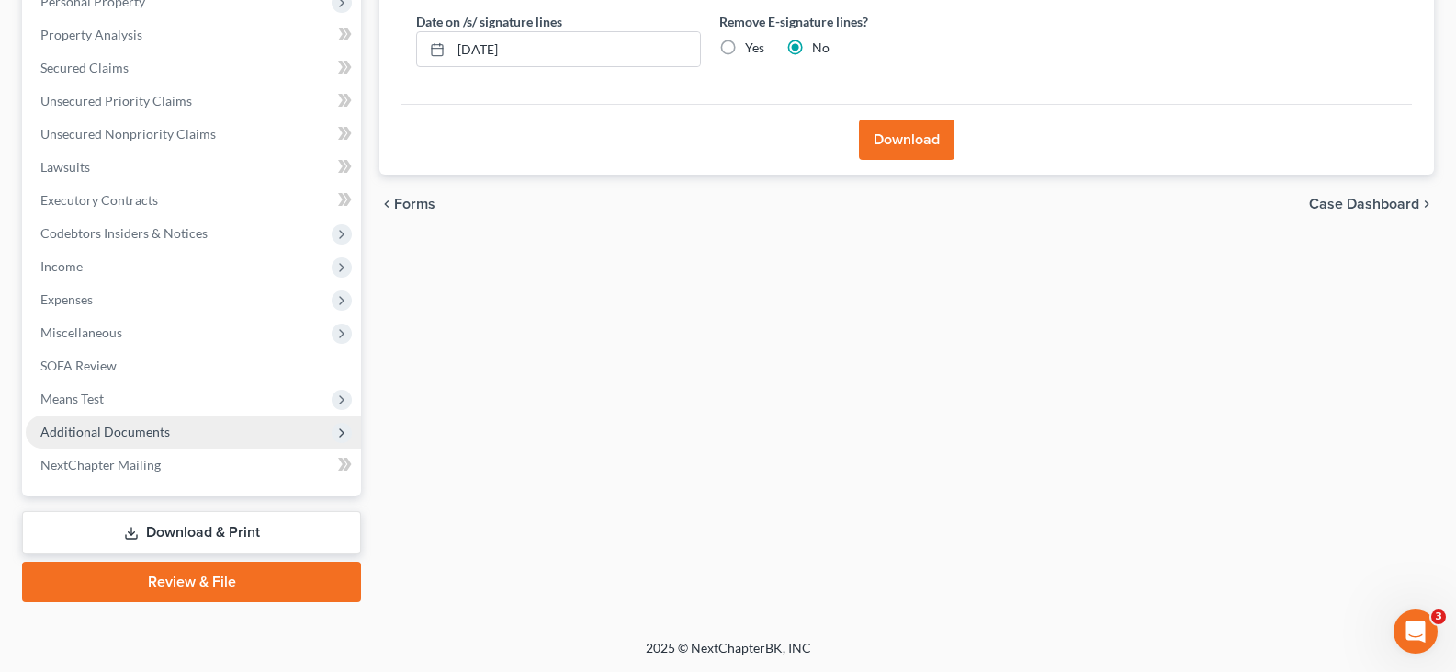
click at [142, 430] on span "Additional Documents" at bounding box center [105, 432] width 130 height 16
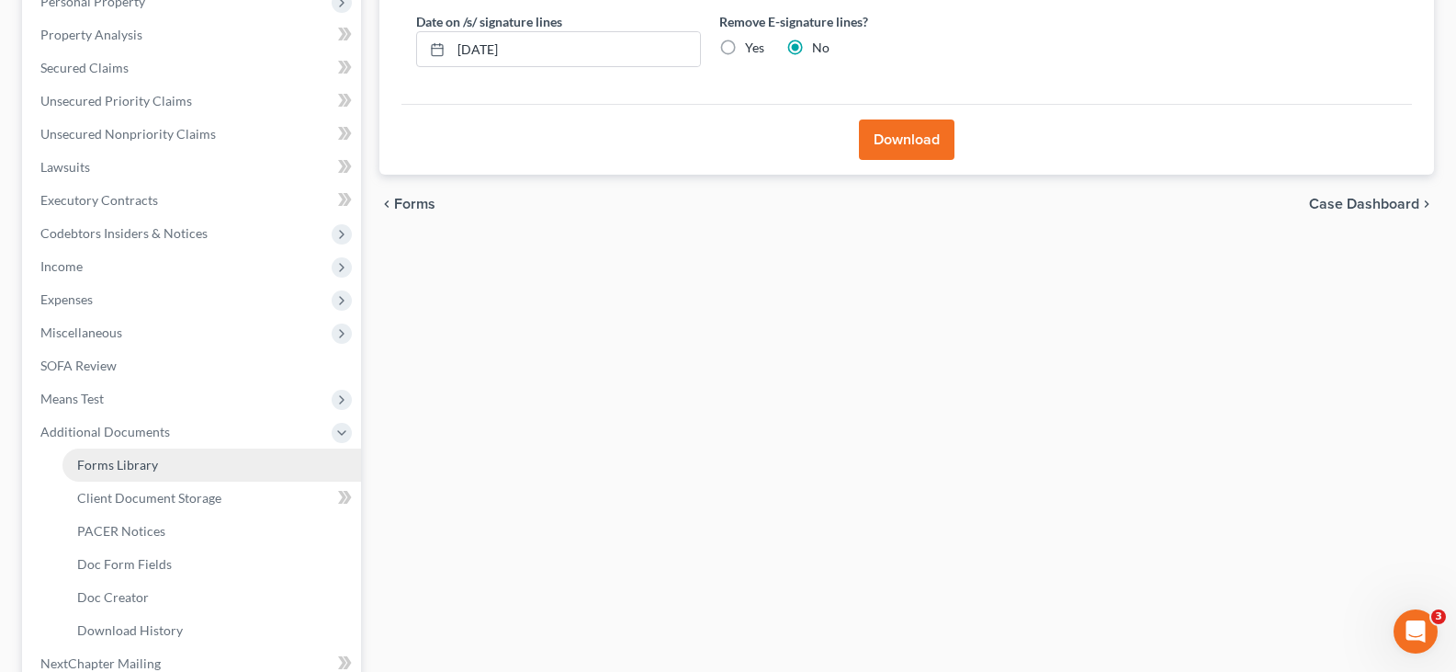
click at [141, 463] on span "Forms Library" at bounding box center [117, 465] width 81 height 16
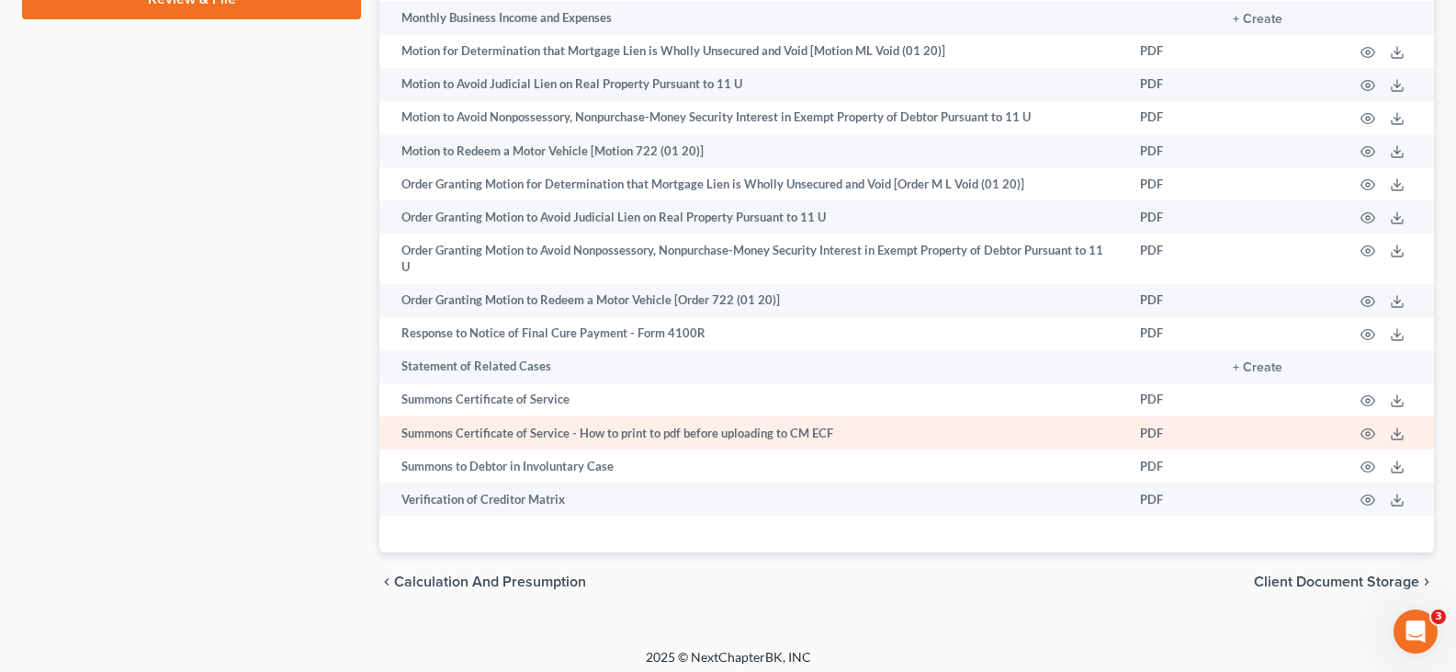
scroll to position [1145, 0]
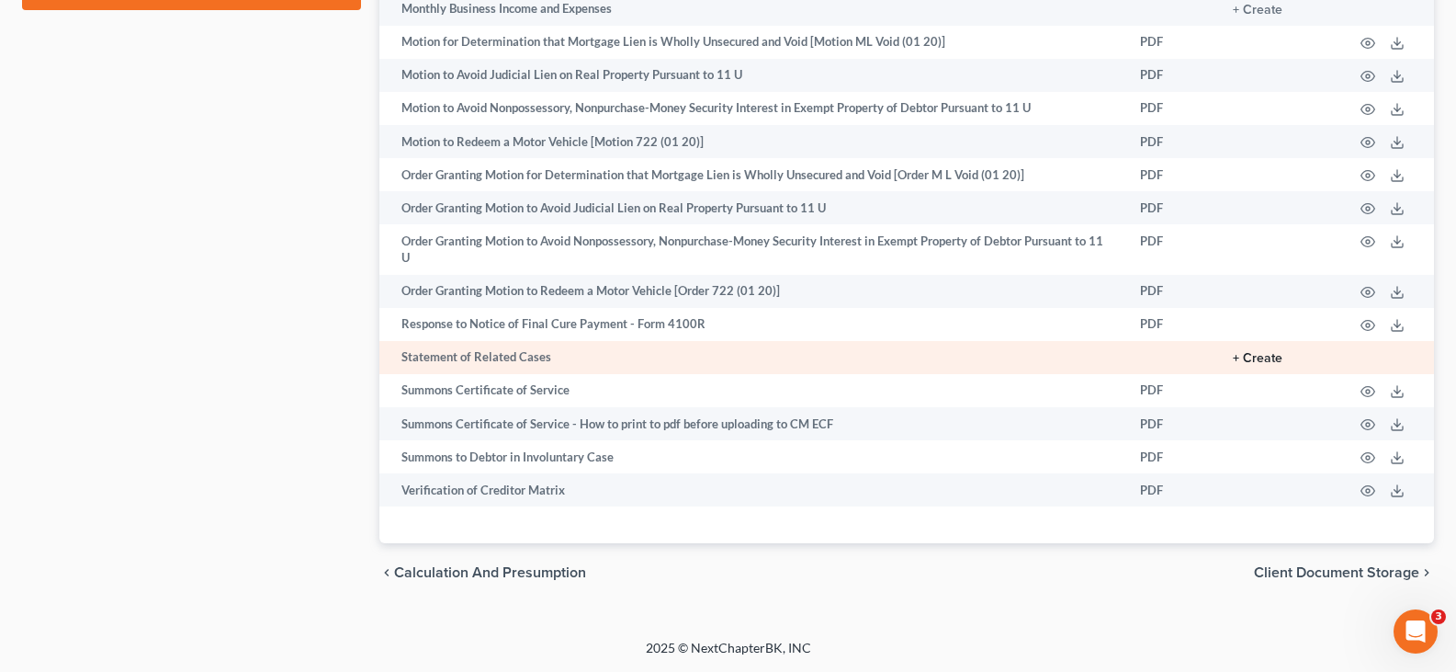
click at [1244, 359] on button "+ Create" at bounding box center [1258, 358] width 50 height 13
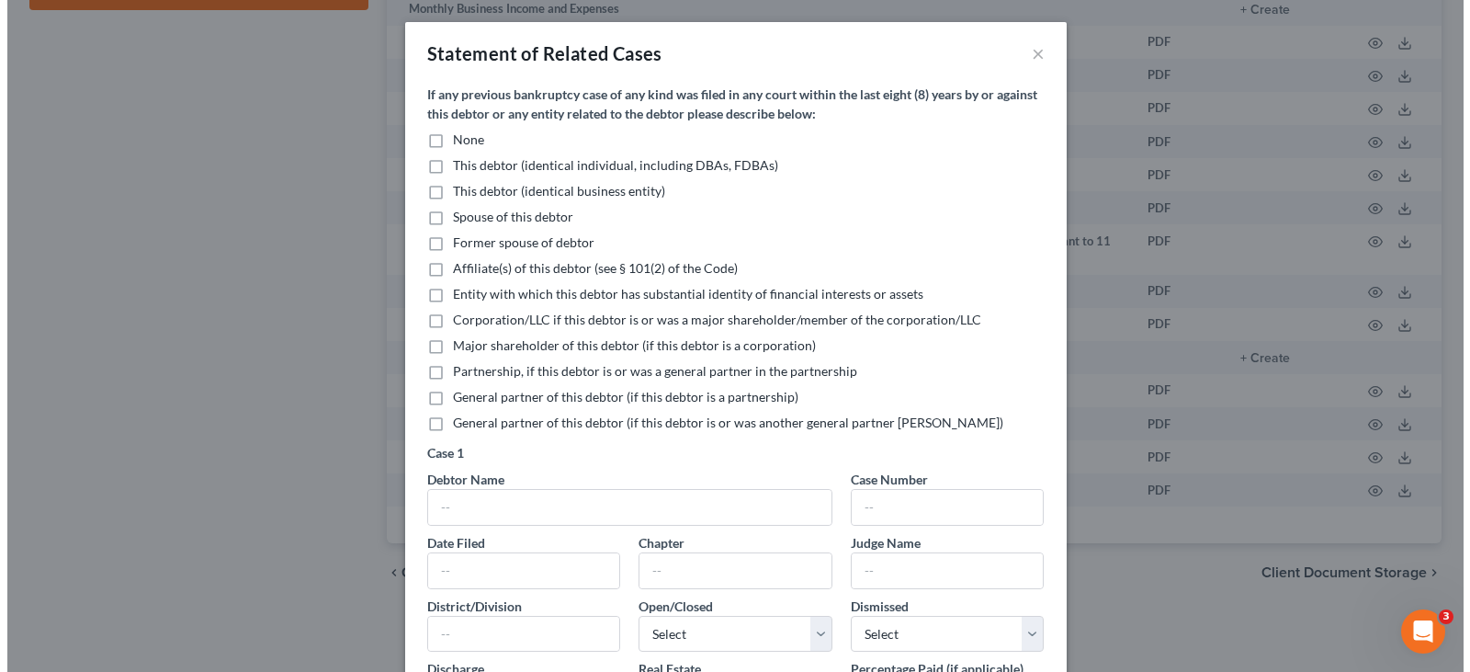
scroll to position [1112, 0]
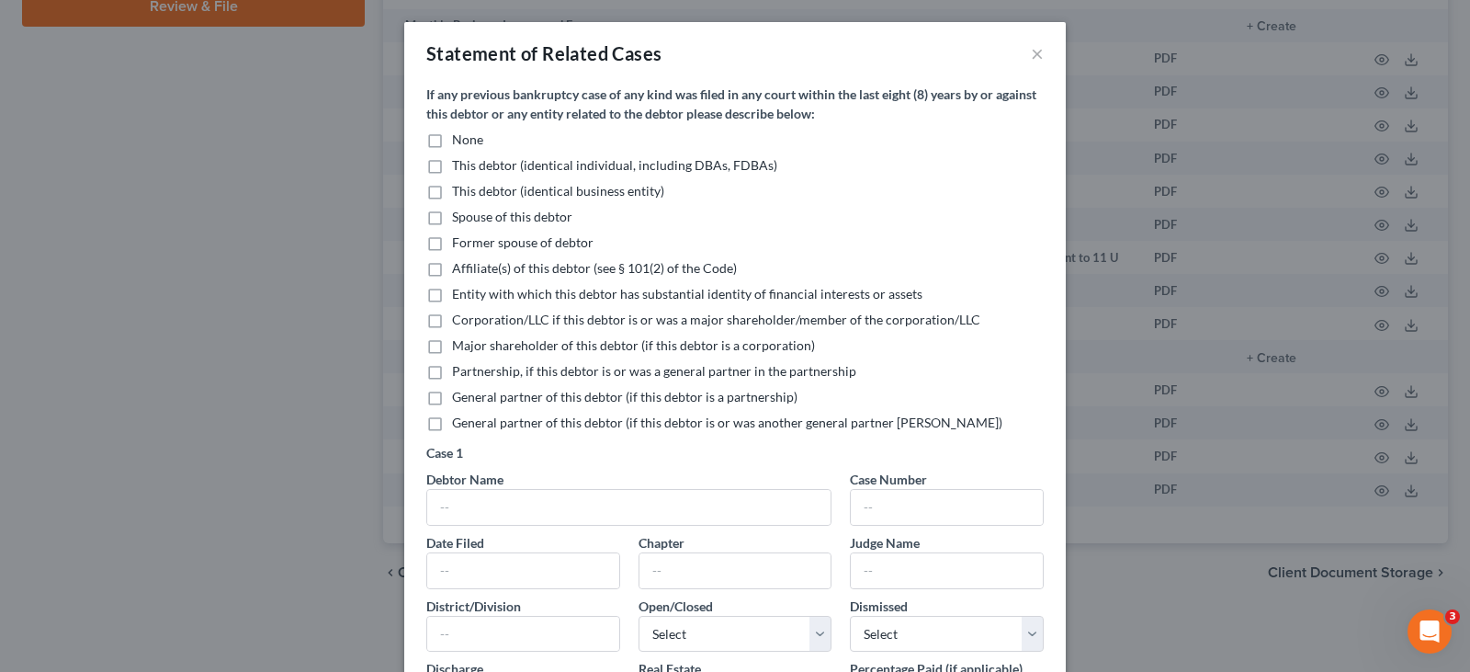
click at [452, 138] on label "None" at bounding box center [467, 139] width 31 height 18
click at [459, 138] on input "None" at bounding box center [465, 136] width 12 height 12
checkbox input "true"
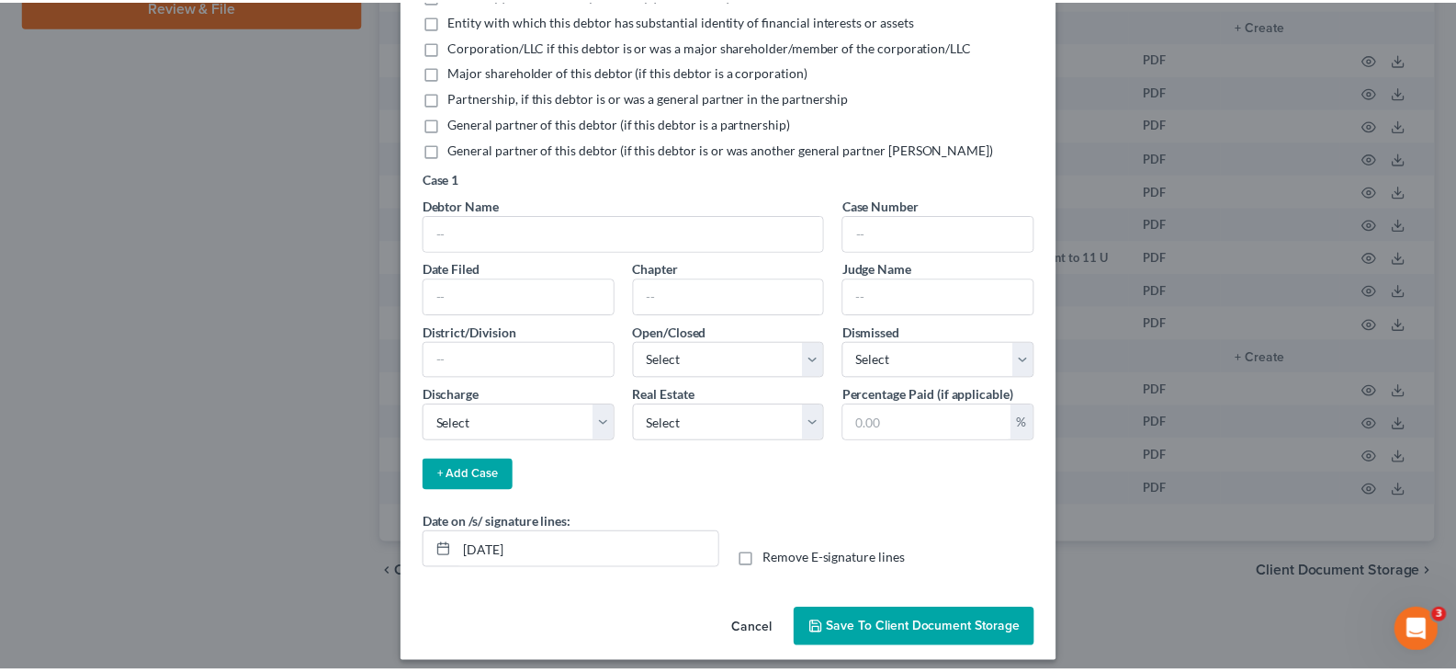
scroll to position [276, 0]
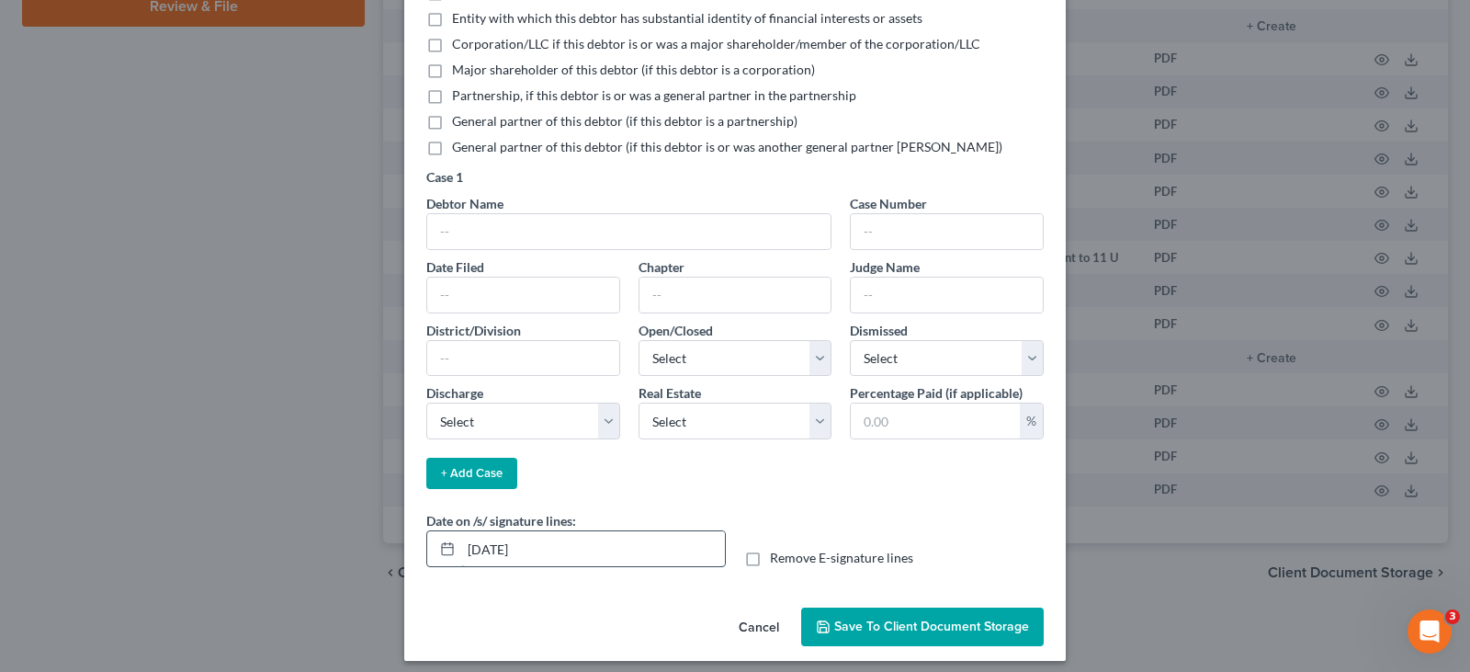
click at [537, 551] on input "08/15/2025" at bounding box center [593, 548] width 264 height 35
type input "08/18/2025"
click at [855, 628] on span "Save to Client Document Storage" at bounding box center [931, 626] width 195 height 16
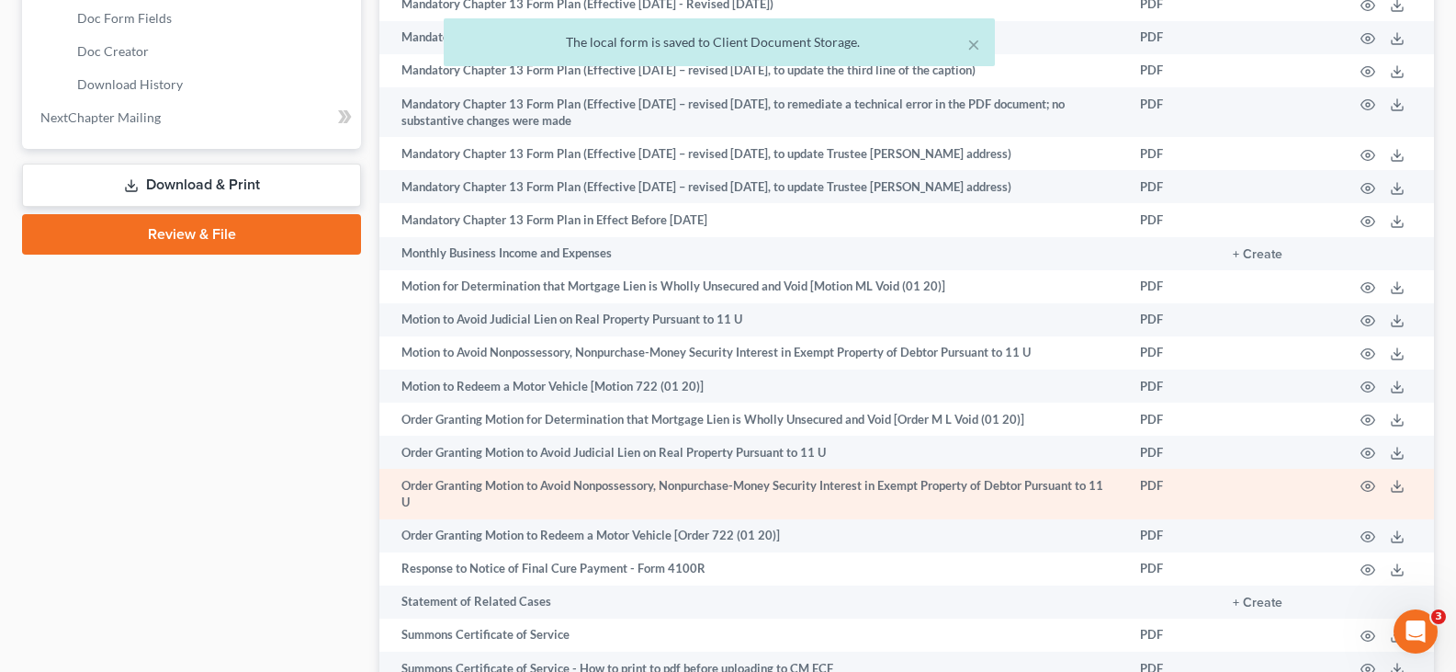
scroll to position [836, 0]
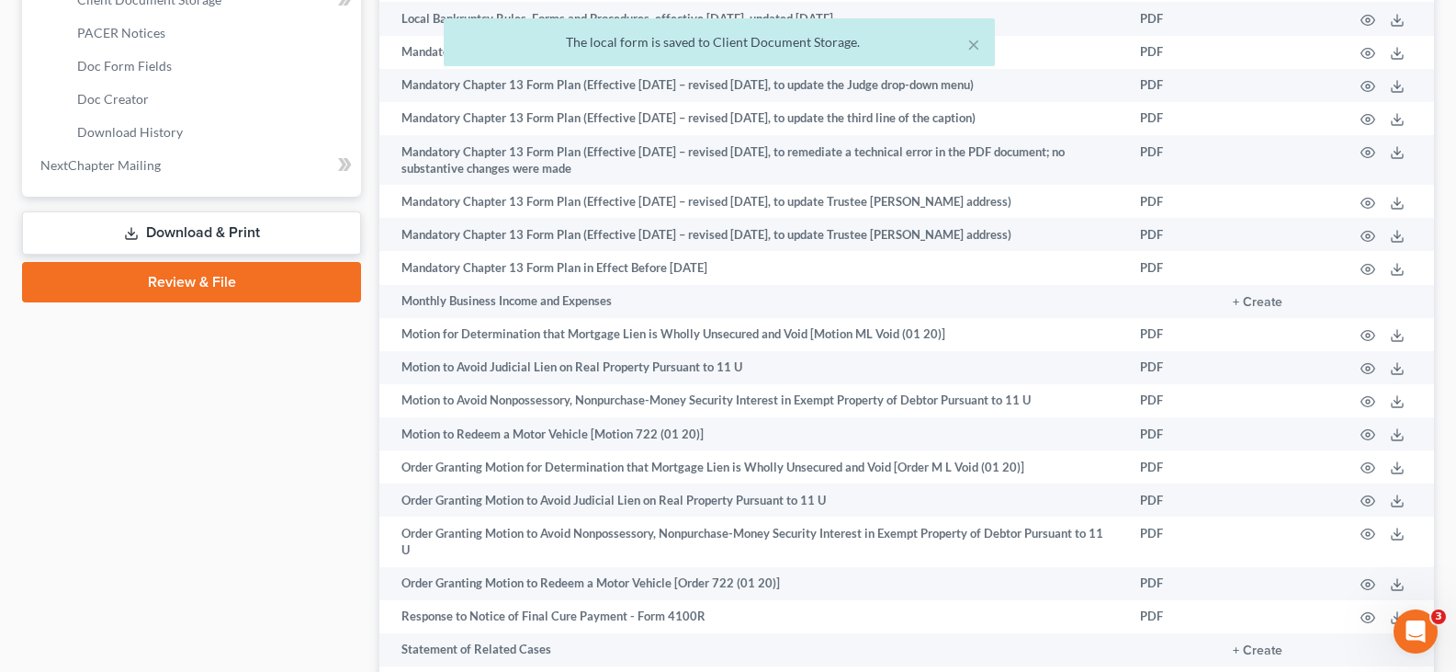
click at [261, 232] on link "Download & Print" at bounding box center [191, 232] width 339 height 43
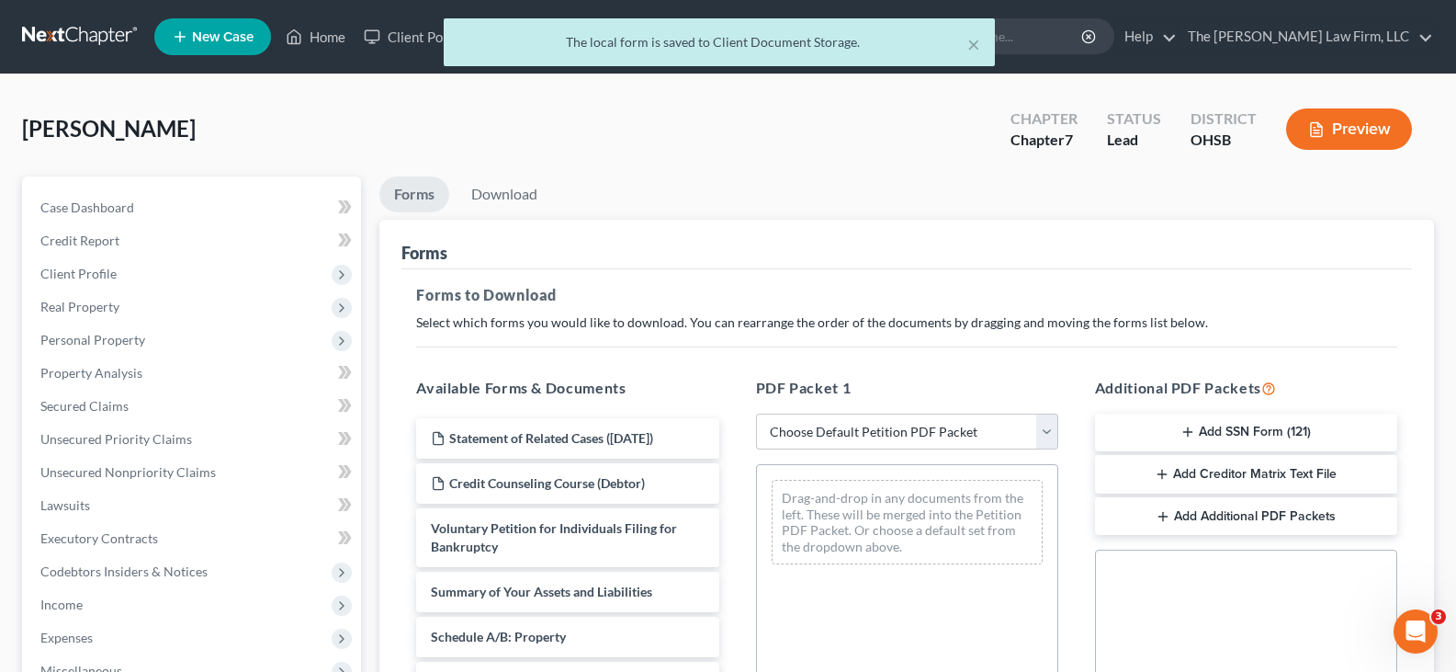
click at [1188, 428] on line "button" at bounding box center [1188, 432] width 0 height 8
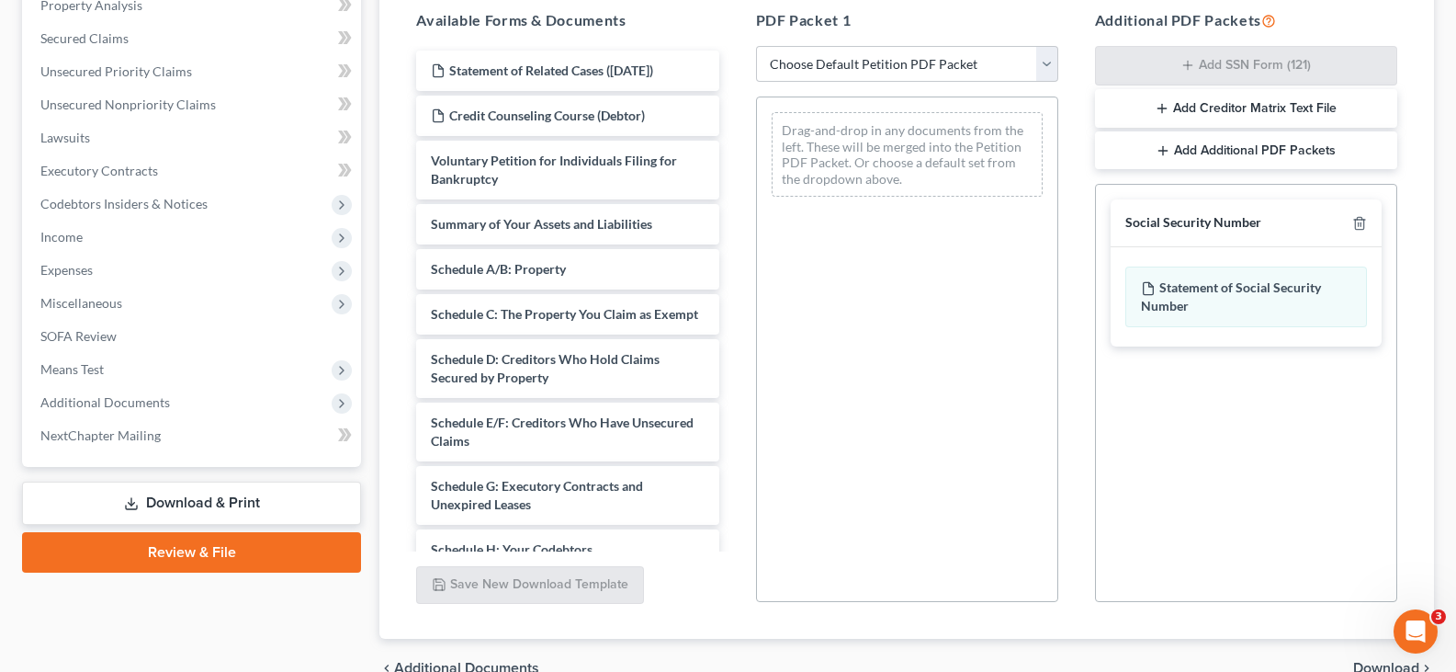
scroll to position [463, 0]
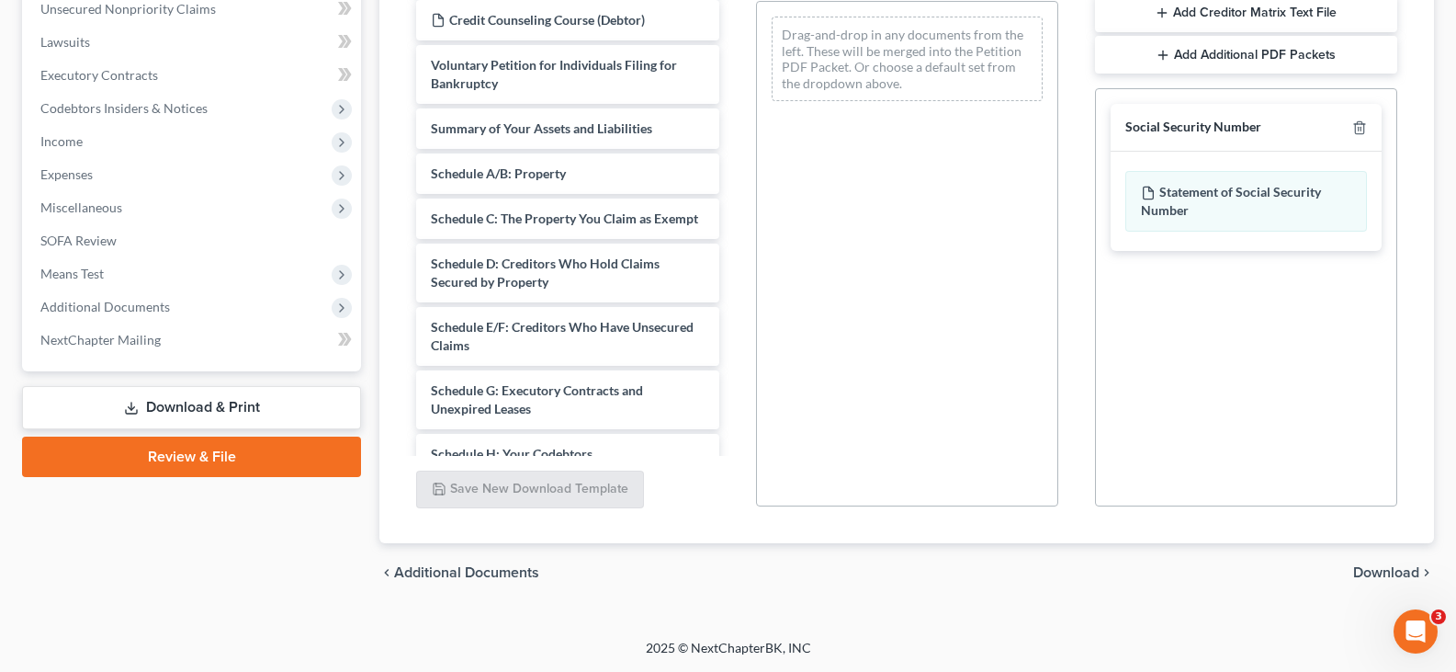
click at [1394, 574] on span "Download" at bounding box center [1386, 572] width 66 height 15
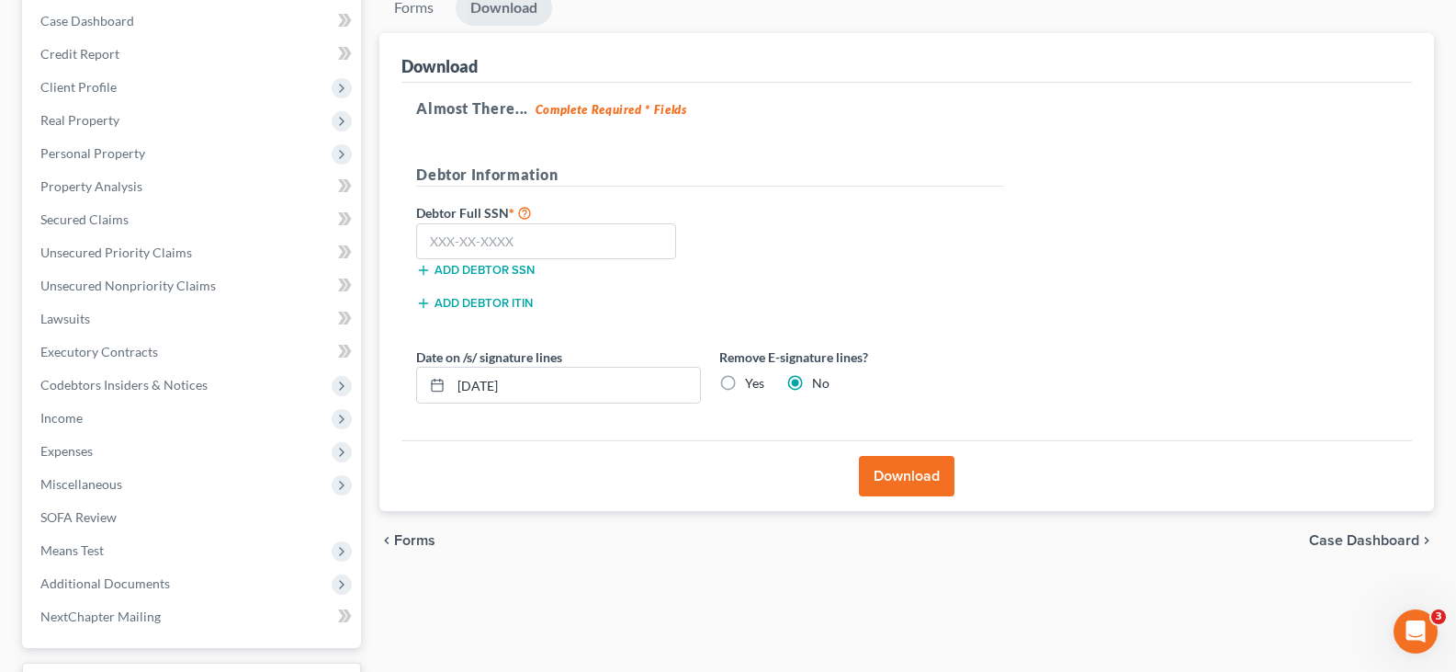
scroll to position [154, 0]
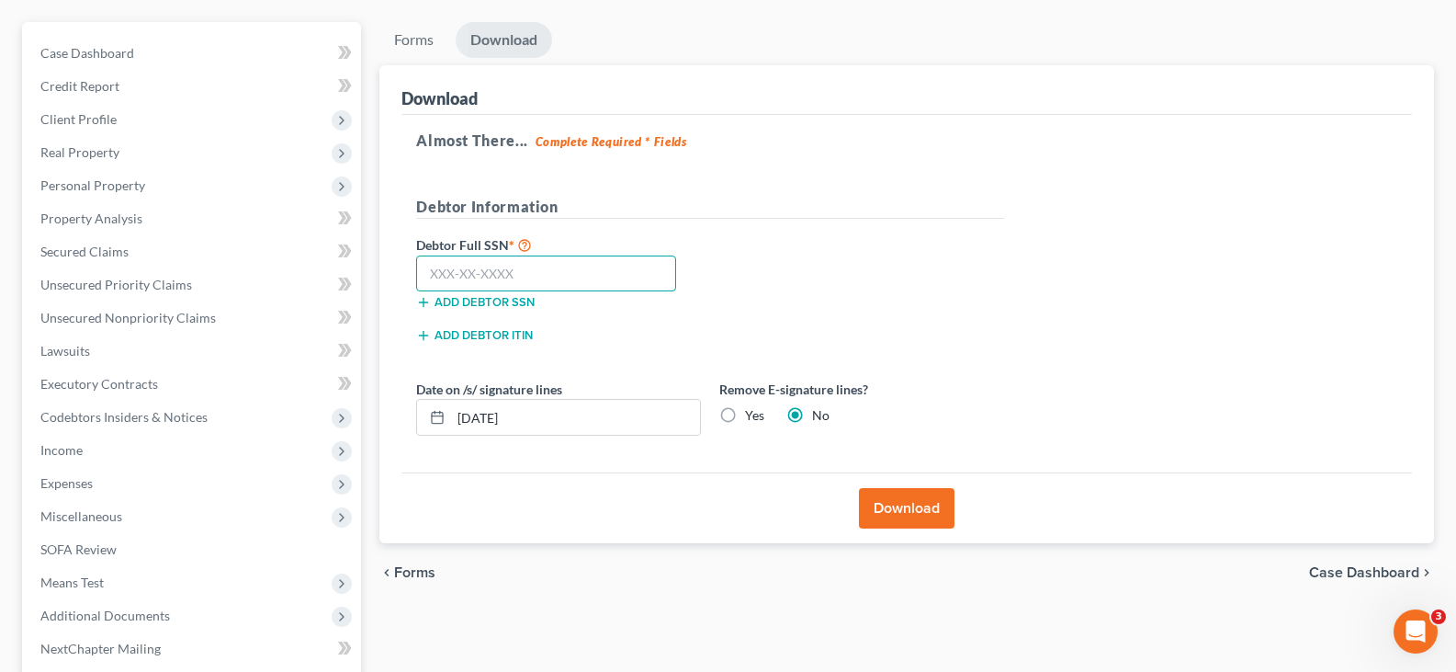
click at [428, 279] on input "text" at bounding box center [546, 273] width 260 height 37
type input "302-80-6723"
click at [529, 425] on input "08/15/2025" at bounding box center [575, 417] width 249 height 35
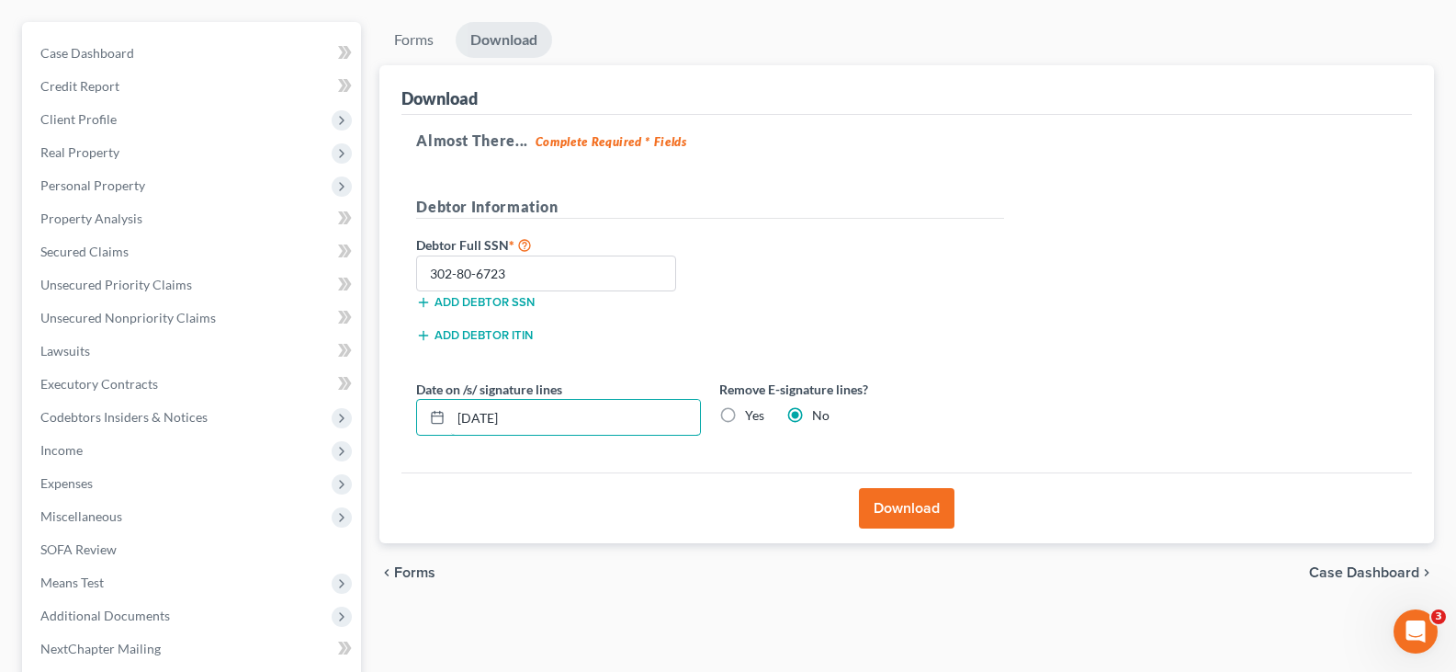
type input "08/18/2025"
click at [896, 507] on button "Download" at bounding box center [907, 508] width 96 height 40
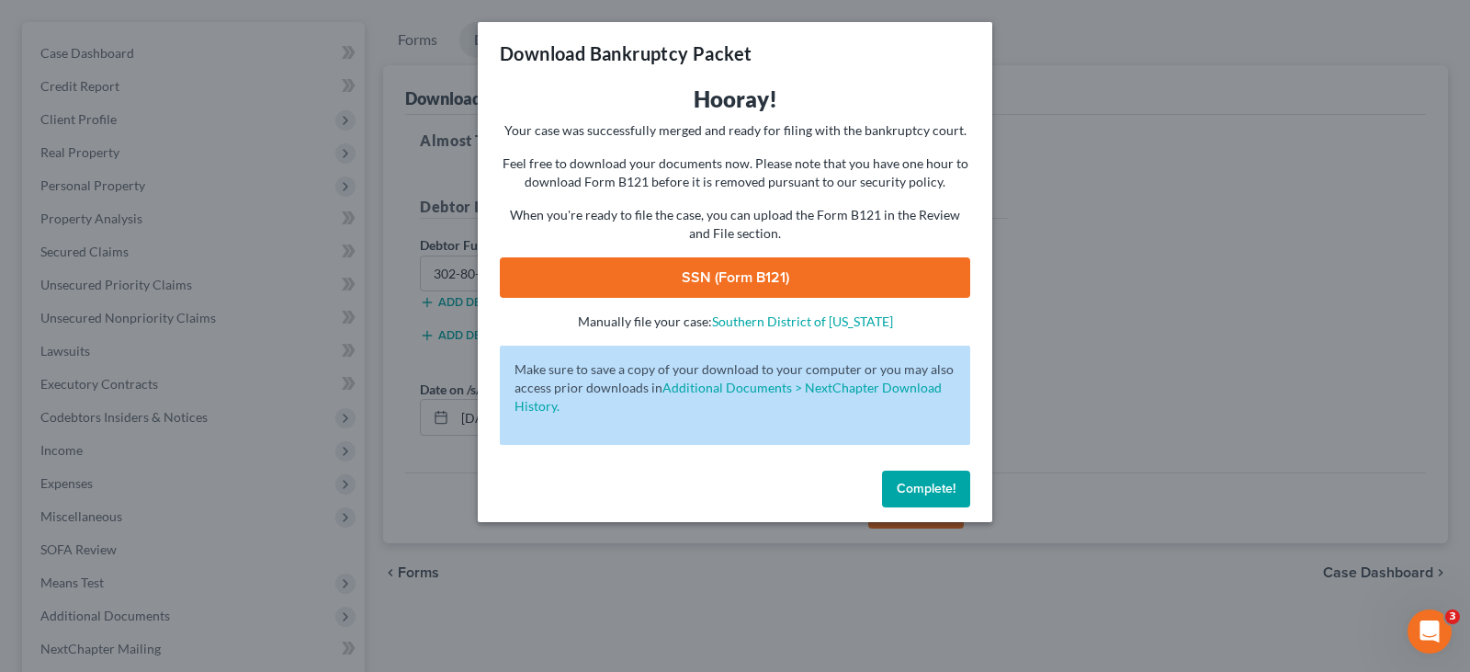
click at [750, 267] on link "SSN (Form B121)" at bounding box center [735, 277] width 470 height 40
click at [919, 484] on span "Complete!" at bounding box center [926, 489] width 59 height 16
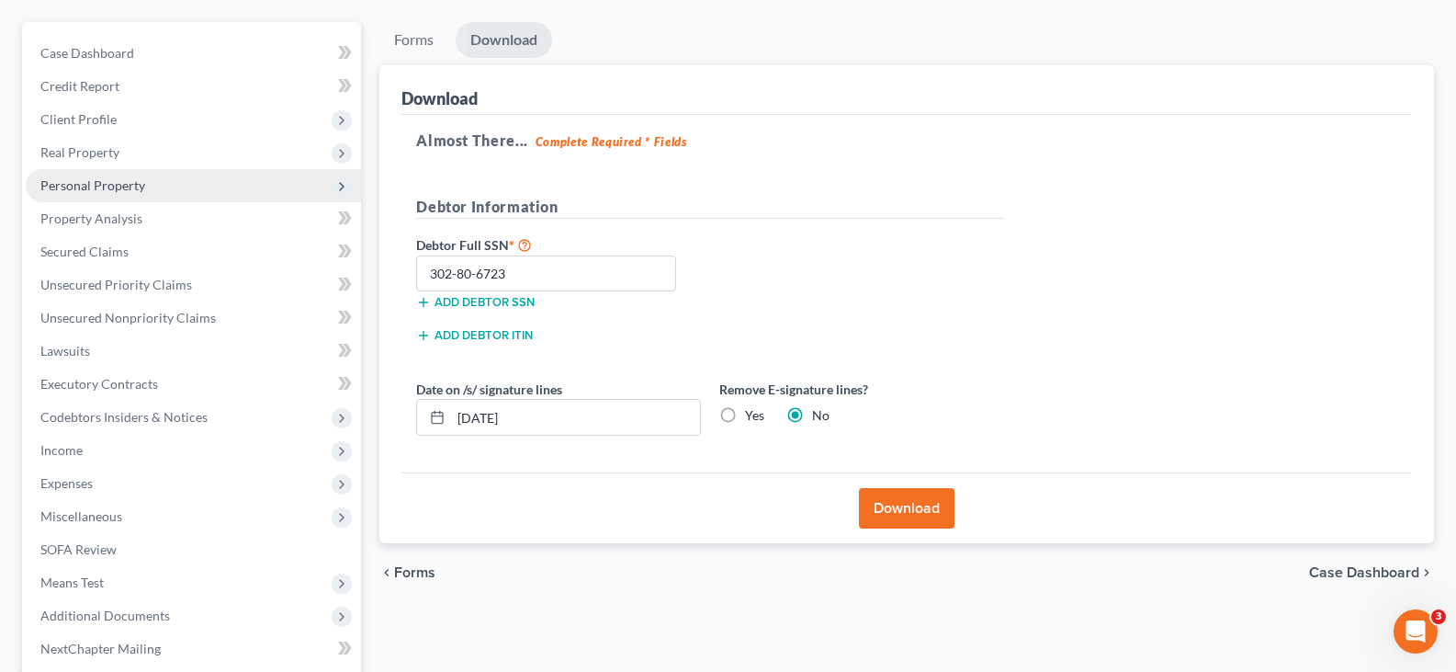
click at [99, 184] on span "Personal Property" at bounding box center [92, 185] width 105 height 16
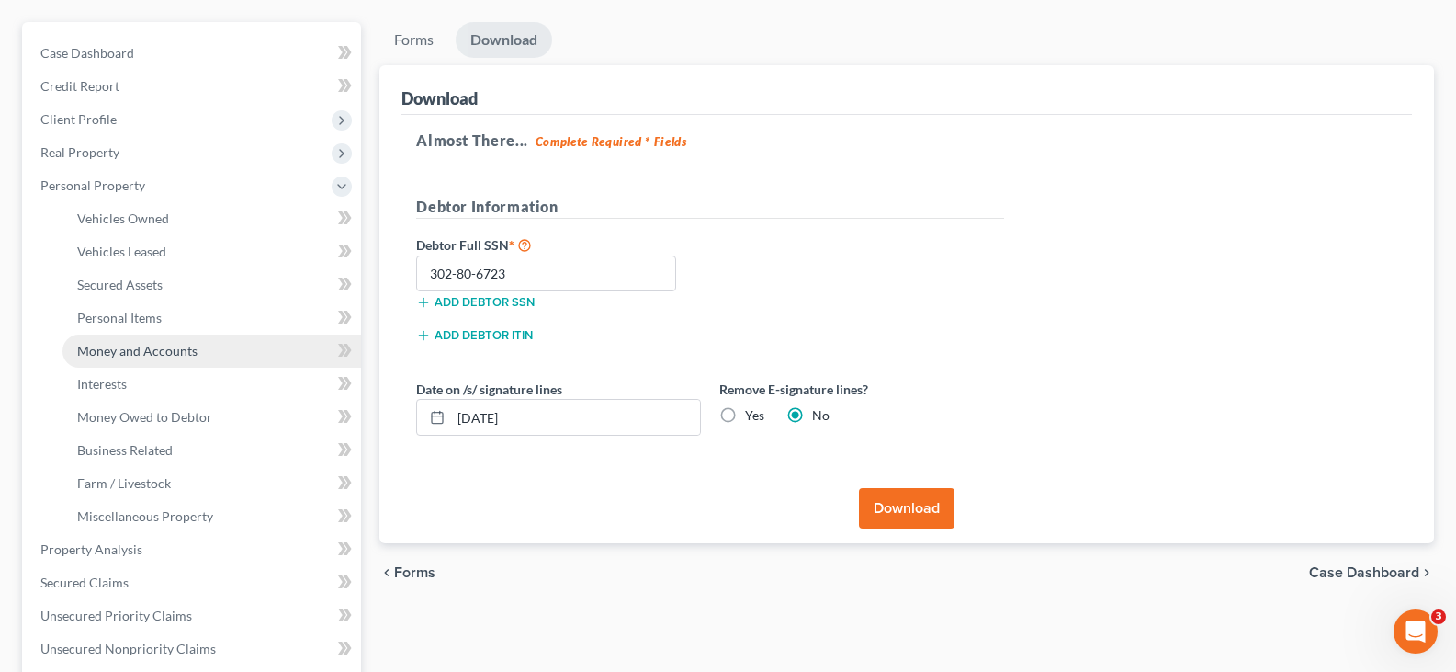
click at [139, 356] on span "Money and Accounts" at bounding box center [137, 351] width 120 height 16
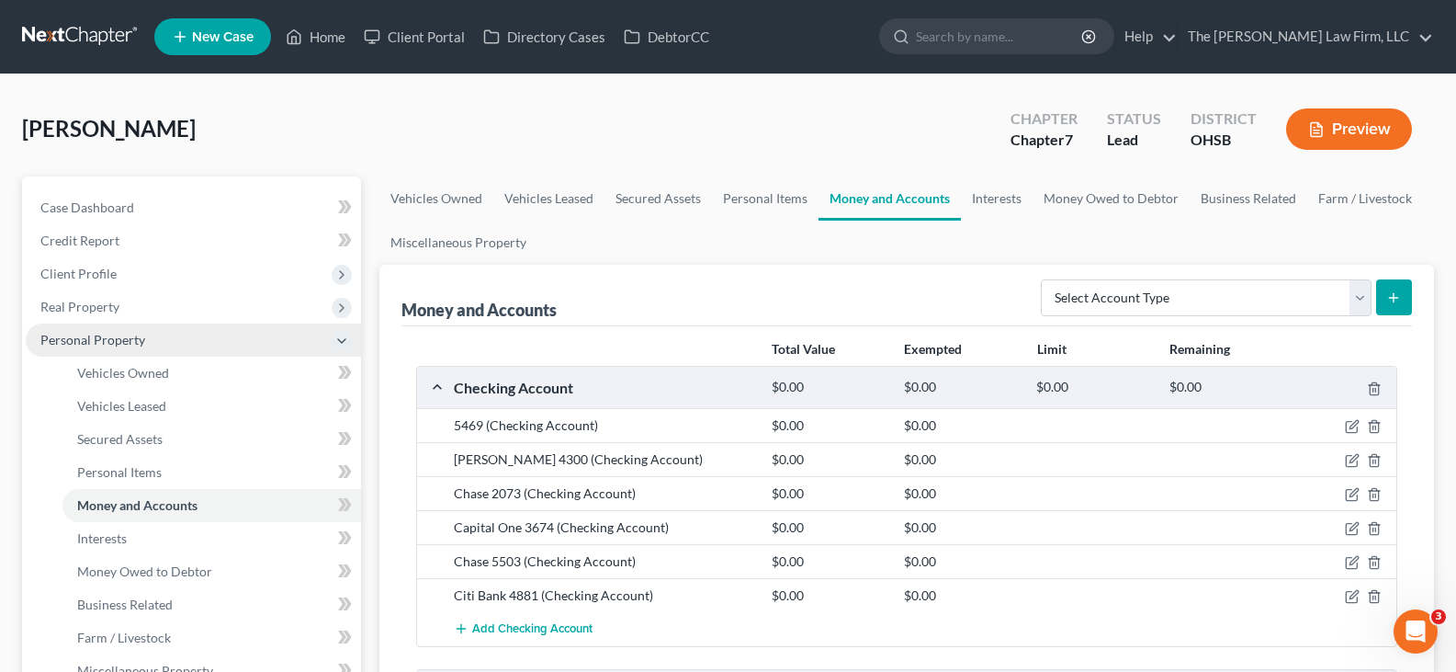
click at [213, 341] on span "Personal Property" at bounding box center [193, 339] width 335 height 33
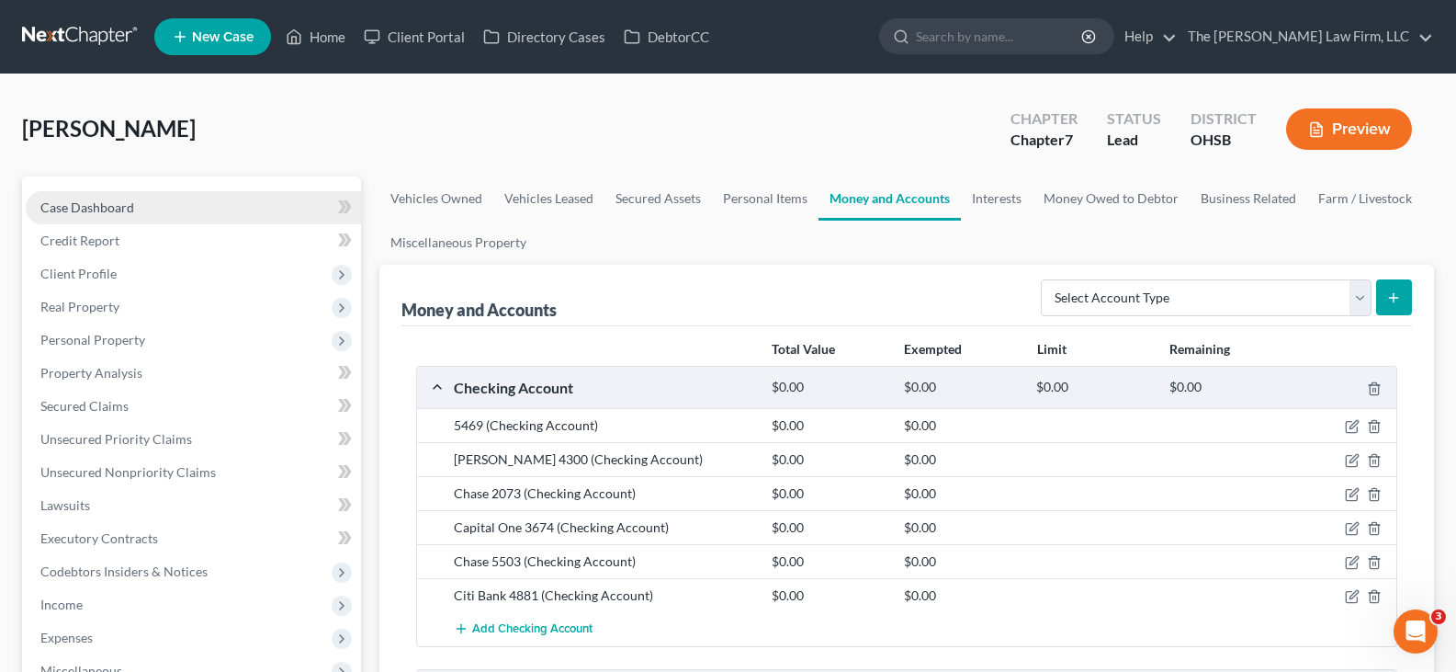
click at [130, 209] on span "Case Dashboard" at bounding box center [87, 207] width 94 height 16
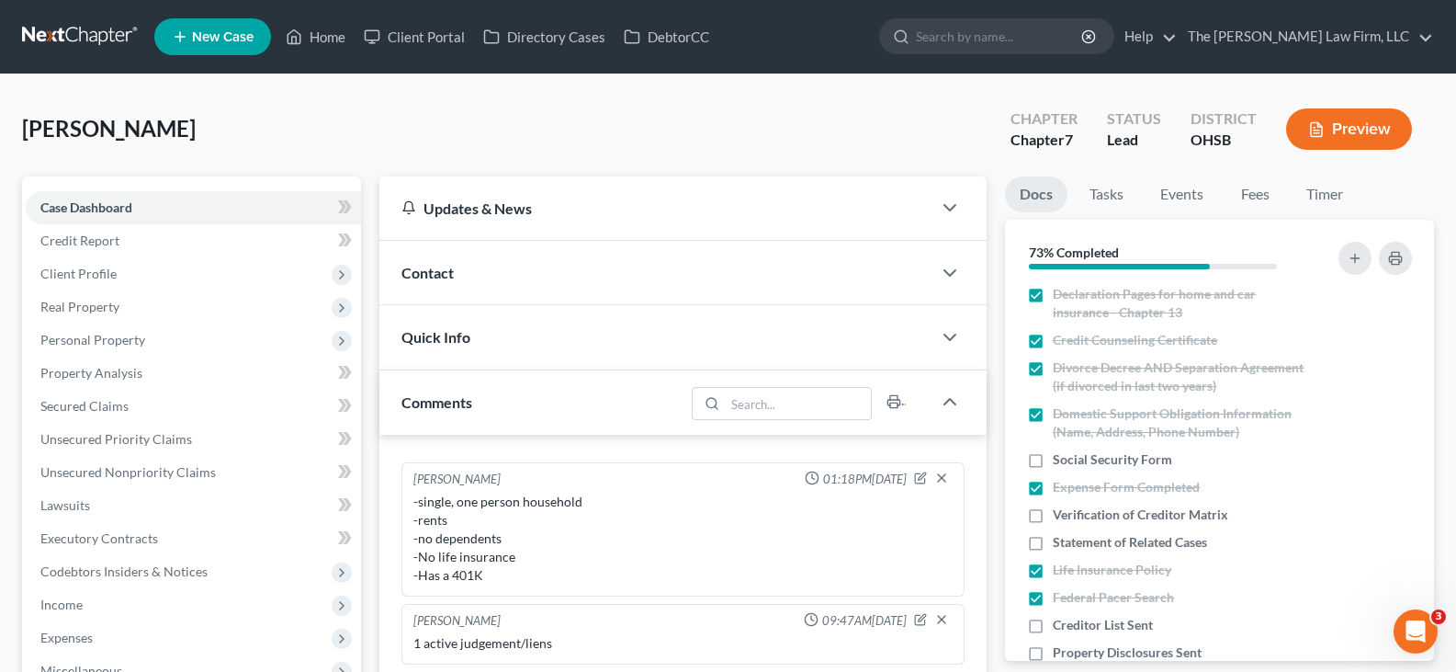
scroll to position [551, 0]
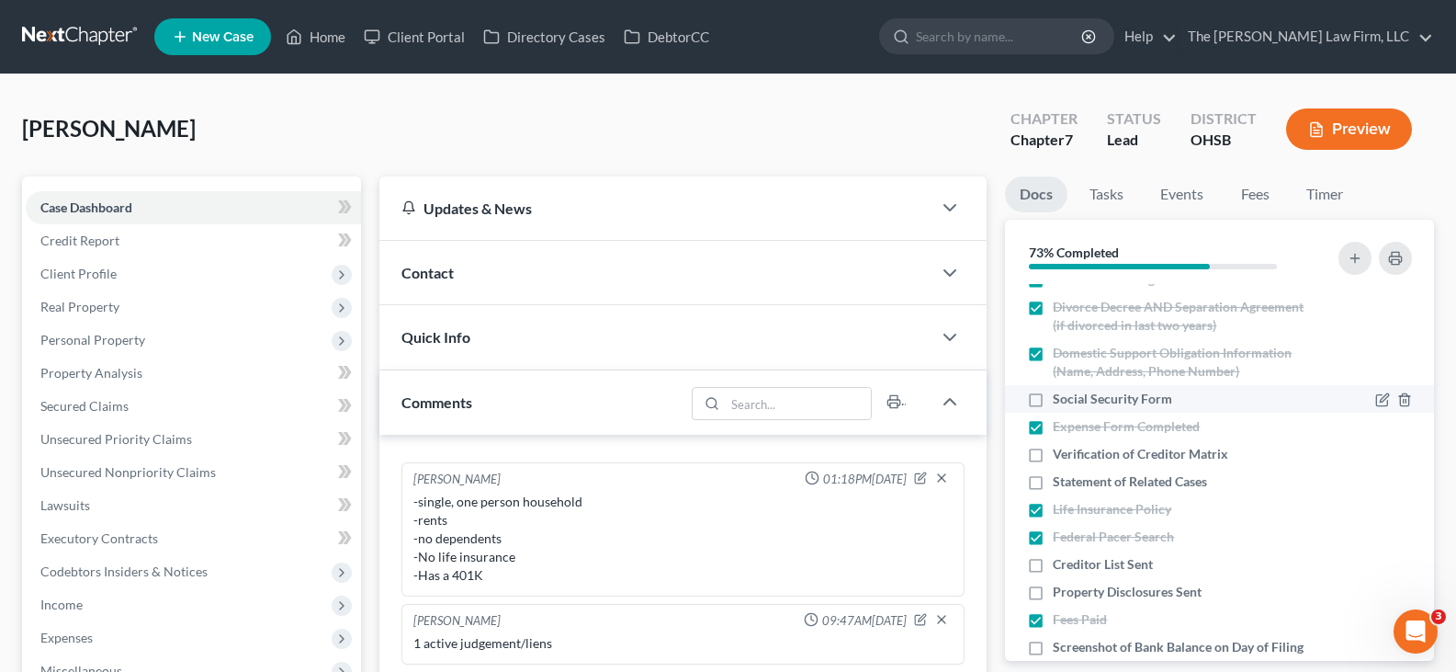
click at [1053, 401] on label "Social Security Form" at bounding box center [1112, 399] width 119 height 18
click at [1060, 401] on input "Social Security Form" at bounding box center [1066, 396] width 12 height 12
checkbox input "true"
click at [1053, 455] on label "Verification of Creditor Matrix" at bounding box center [1140, 454] width 175 height 18
click at [1060, 455] on input "Verification of Creditor Matrix" at bounding box center [1066, 451] width 12 height 12
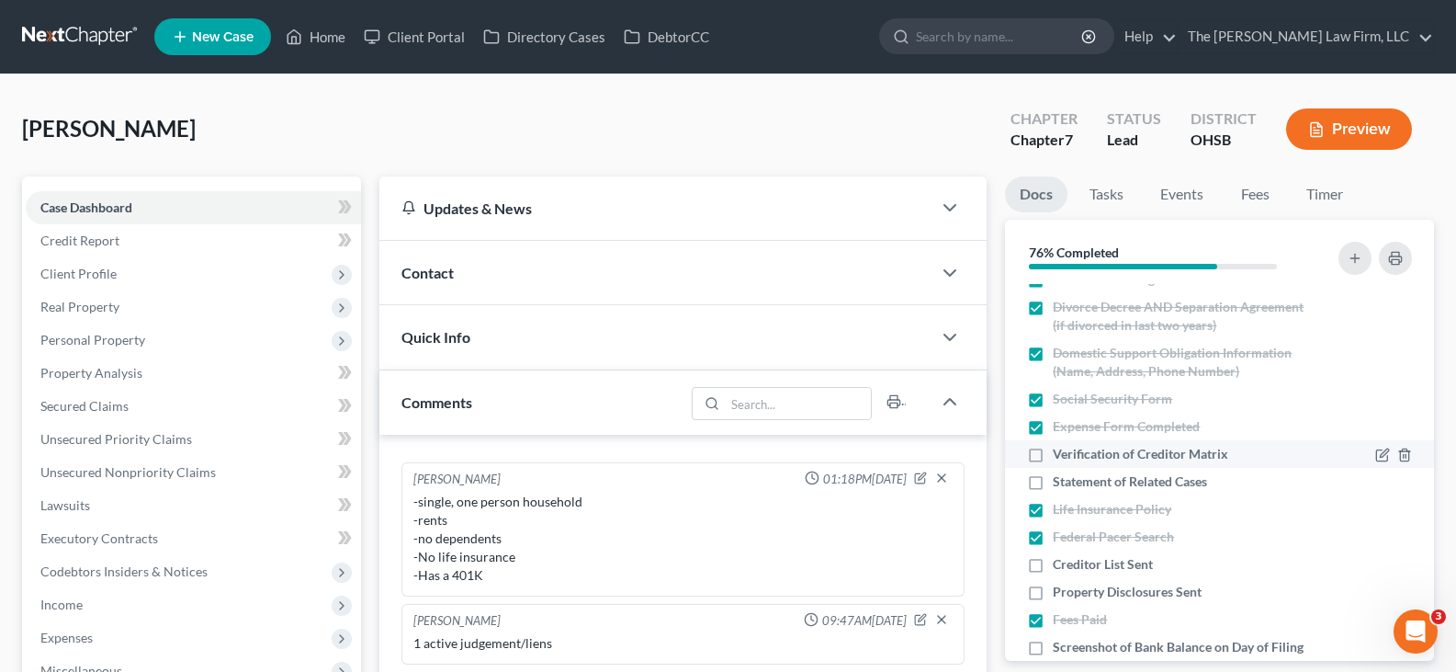
checkbox input "true"
click at [1053, 483] on label "Statement of Related Cases" at bounding box center [1130, 481] width 154 height 18
click at [1060, 483] on input "Statement of Related Cases" at bounding box center [1066, 478] width 12 height 12
checkbox input "true"
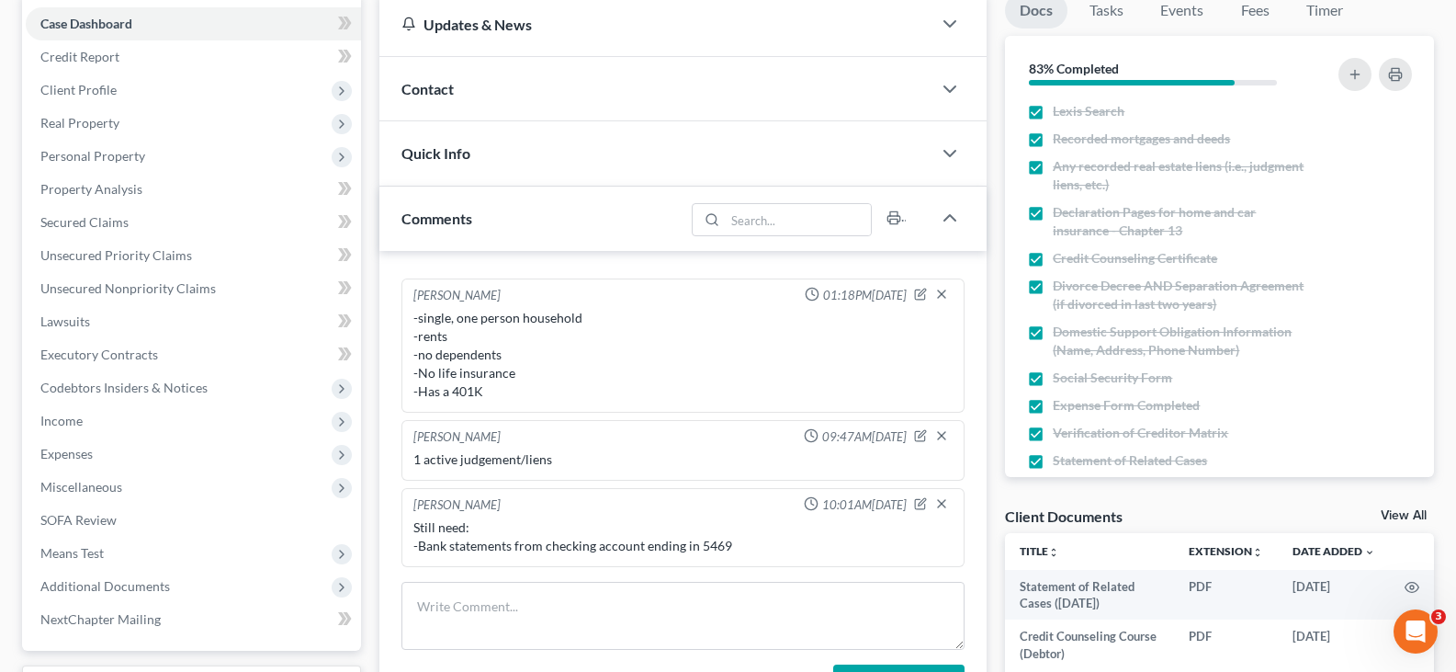
scroll to position [368, 0]
